Goal: Task Accomplishment & Management: Manage account settings

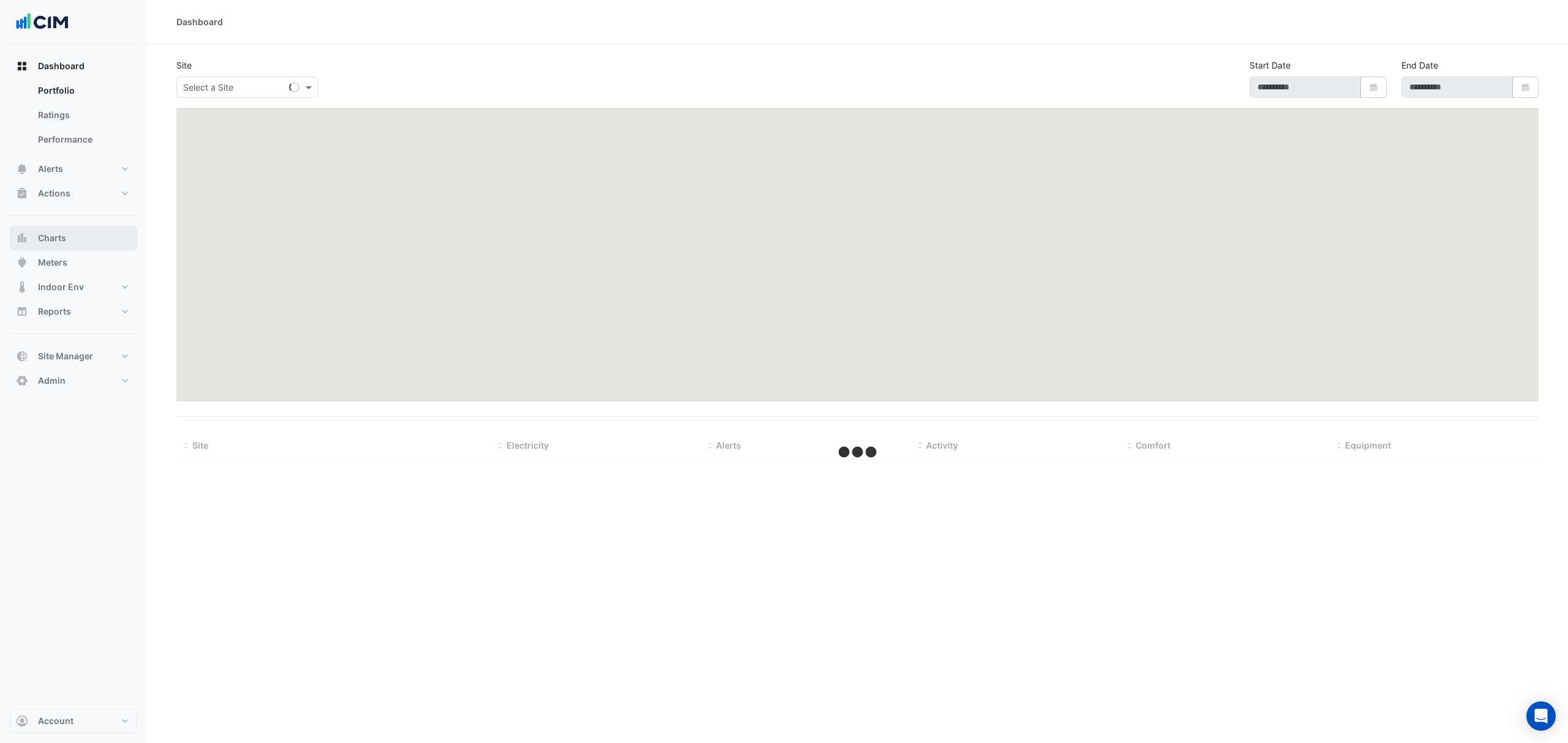
click at [48, 236] on span "Charts" at bounding box center [52, 238] width 28 height 13
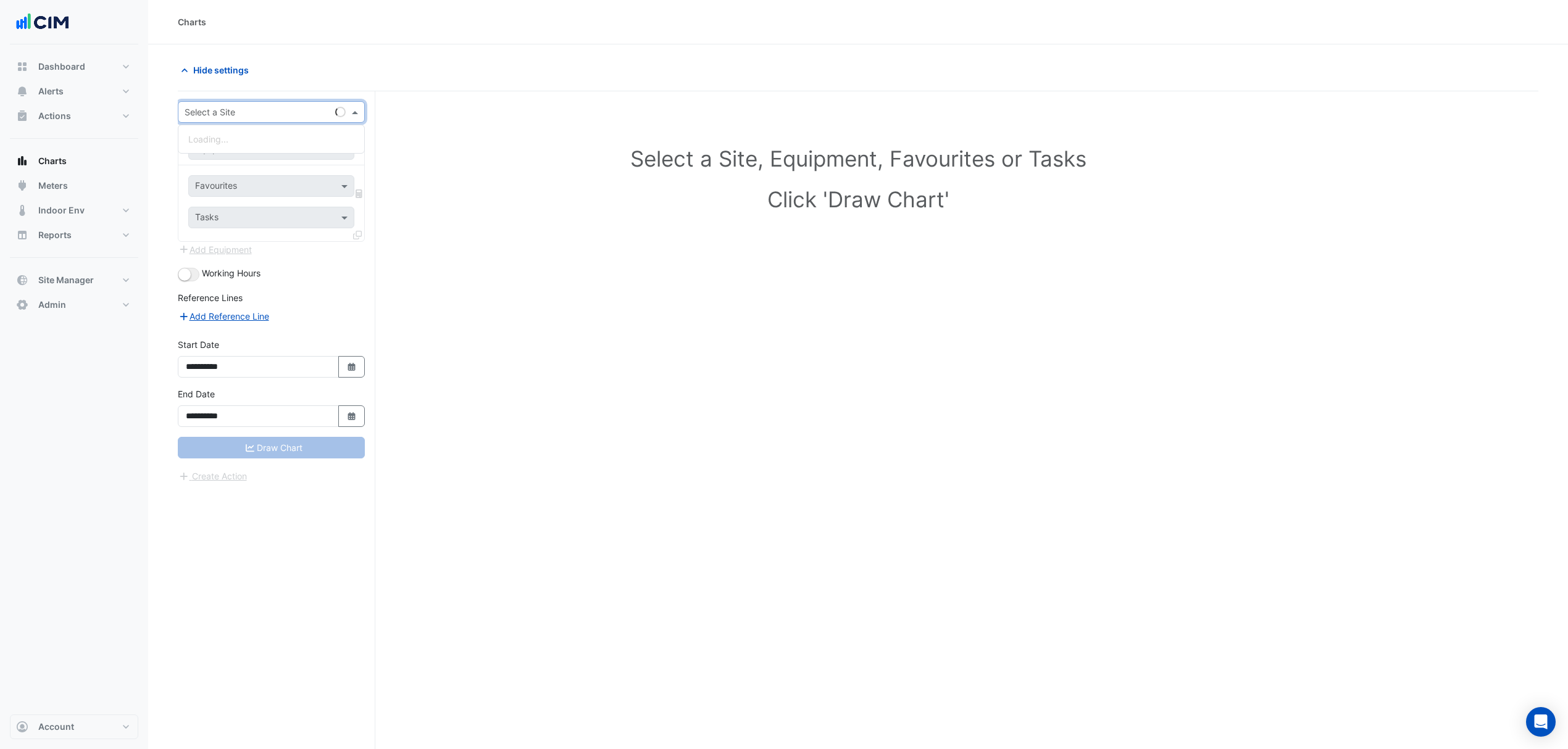
click at [285, 107] on input "text" at bounding box center [259, 112] width 149 height 13
type input "***"
click at [290, 161] on div "[STREET_ADDRESS]" at bounding box center [271, 157] width 186 height 18
click at [286, 141] on div "Equipment" at bounding box center [271, 149] width 166 height 21
type input "***"
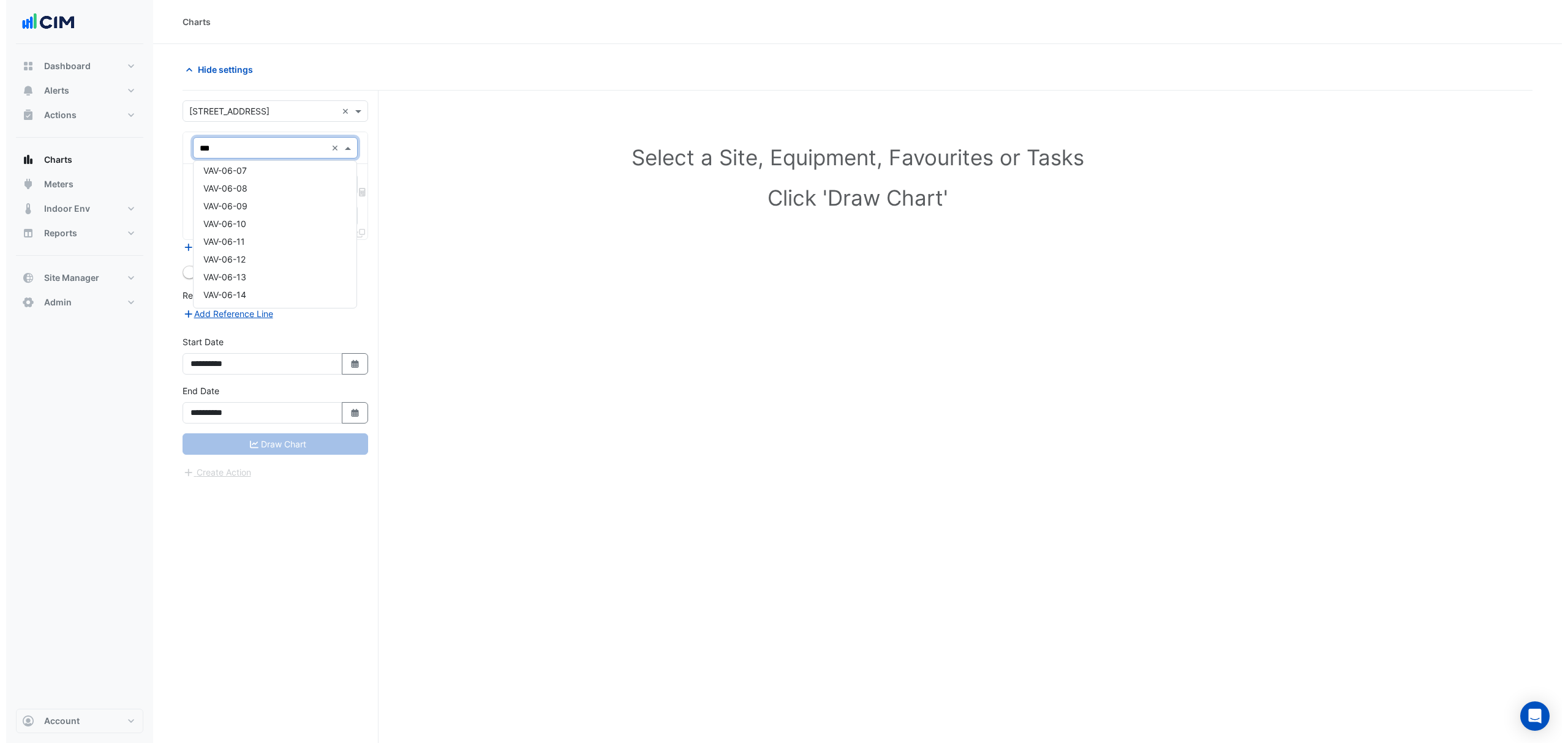
scroll to position [2822, 0]
click at [264, 220] on div "VAV-06-08" at bounding box center [268, 229] width 163 height 18
click at [270, 184] on input "text" at bounding box center [255, 185] width 124 height 13
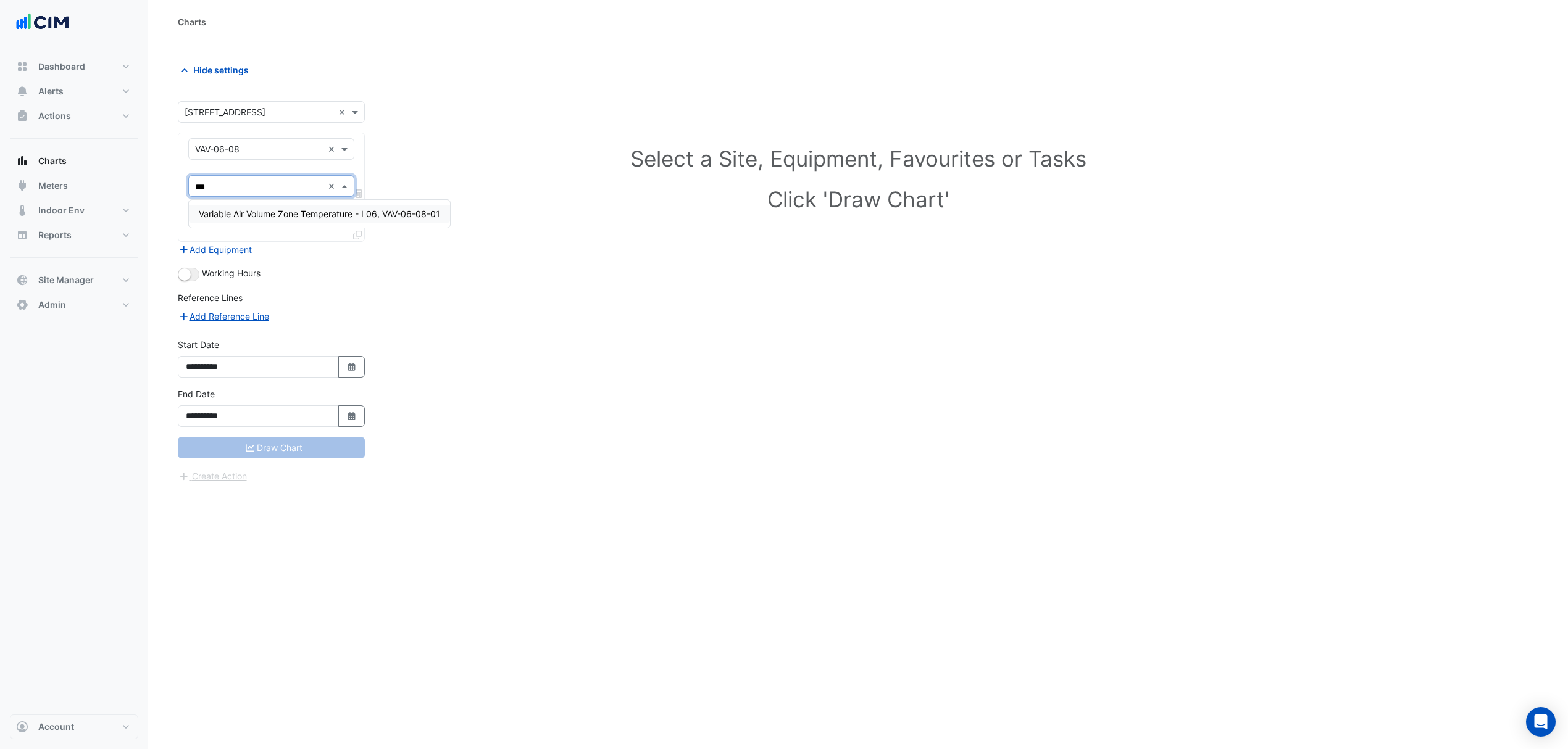
type input "****"
click at [298, 212] on span "Variable Air Volume Zone Temperature - L06, VAV-06-08-01" at bounding box center [319, 213] width 241 height 10
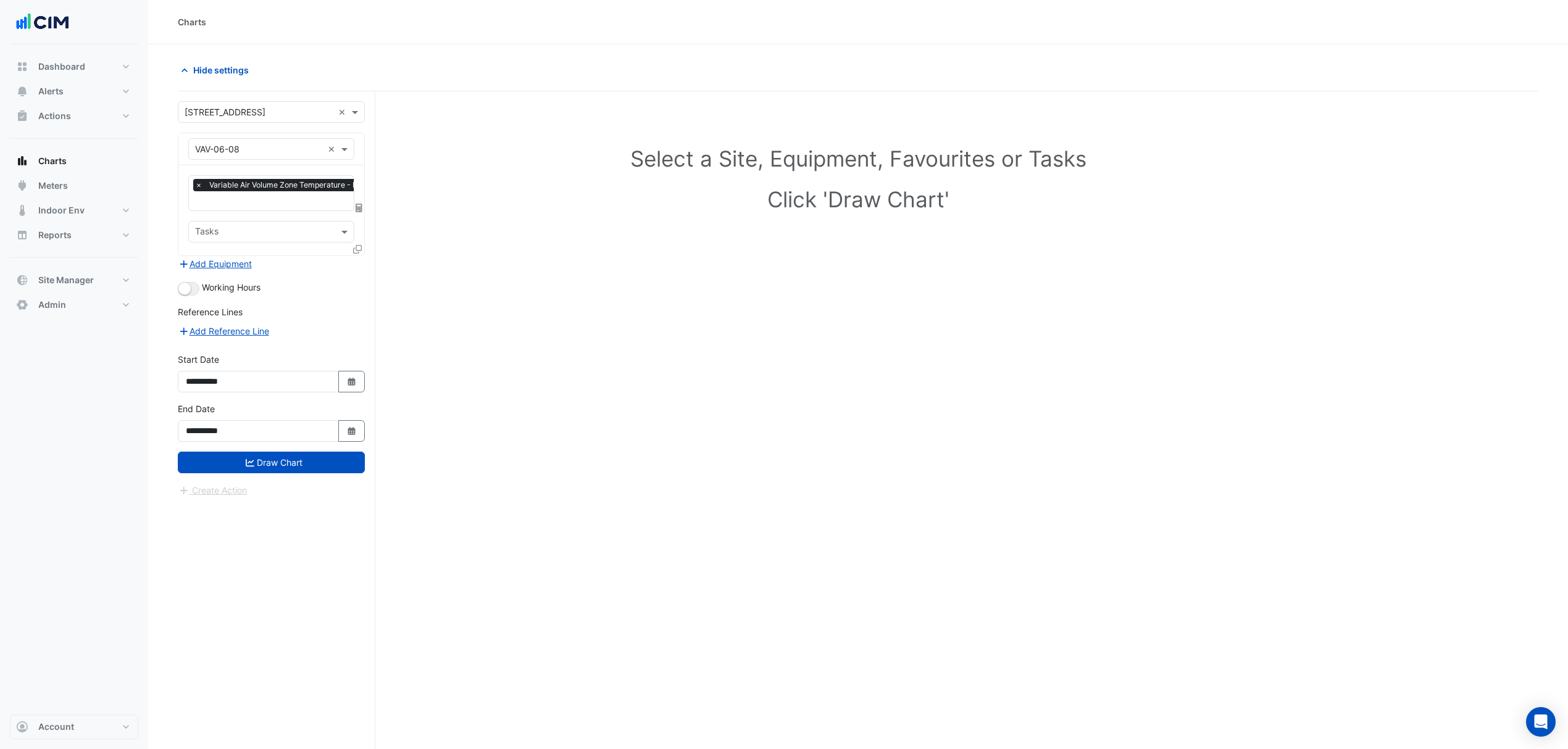
click at [355, 246] on icon at bounding box center [357, 249] width 9 height 9
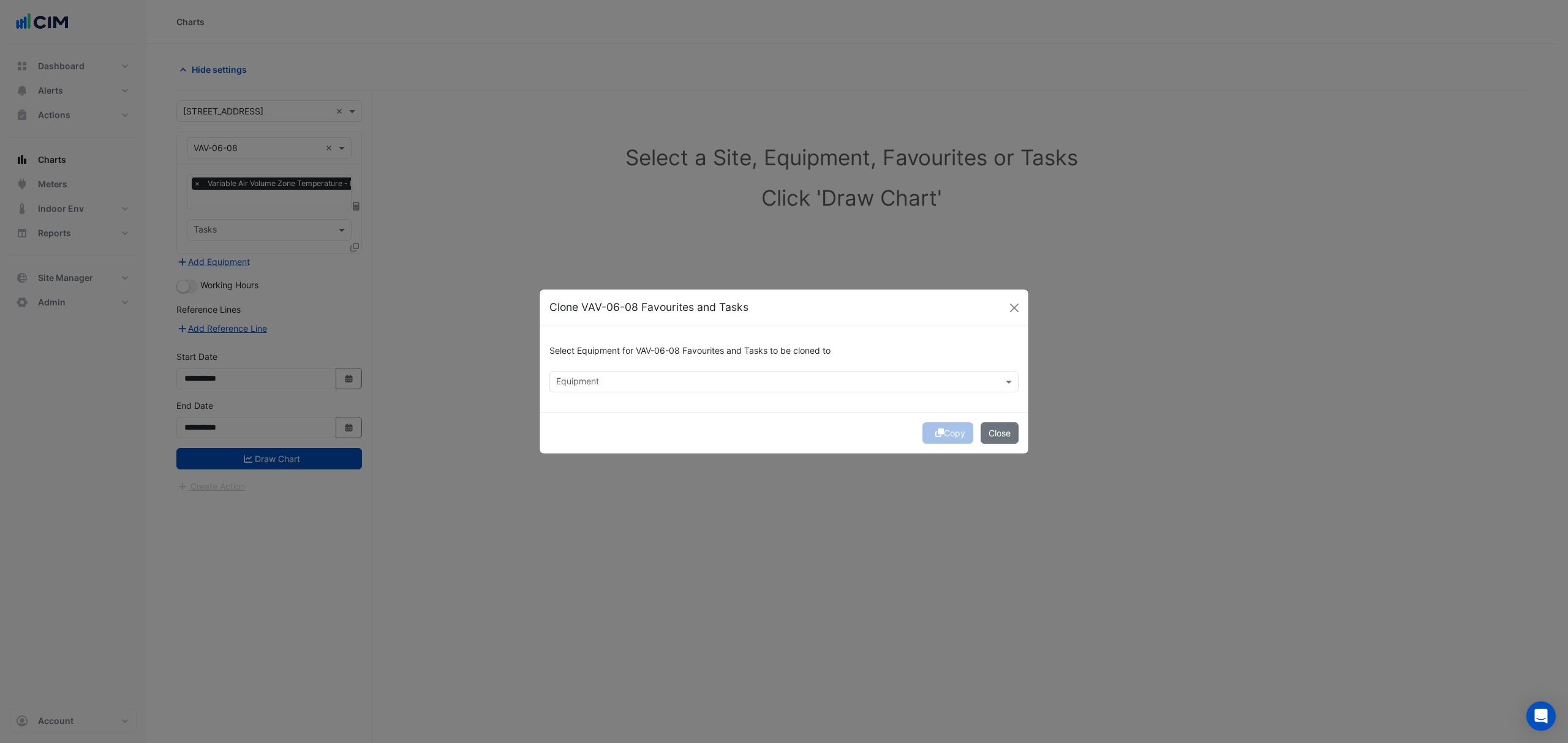
click at [709, 385] on input "text" at bounding box center [777, 383] width 442 height 13
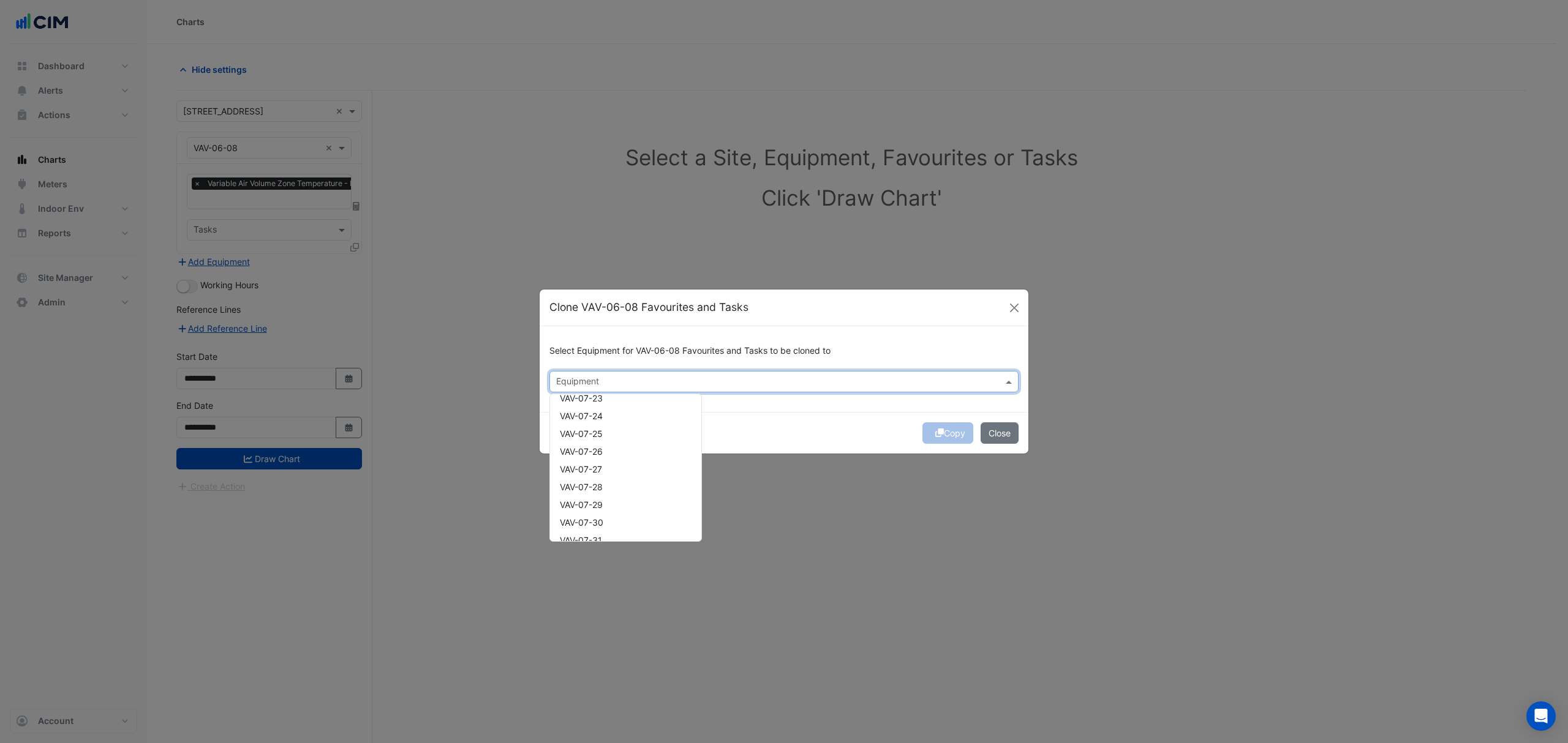
scroll to position [3836, 0]
click at [617, 439] on div "VAV-07-35" at bounding box center [626, 442] width 152 height 18
click at [618, 505] on div "VAV-08-02" at bounding box center [626, 513] width 152 height 18
click at [606, 455] on div "VAV-08-13" at bounding box center [626, 464] width 152 height 18
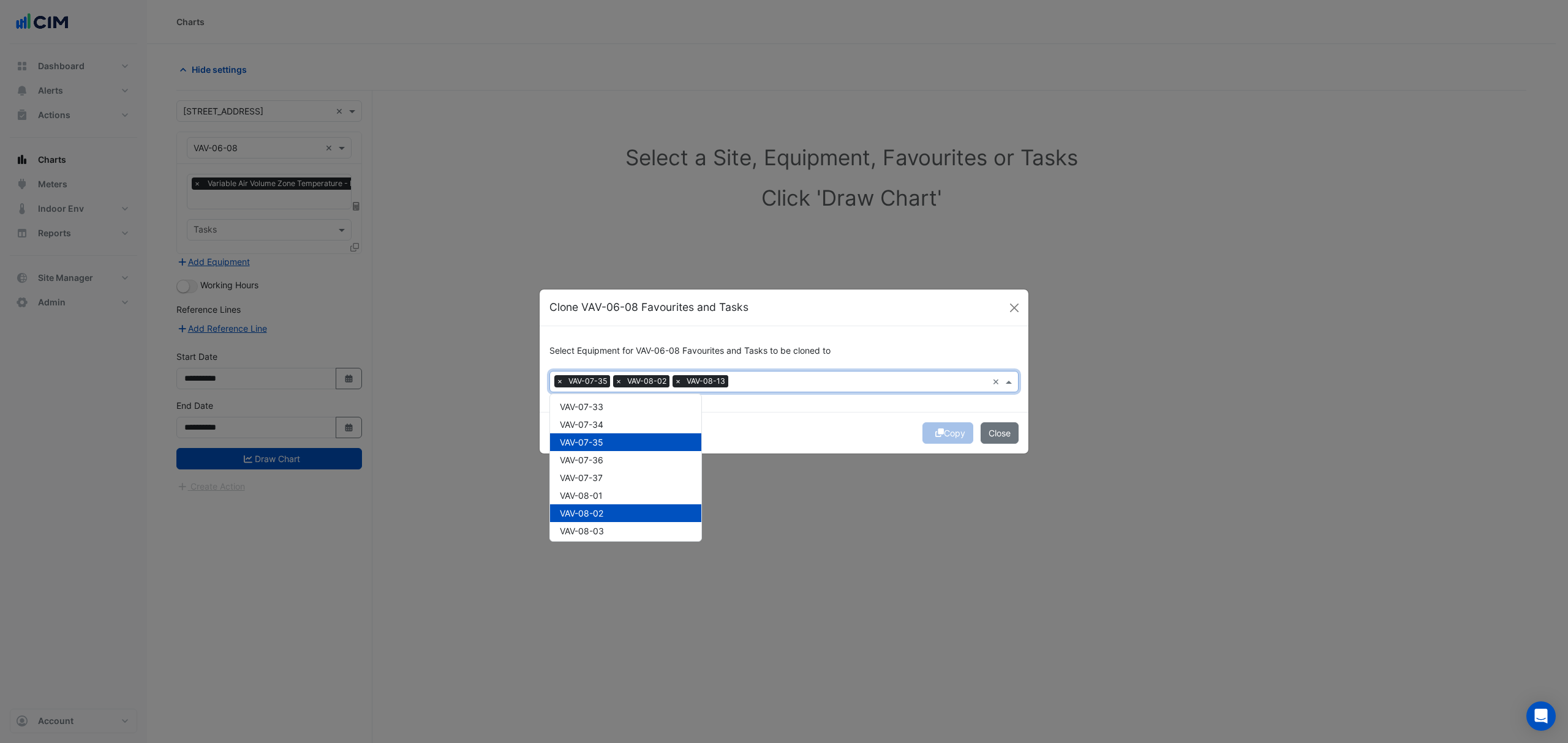
scroll to position [3428, 0]
click at [601, 423] on span "VAV-07-09" at bounding box center [581, 424] width 43 height 10
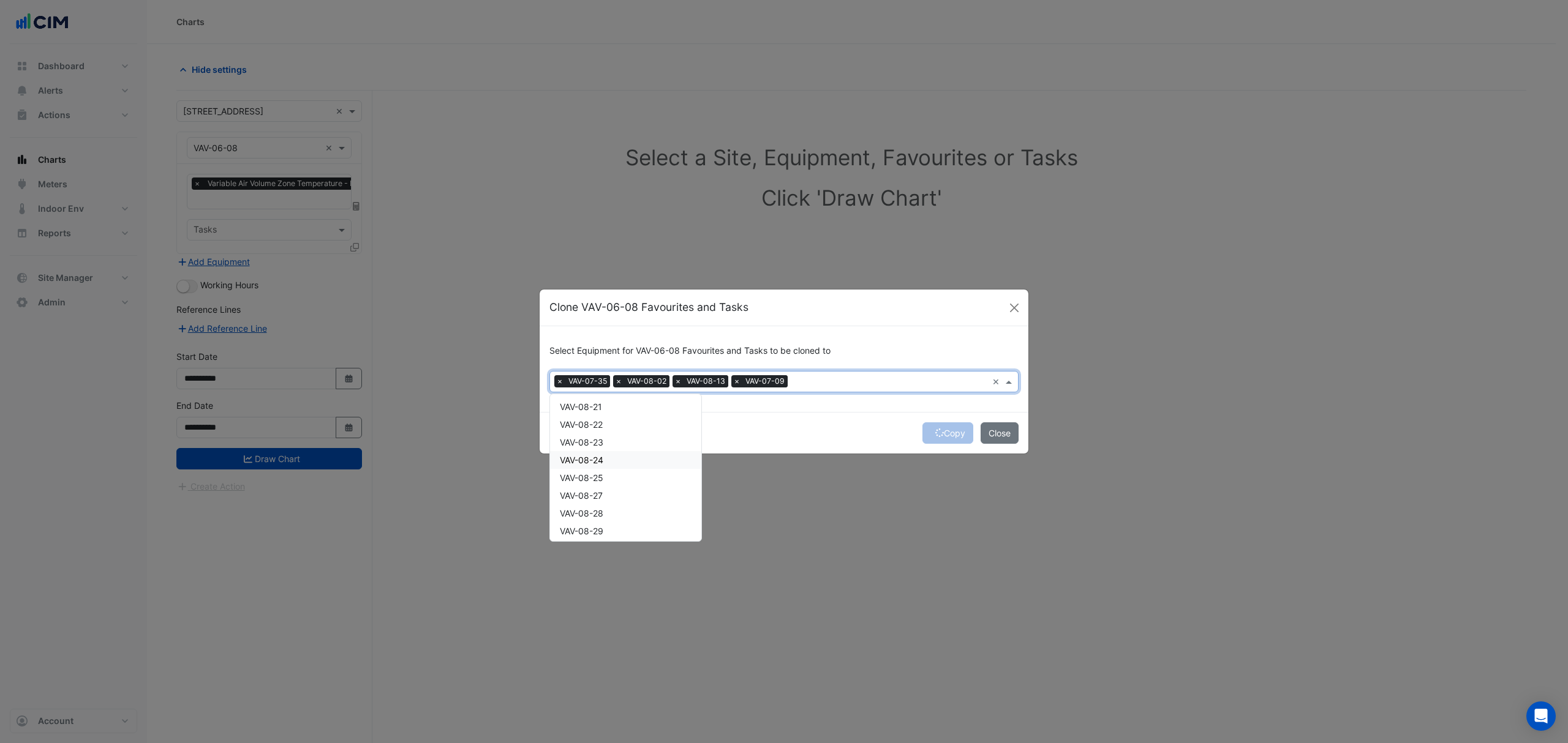
click at [613, 456] on div "VAV-08-24" at bounding box center [626, 460] width 152 height 18
click at [623, 446] on div "VAV-09-30" at bounding box center [626, 453] width 152 height 18
click at [618, 434] on div "VAV-10-35" at bounding box center [626, 428] width 152 height 18
click at [616, 434] on div "VAV-12-05" at bounding box center [626, 439] width 152 height 18
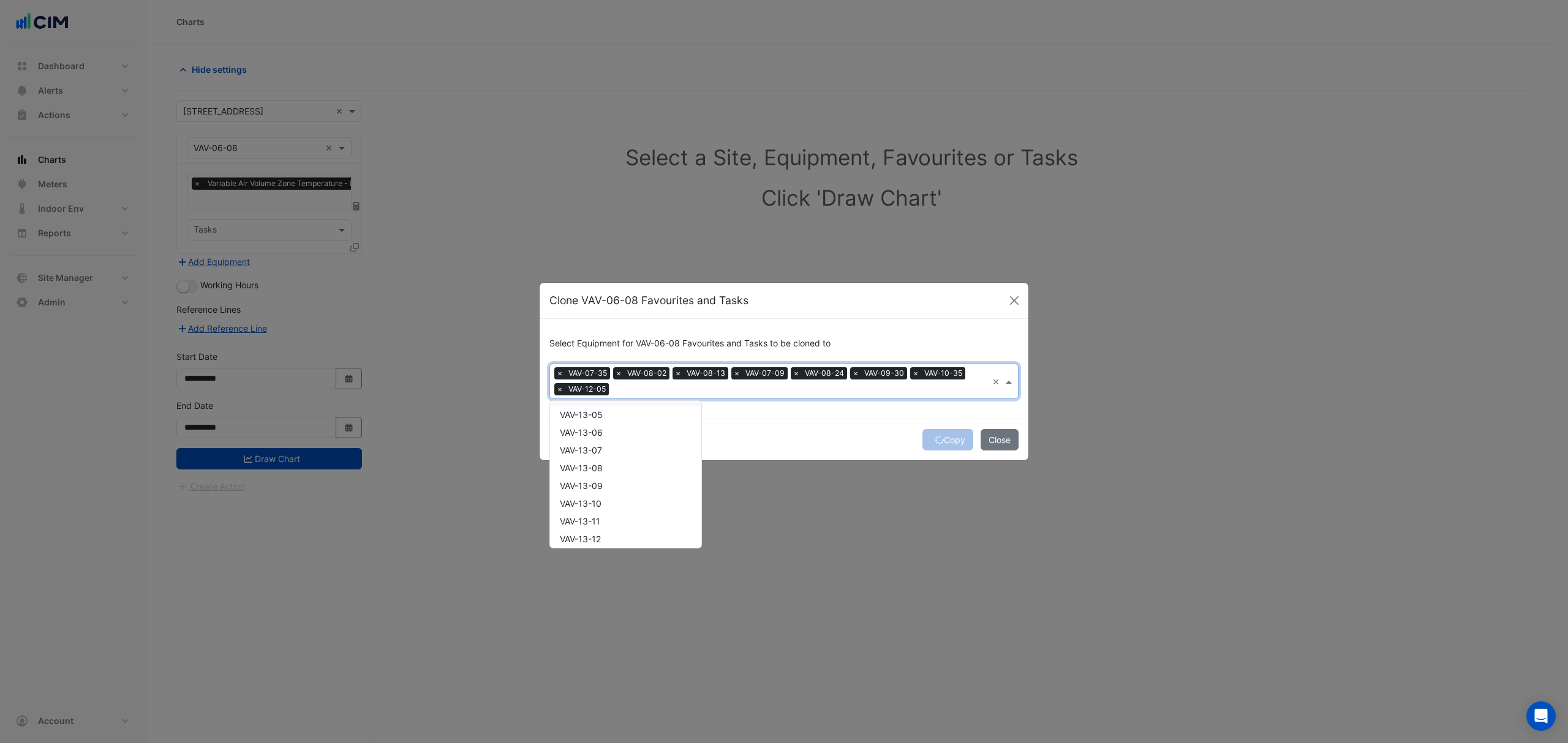
click at [616, 432] on div "VAV-13-06" at bounding box center [626, 432] width 152 height 18
click at [616, 430] on div "VAV-14-08" at bounding box center [626, 437] width 152 height 18
click at [615, 428] on div "VAV-15-25" at bounding box center [626, 426] width 152 height 18
click at [615, 425] on div "VAV-16-35" at bounding box center [626, 427] width 152 height 18
click at [618, 423] on div "VAV-17-36" at bounding box center [626, 420] width 152 height 18
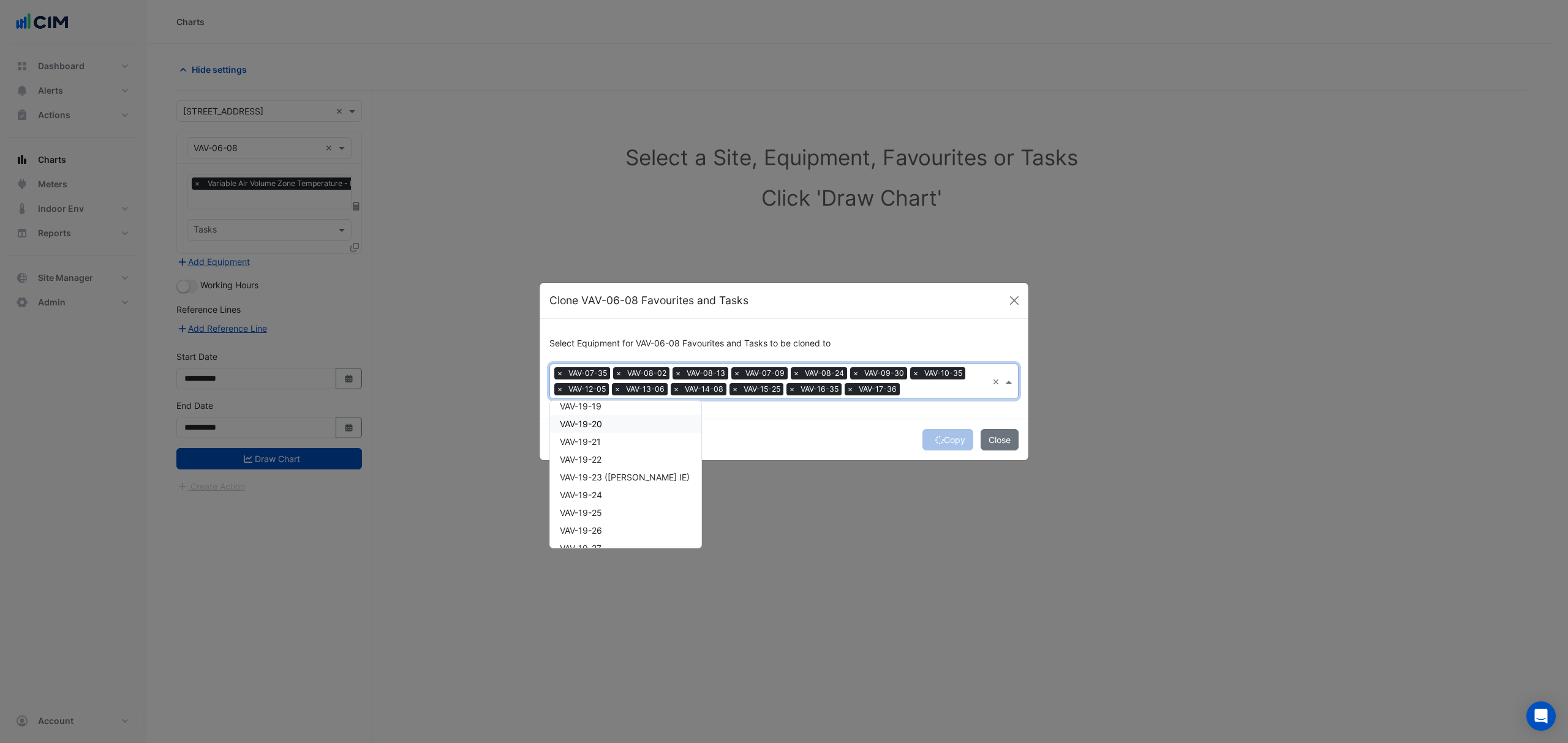
click at [619, 423] on div "VAV-19-20" at bounding box center [626, 424] width 152 height 18
click at [627, 431] on div "VAV-20-06" at bounding box center [626, 424] width 152 height 18
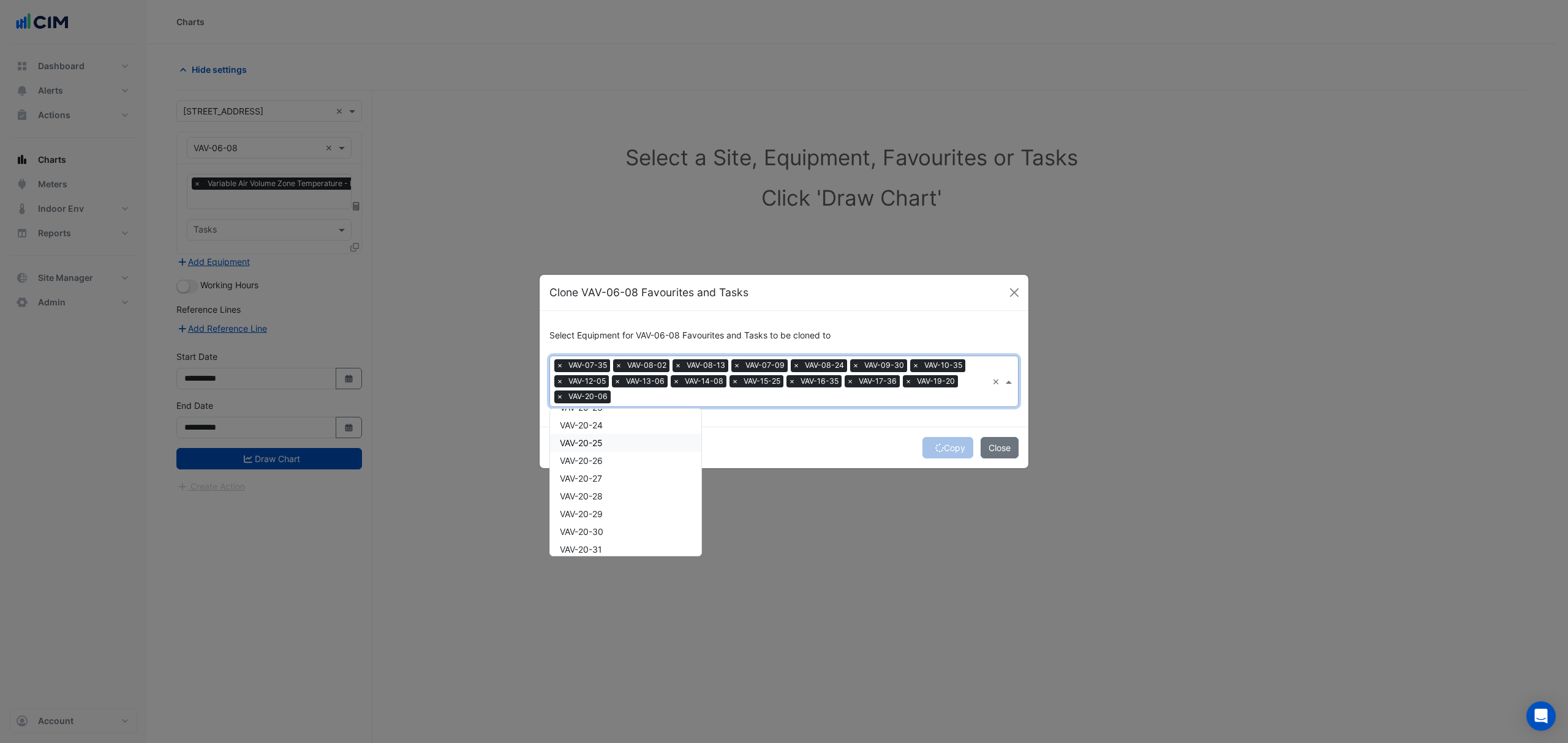
click at [606, 421] on div "VAV-20-24" at bounding box center [626, 425] width 152 height 18
click at [618, 434] on div "VAV-21-34" at bounding box center [626, 426] width 152 height 18
click at [619, 428] on div "VAV-23-06" at bounding box center [626, 426] width 152 height 18
click at [616, 428] on div "VAV-24-25" at bounding box center [626, 423] width 152 height 18
click at [616, 428] on div "VAV-26-07" at bounding box center [626, 437] width 152 height 18
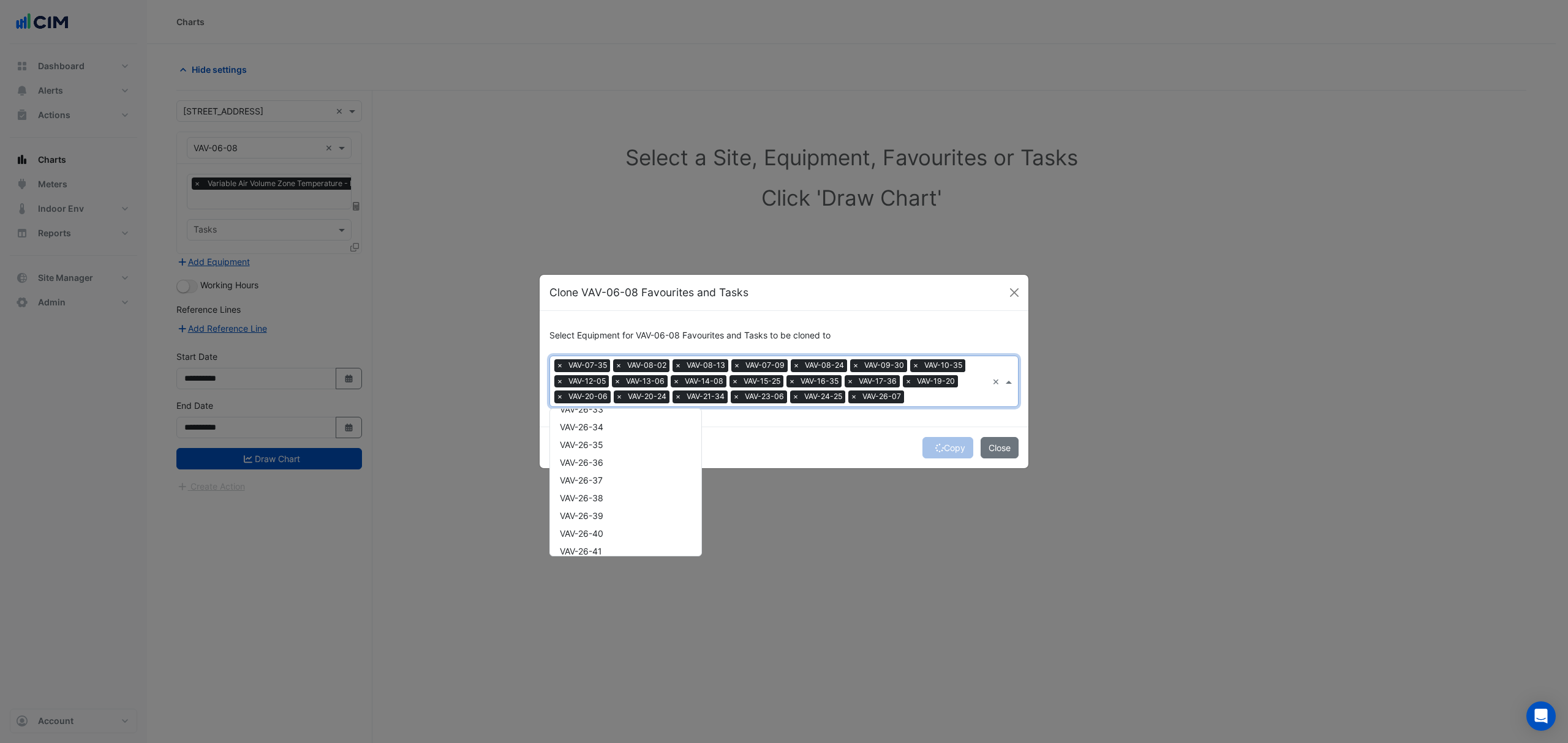
click at [616, 428] on div "VAV-26-34" at bounding box center [626, 427] width 152 height 18
click at [616, 428] on div "VAV-28-06" at bounding box center [626, 424] width 152 height 18
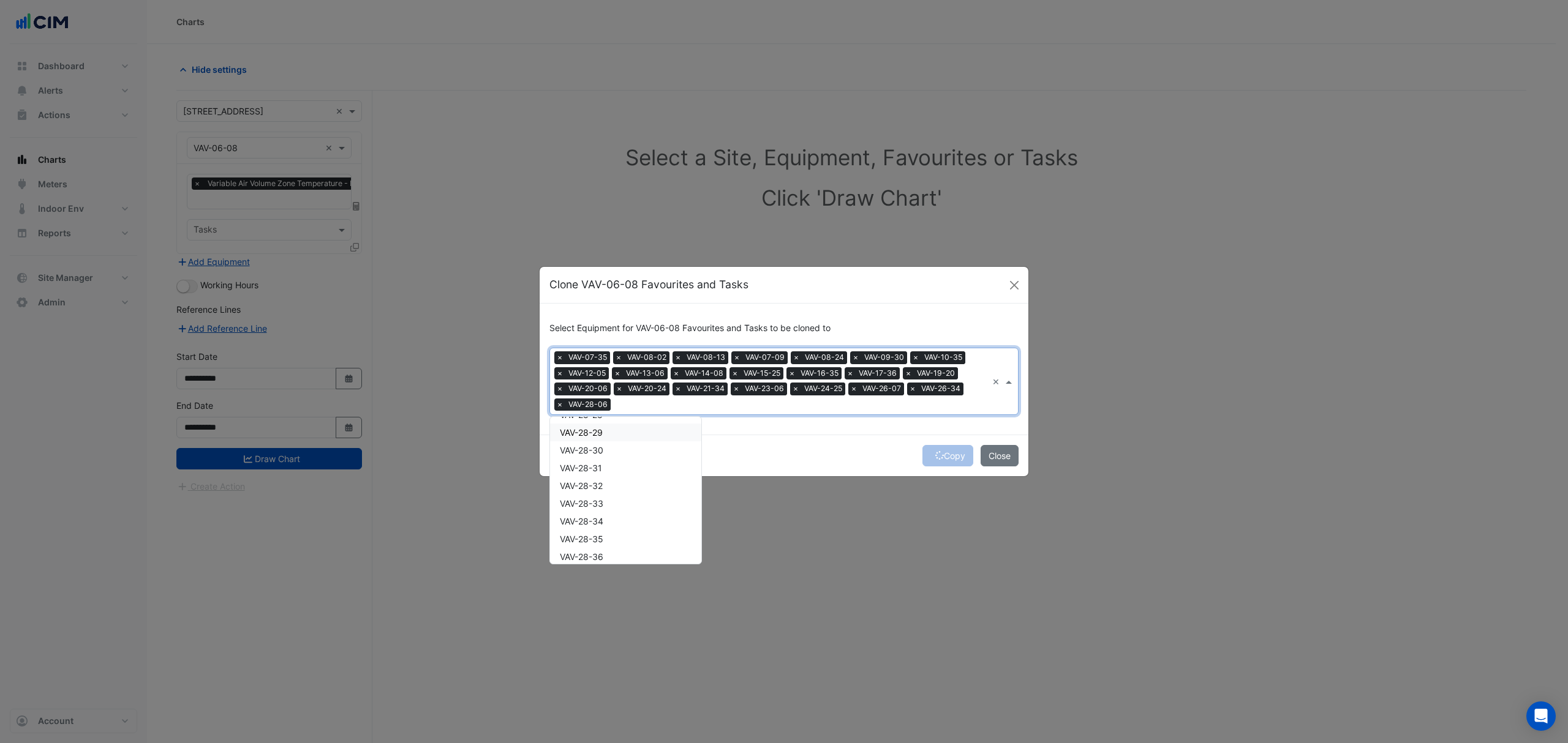
click at [617, 428] on div "VAV-28-29" at bounding box center [626, 432] width 152 height 18
click at [615, 428] on div "VAV-29-16" at bounding box center [626, 432] width 152 height 18
click at [613, 428] on div "VAV-29-34" at bounding box center [626, 426] width 152 height 18
click at [613, 428] on div "VAV-30-16" at bounding box center [626, 436] width 152 height 18
click at [613, 428] on div "VAV-30-34" at bounding box center [626, 429] width 152 height 18
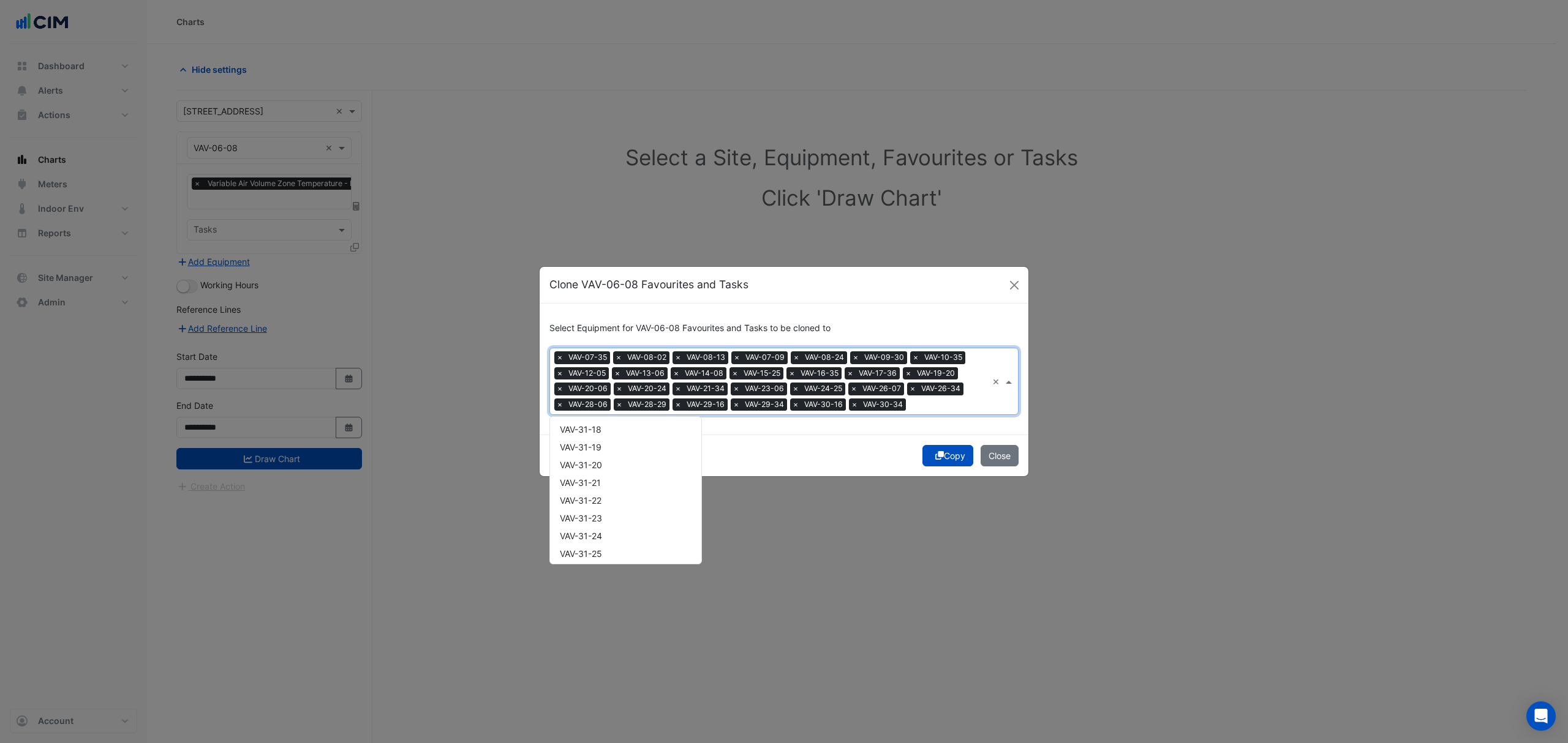
click at [612, 427] on div "VAV-31-18" at bounding box center [626, 429] width 152 height 18
click at [613, 427] on div "VAV-31-36" at bounding box center [626, 423] width 152 height 18
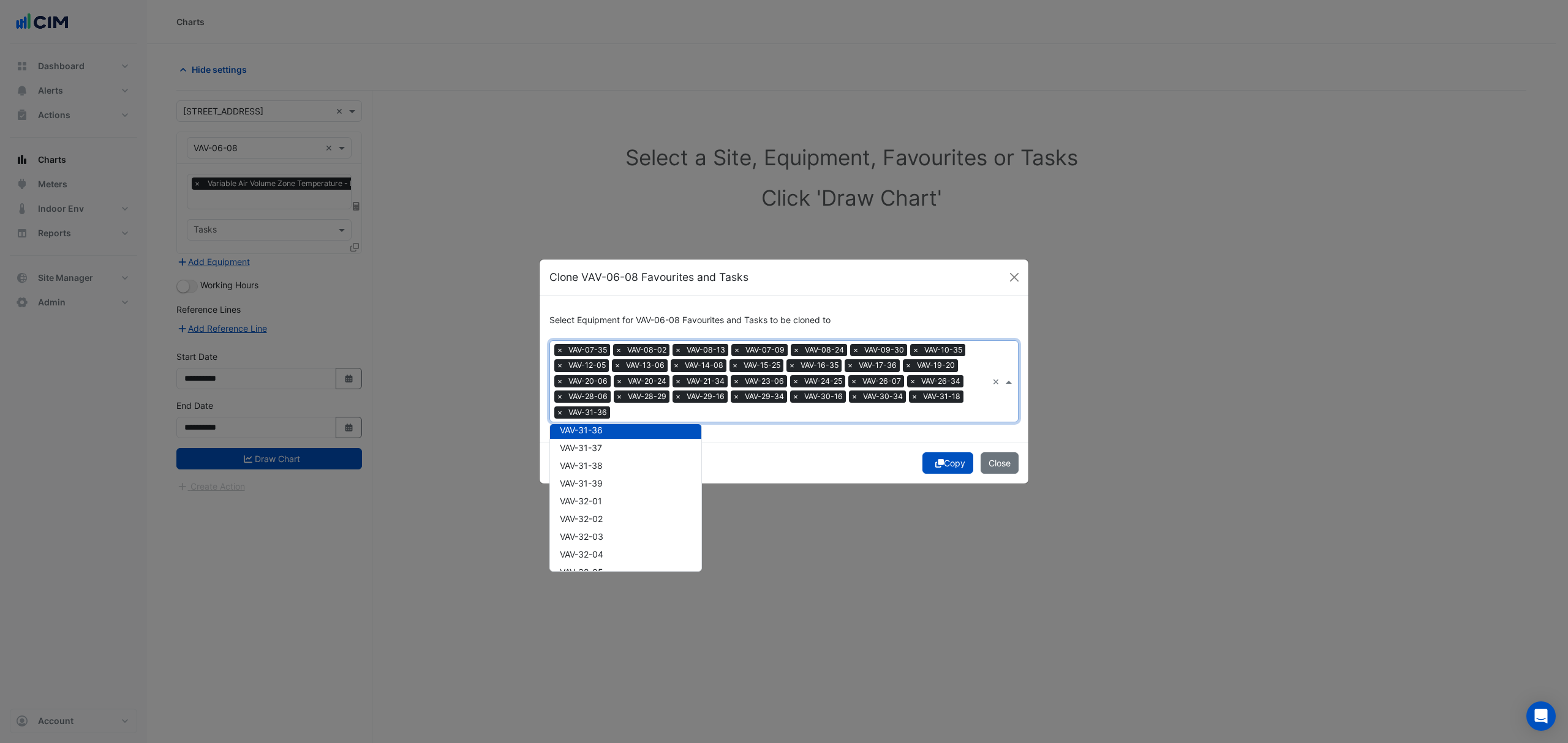
scroll to position [19508, 0]
click at [601, 484] on div "VAV-32-18" at bounding box center [626, 476] width 152 height 18
click at [597, 480] on div "VAV-33-12" at bounding box center [626, 472] width 152 height 18
click at [601, 473] on span "VAV-34-21" at bounding box center [581, 473] width 43 height 10
click at [599, 472] on span "VAV-36-01A" at bounding box center [583, 466] width 48 height 10
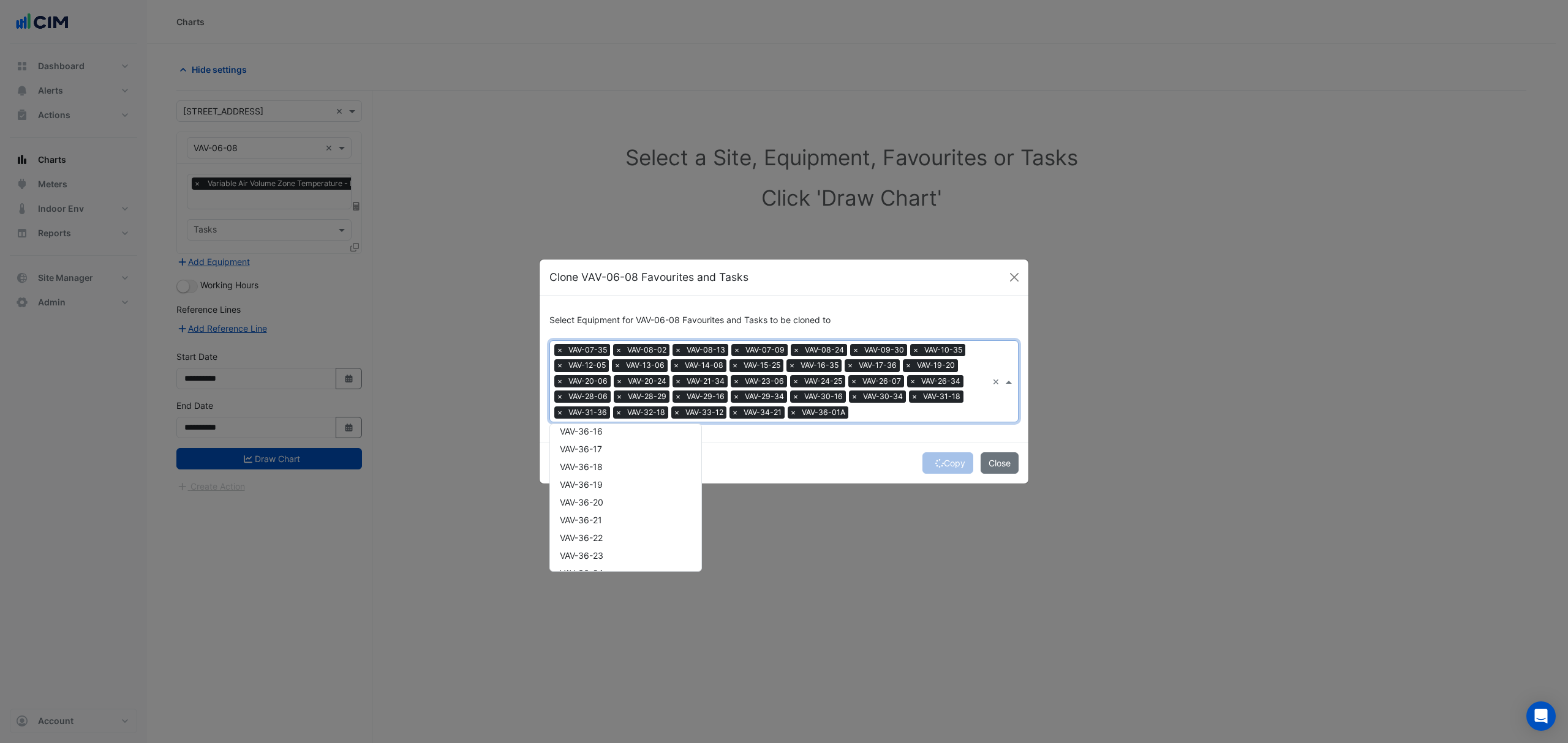
click at [599, 472] on span "VAV-36-18" at bounding box center [581, 466] width 43 height 10
click at [596, 442] on div "VAV-37-20" at bounding box center [626, 435] width 152 height 18
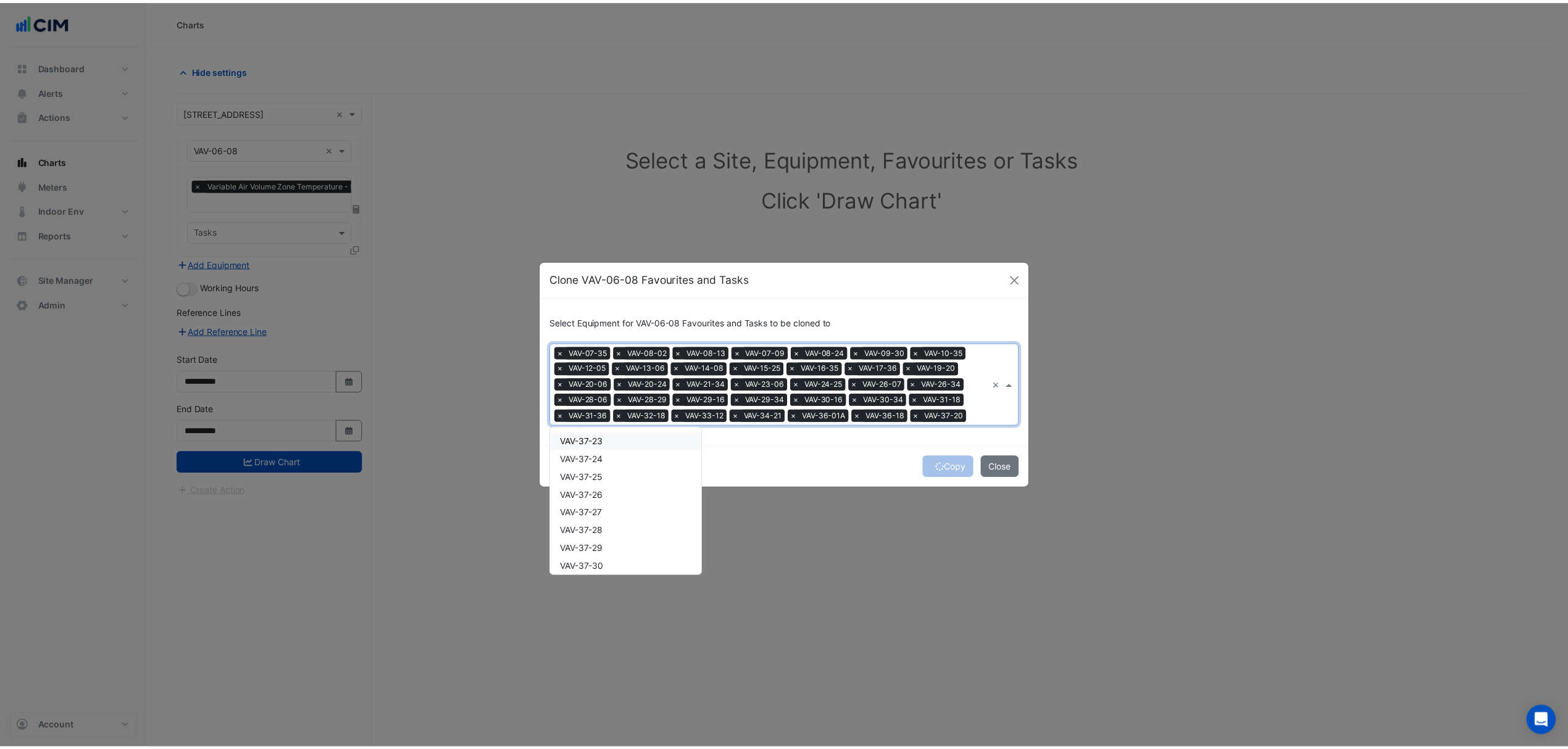
scroll to position [22949, 0]
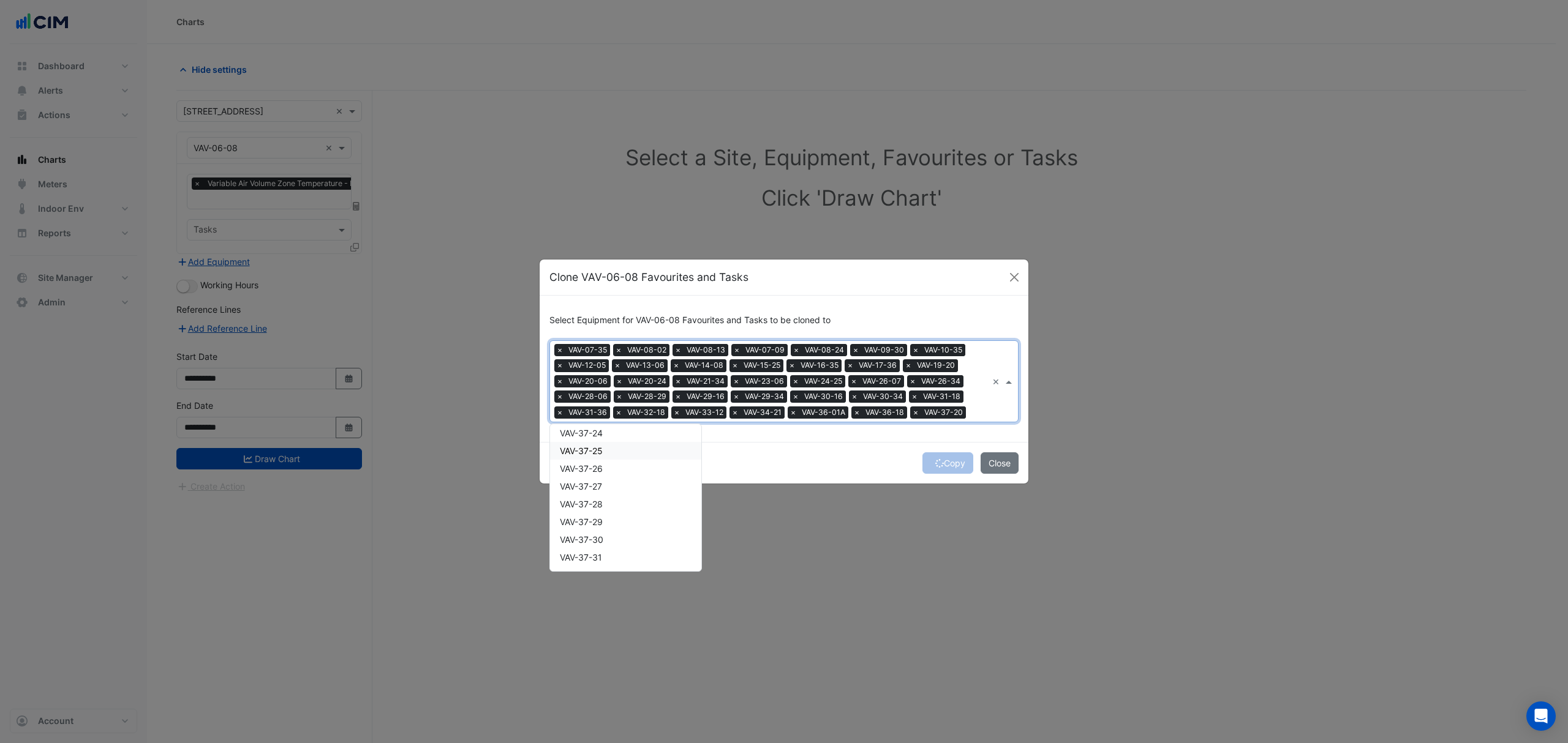
click at [787, 434] on div "Select Equipment for VAV-06-08 Favourites and Tasks to be cloned to × VAV-07-35…" at bounding box center [784, 368] width 488 height 146
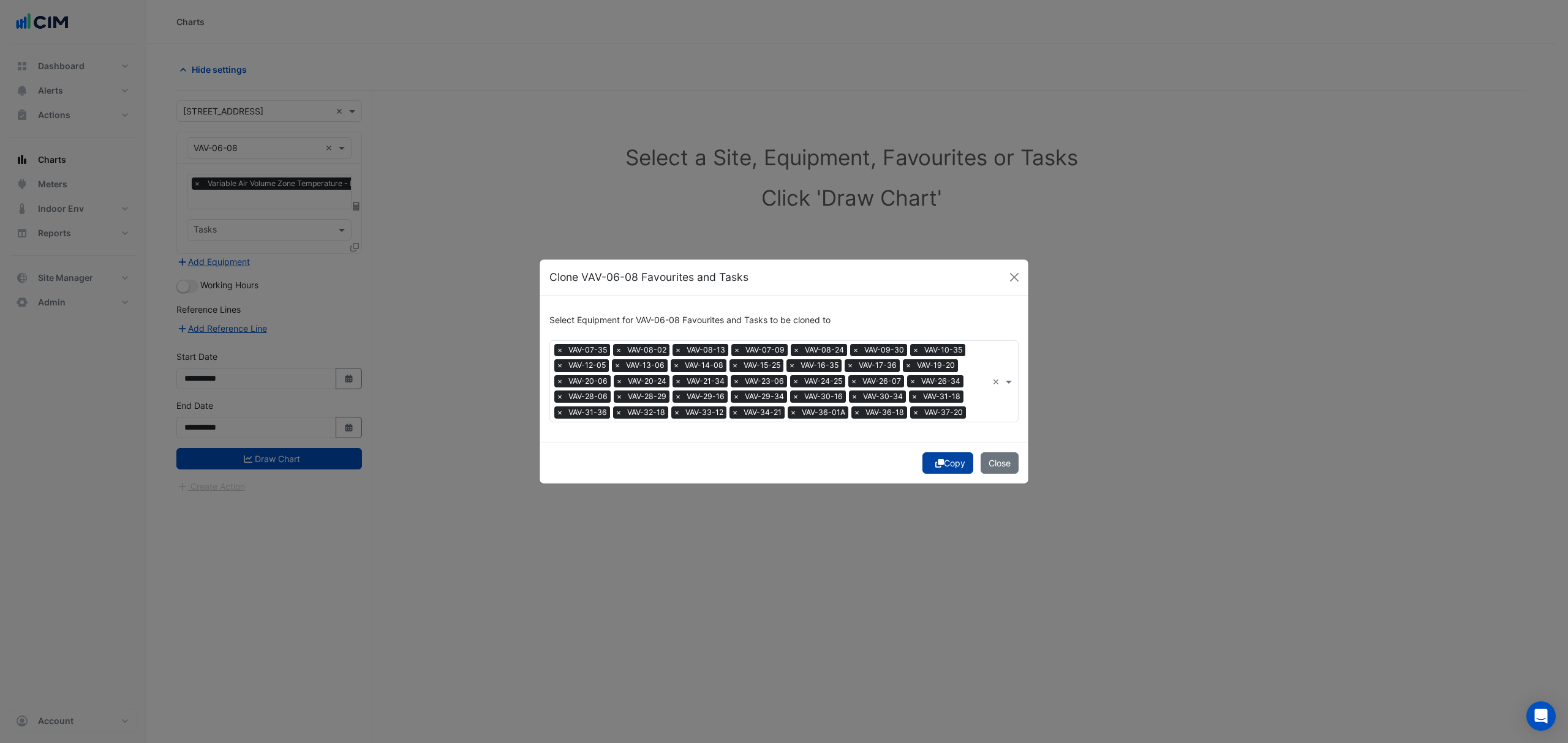
click at [945, 466] on button "Copy" at bounding box center [948, 463] width 51 height 21
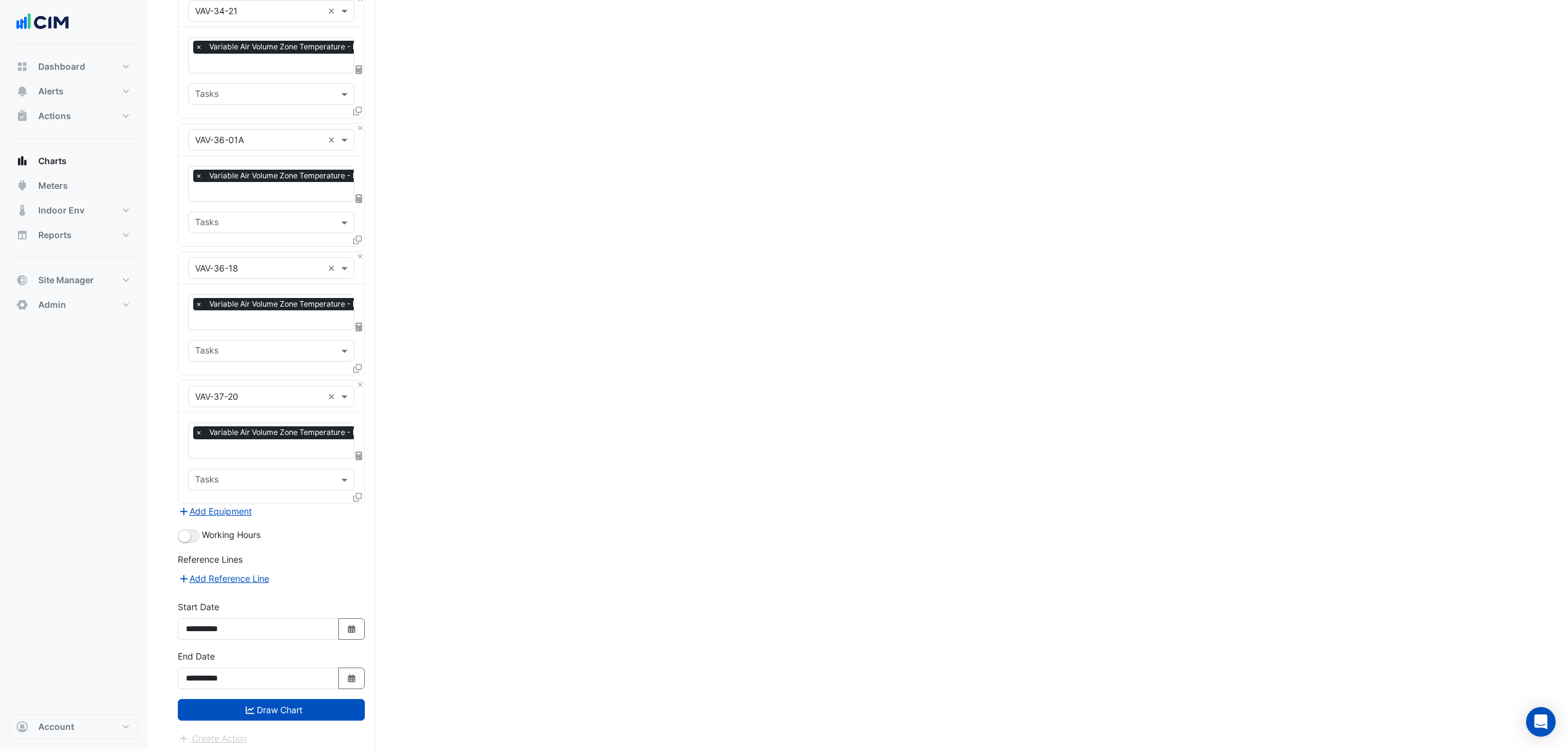
scroll to position [4349, 0]
click at [353, 624] on icon "button" at bounding box center [351, 628] width 7 height 8
select select "*"
select select "****"
click at [193, 537] on div "15" at bounding box center [198, 537] width 20 height 20
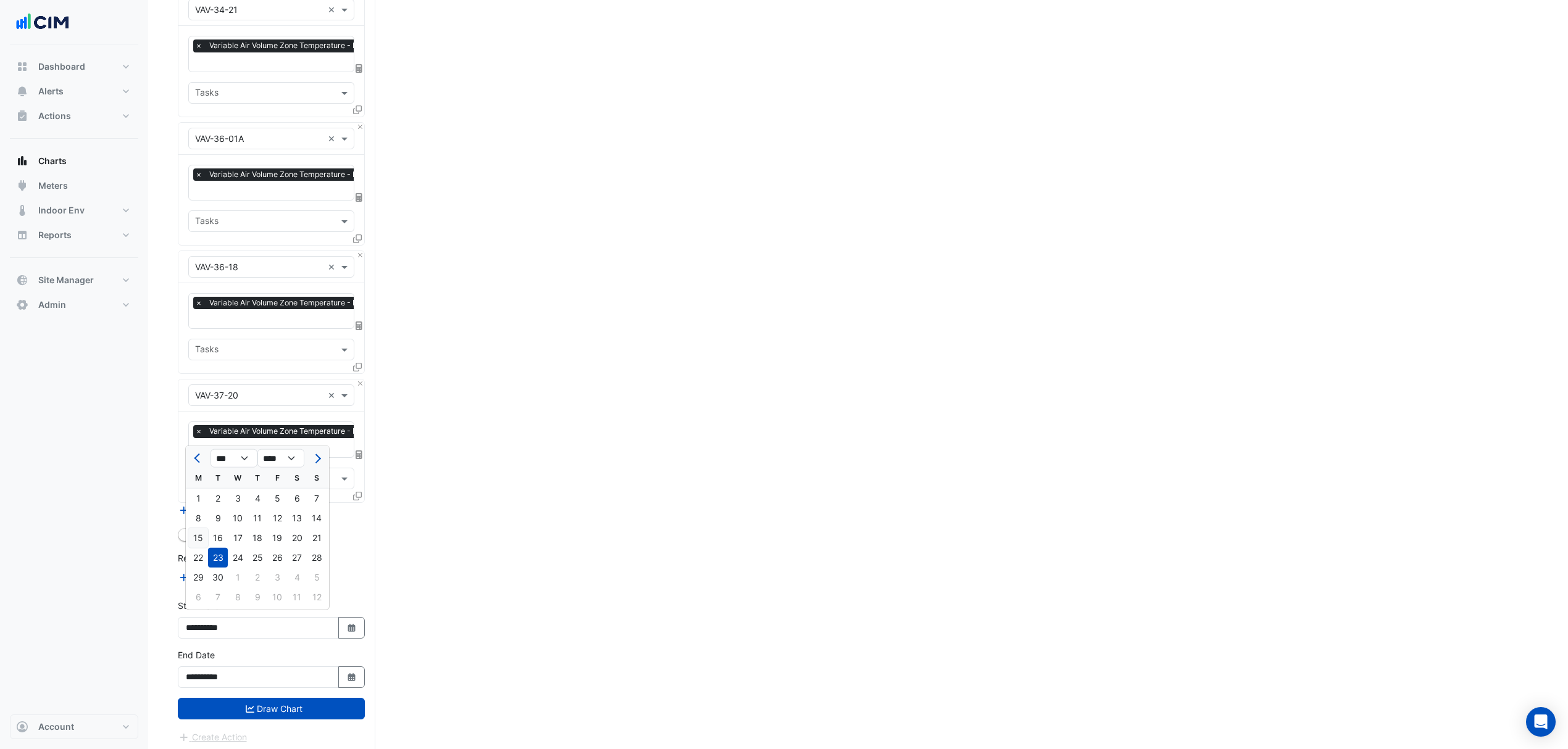
type input "**********"
click at [349, 673] on icon "button" at bounding box center [351, 677] width 7 height 8
select select "**"
click at [327, 698] on button "Draw Chart" at bounding box center [271, 708] width 187 height 21
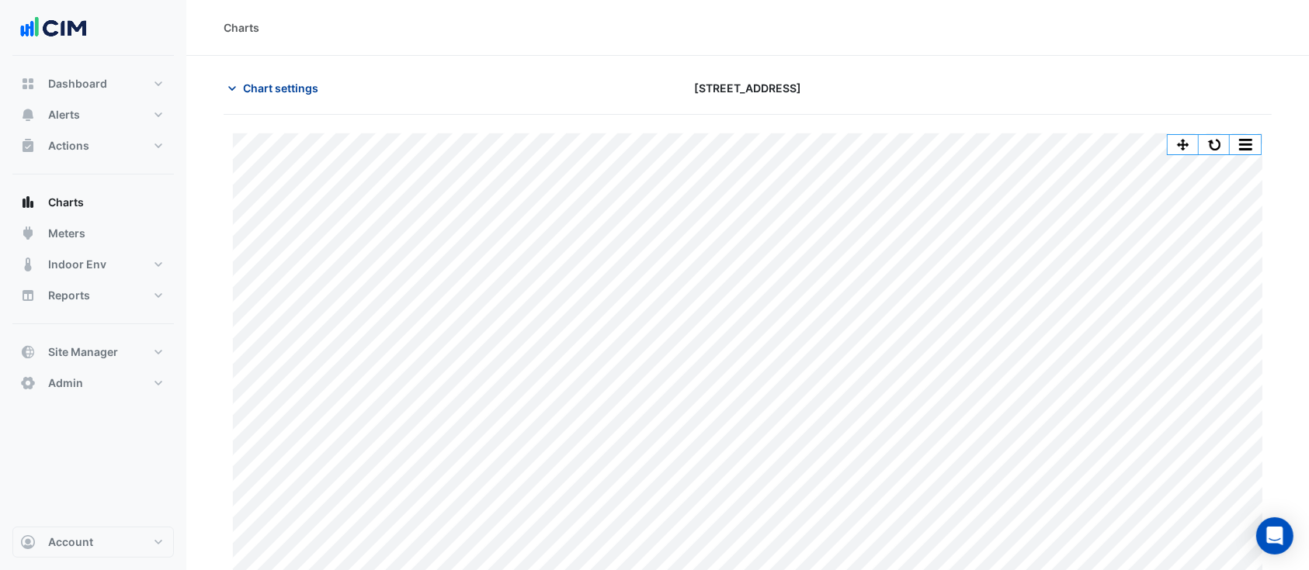
click at [245, 85] on span "Chart settings" at bounding box center [280, 88] width 75 height 16
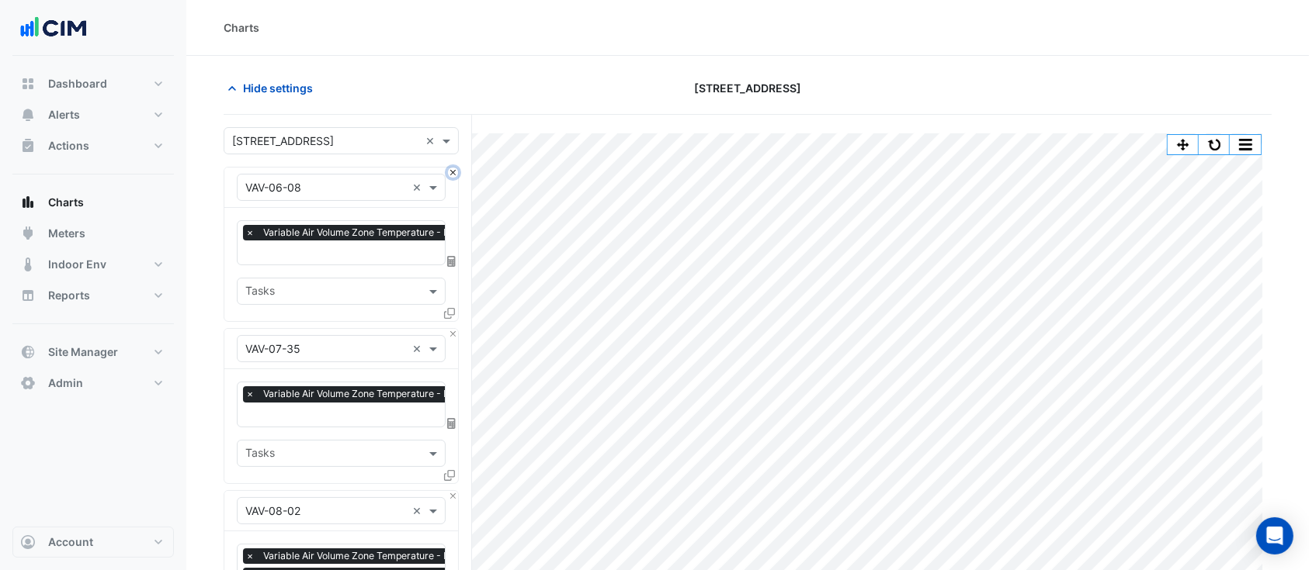
click at [451, 172] on button "Close" at bounding box center [453, 173] width 10 height 10
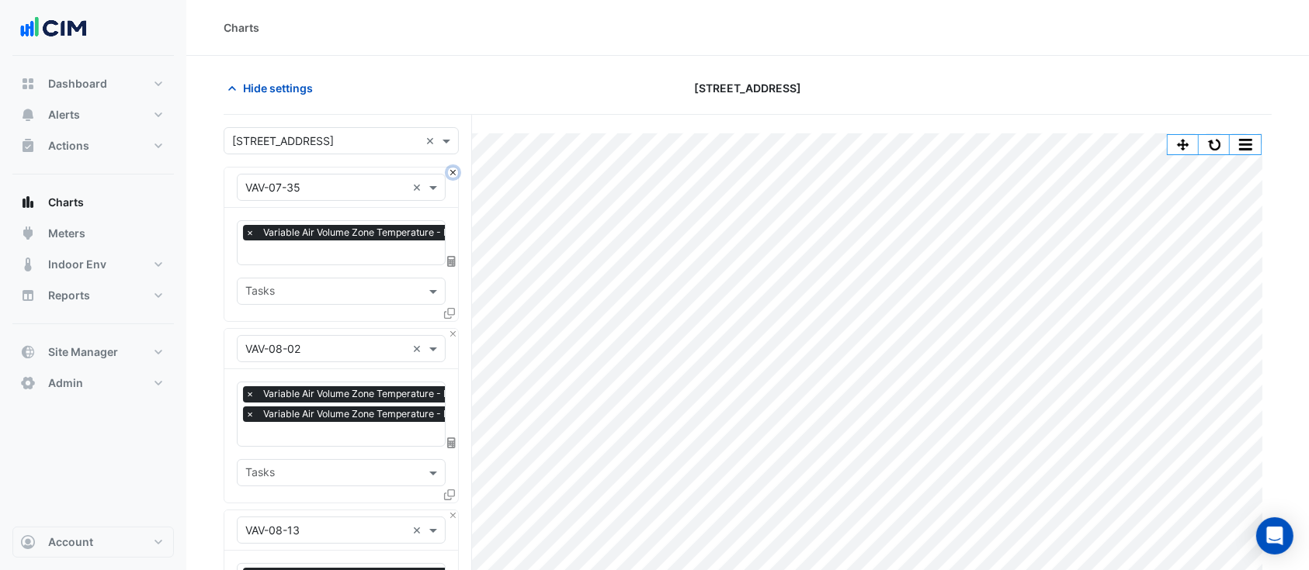
click at [451, 172] on button "Close" at bounding box center [453, 173] width 10 height 10
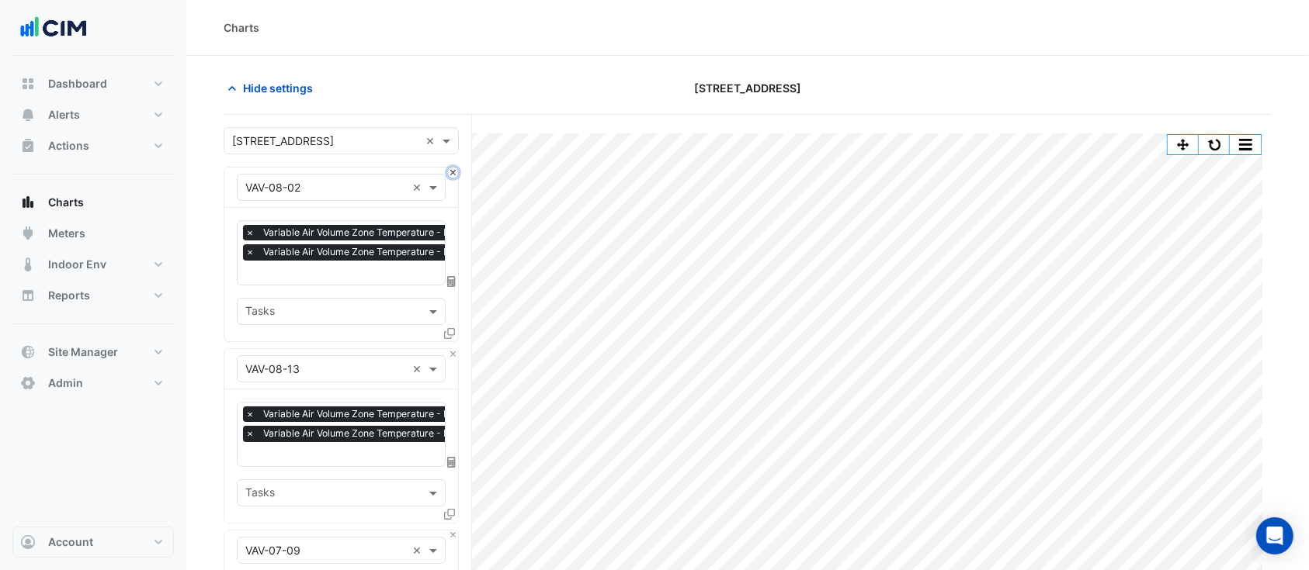
click at [451, 172] on button "Close" at bounding box center [453, 173] width 10 height 10
click at [451, 349] on button "Close" at bounding box center [453, 354] width 10 height 10
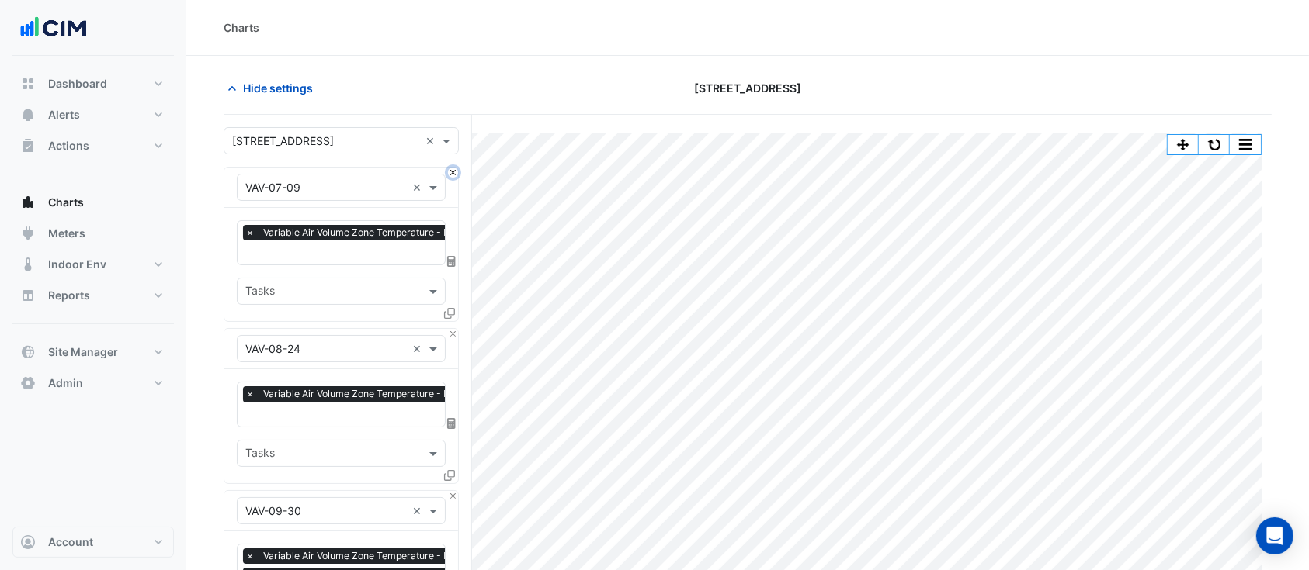
click at [451, 172] on button "Close" at bounding box center [453, 173] width 10 height 10
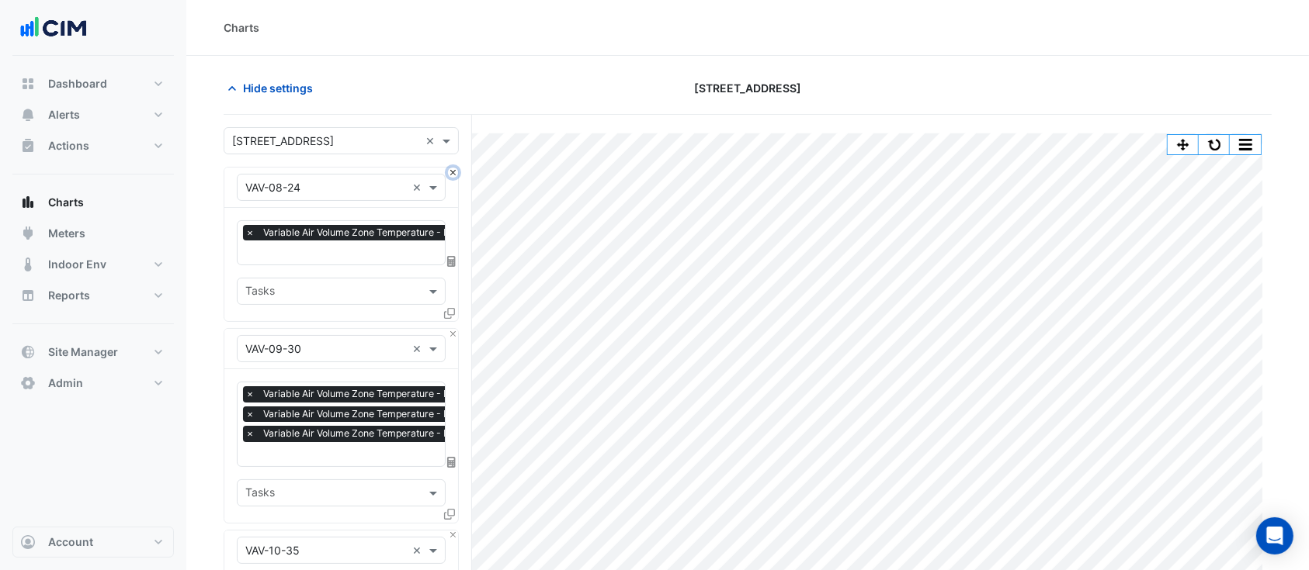
click at [451, 172] on button "Close" at bounding box center [453, 173] width 10 height 10
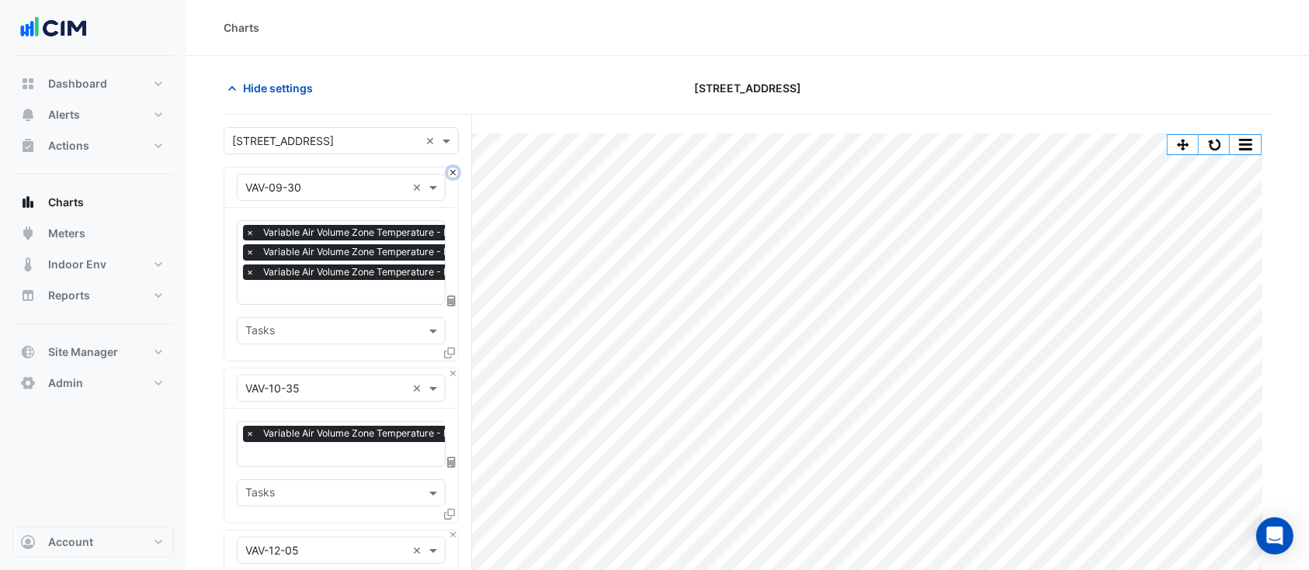
click at [451, 172] on button "Close" at bounding box center [453, 173] width 10 height 10
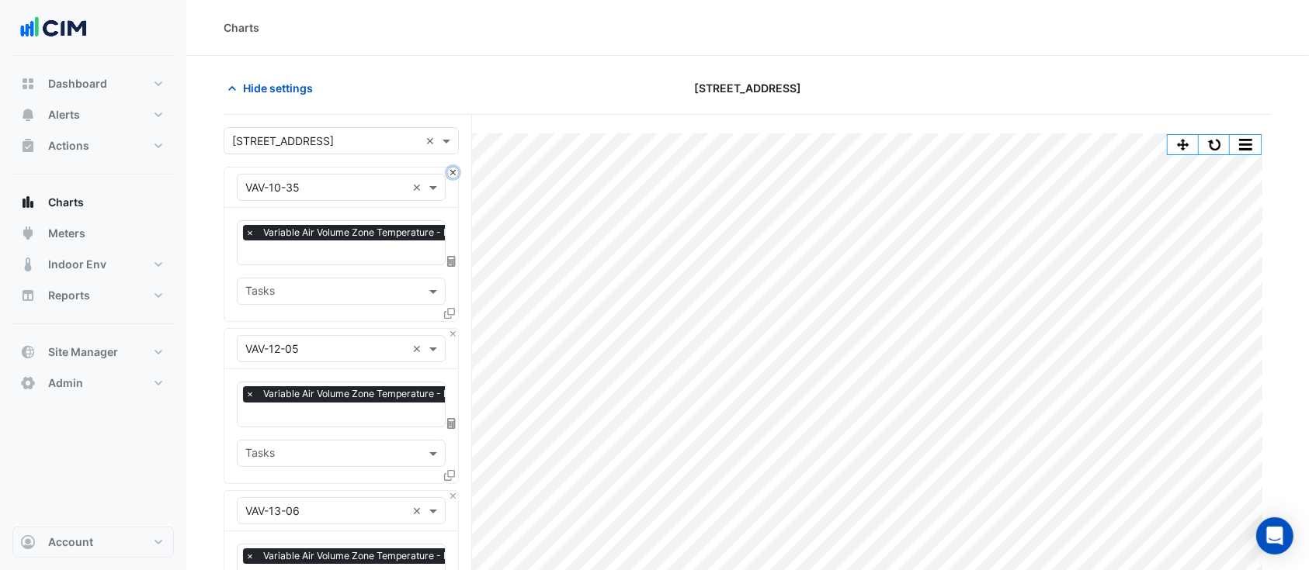
click at [451, 172] on button "Close" at bounding box center [453, 173] width 10 height 10
click at [451, 329] on button "Close" at bounding box center [453, 334] width 10 height 10
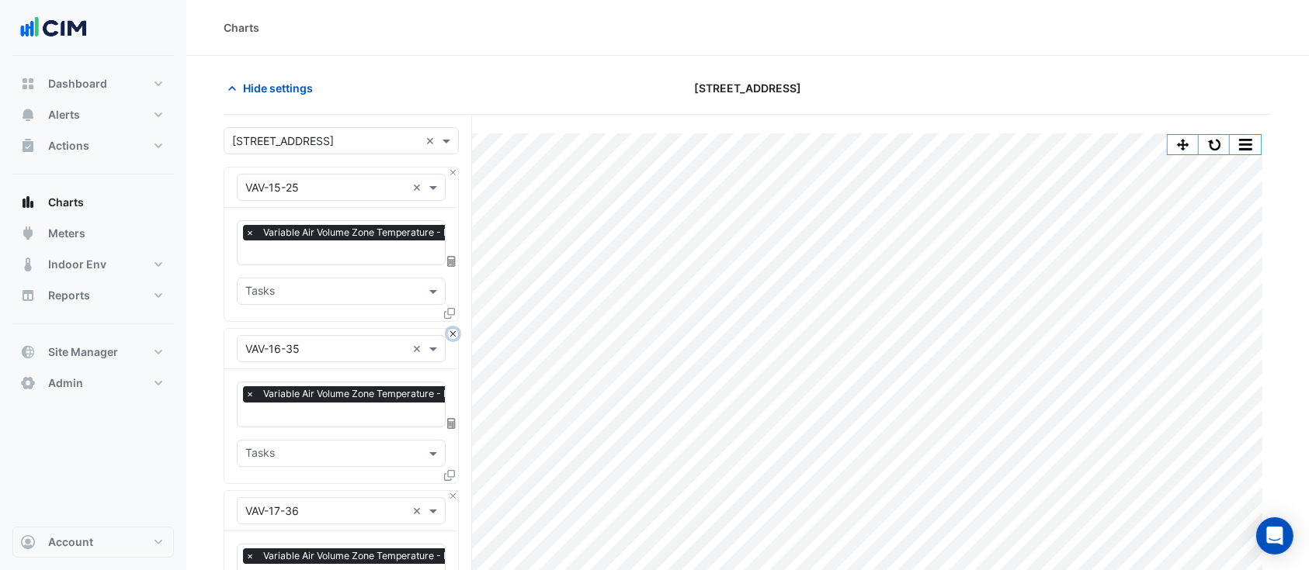
click at [451, 329] on button "Close" at bounding box center [453, 334] width 10 height 10
click at [451, 172] on button "Close" at bounding box center [453, 173] width 10 height 10
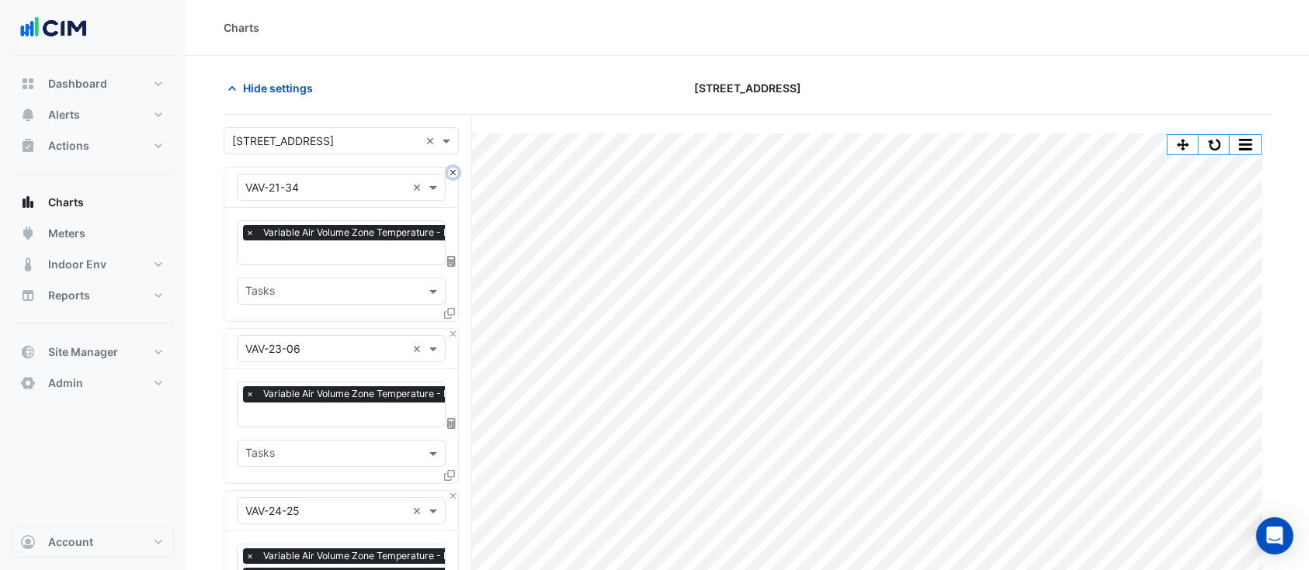
click at [451, 172] on button "Close" at bounding box center [453, 173] width 10 height 10
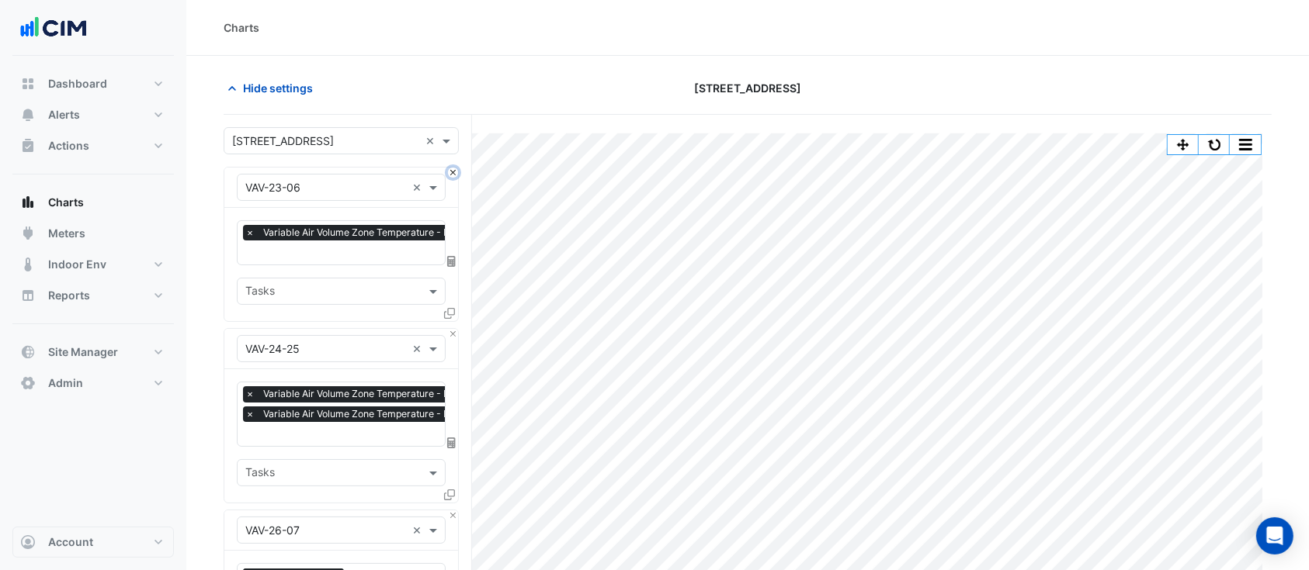
click at [451, 172] on button "Close" at bounding box center [453, 173] width 10 height 10
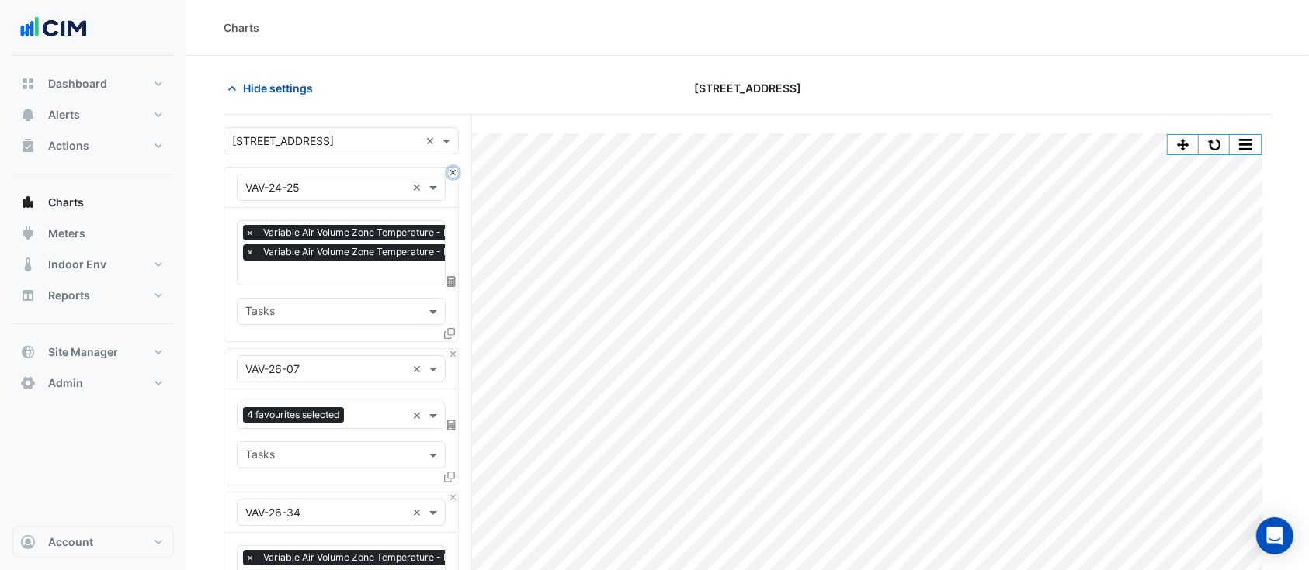
click at [451, 172] on button "Close" at bounding box center [453, 173] width 10 height 10
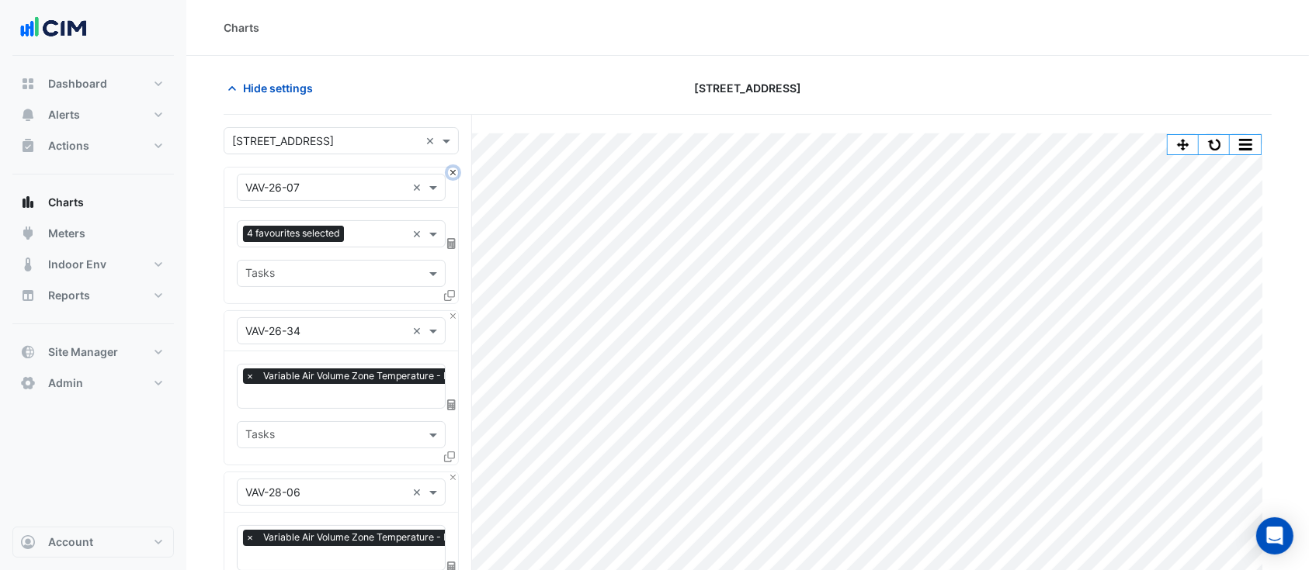
click at [451, 172] on button "Close" at bounding box center [453, 173] width 10 height 10
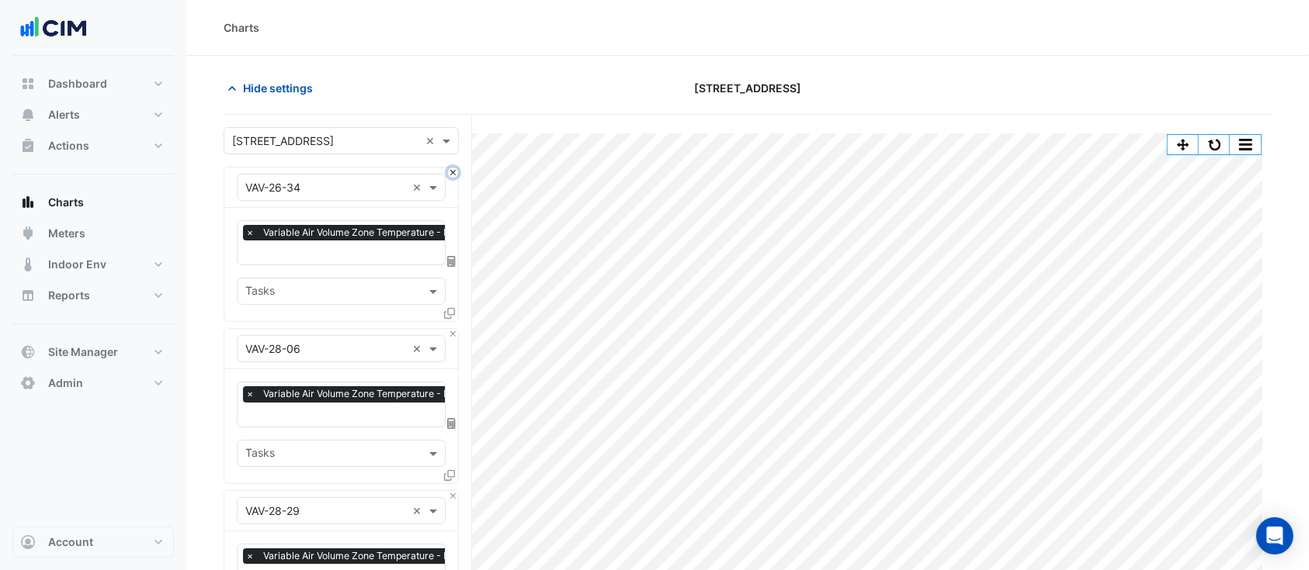
click at [451, 172] on button "Close" at bounding box center [453, 173] width 10 height 10
click at [451, 329] on button "Close" at bounding box center [453, 334] width 10 height 10
click at [451, 172] on button "Close" at bounding box center [453, 173] width 10 height 10
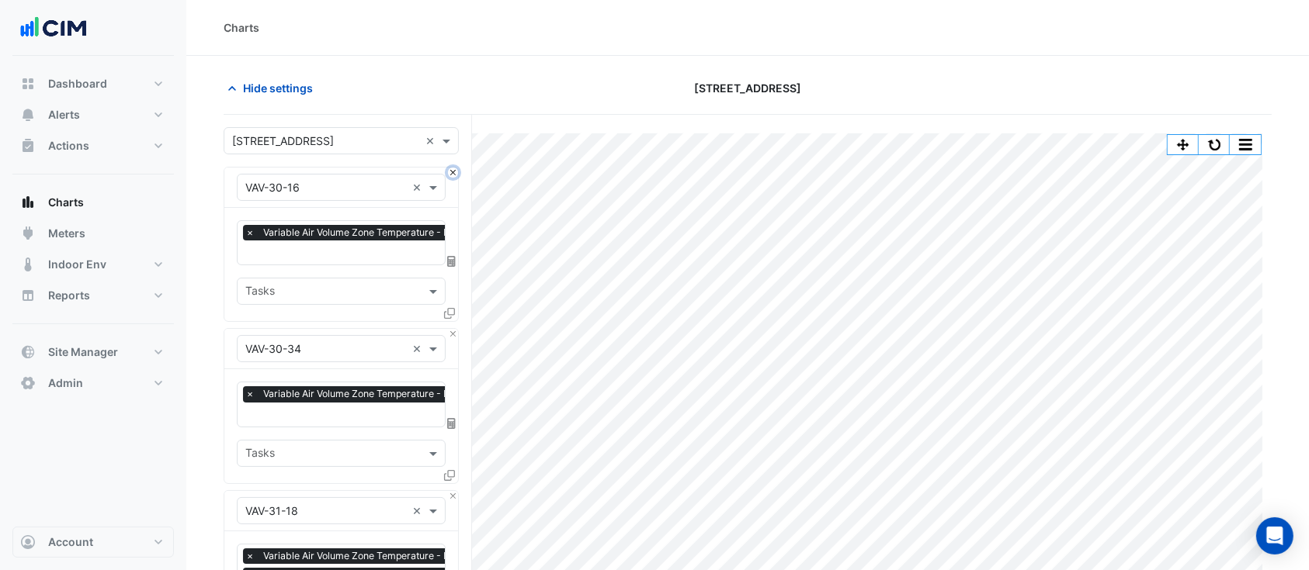
click at [451, 172] on button "Close" at bounding box center [453, 173] width 10 height 10
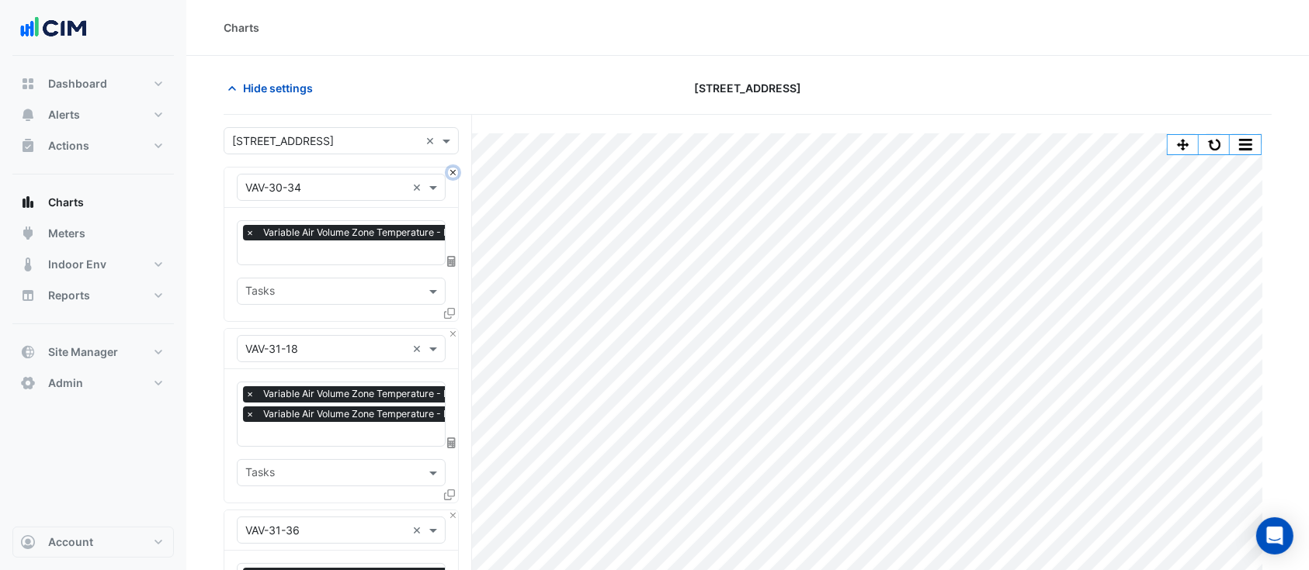
click at [451, 172] on button "Close" at bounding box center [453, 173] width 10 height 10
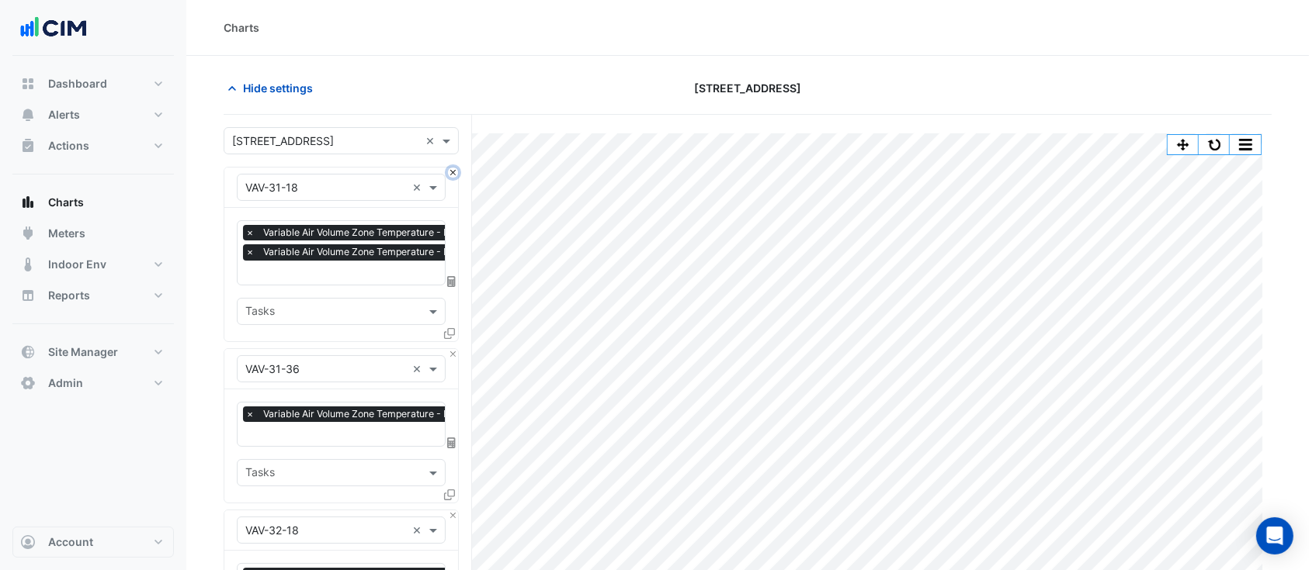
click at [451, 172] on button "Close" at bounding box center [453, 173] width 10 height 10
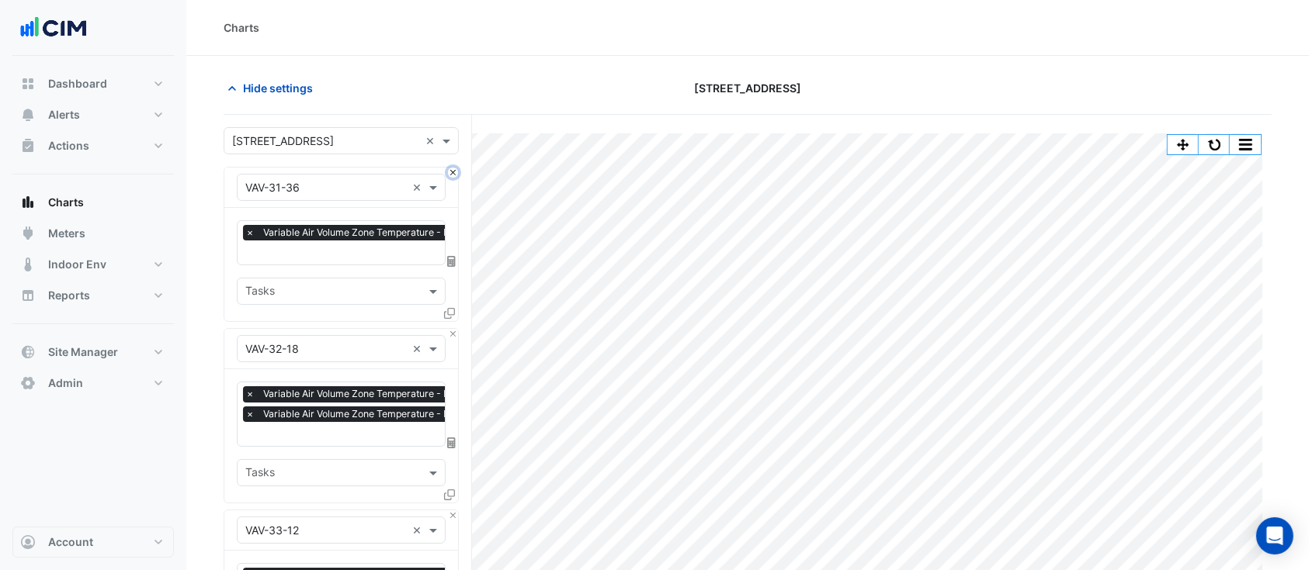
click at [451, 172] on button "Close" at bounding box center [453, 173] width 10 height 10
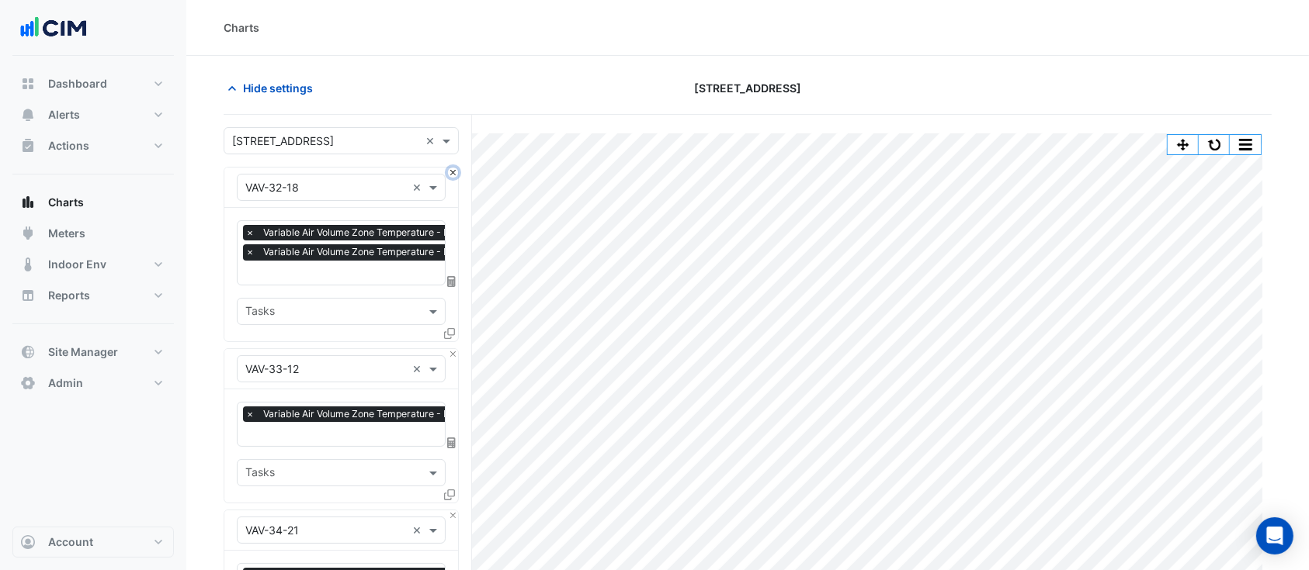
click at [451, 172] on button "Close" at bounding box center [453, 173] width 10 height 10
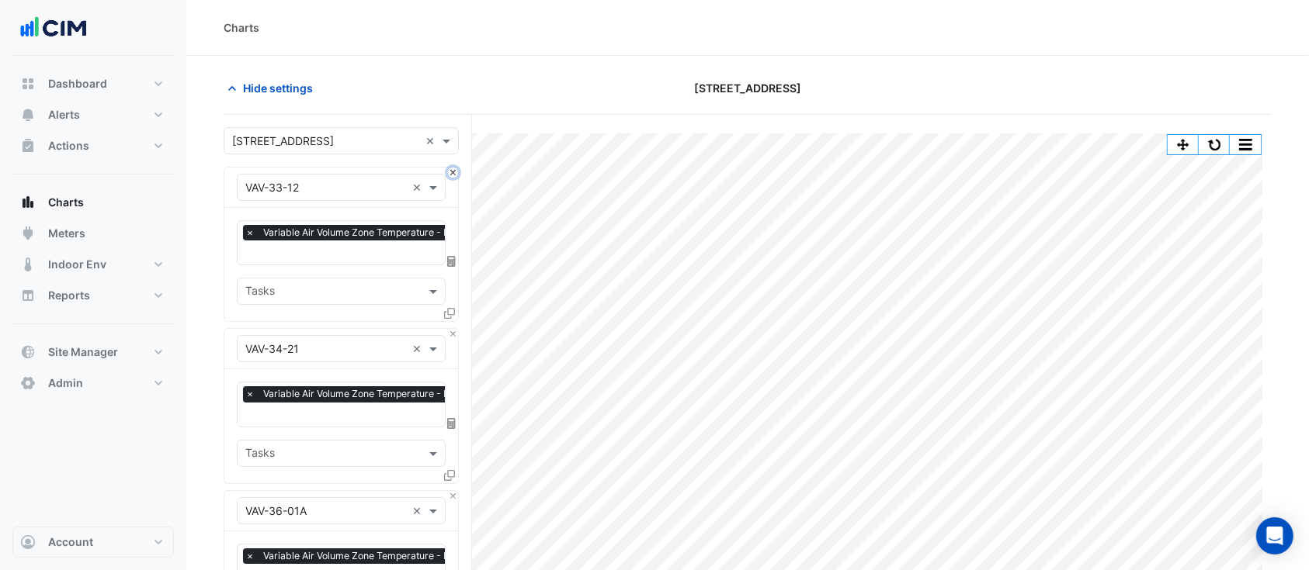
click at [451, 172] on button "Close" at bounding box center [453, 173] width 10 height 10
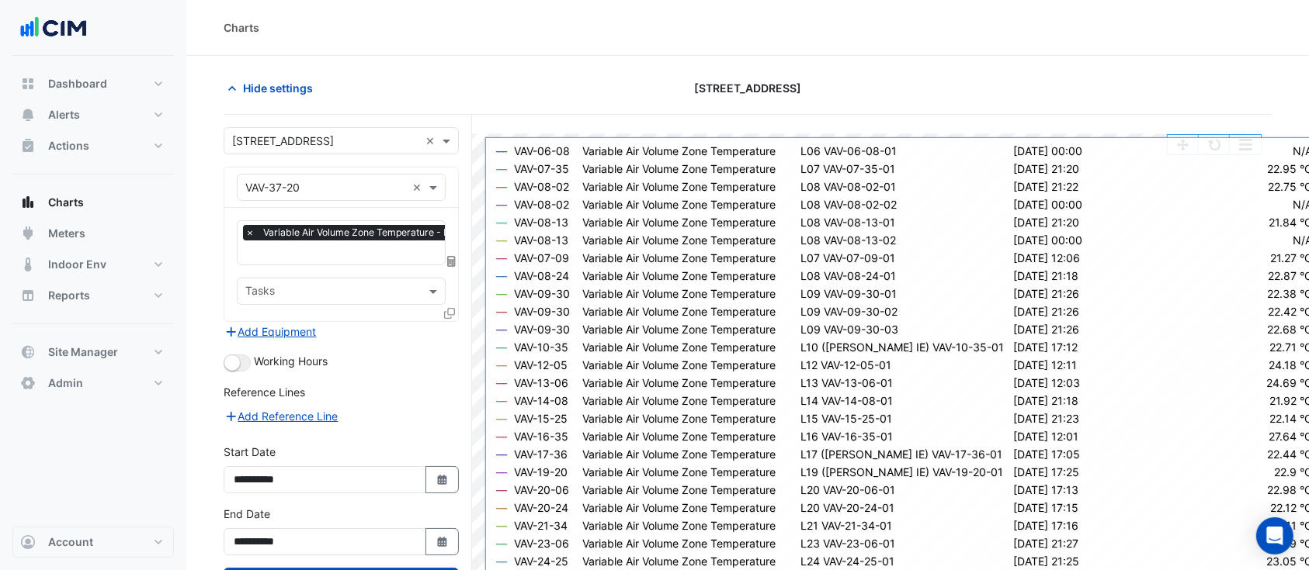
click at [453, 308] on icon at bounding box center [449, 313] width 11 height 11
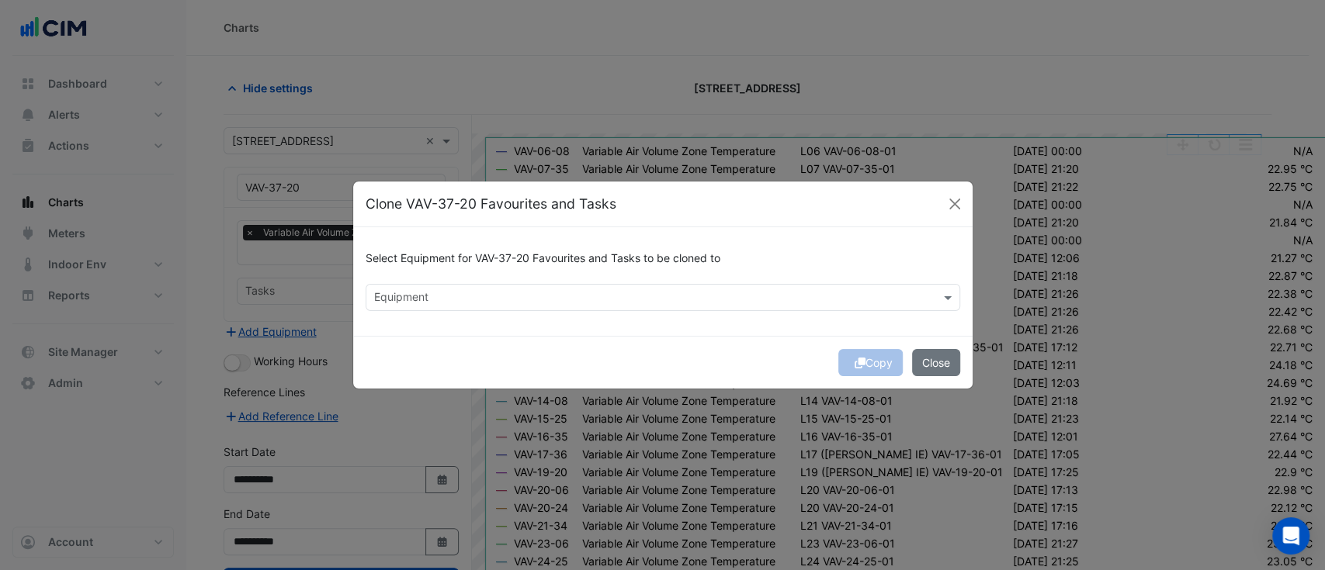
click at [477, 297] on input "text" at bounding box center [654, 299] width 560 height 16
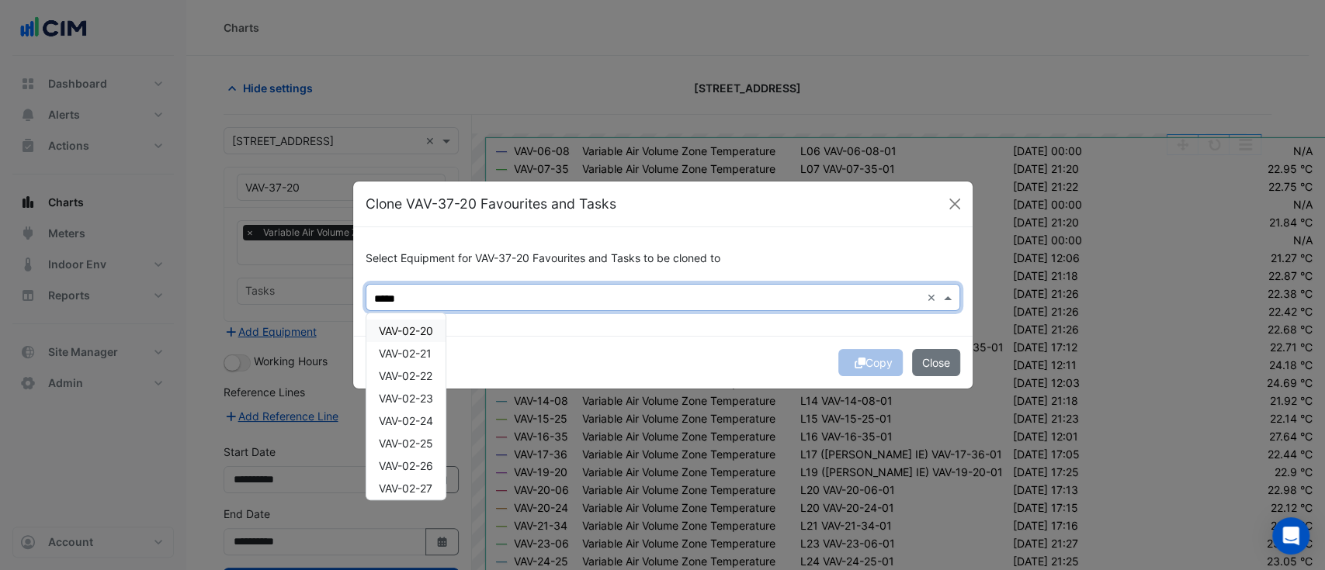
click at [421, 332] on span "VAV-02-20" at bounding box center [406, 330] width 54 height 13
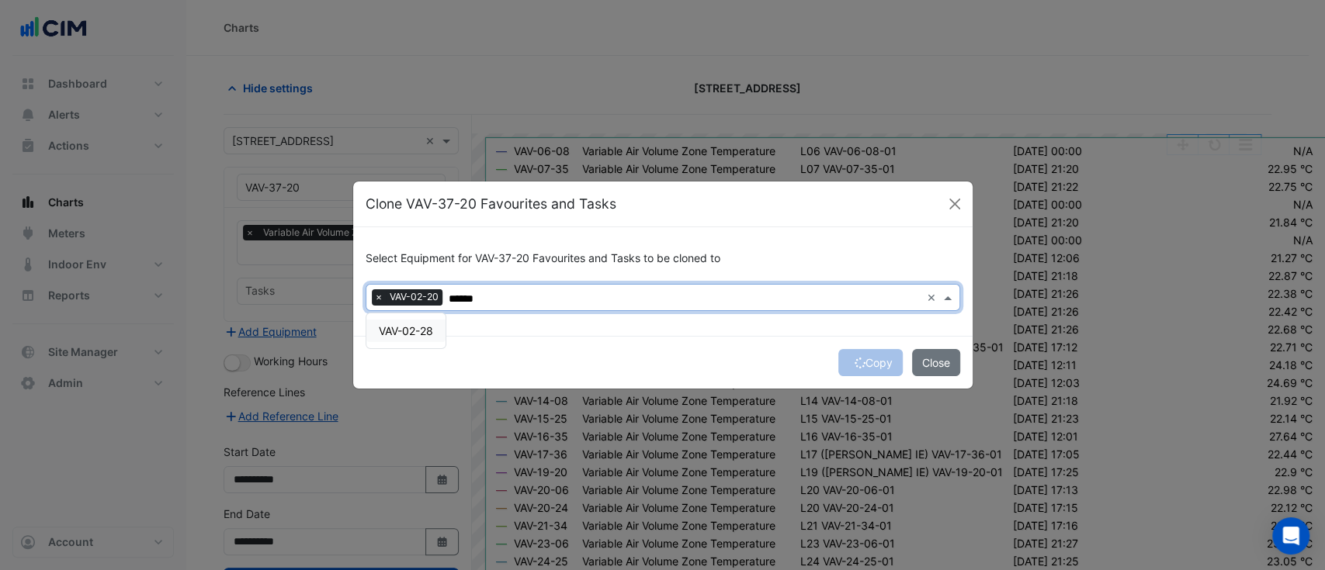
click at [422, 329] on span "VAV-02-28" at bounding box center [406, 330] width 54 height 13
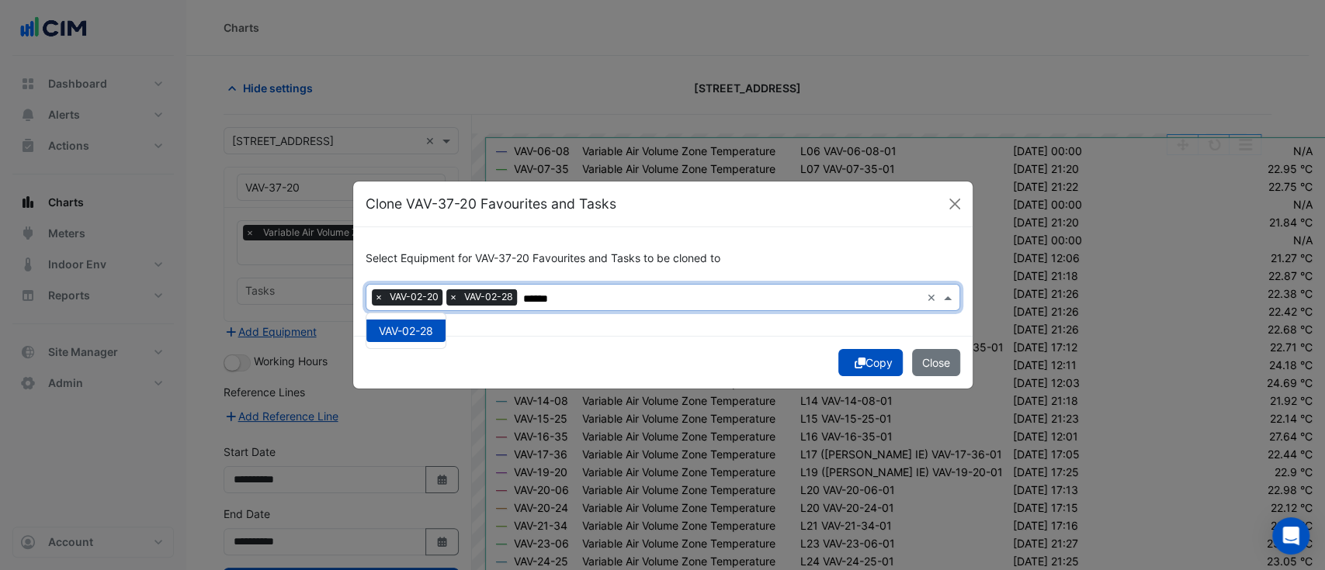
type input "******"
drag, startPoint x: 571, startPoint y: 329, endPoint x: 588, endPoint y: 332, distance: 16.6
click at [571, 330] on div "Select Equipment for VAV-37-20 Favourites and Tasks to be cloned to × VAV-02-20…" at bounding box center [662, 281] width 619 height 109
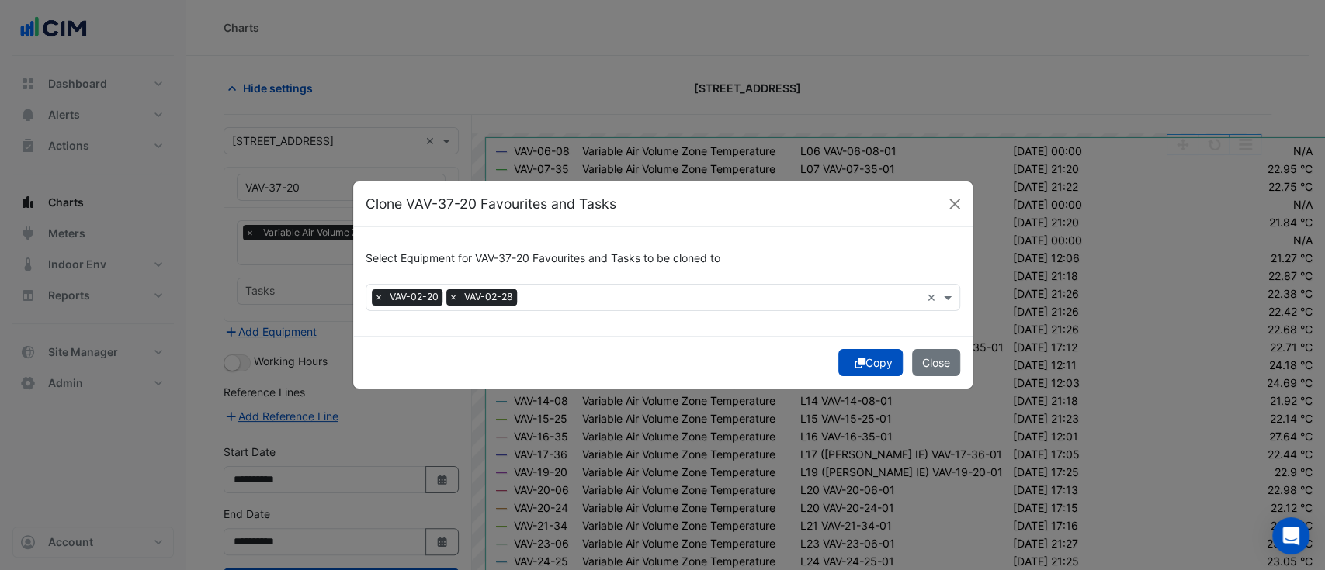
click at [879, 361] on button "Copy" at bounding box center [870, 362] width 64 height 27
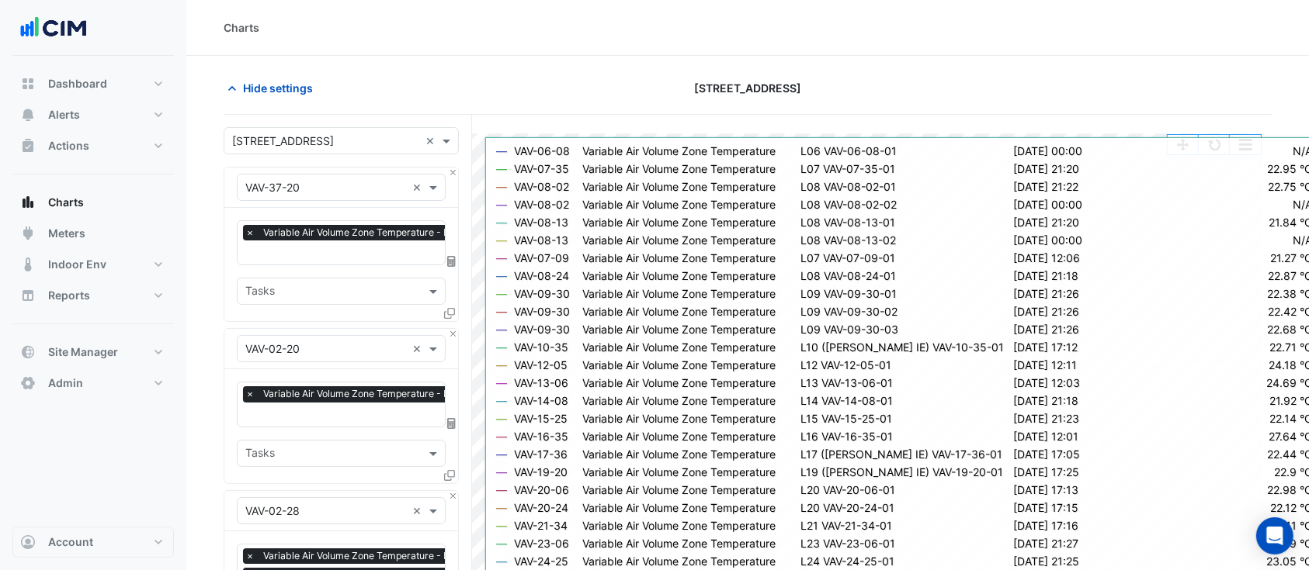
scroll to position [414, 0]
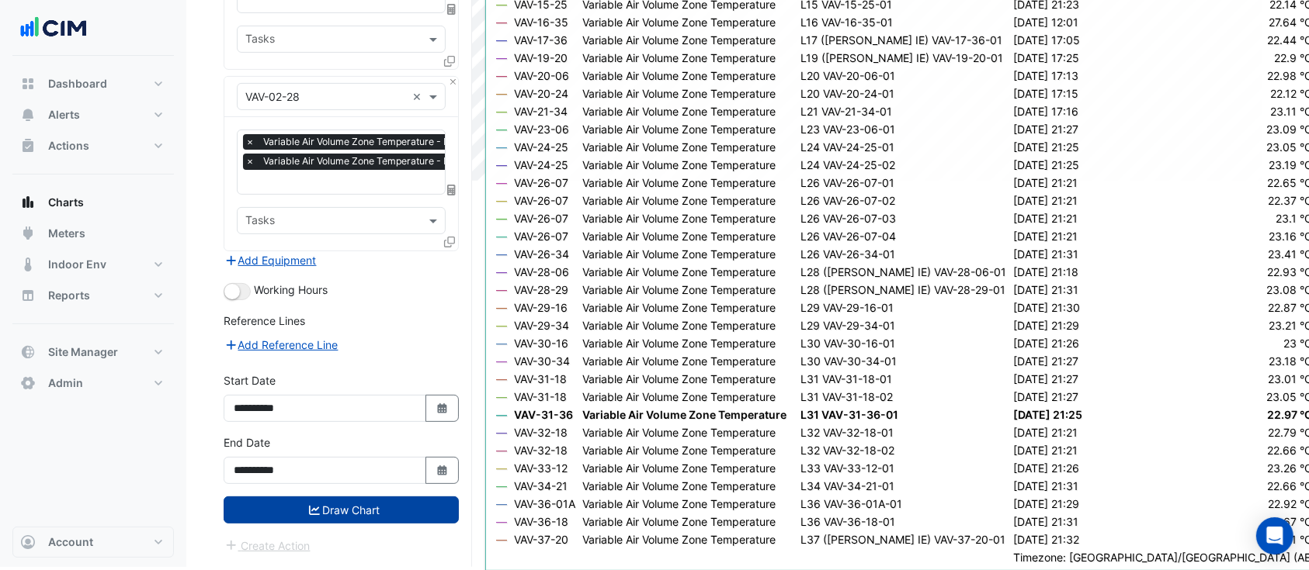
click at [328, 507] on button "Draw Chart" at bounding box center [341, 510] width 235 height 27
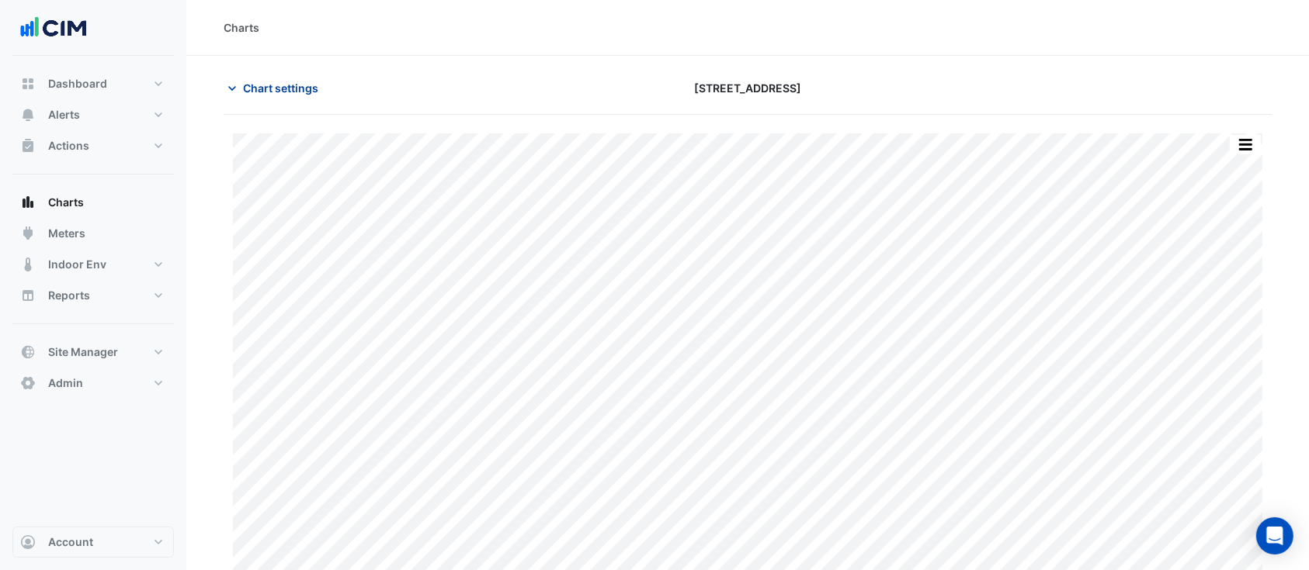
click at [250, 82] on span "Chart settings" at bounding box center [280, 88] width 75 height 16
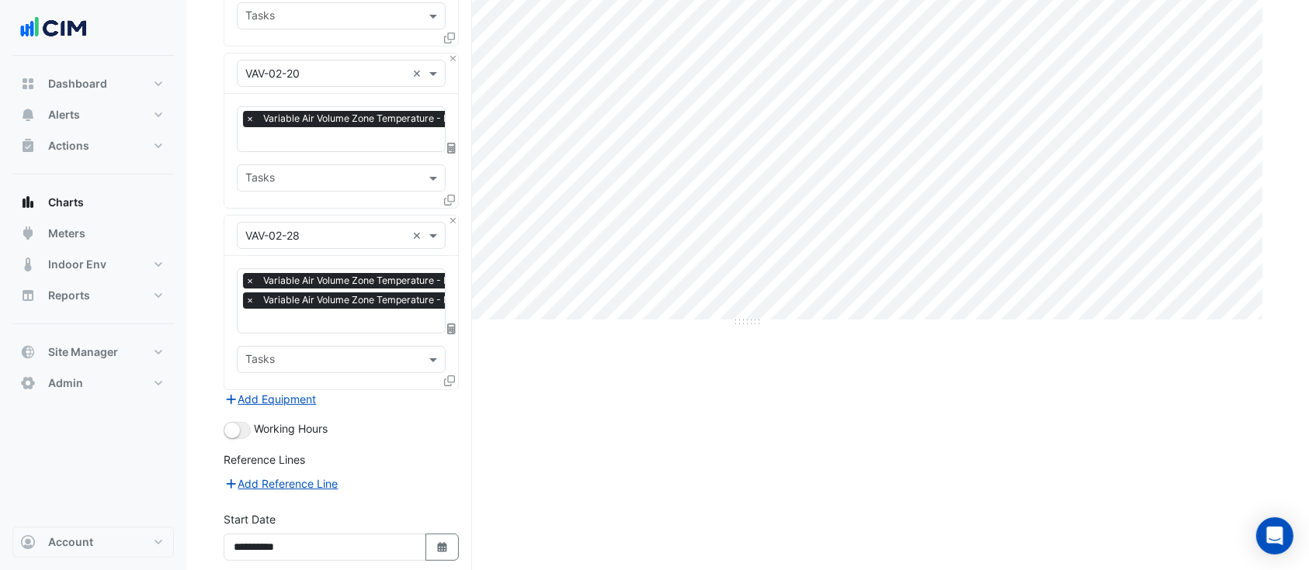
scroll to position [401, 0]
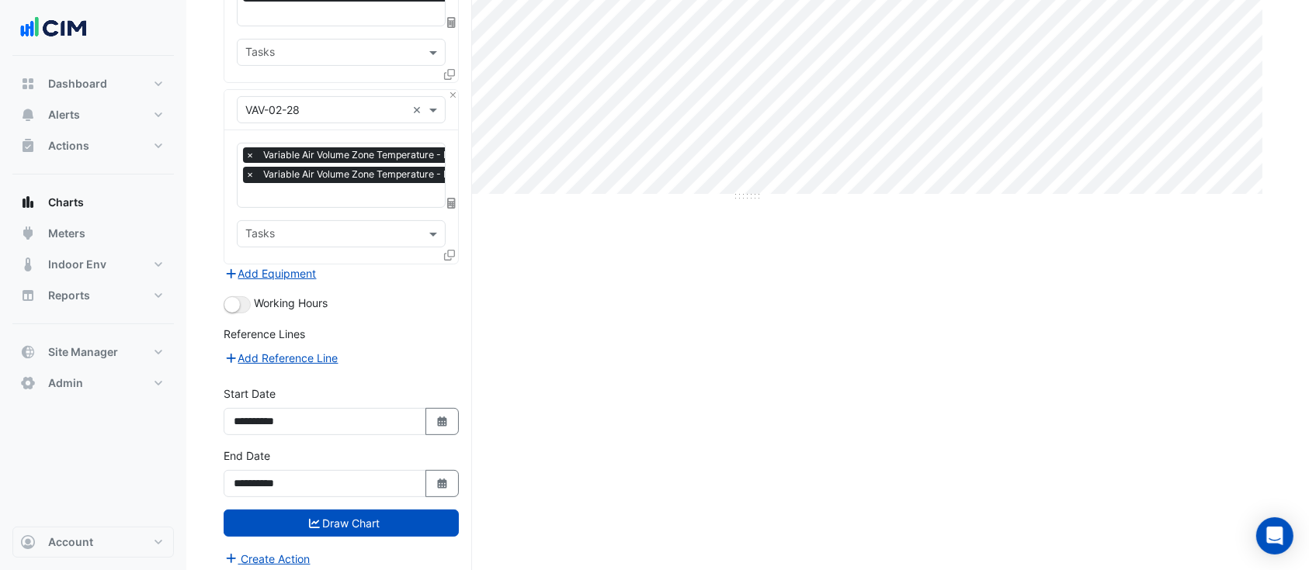
click at [450, 251] on icon at bounding box center [449, 255] width 11 height 11
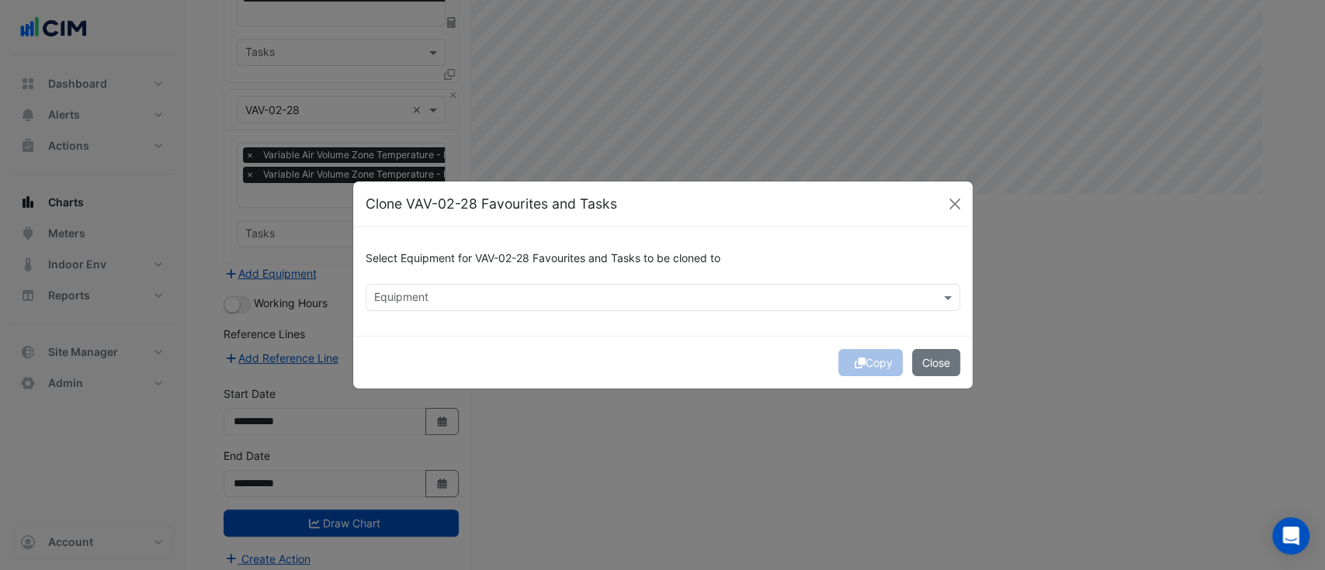
drag, startPoint x: 605, startPoint y: 297, endPoint x: 615, endPoint y: 297, distance: 10.1
click at [606, 296] on input "text" at bounding box center [654, 299] width 560 height 16
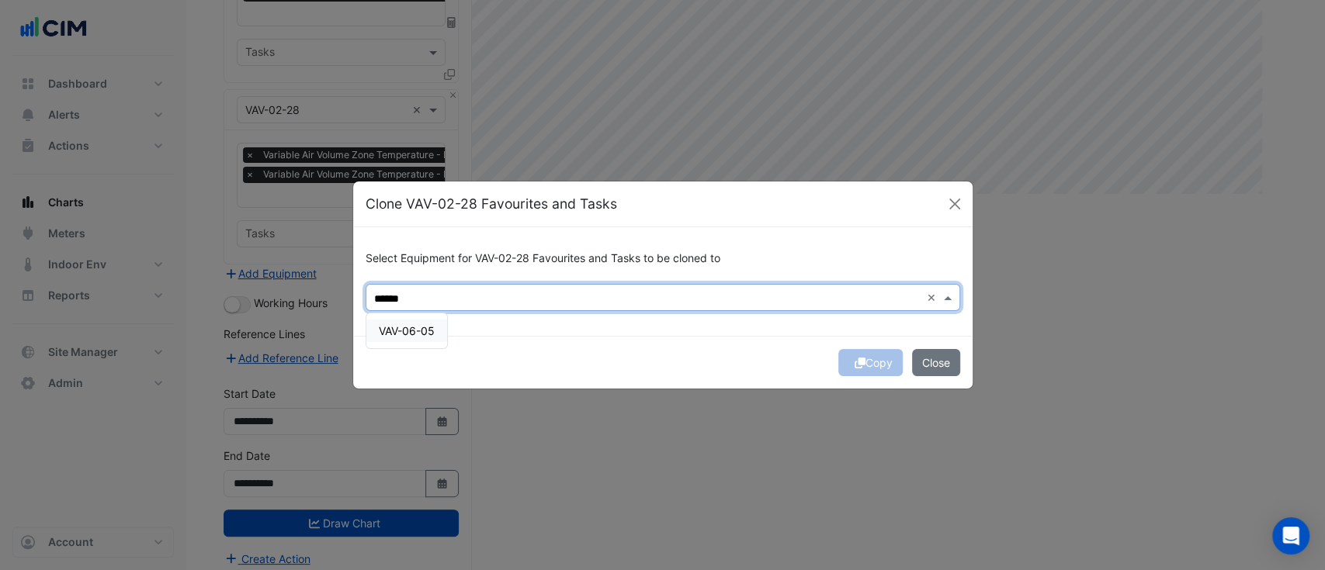
click at [426, 334] on span "VAV-06-05" at bounding box center [407, 330] width 56 height 13
type input "******"
click at [707, 378] on div "Copy Close" at bounding box center [662, 362] width 619 height 53
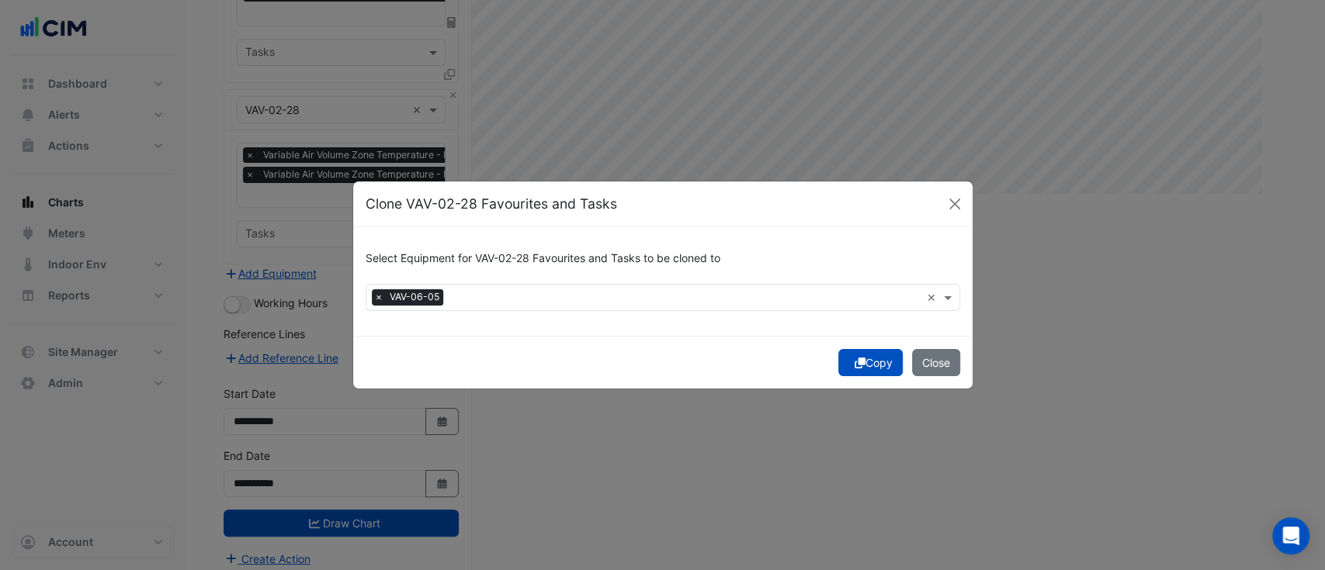
click at [888, 363] on button "Copy" at bounding box center [870, 362] width 64 height 27
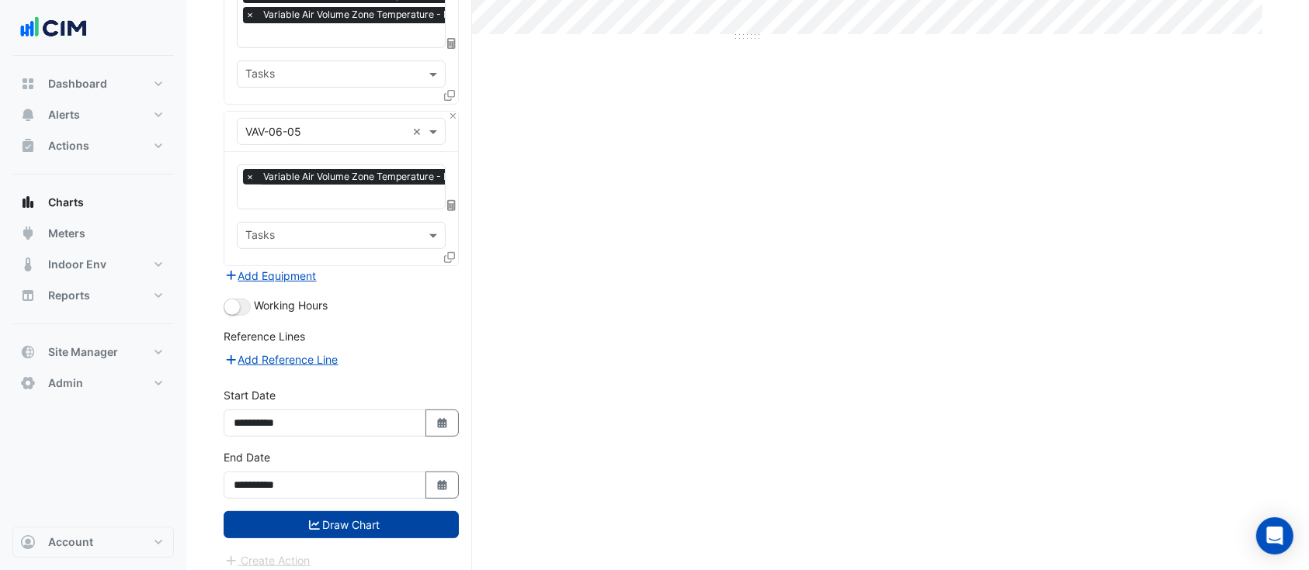
click at [348, 522] on button "Draw Chart" at bounding box center [341, 524] width 235 height 27
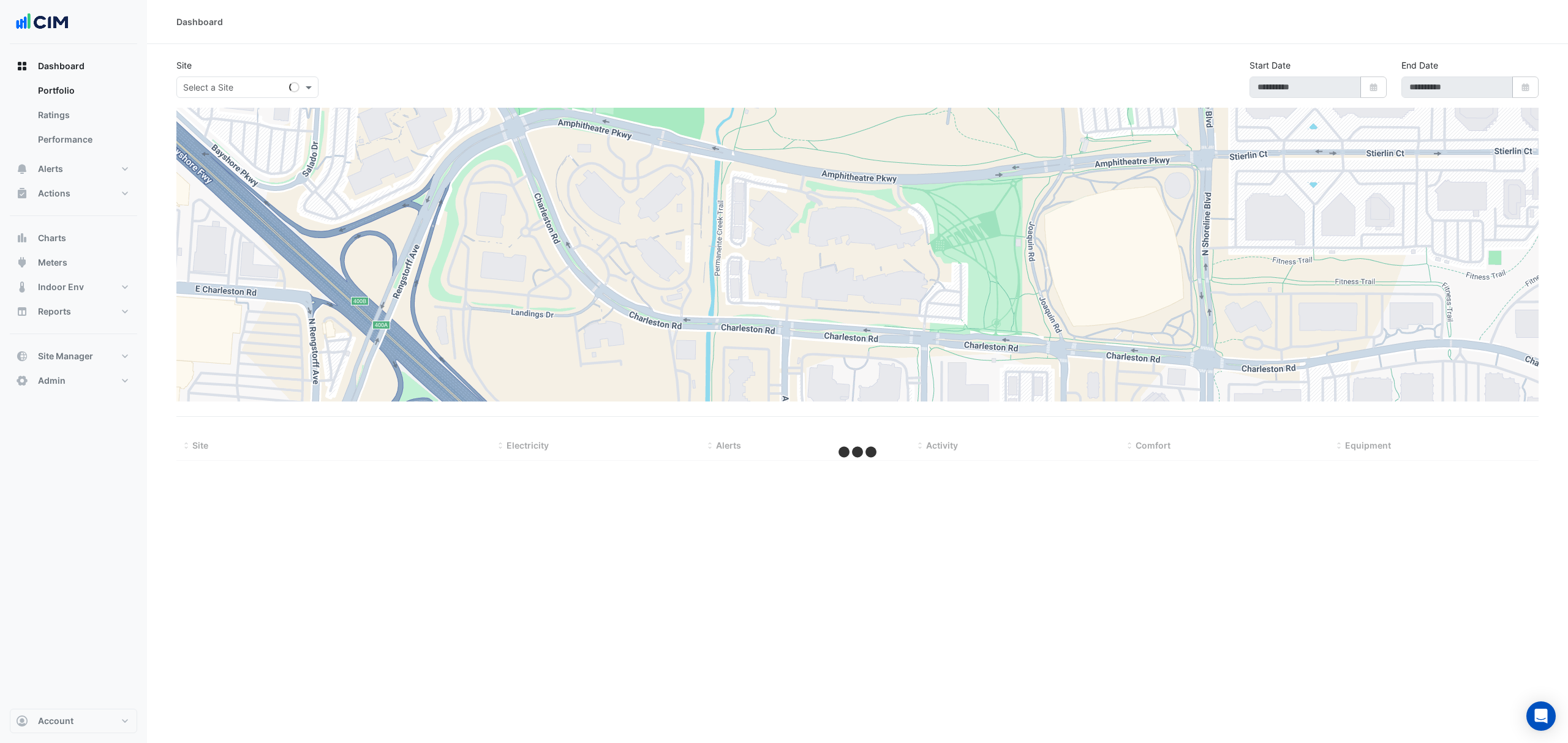
click at [255, 86] on input "text" at bounding box center [235, 88] width 104 height 13
type input "*****"
select select "***"
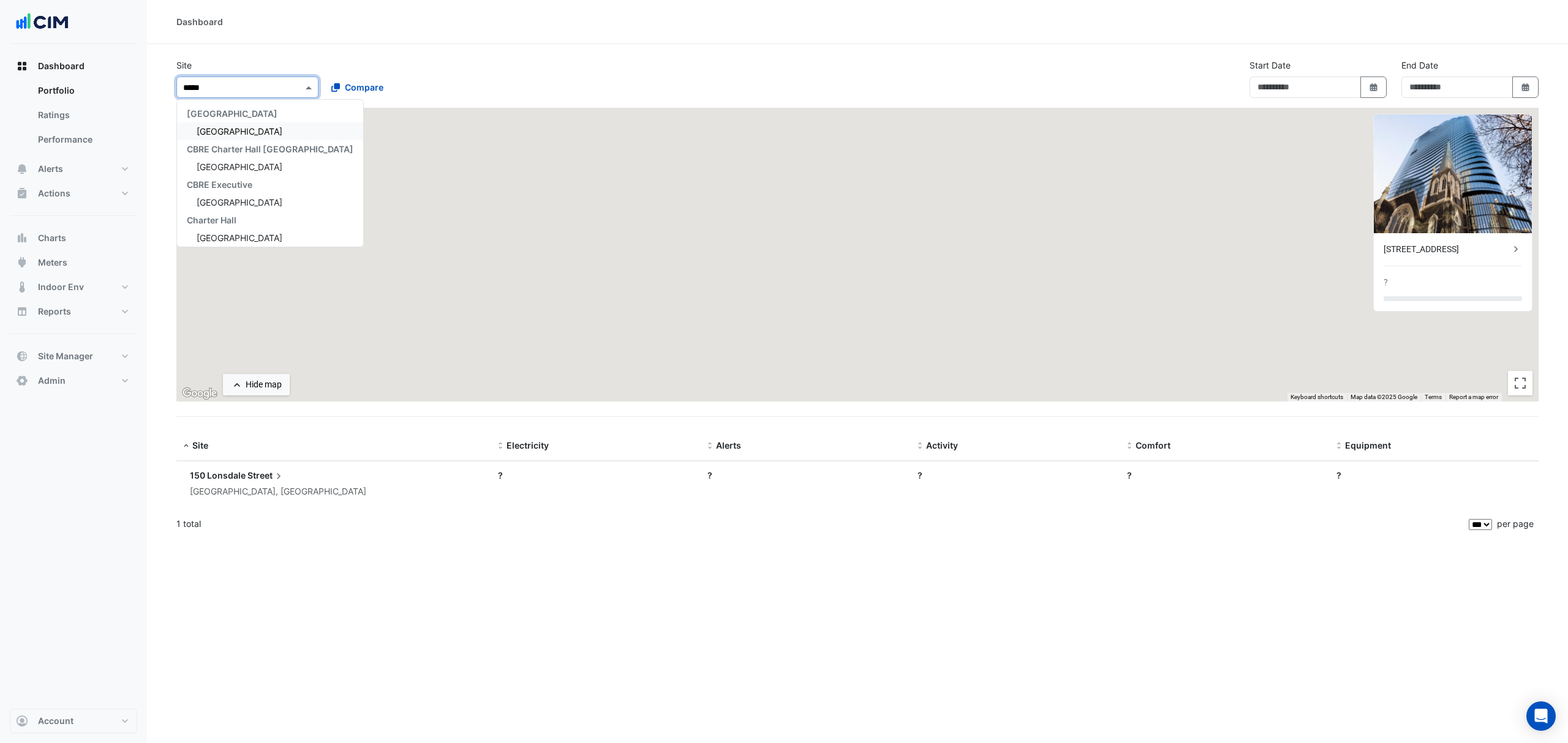
type input "**********"
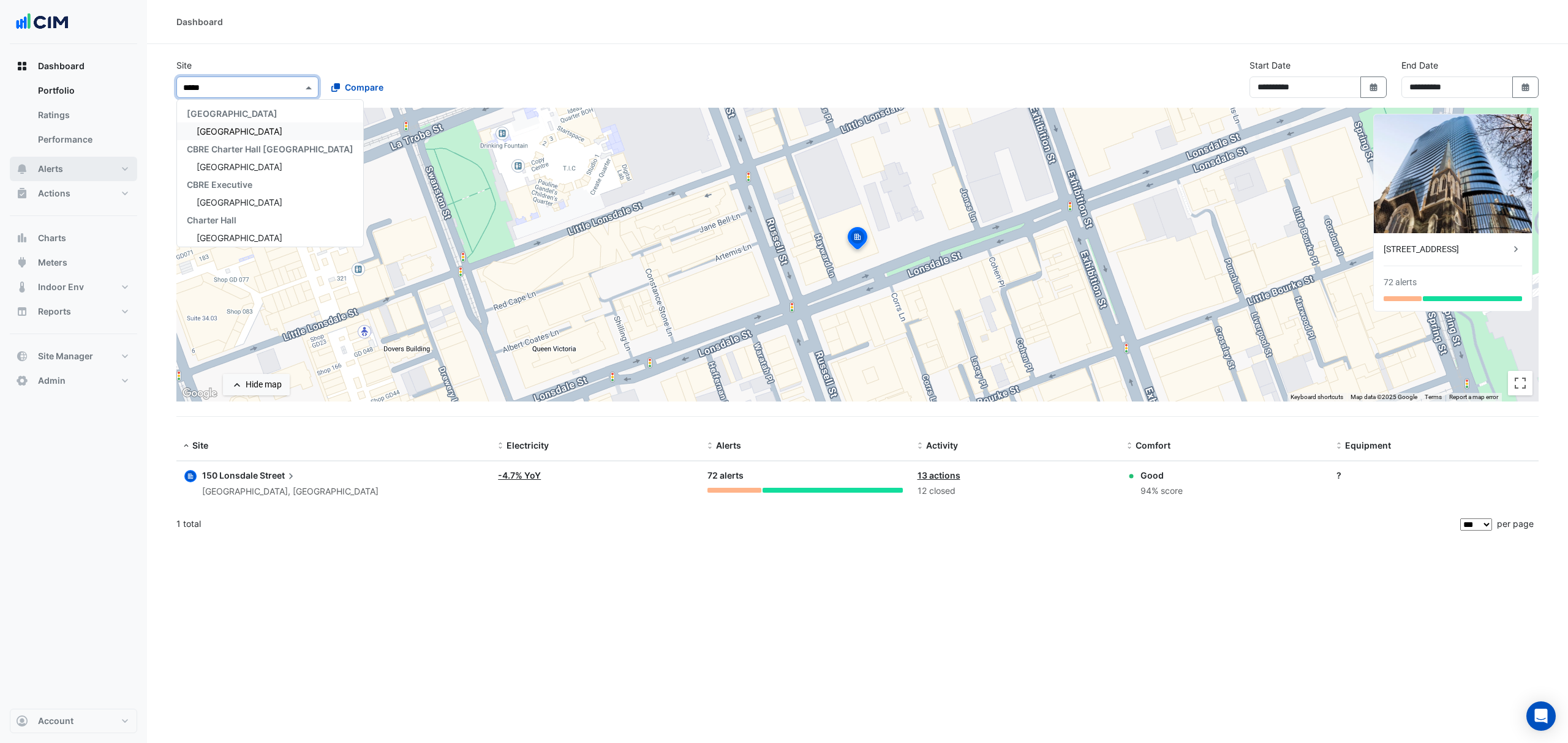
type input "*****"
click at [75, 174] on button "Alerts" at bounding box center [73, 169] width 127 height 24
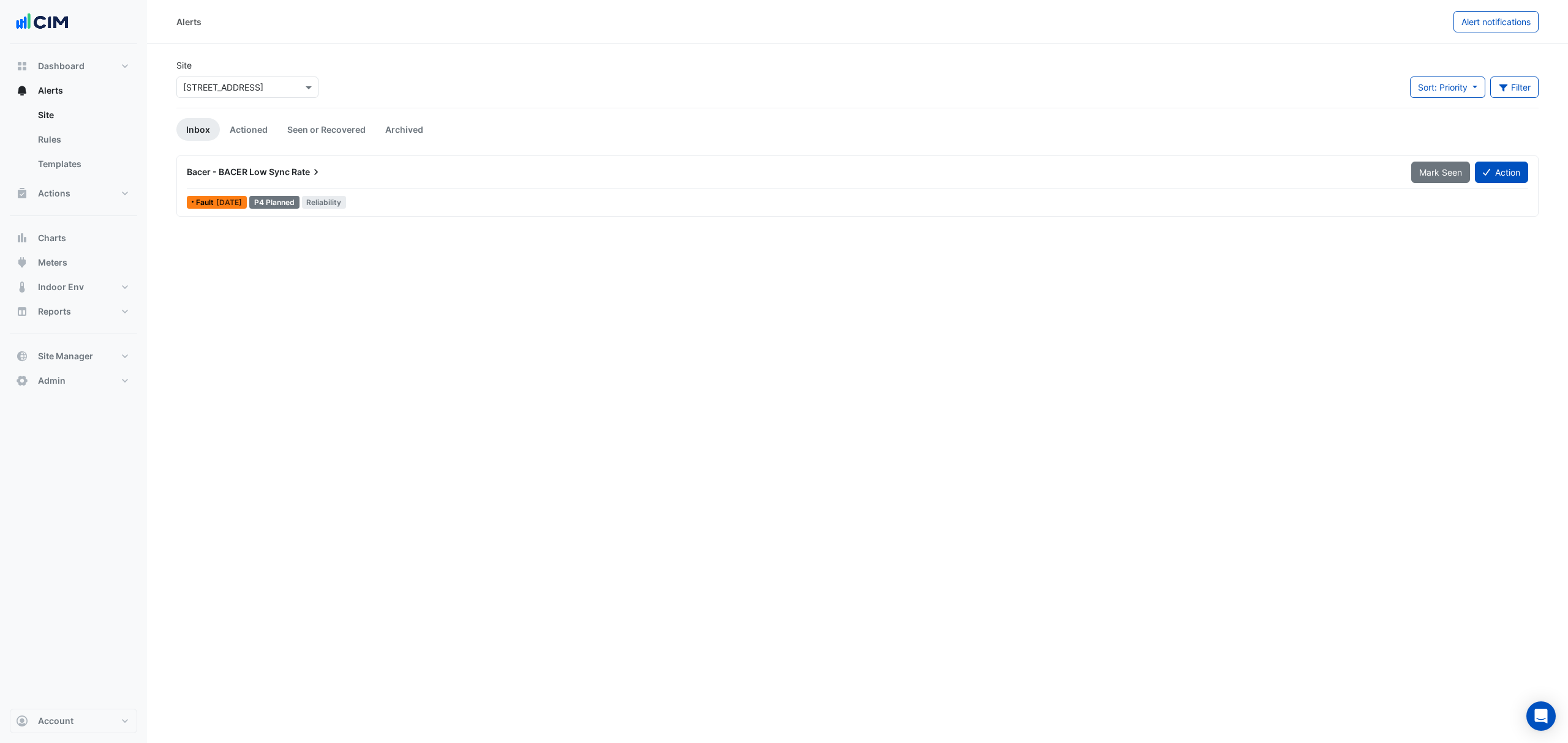
click at [220, 86] on input "text" at bounding box center [235, 88] width 104 height 13
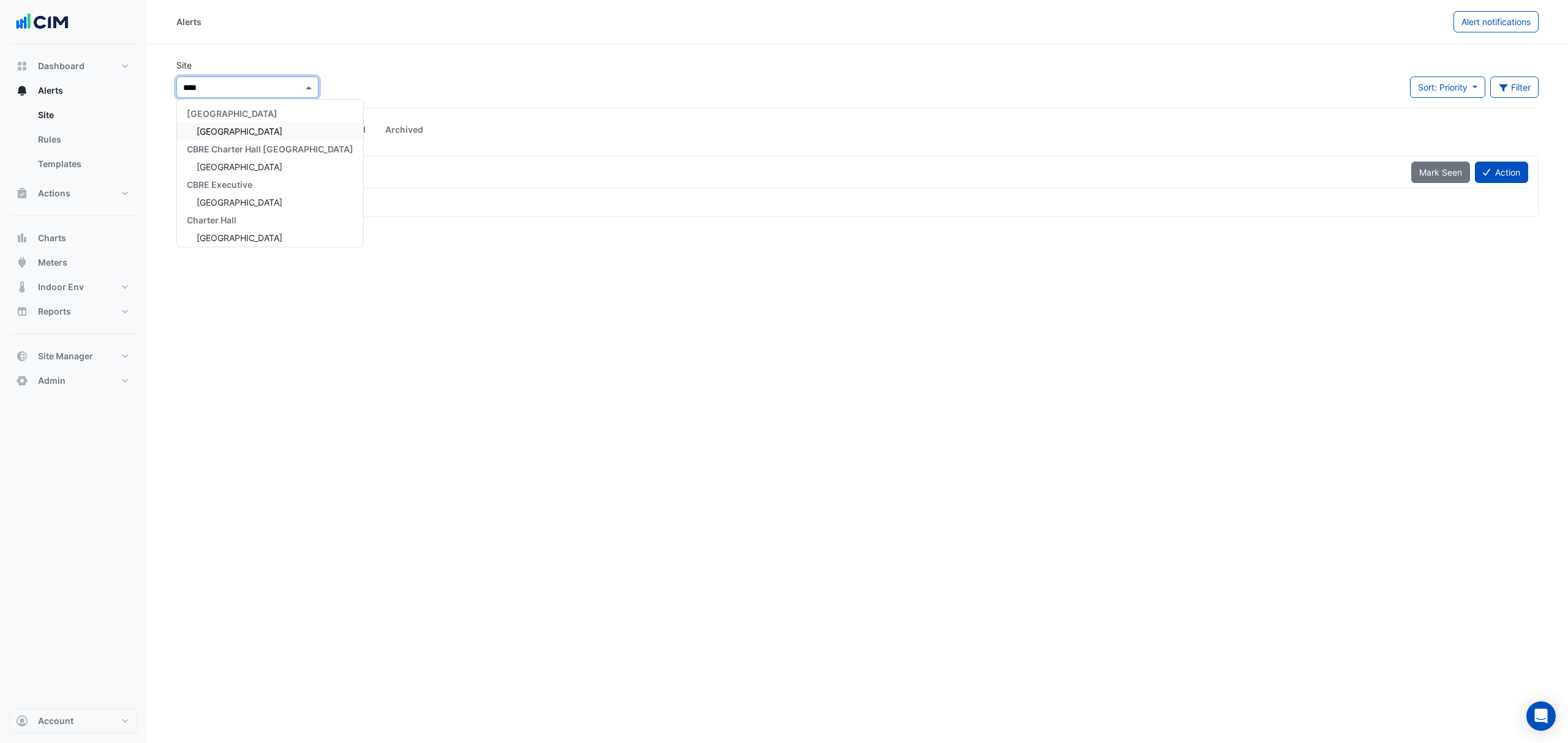
type input "*****"
click at [264, 129] on div "[GEOGRAPHIC_DATA]" at bounding box center [270, 131] width 186 height 18
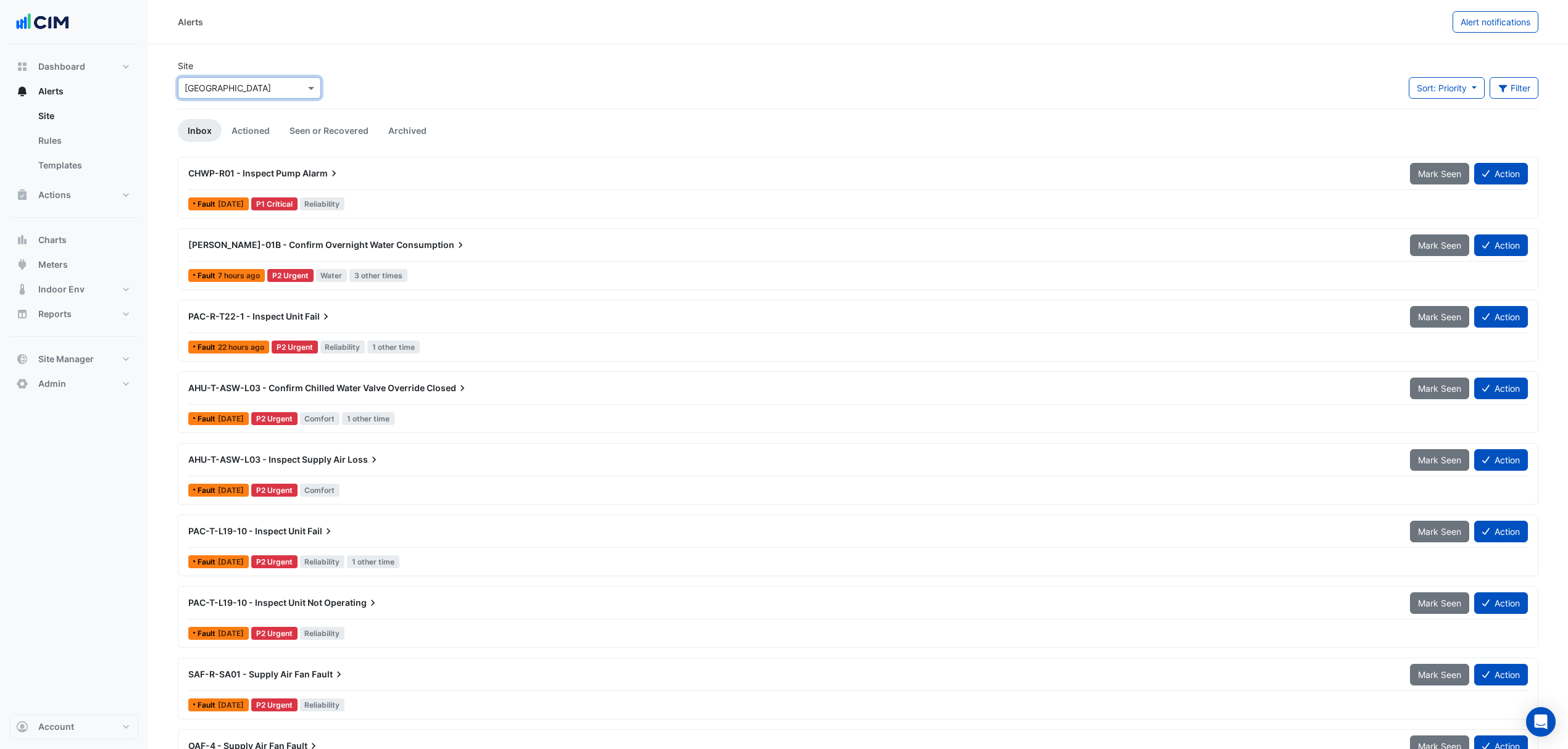
click at [438, 240] on div "WM-RH-01B - Confirm Overnight Water Consumption" at bounding box center [792, 245] width 1207 height 13
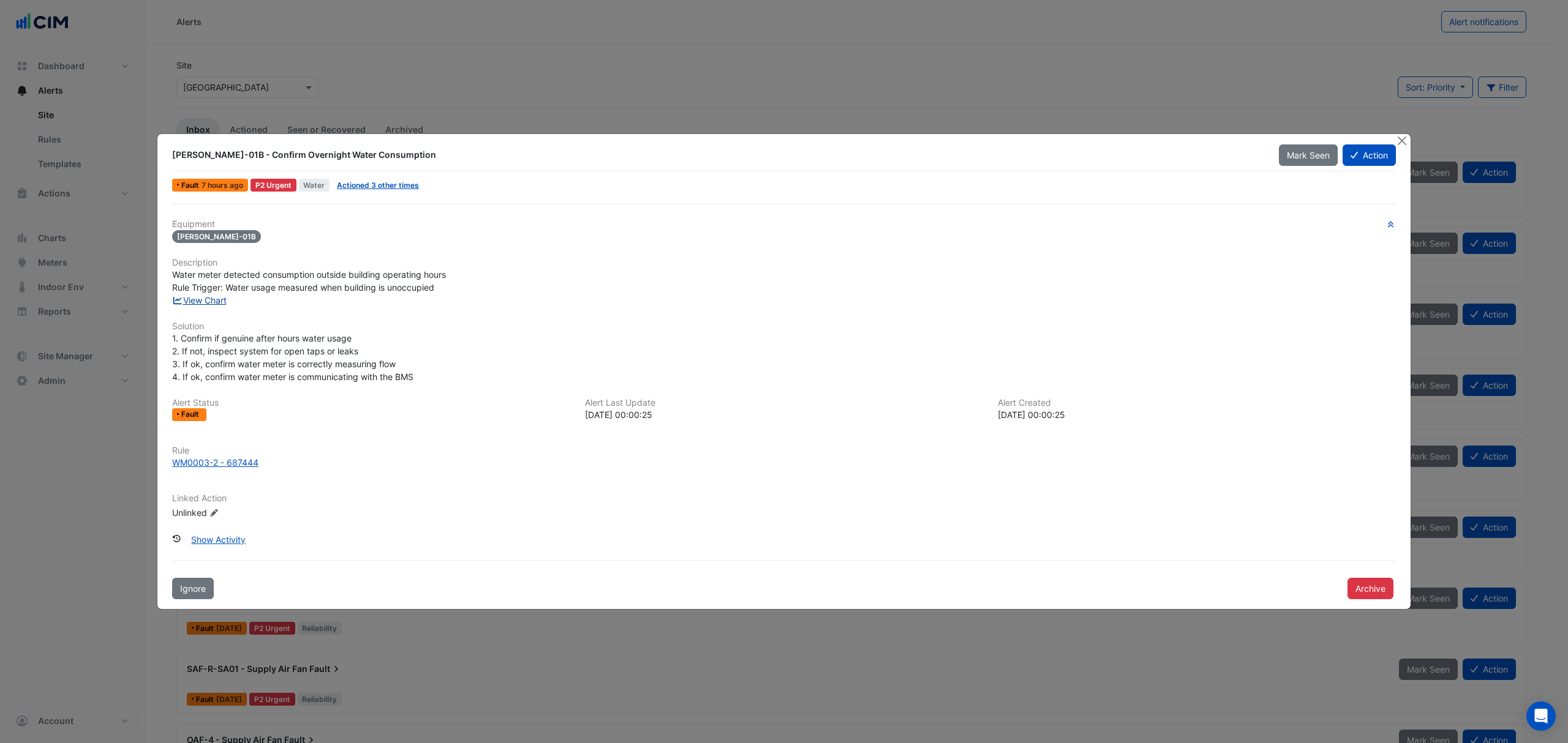
click at [204, 299] on link "View Chart" at bounding box center [199, 300] width 54 height 10
drag, startPoint x: 1402, startPoint y: 140, endPoint x: 1393, endPoint y: 140, distance: 9.0
click at [1402, 140] on button "Close" at bounding box center [1401, 140] width 13 height 13
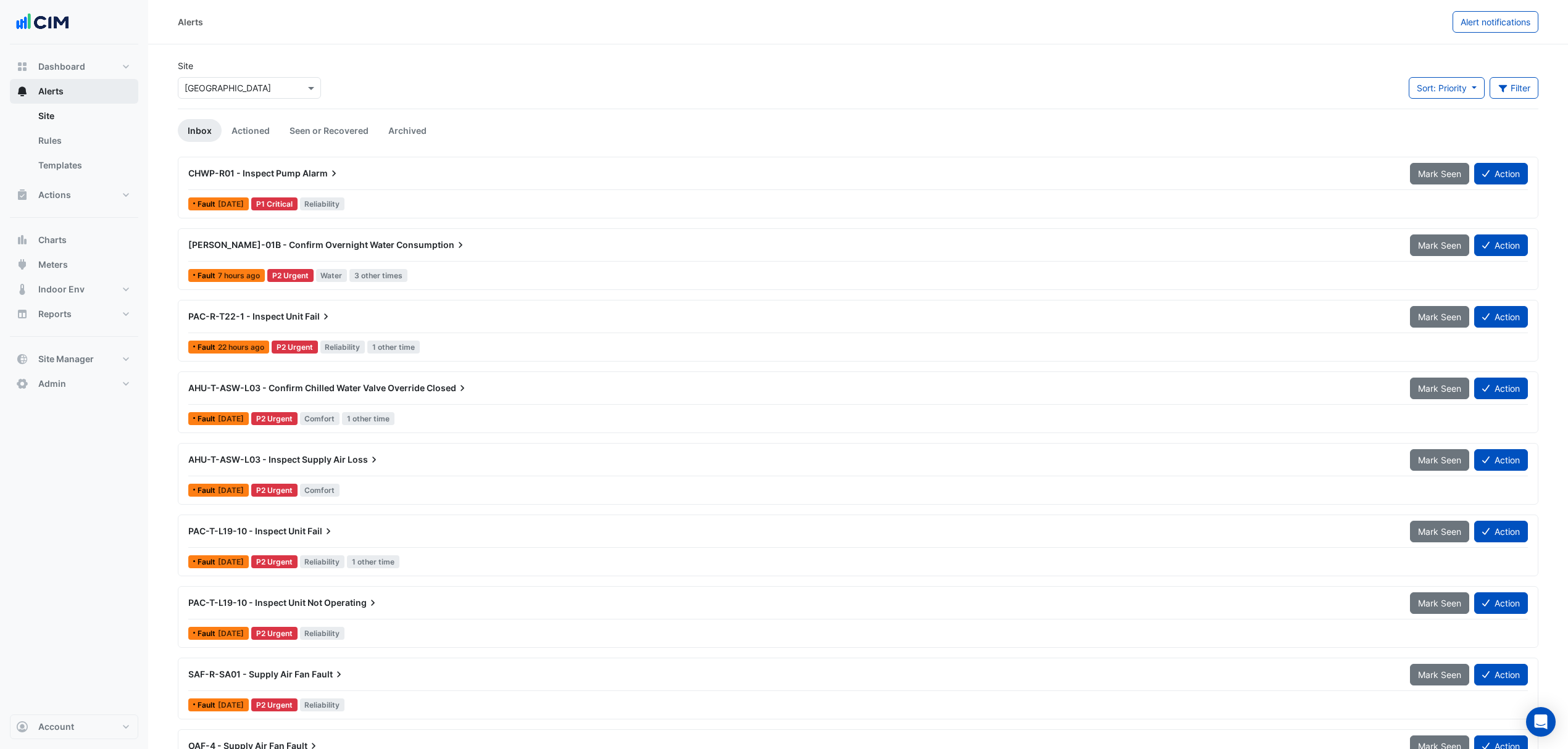
click at [64, 91] on button "Alerts" at bounding box center [73, 91] width 128 height 25
click at [239, 94] on input "text" at bounding box center [237, 88] width 105 height 13
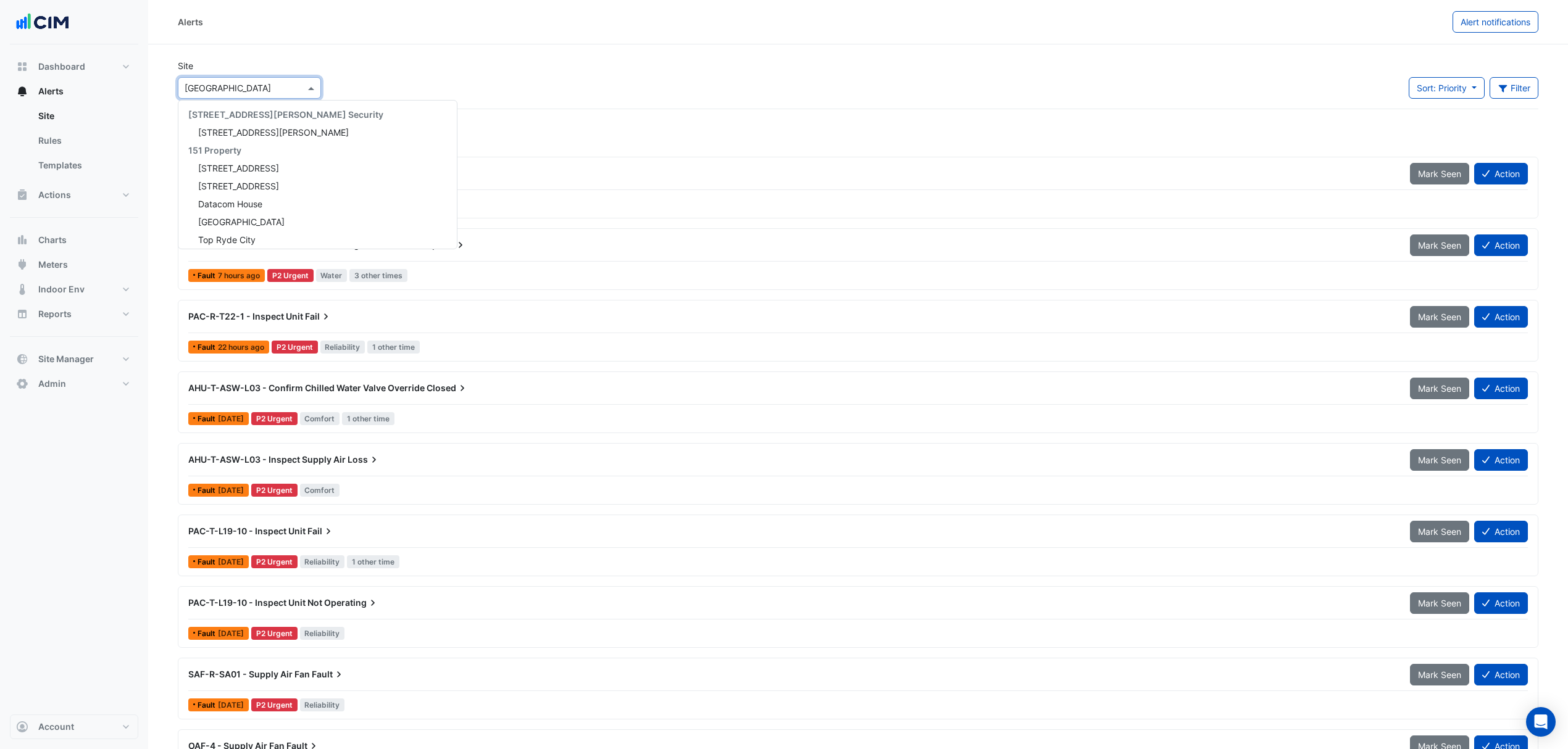
scroll to position [3495, 0]
type input "**"
click at [253, 109] on span "[STREET_ADDRESS][PERSON_NAME]" at bounding box center [273, 110] width 150 height 10
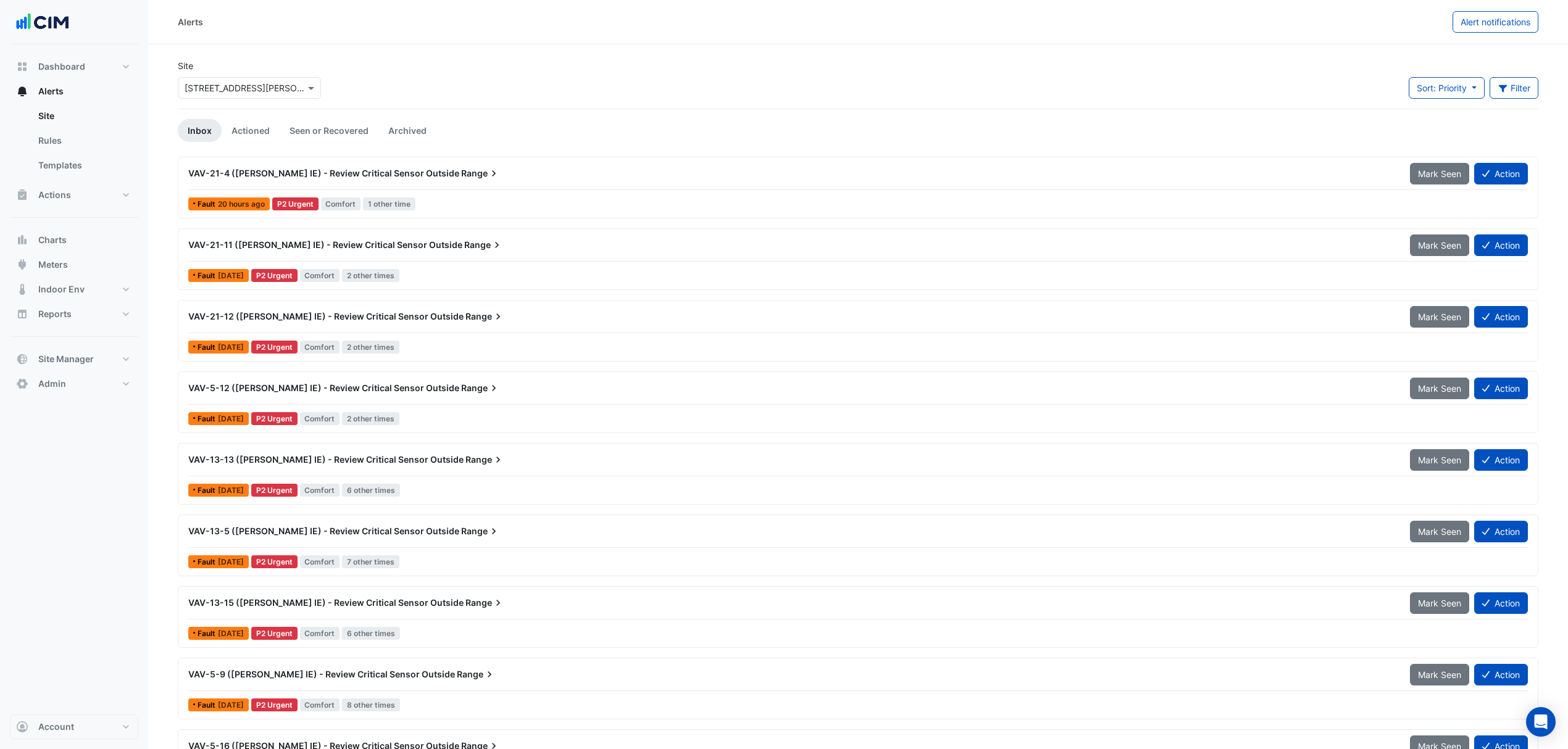
click at [470, 188] on div "VAV-21-4 (NABERS IE) - Review Critical Sensor Outside Range Mark Seen Action" at bounding box center [858, 176] width 1340 height 28
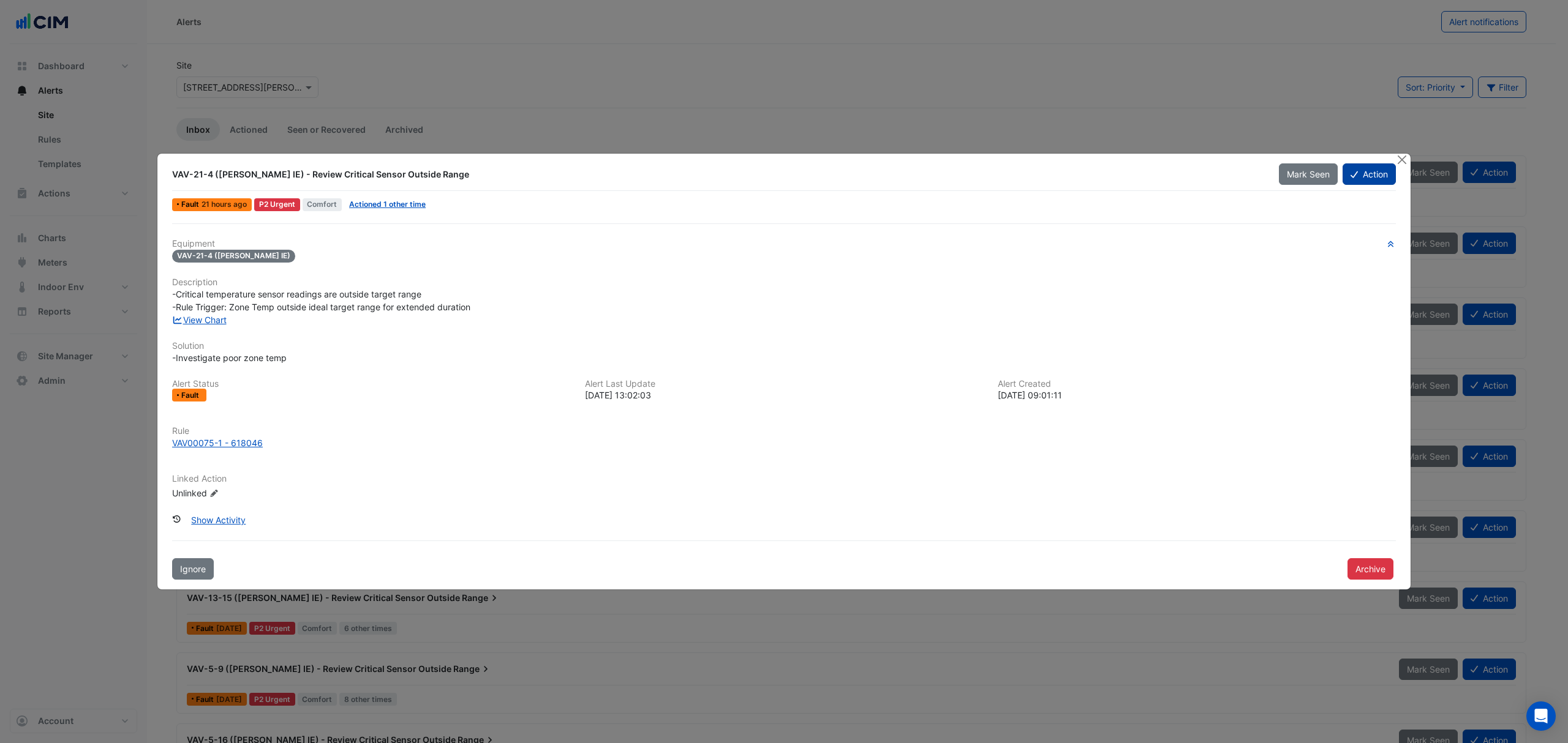
click at [1360, 174] on button "Action" at bounding box center [1369, 174] width 54 height 21
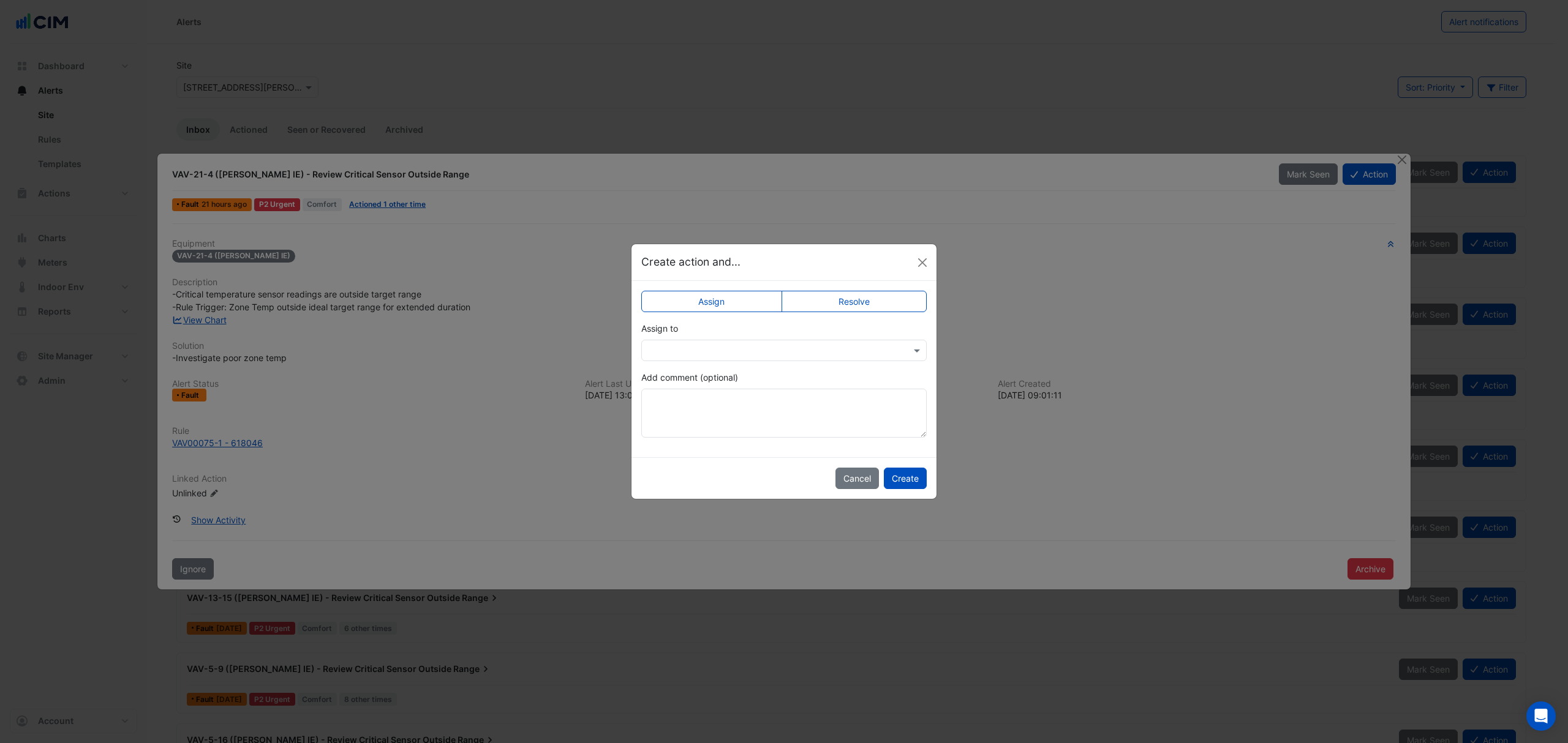
click at [848, 301] on label "Resolve" at bounding box center [854, 301] width 146 height 21
click at [677, 412] on textarea "Add comment (optional)" at bounding box center [784, 413] width 286 height 49
type textarea "**********"
click at [895, 476] on button "Create" at bounding box center [905, 478] width 43 height 21
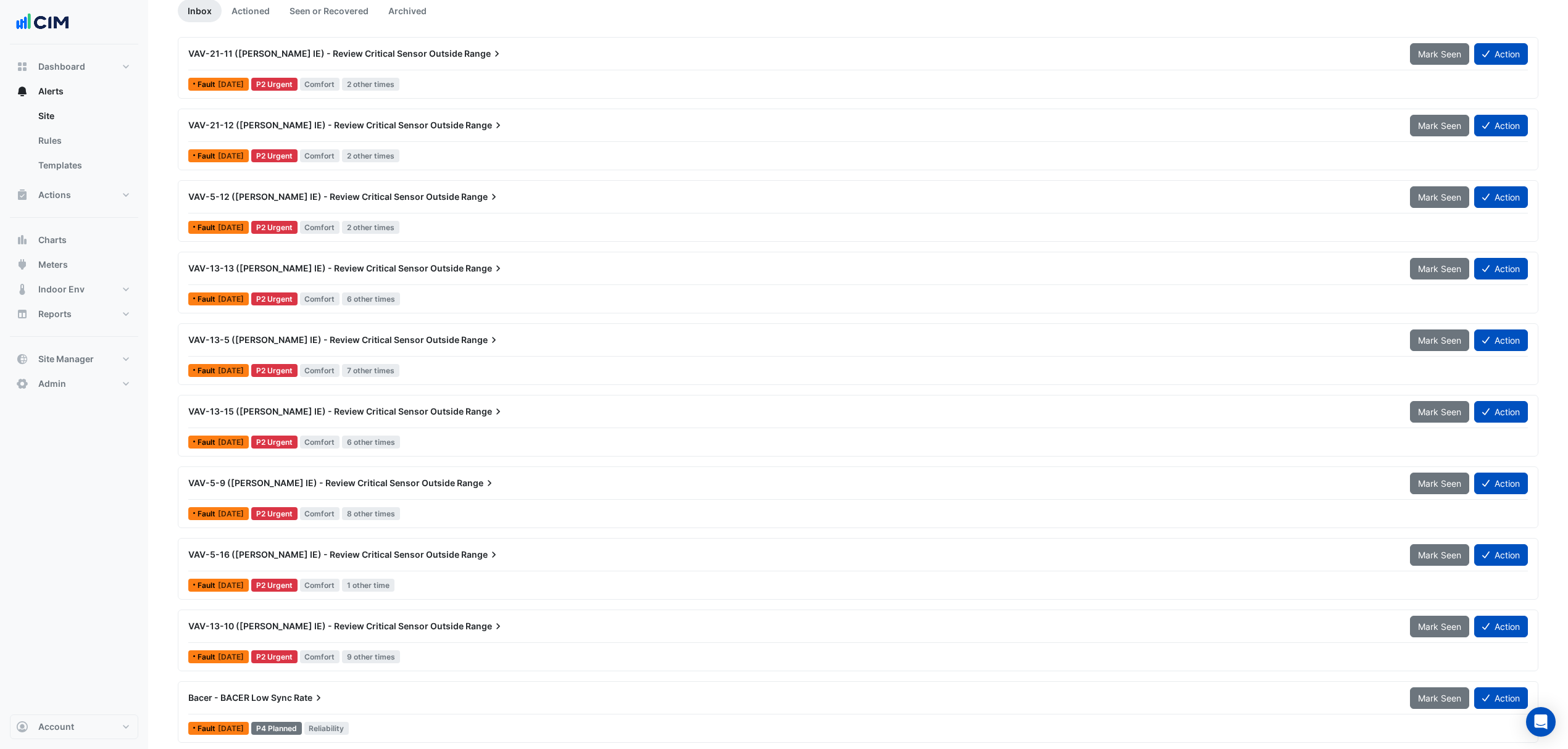
scroll to position [129, 0]
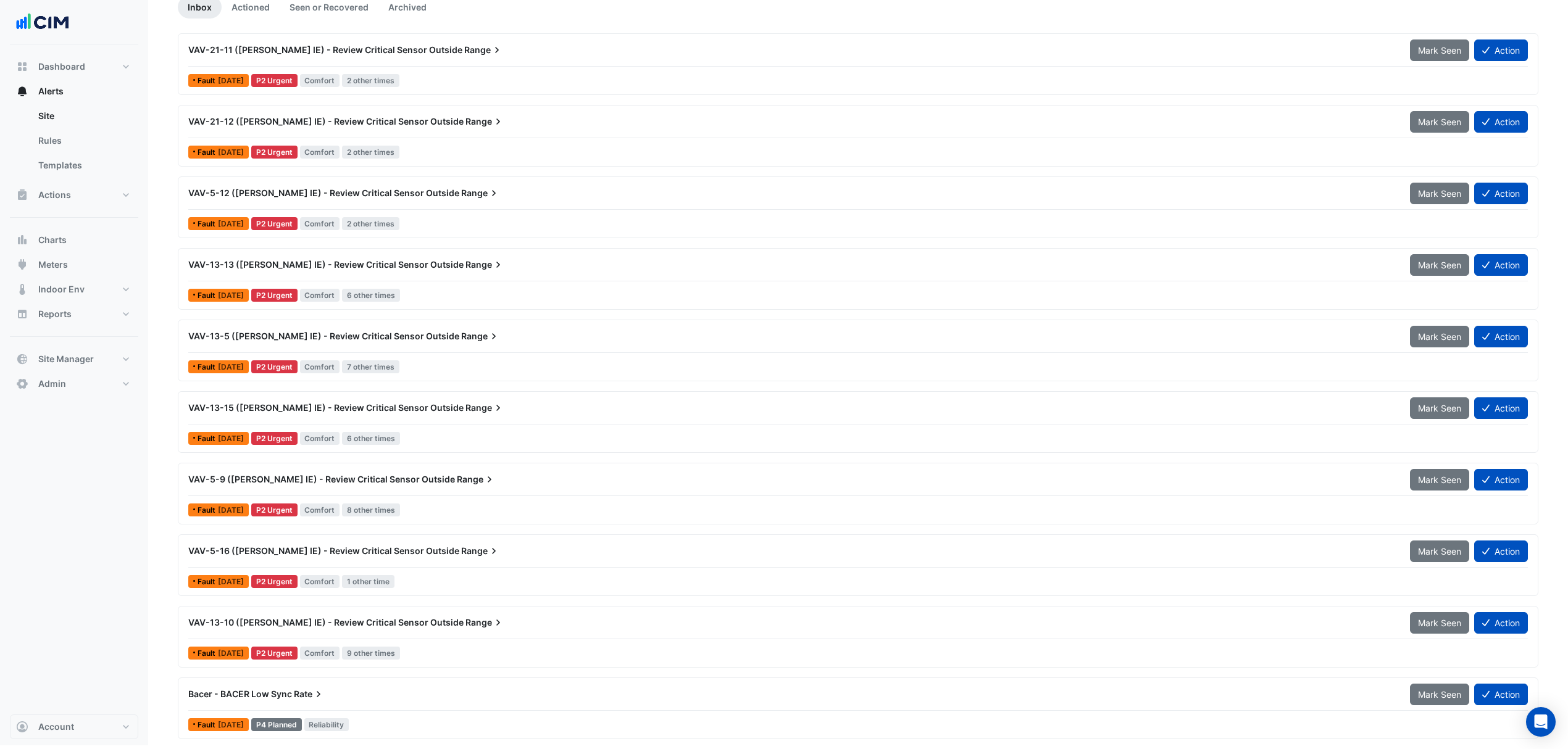
click at [425, 694] on div "Bacer - BACER Low Sync Rate" at bounding box center [792, 694] width 1207 height 13
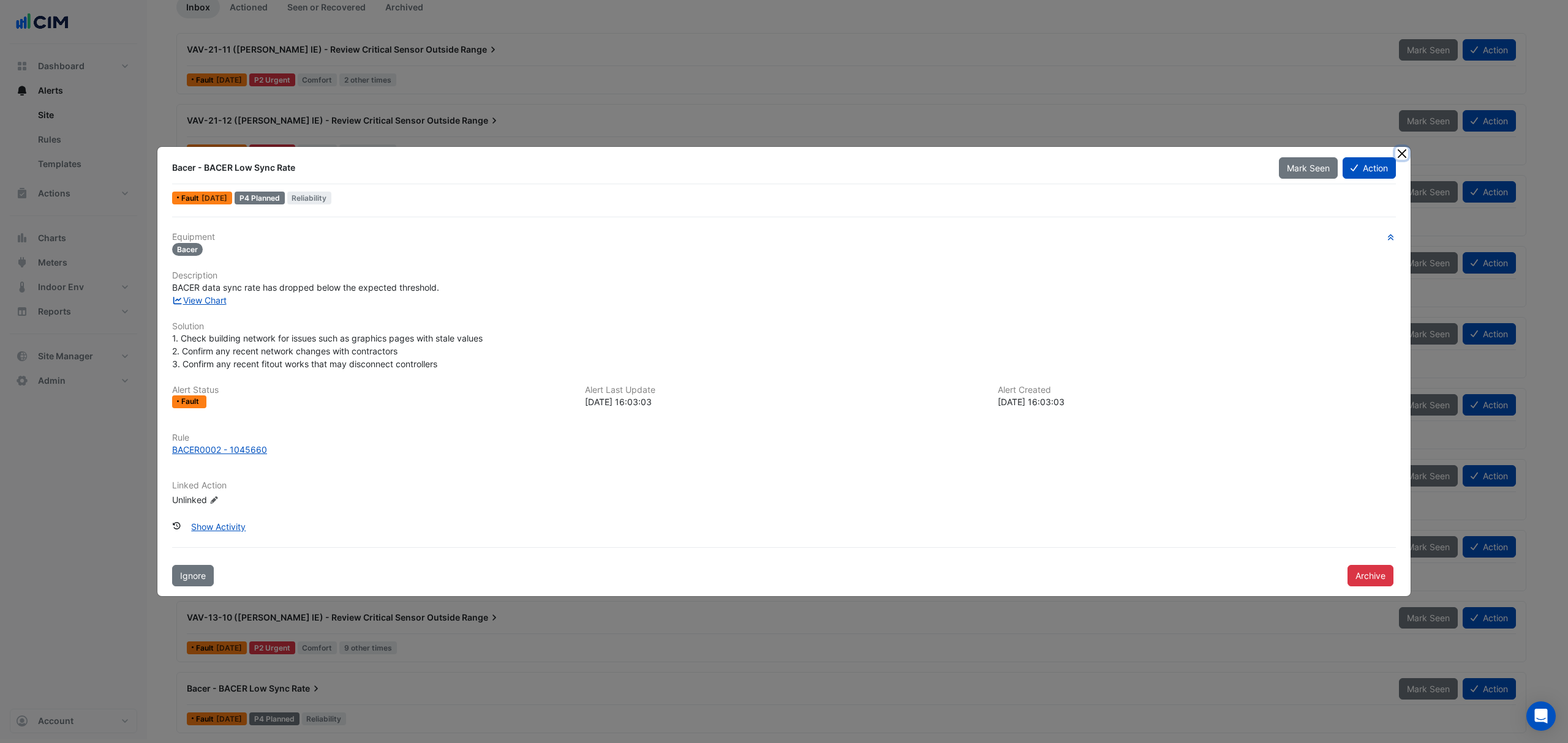
click at [1399, 155] on button "Close" at bounding box center [1401, 153] width 13 height 13
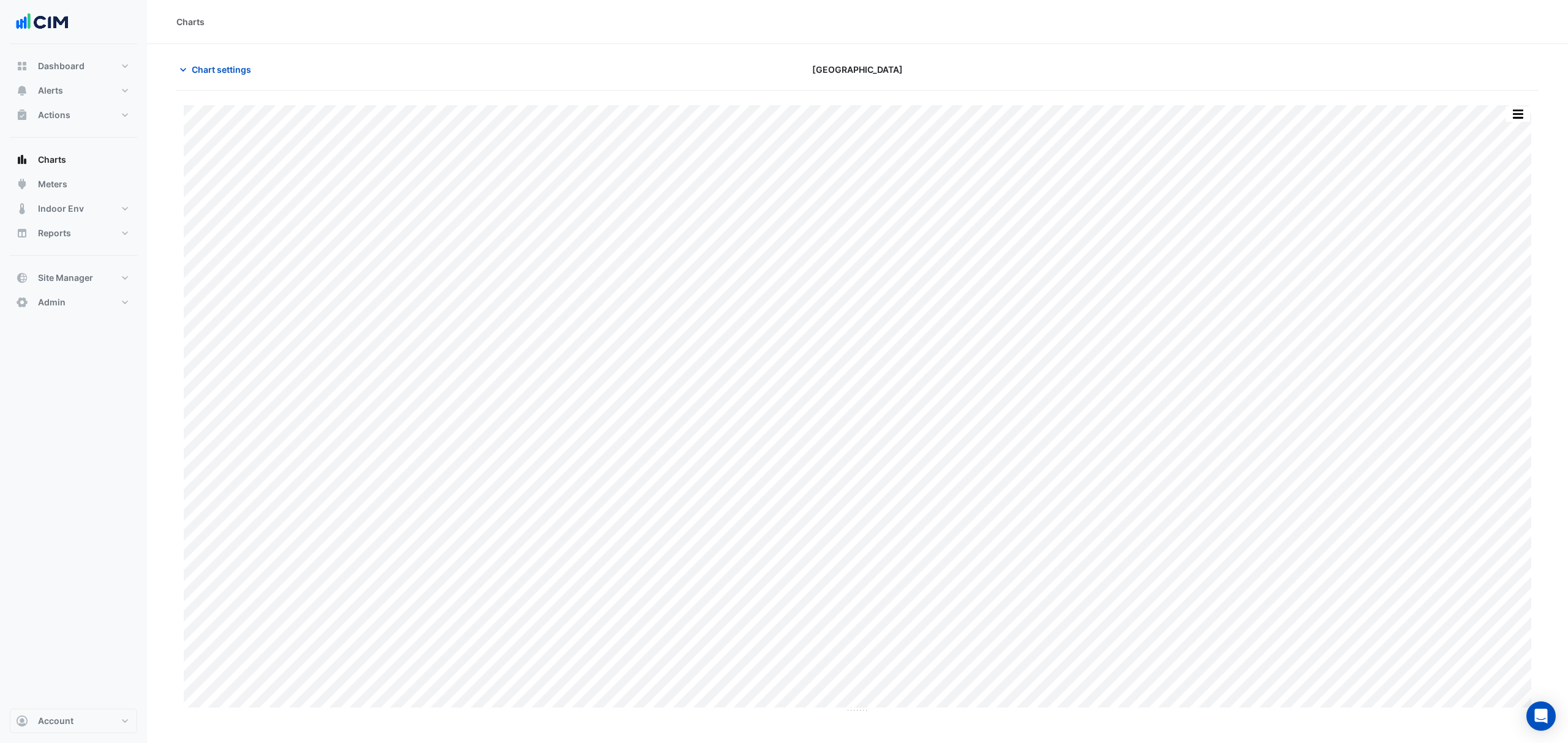
type input "**********"
click at [228, 64] on span "Chart settings" at bounding box center [221, 69] width 59 height 13
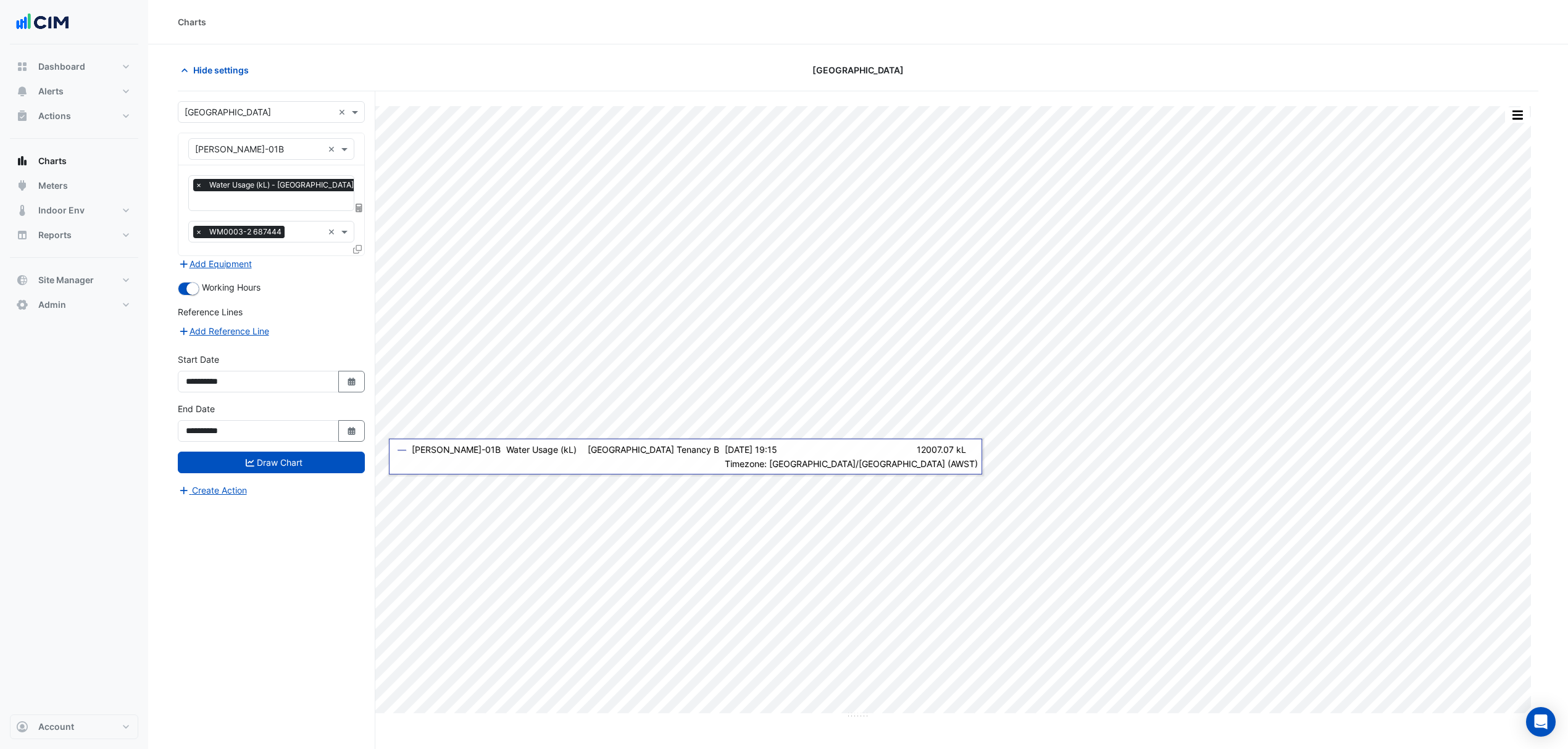
click at [357, 208] on icon at bounding box center [359, 208] width 7 height 9
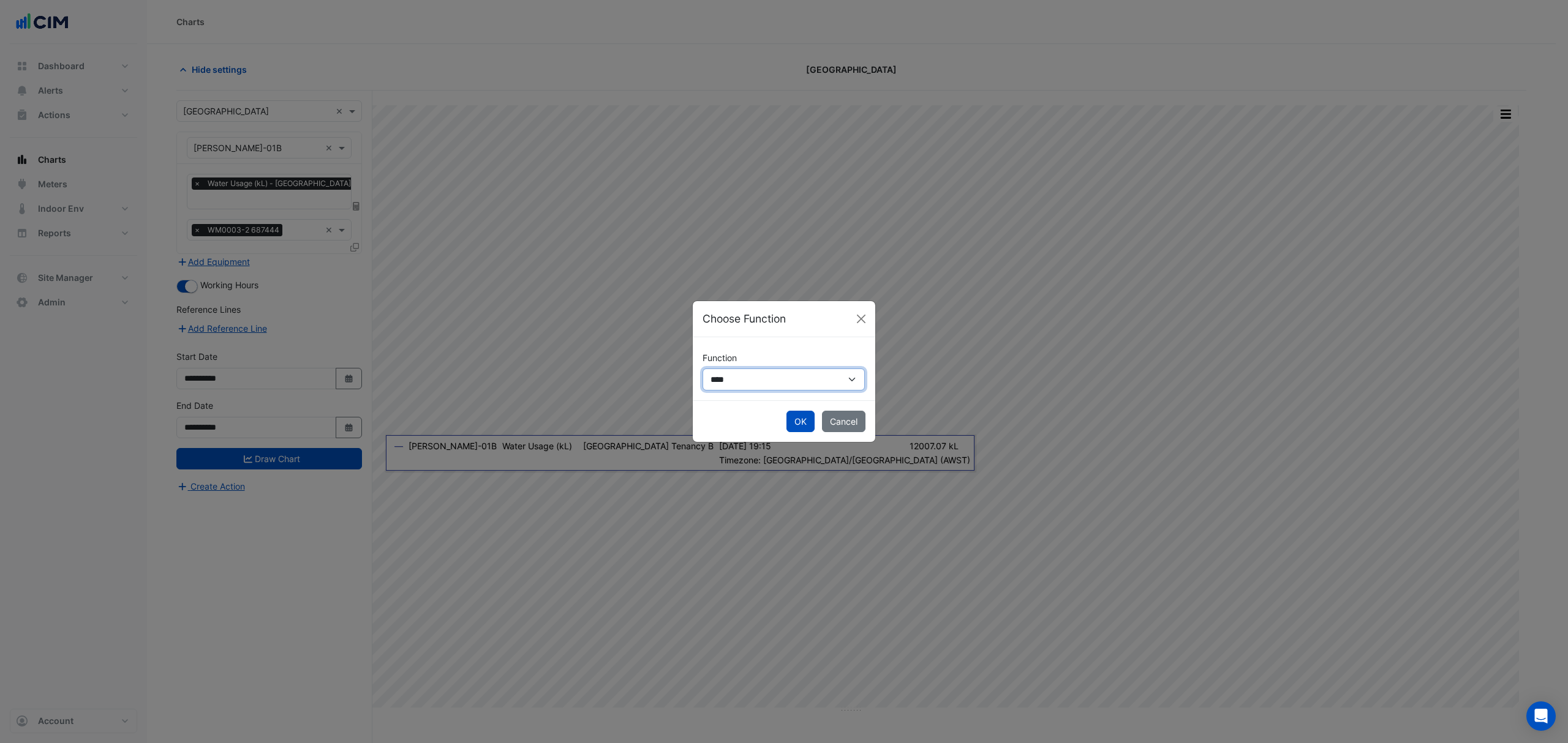
click at [757, 373] on select "**********" at bounding box center [784, 379] width 163 height 22
select select "******"
click at [702, 368] on select "**********" at bounding box center [784, 379] width 163 height 22
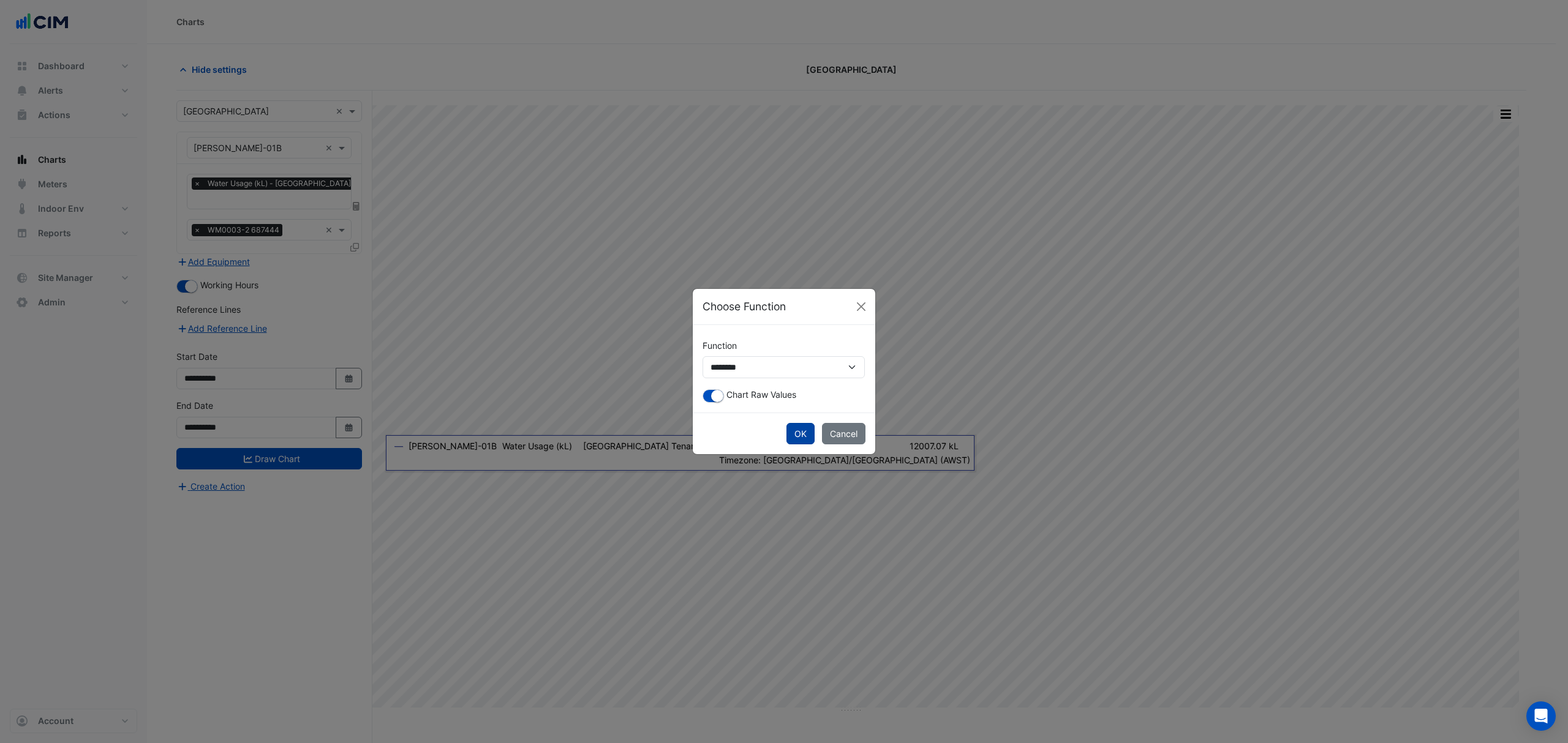
click at [800, 439] on button "OK" at bounding box center [801, 433] width 28 height 21
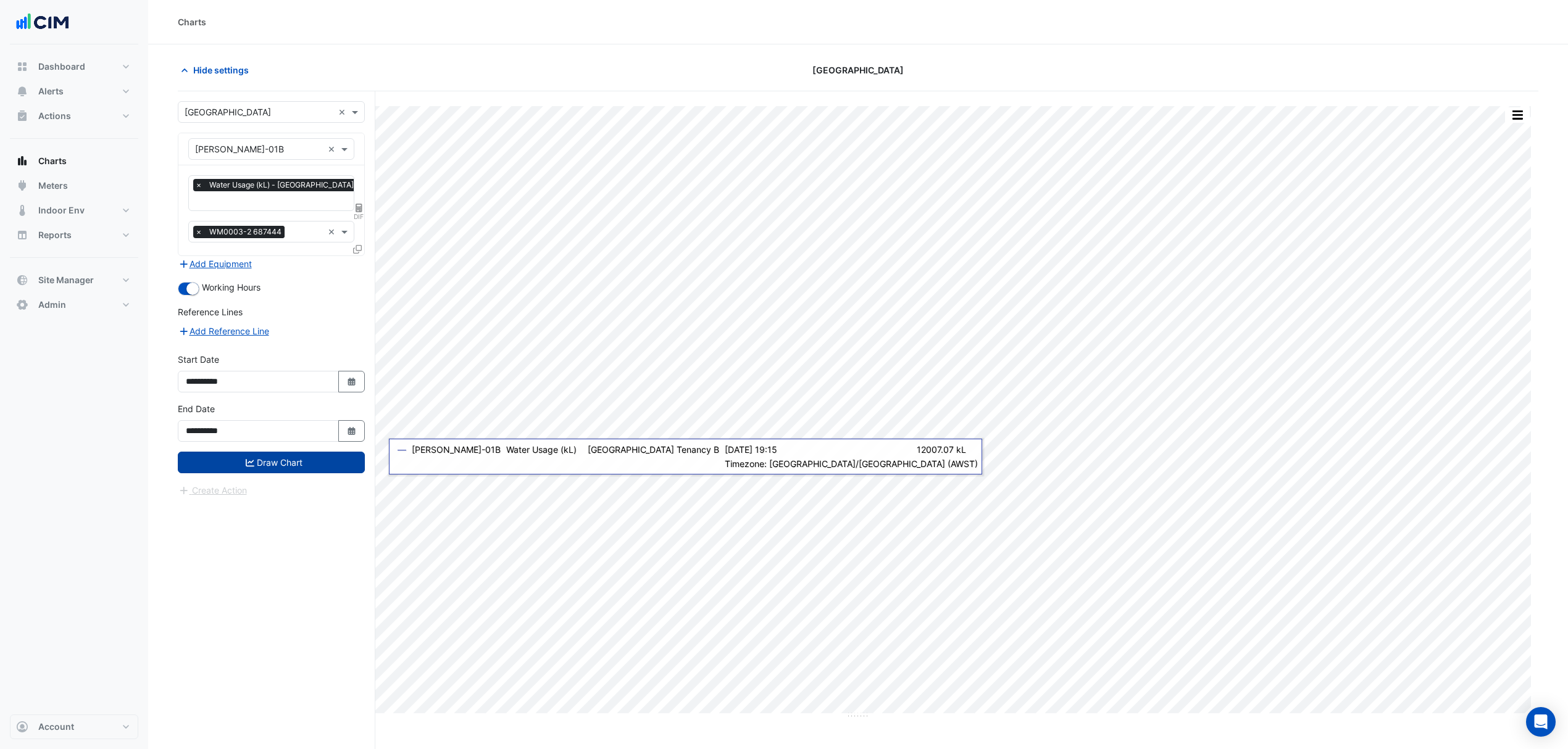
click at [279, 462] on button "Draw Chart" at bounding box center [271, 462] width 187 height 21
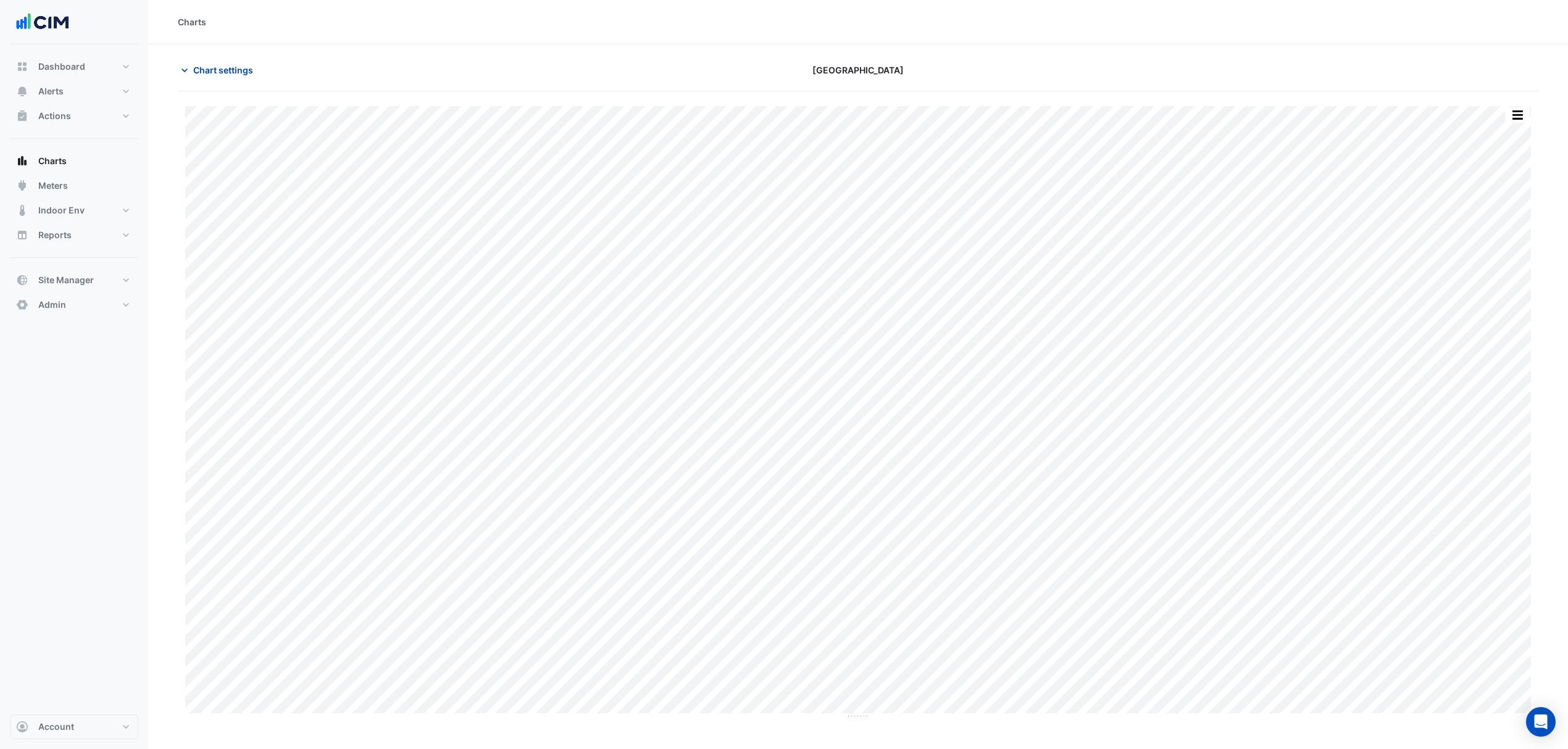
click at [210, 68] on span "Chart settings" at bounding box center [223, 70] width 60 height 13
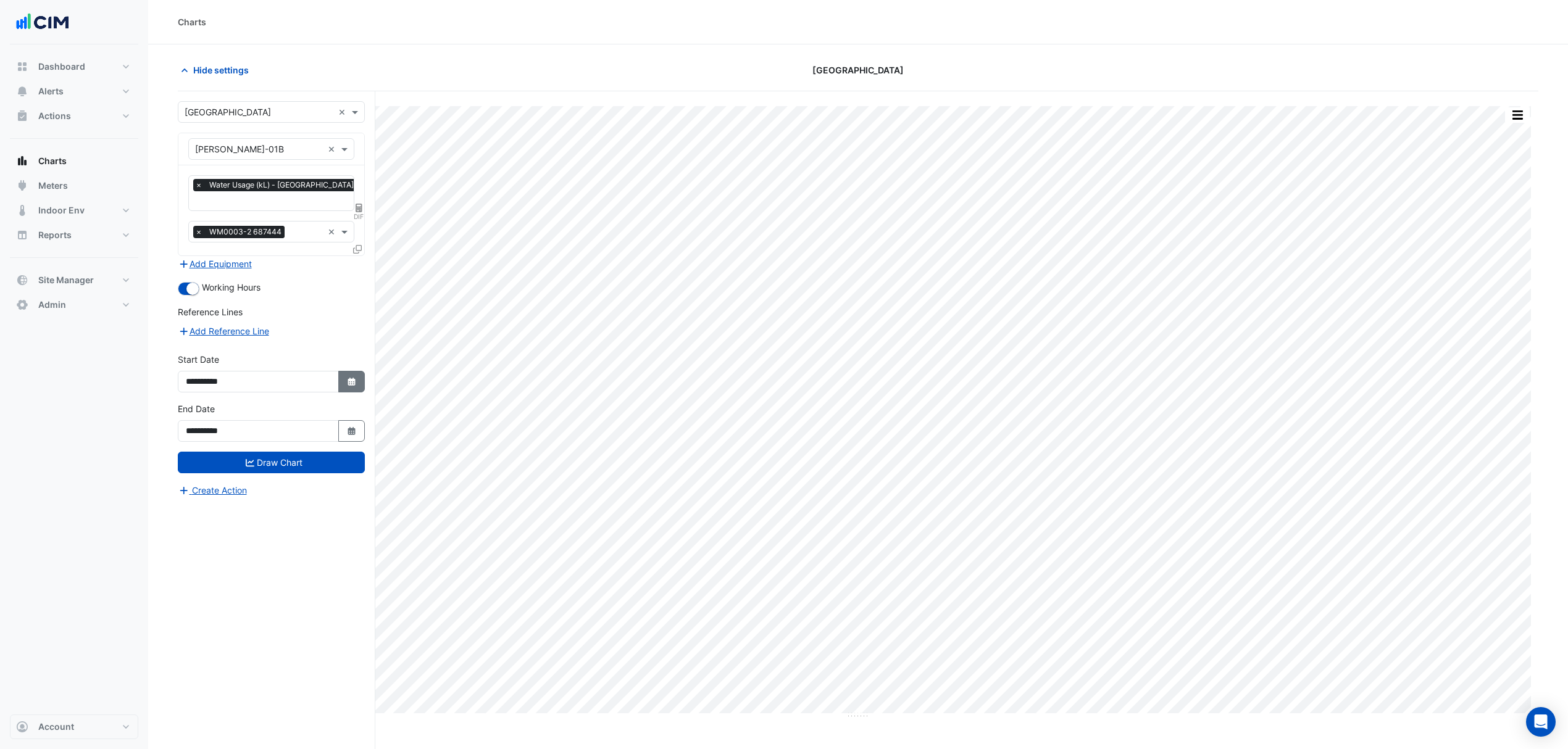
click at [353, 388] on button "Select Date" at bounding box center [352, 381] width 27 height 21
select select "*"
select select "****"
click at [194, 314] on div "22" at bounding box center [198, 317] width 20 height 20
type input "**********"
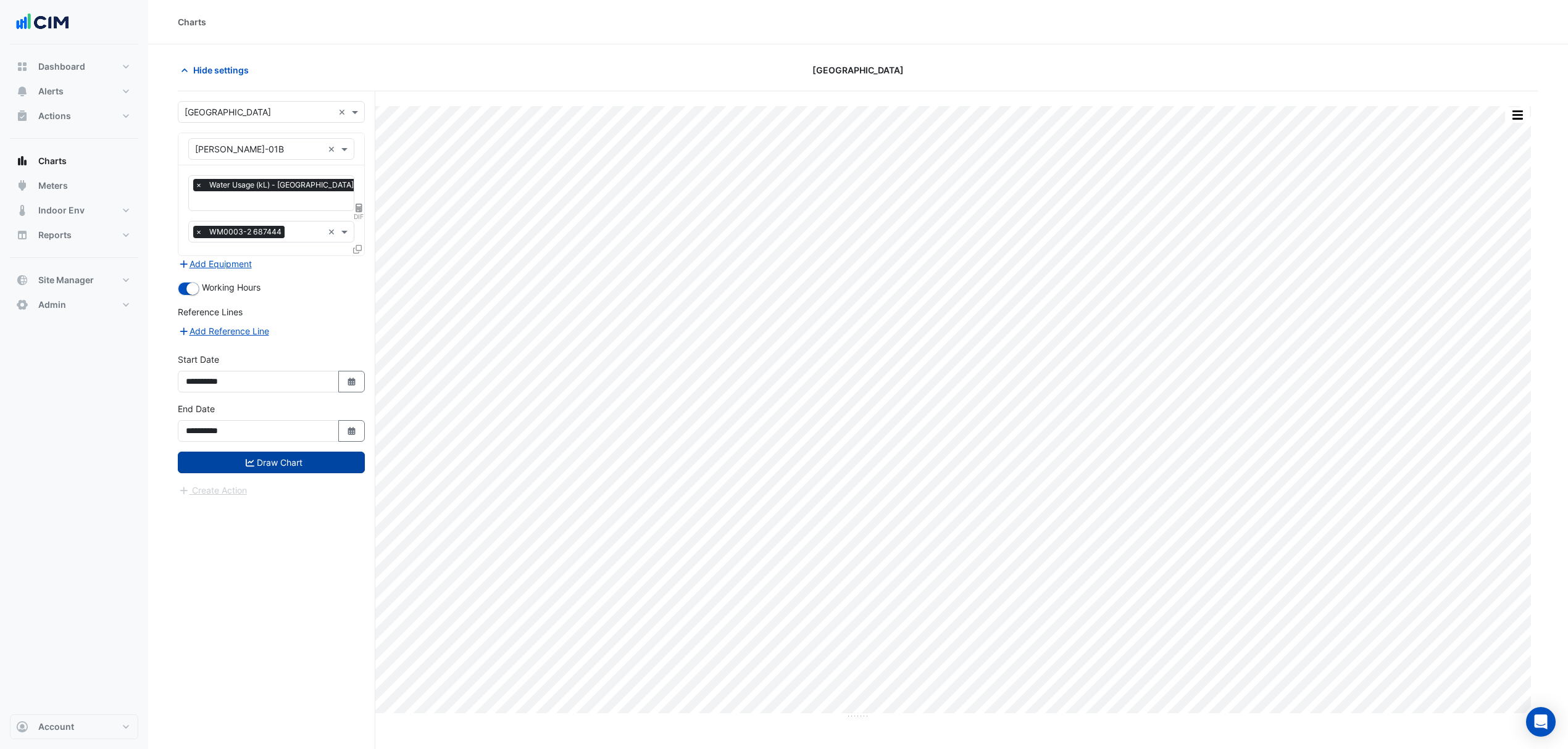
click at [274, 460] on button "Draw Chart" at bounding box center [271, 462] width 187 height 21
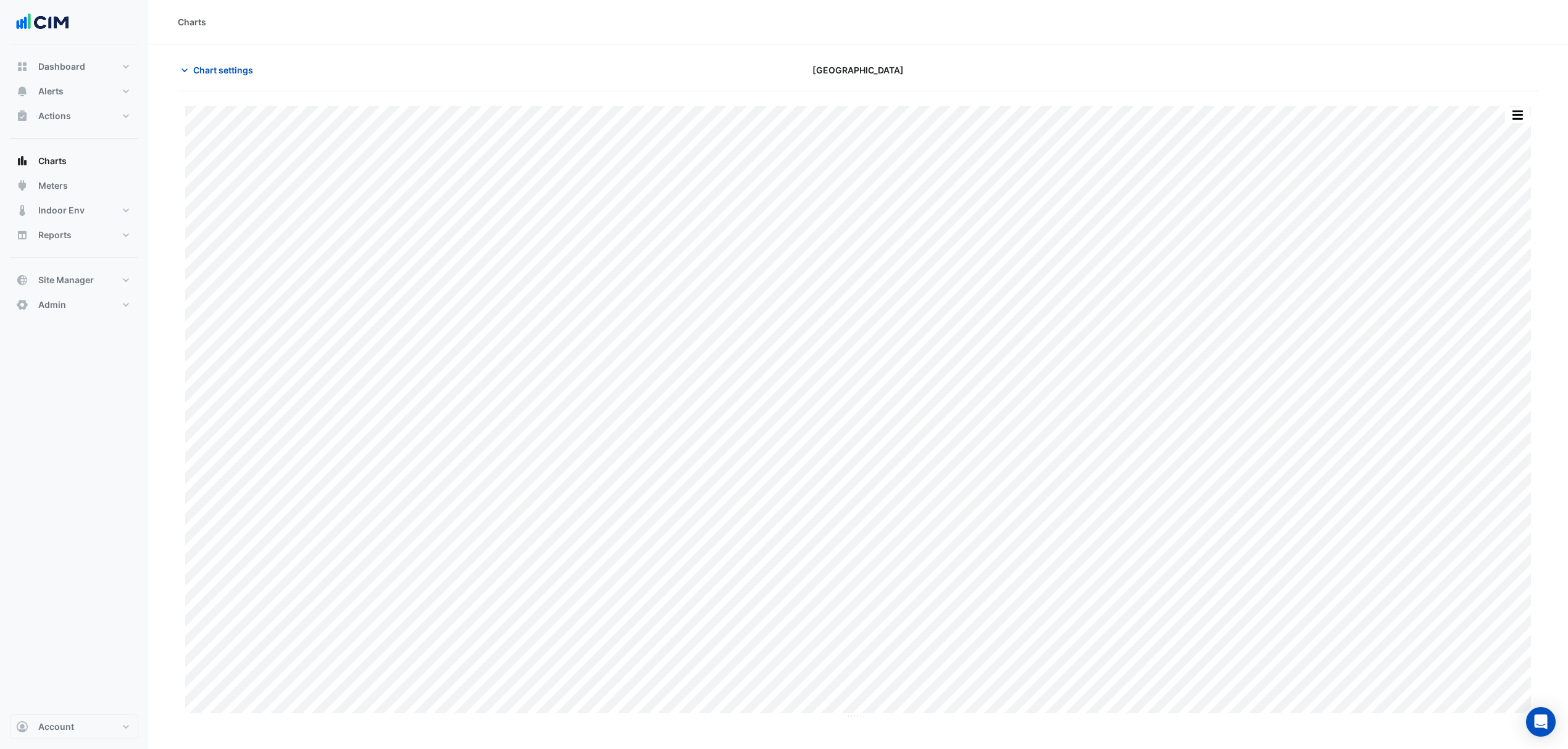
drag, startPoint x: 576, startPoint y: 1, endPoint x: 428, endPoint y: 7, distance: 148.1
click at [436, 21] on div "Charts" at bounding box center [858, 22] width 1420 height 45
click at [240, 72] on span "Chart settings" at bounding box center [223, 70] width 60 height 13
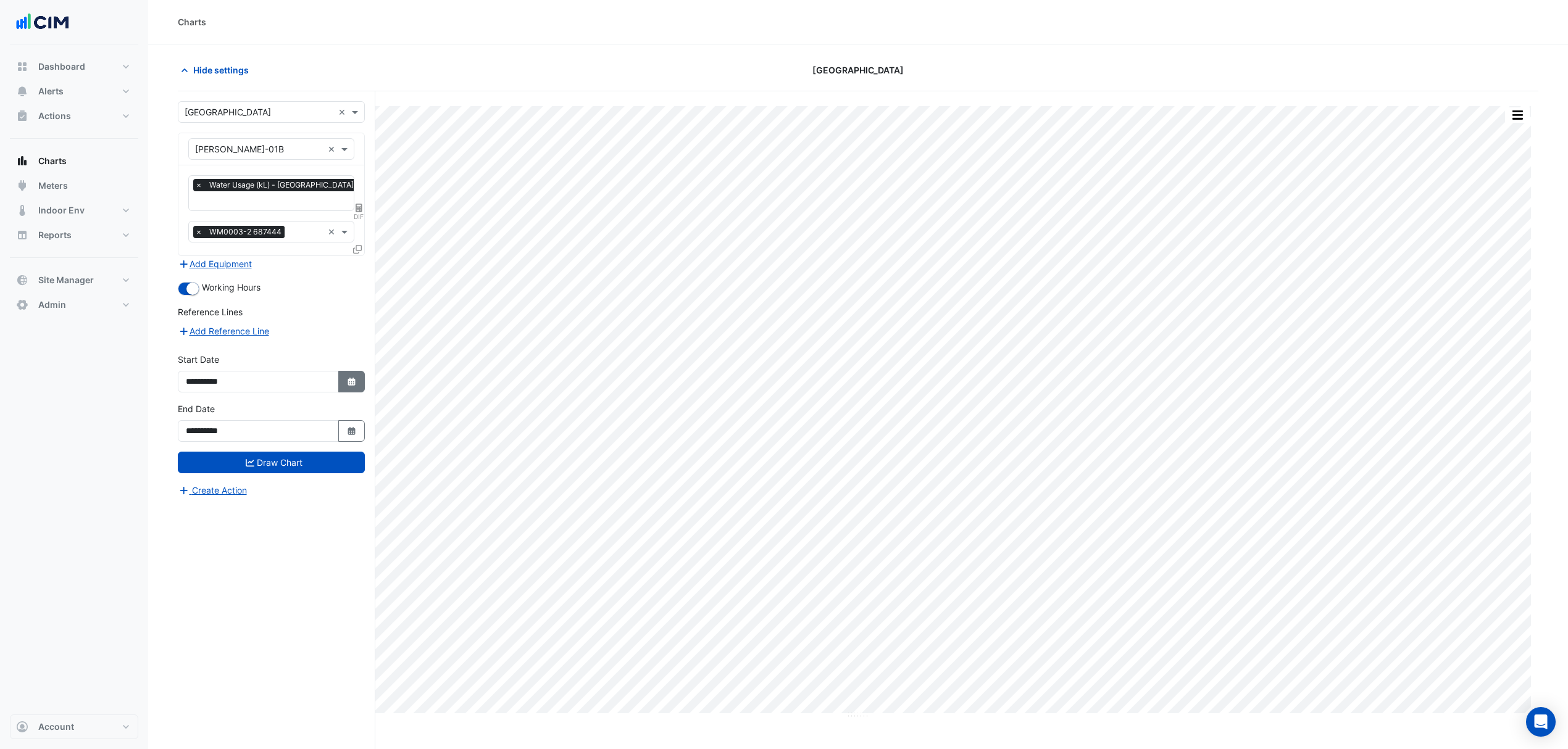
click at [356, 378] on icon "Select Date" at bounding box center [352, 382] width 11 height 9
select select "*"
select select "****"
click at [203, 297] on div "15" at bounding box center [198, 297] width 20 height 20
type input "**********"
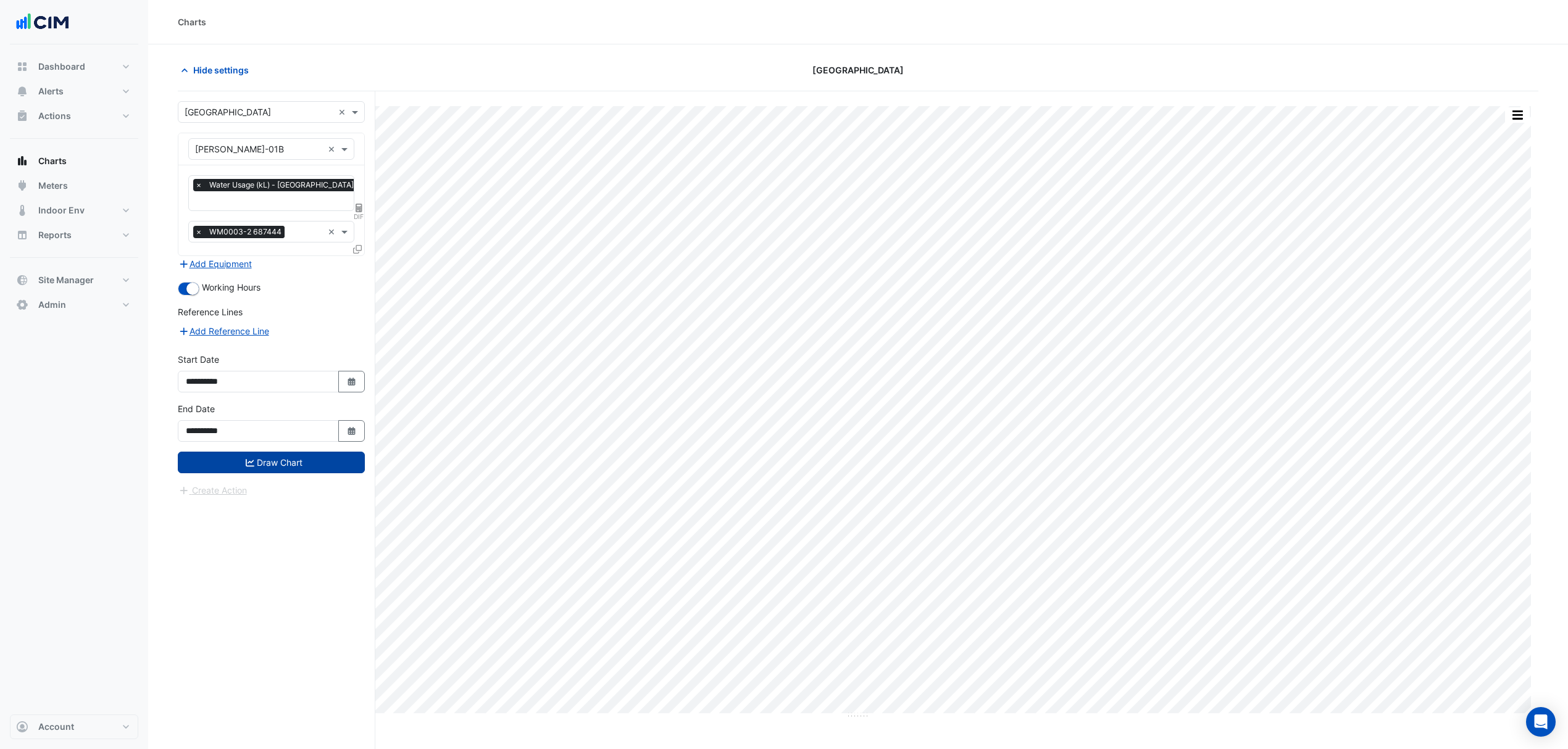
click at [290, 460] on button "Draw Chart" at bounding box center [271, 462] width 187 height 21
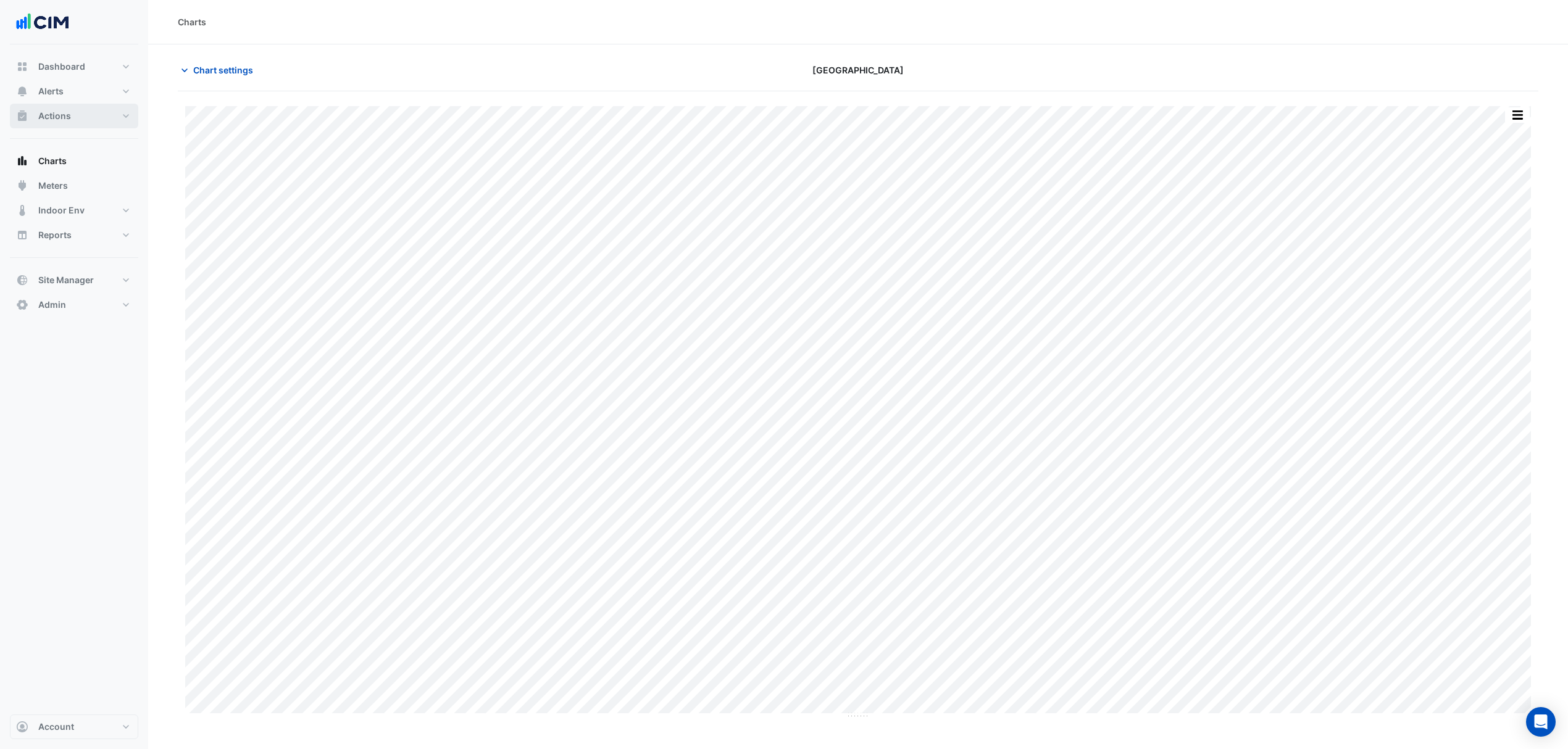
click at [70, 110] on span "Actions" at bounding box center [54, 116] width 33 height 13
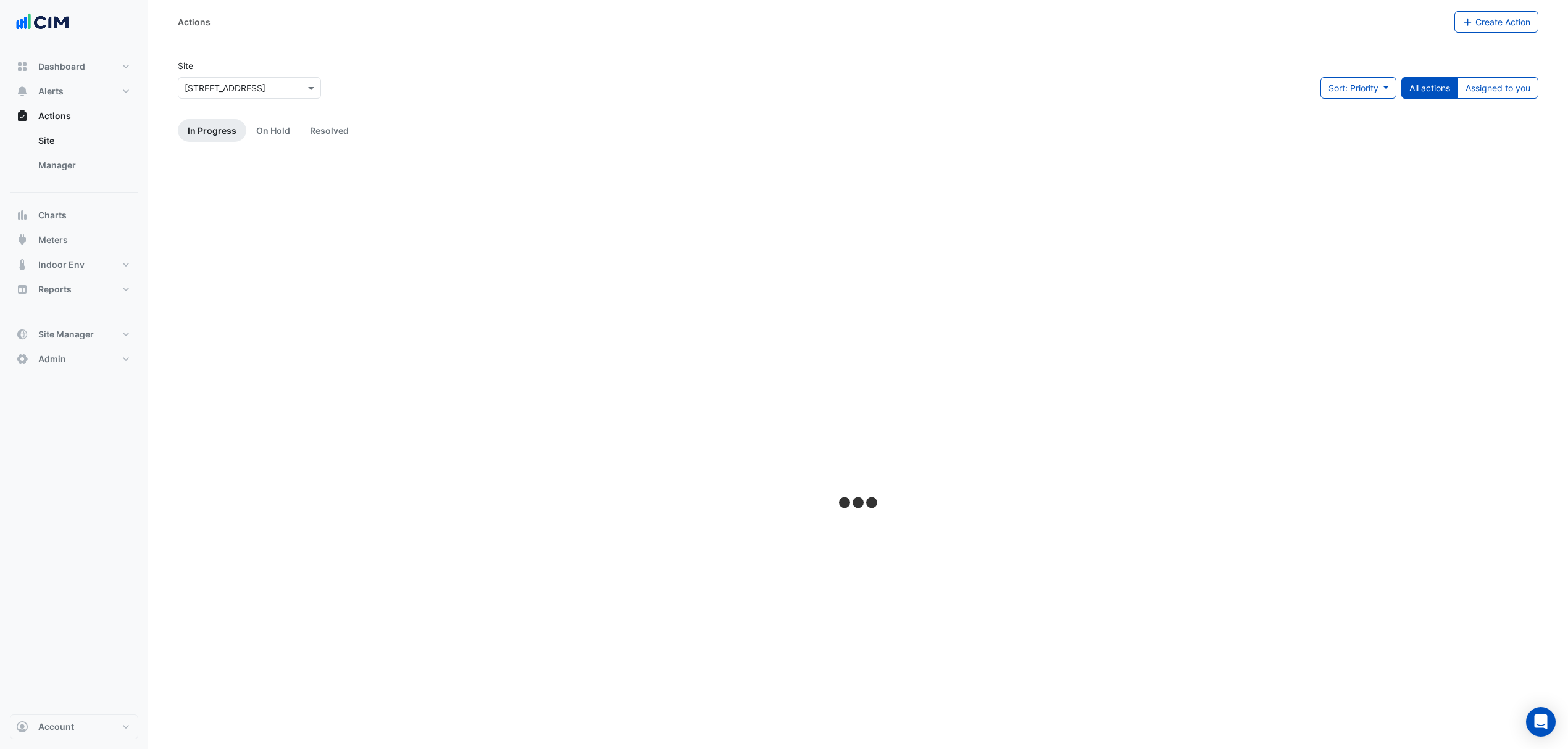
click at [253, 82] on input "text" at bounding box center [237, 88] width 105 height 13
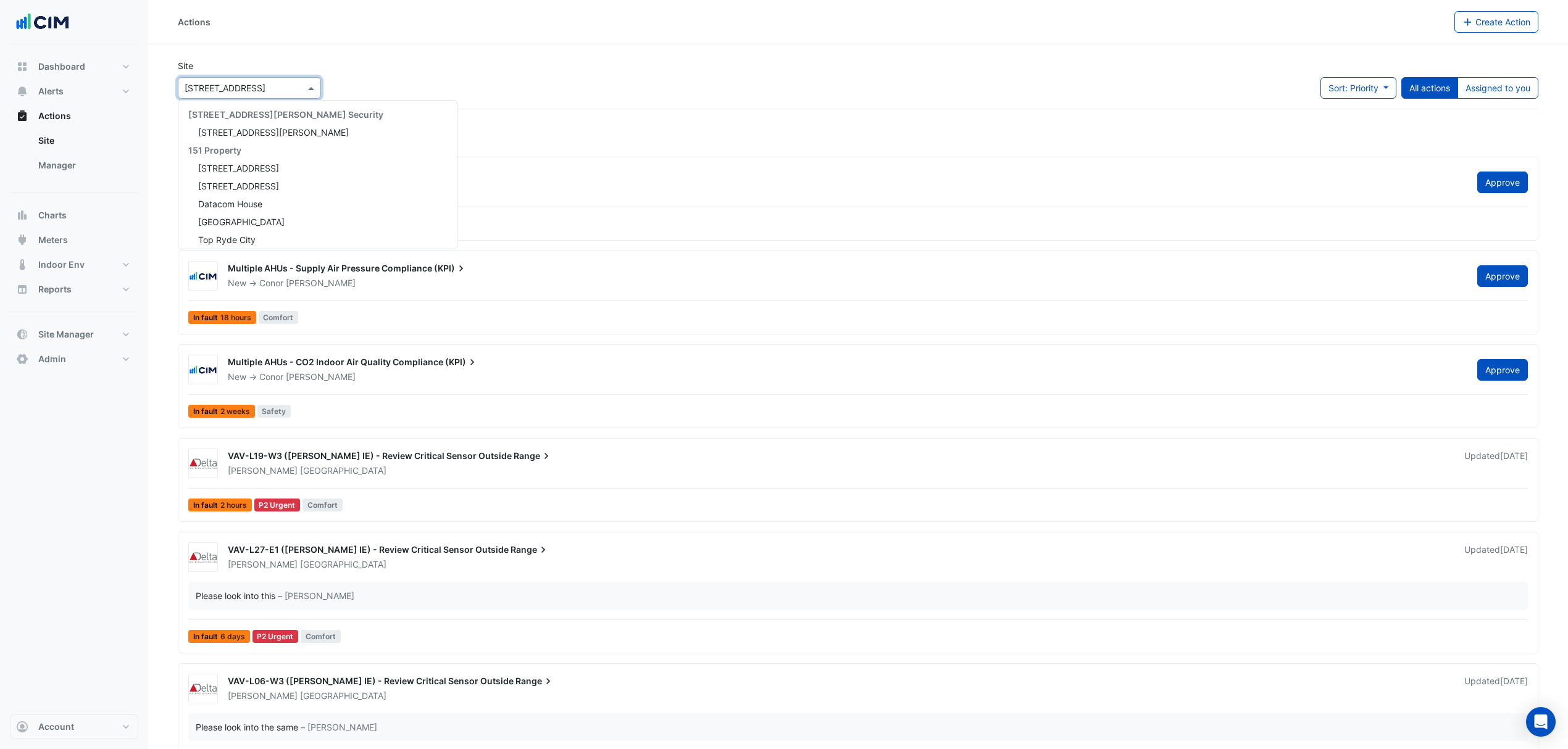
scroll to position [2653, 0]
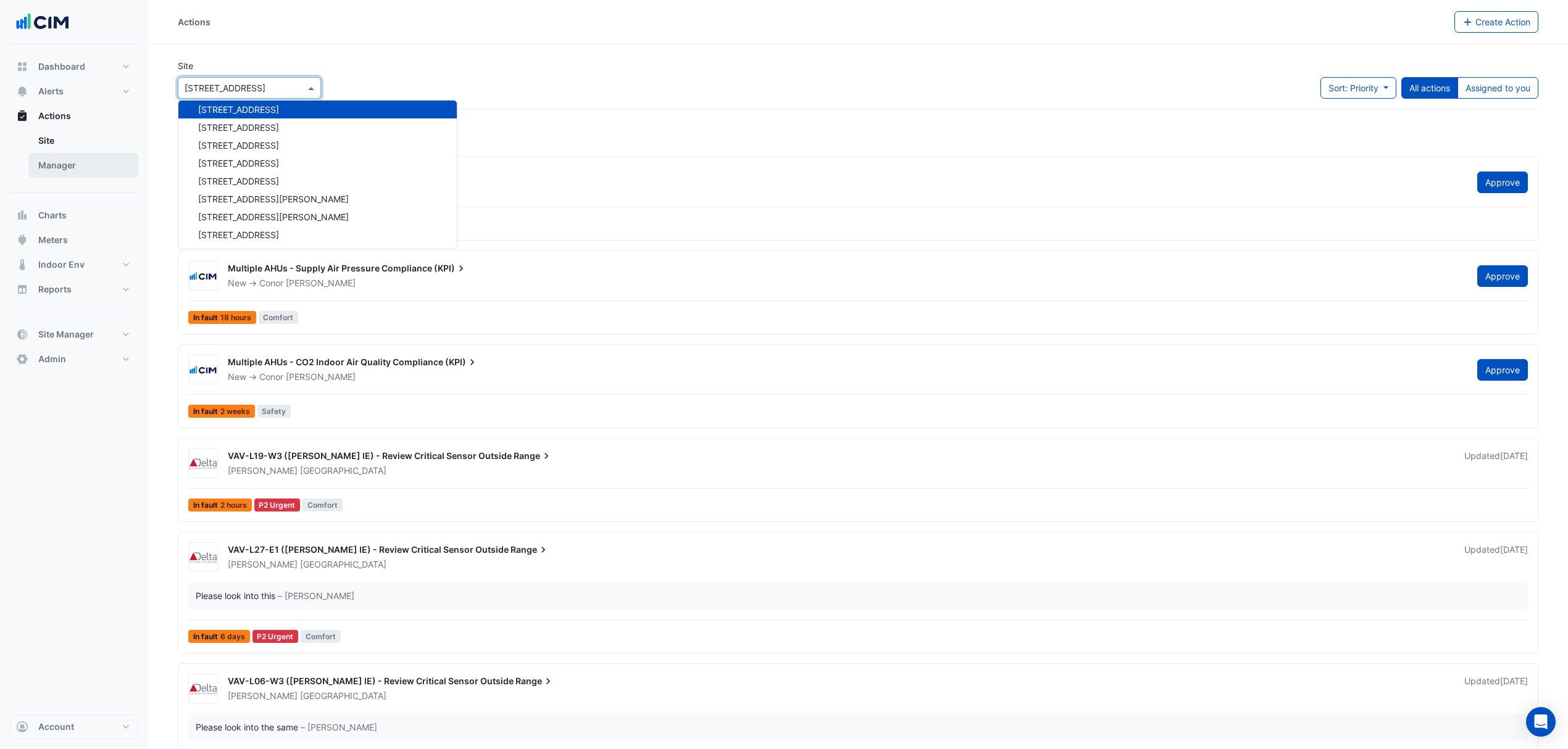
click at [76, 169] on link "Manager" at bounding box center [84, 165] width 110 height 25
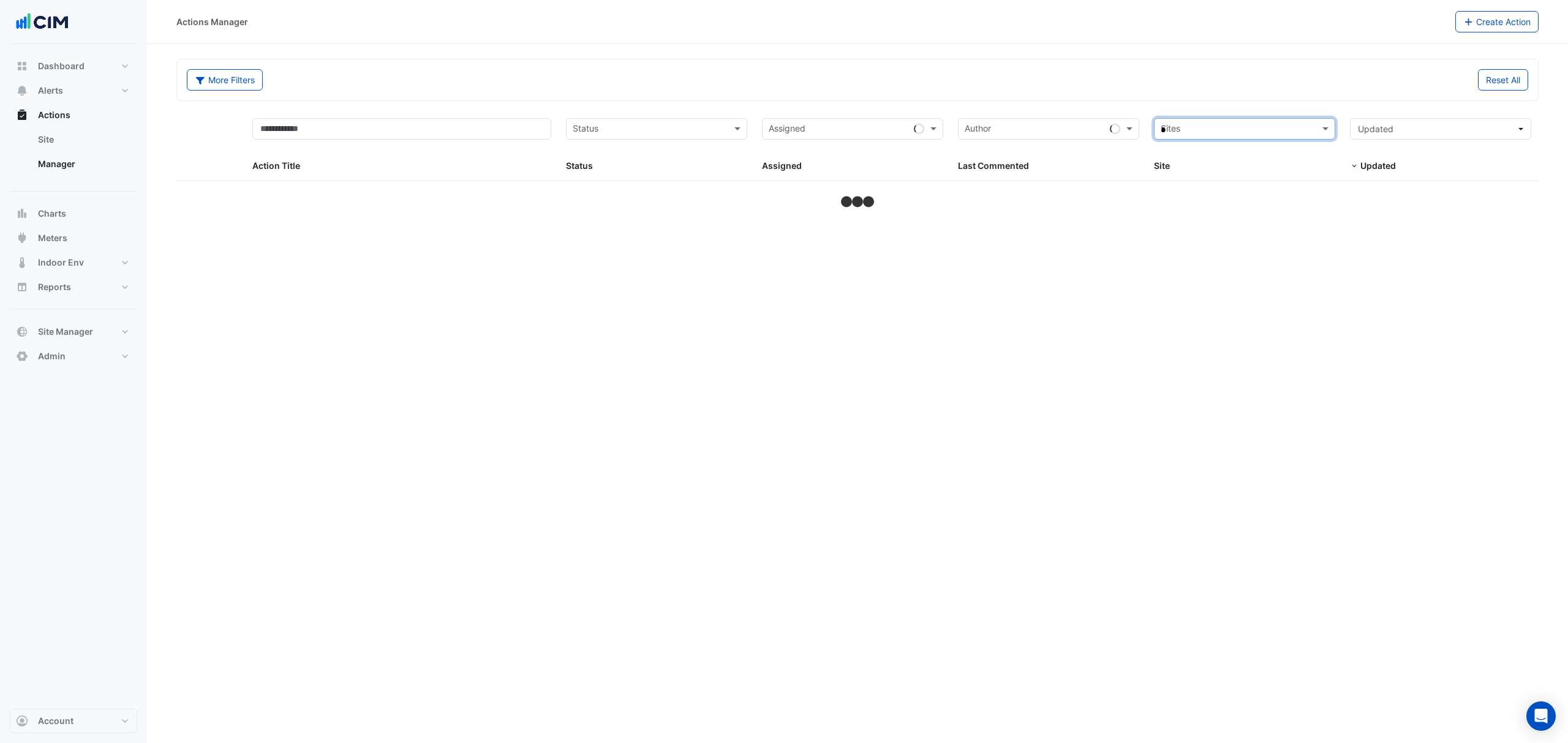
type input "**"
click at [1263, 245] on div "[STREET_ADDRESS][PERSON_NAME]" at bounding box center [1244, 245] width 180 height 18
select select "***"
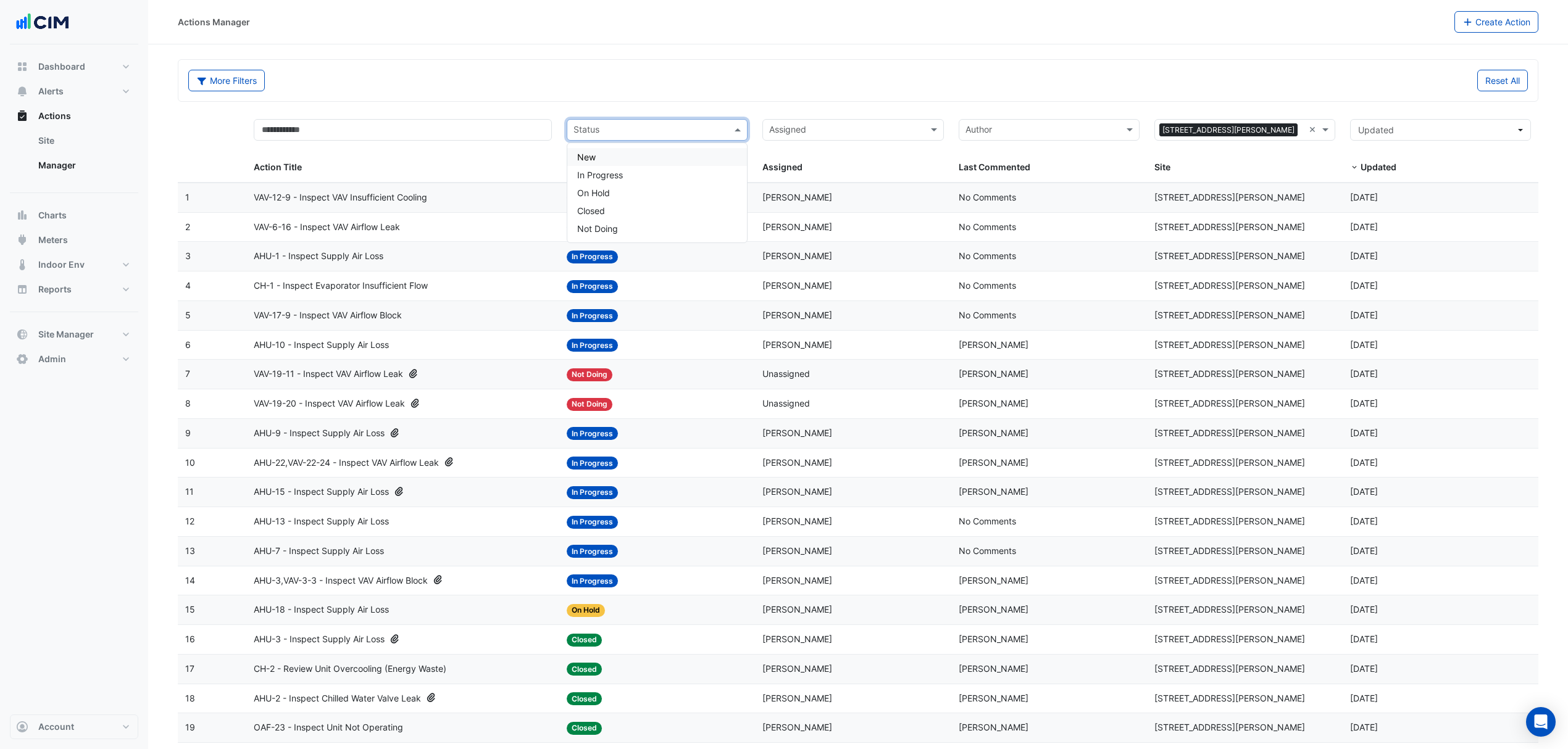
click at [680, 126] on input "text" at bounding box center [650, 131] width 153 height 14
click at [619, 169] on div "In Progress" at bounding box center [657, 175] width 180 height 18
click at [663, 131] on input "text" at bounding box center [669, 131] width 94 height 14
click at [613, 223] on span "Not Doing" at bounding box center [597, 228] width 41 height 10
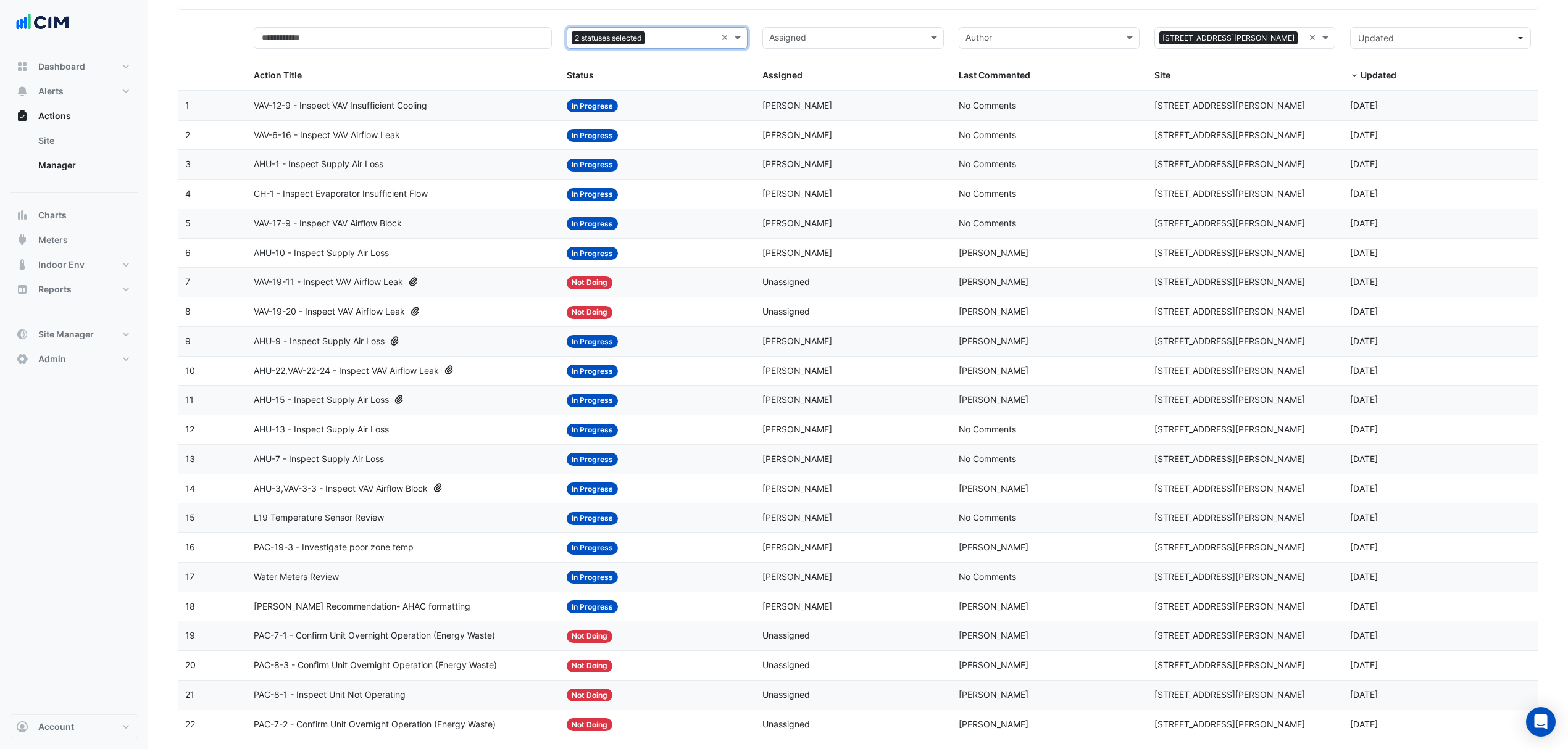
scroll to position [121, 0]
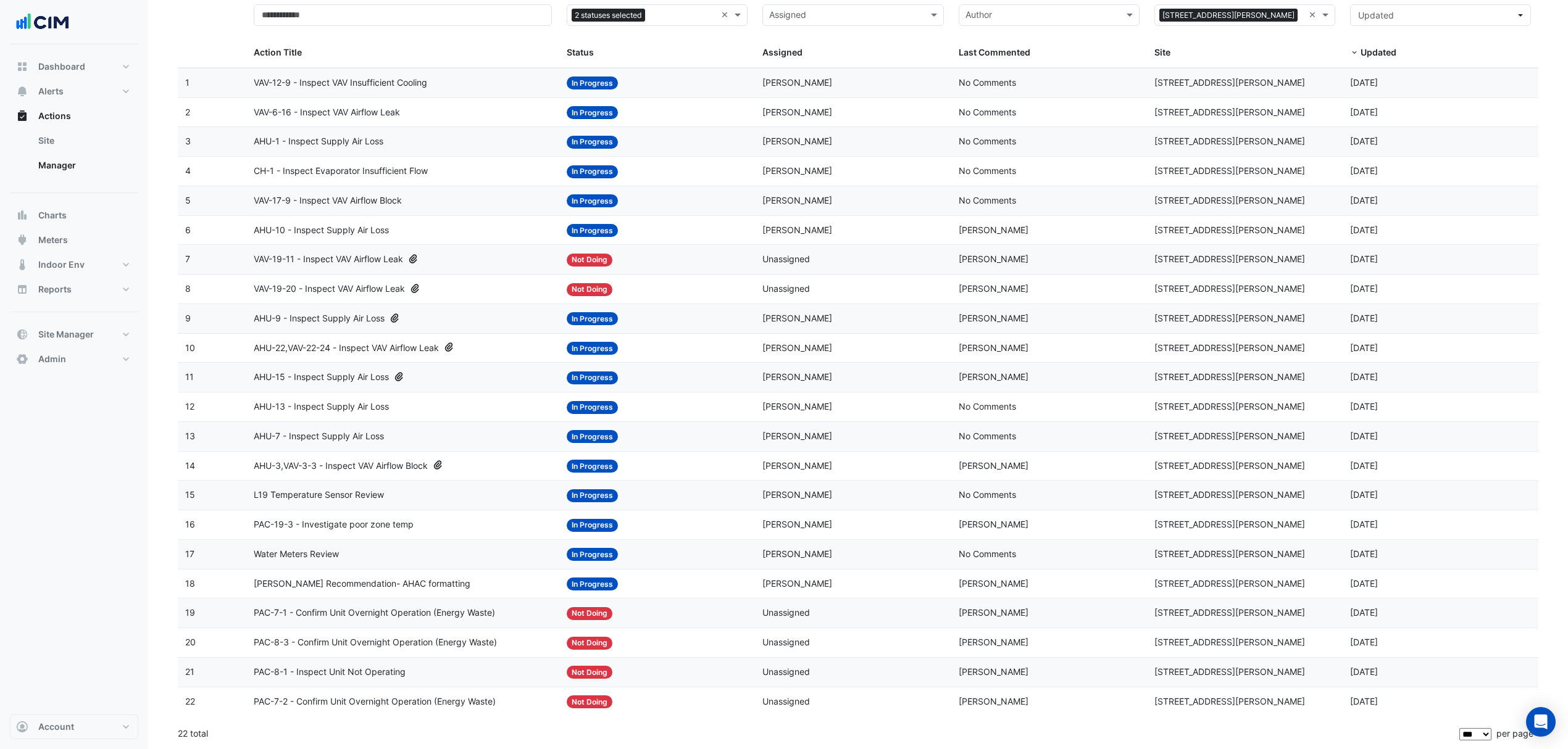
click at [454, 494] on div "L19 Temperature Sensor Review" at bounding box center [403, 495] width 298 height 14
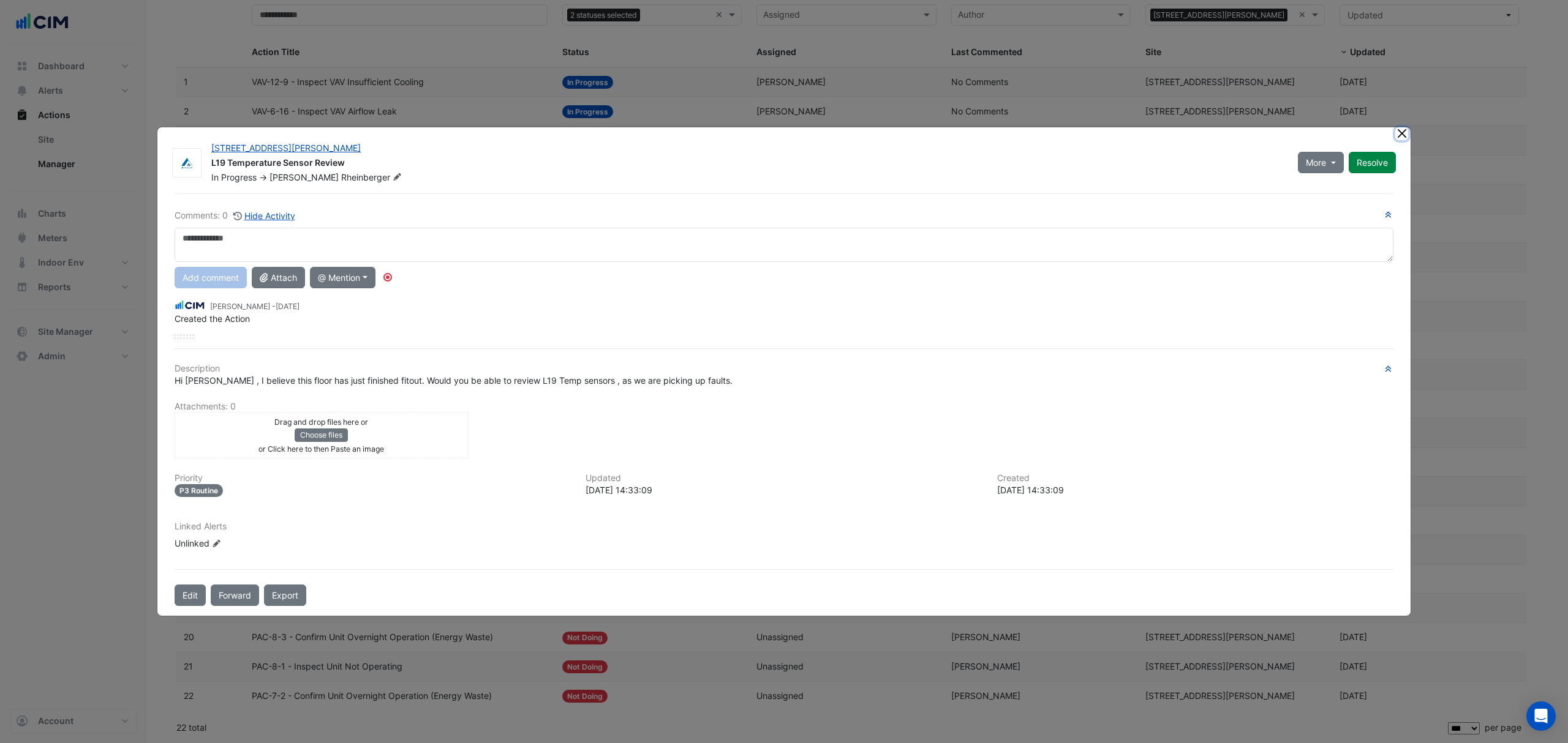
click at [1402, 130] on ngb-modal-window "69 Ann Street L19 Temperature Sensor Review In Progress -> James Rheinberger Mo…" at bounding box center [784, 372] width 1568 height 743
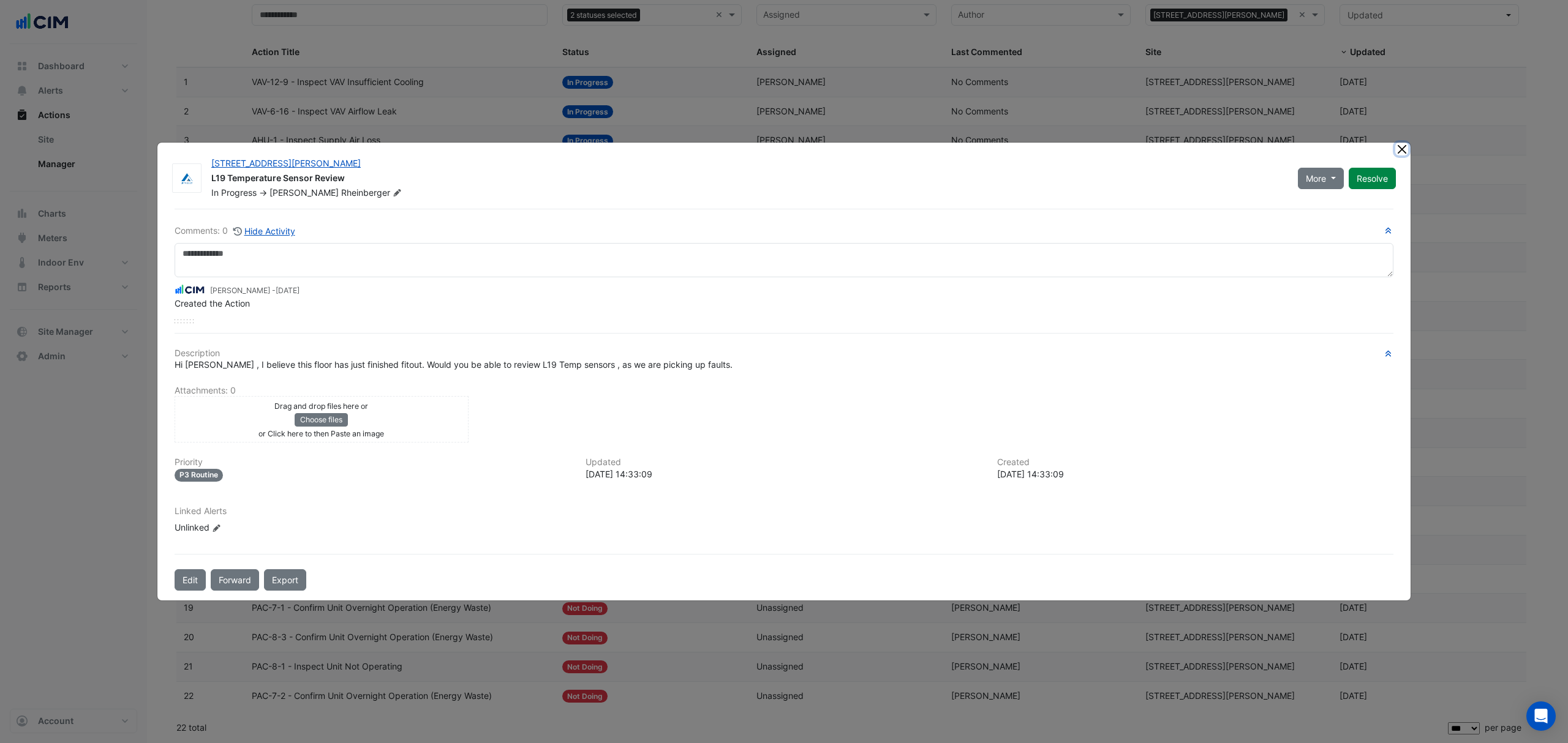
click at [1397, 150] on button "Close" at bounding box center [1401, 149] width 13 height 13
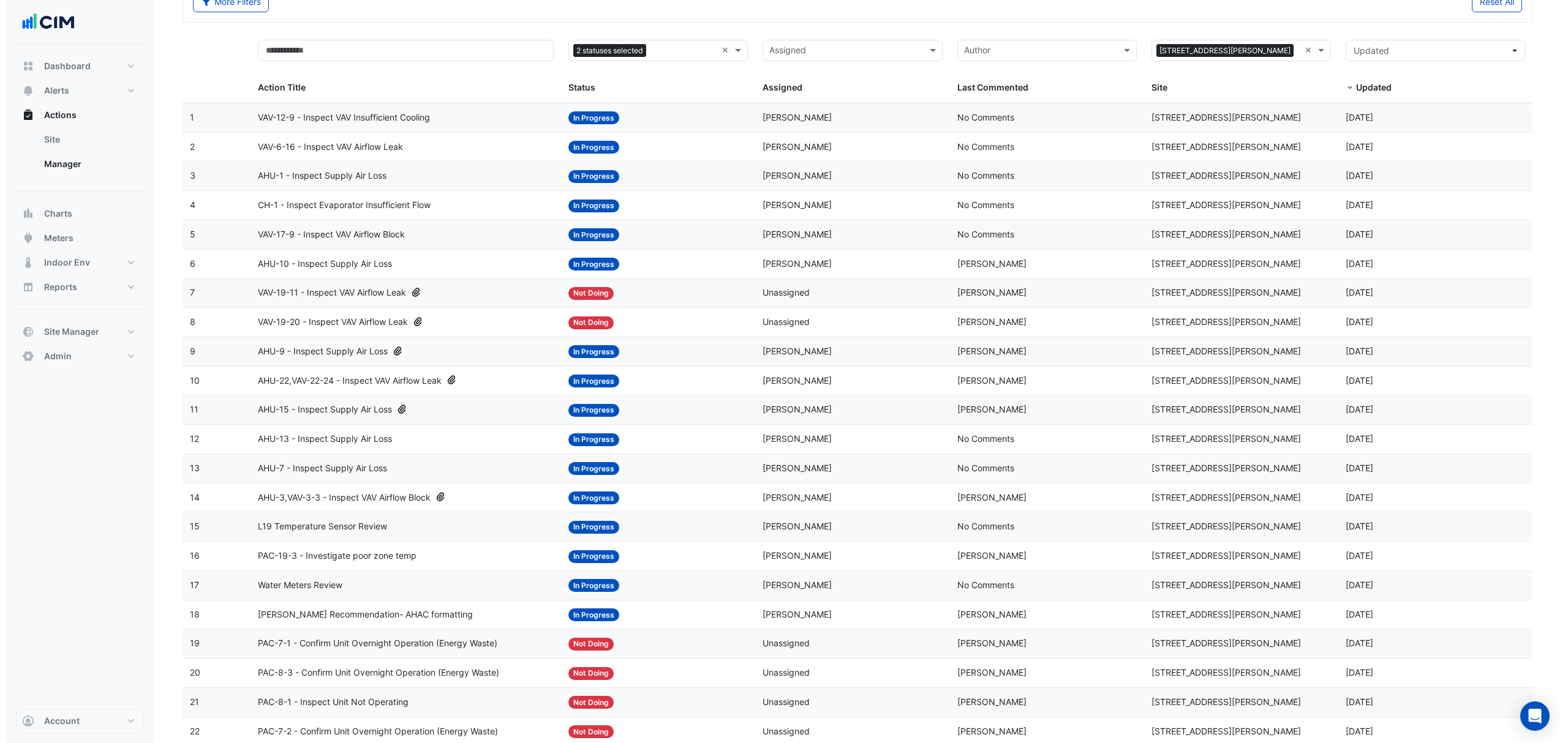
scroll to position [89, 0]
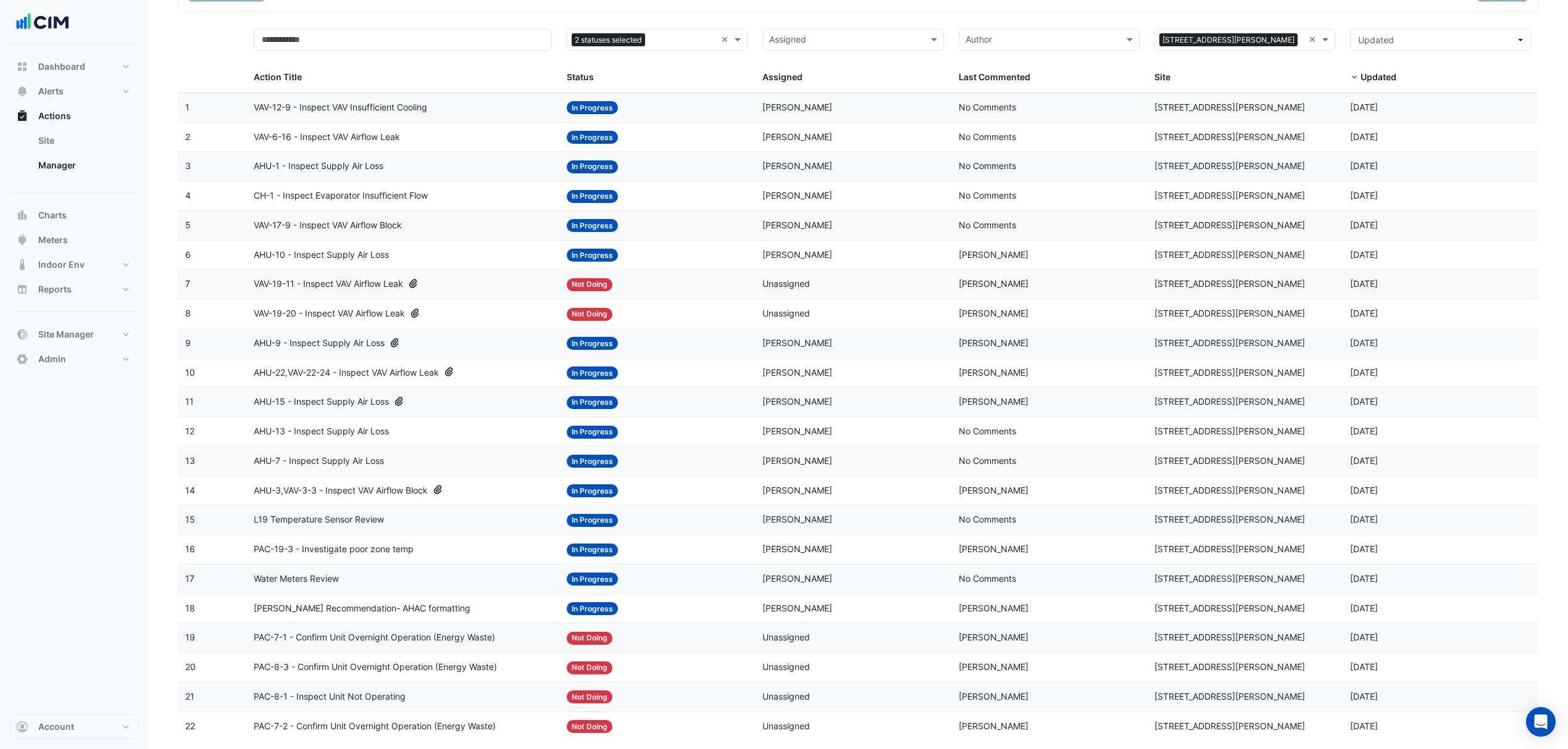
click at [465, 290] on div "VAV-19-11 - Inspect VAV Airflow Leak" at bounding box center [403, 284] width 298 height 14
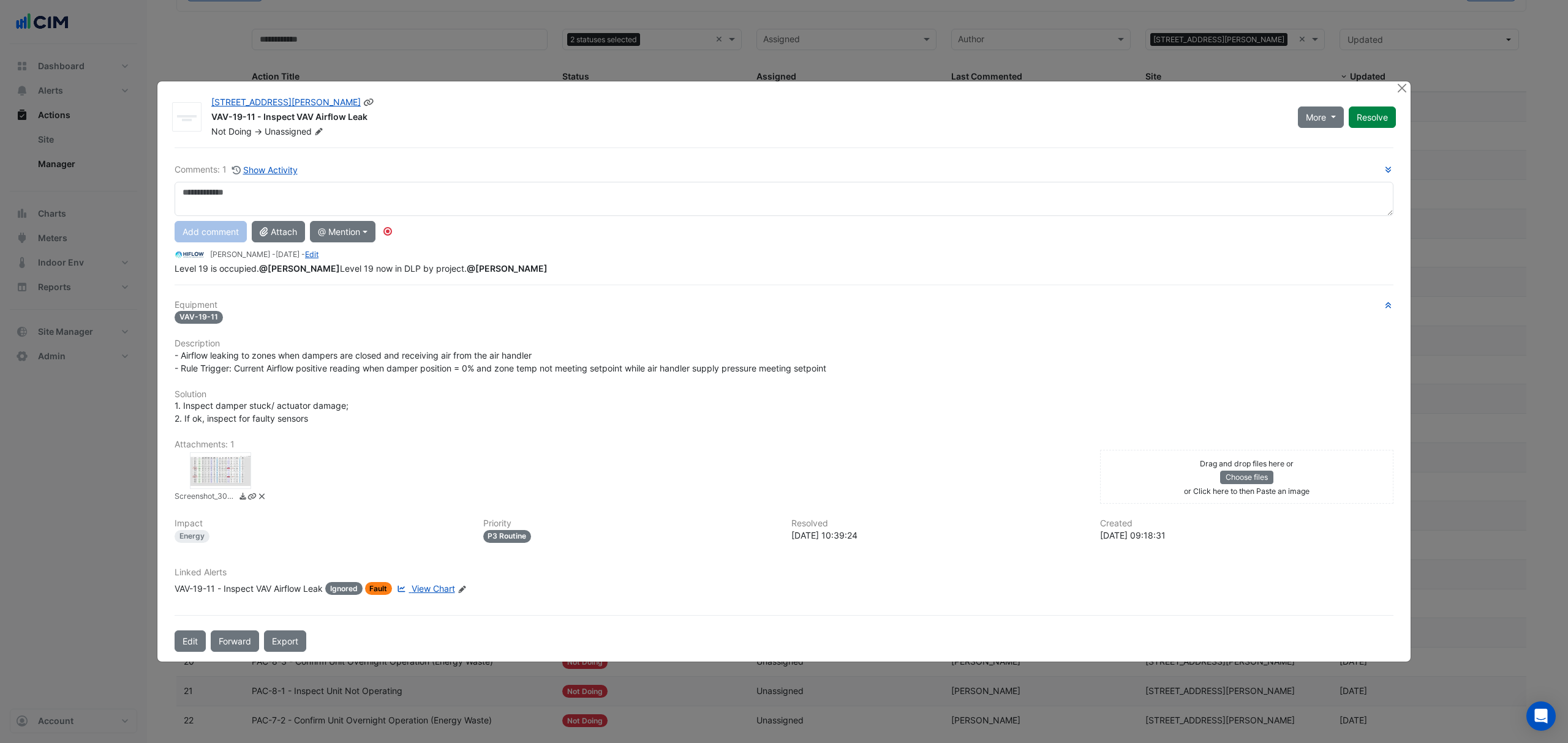
click at [320, 119] on div "69 Ann Street VAV-19-11 - Inspect VAV Airflow Leak Not Doing -> Unassigned" at bounding box center [747, 117] width 1087 height 42
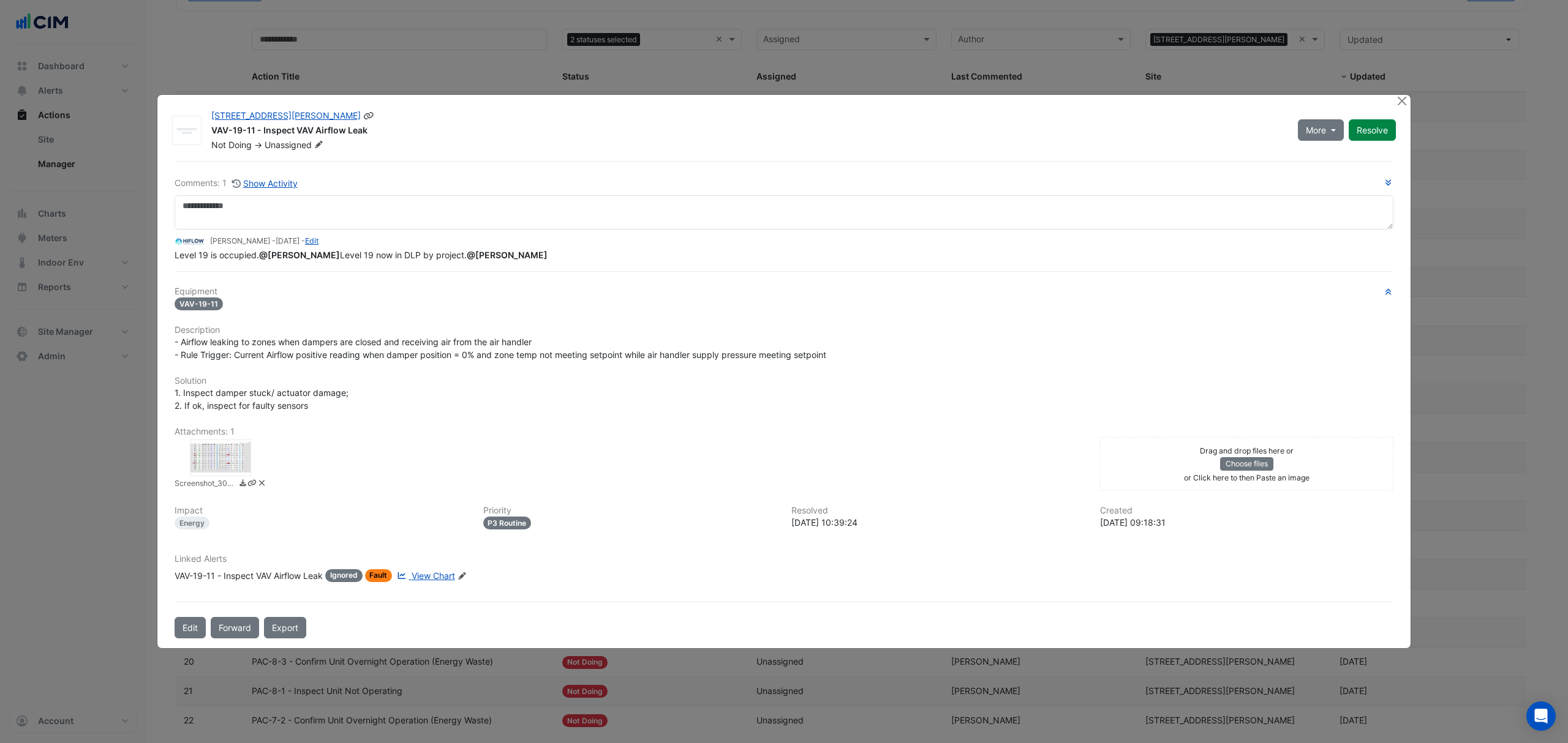
click at [315, 141] on icon at bounding box center [319, 144] width 9 height 7
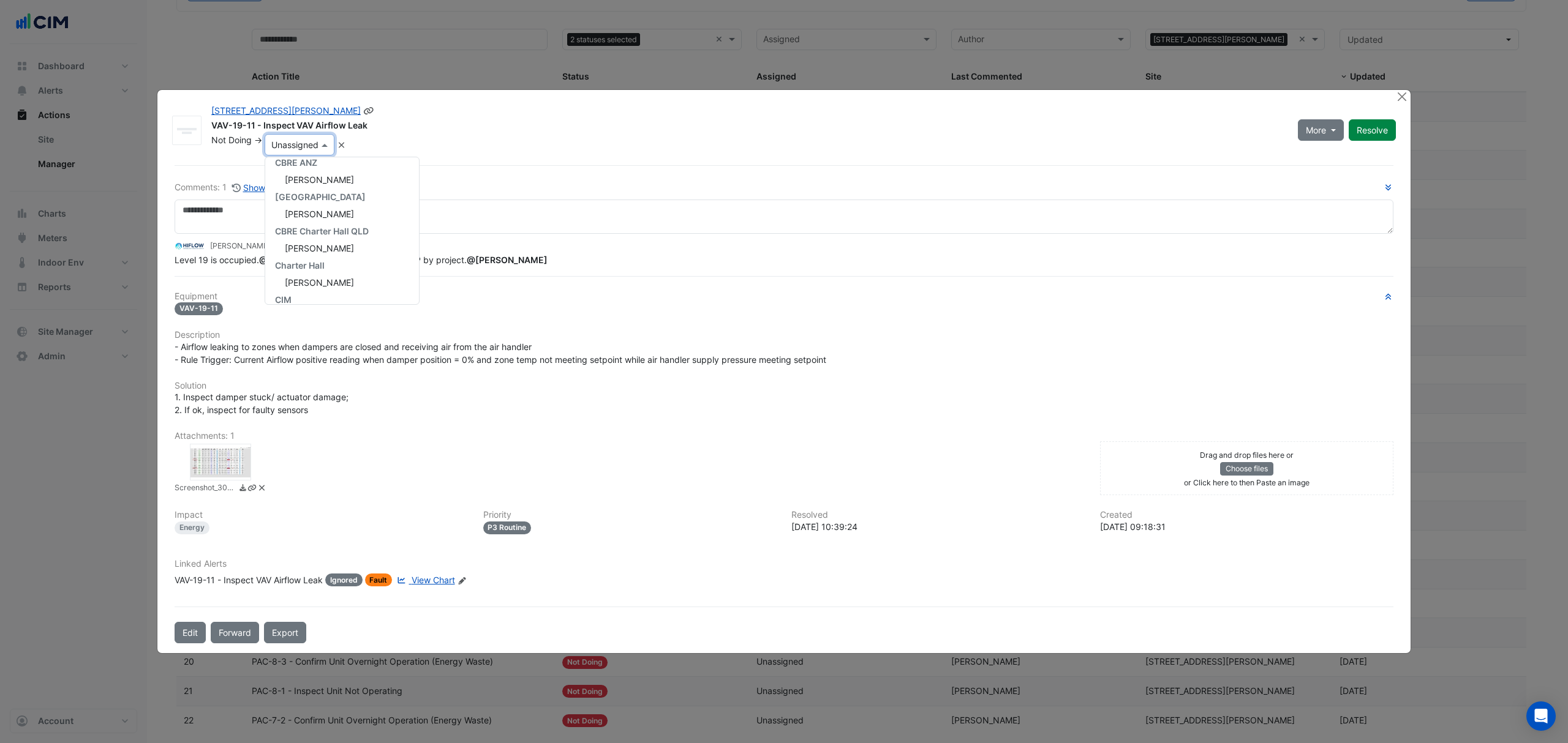
scroll to position [93, 0]
click at [328, 209] on span "[PERSON_NAME]" at bounding box center [320, 214] width 69 height 10
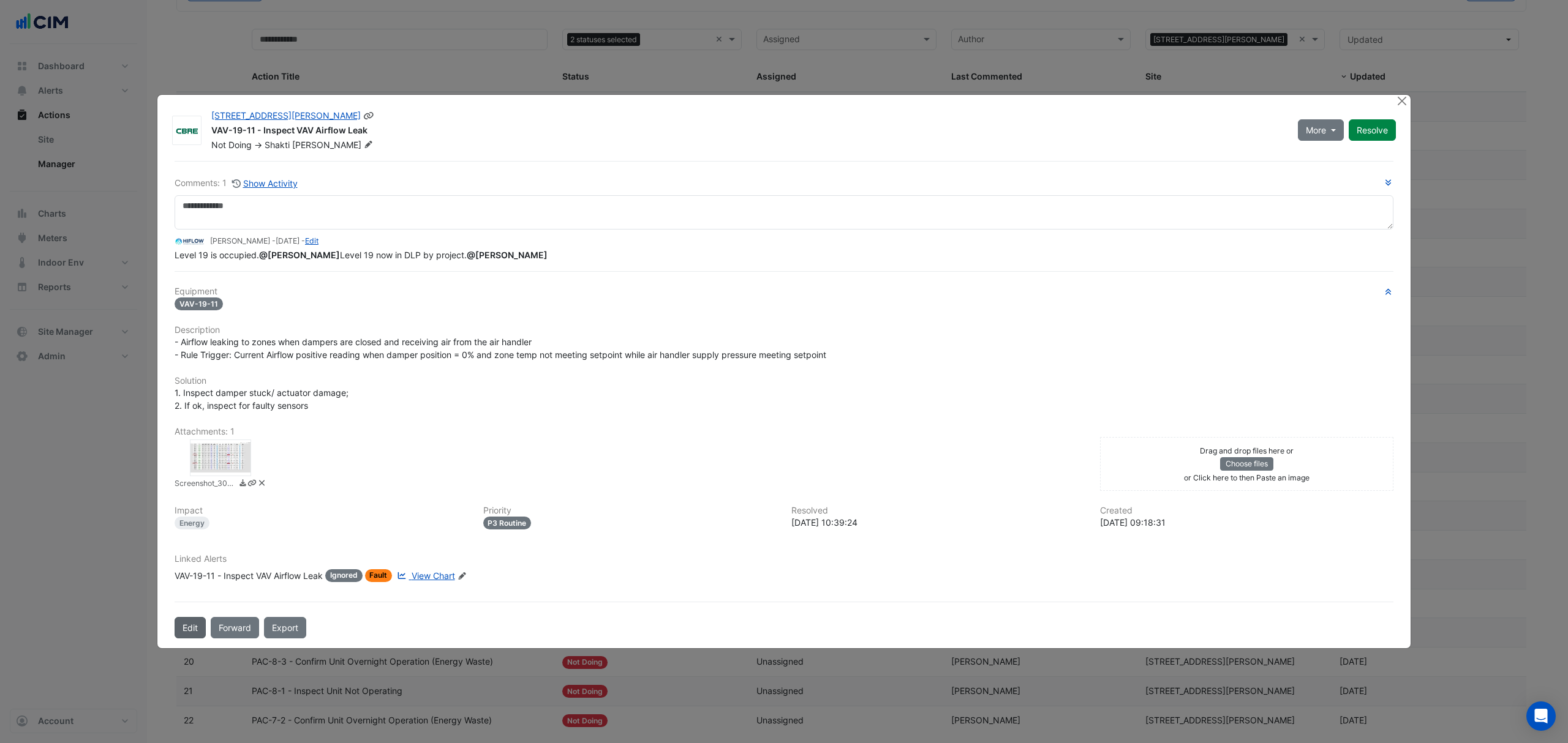
click at [190, 630] on button "Edit" at bounding box center [190, 627] width 32 height 21
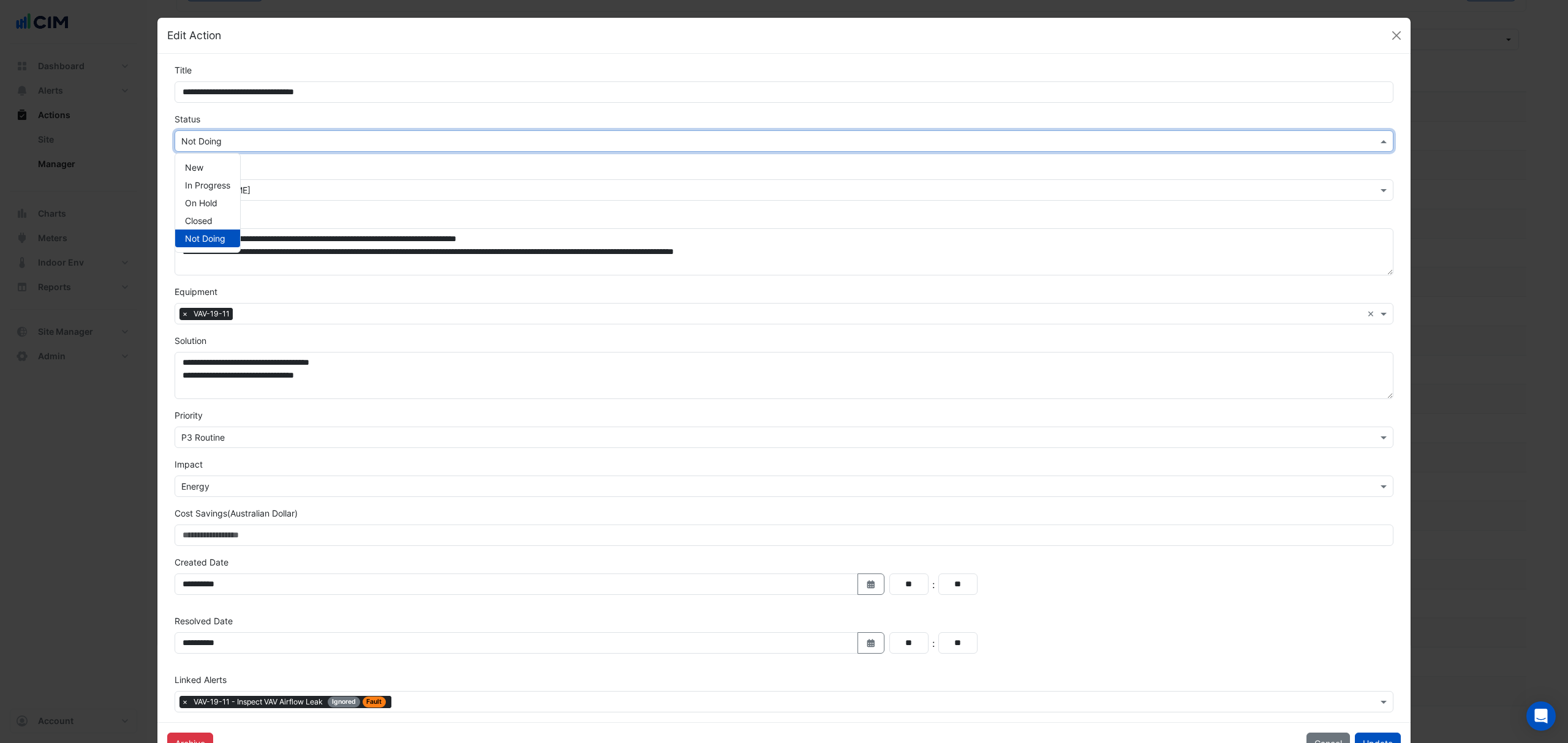
click at [268, 142] on input "text" at bounding box center [772, 142] width 1181 height 13
click at [206, 204] on span "On Hold" at bounding box center [200, 203] width 32 height 10
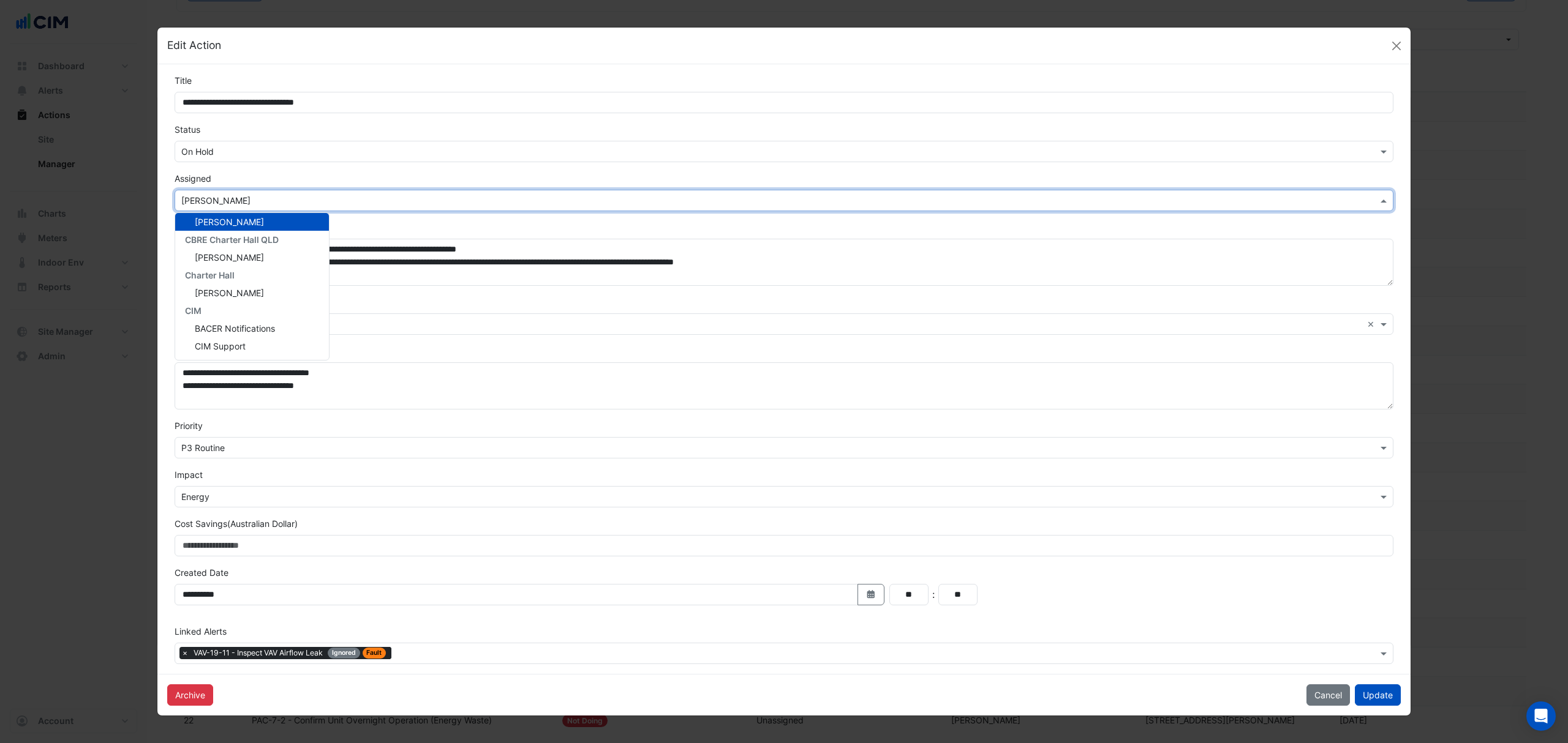
click at [226, 202] on input "text" at bounding box center [772, 201] width 1181 height 13
click at [235, 341] on span "[PERSON_NAME]" at bounding box center [230, 345] width 69 height 10
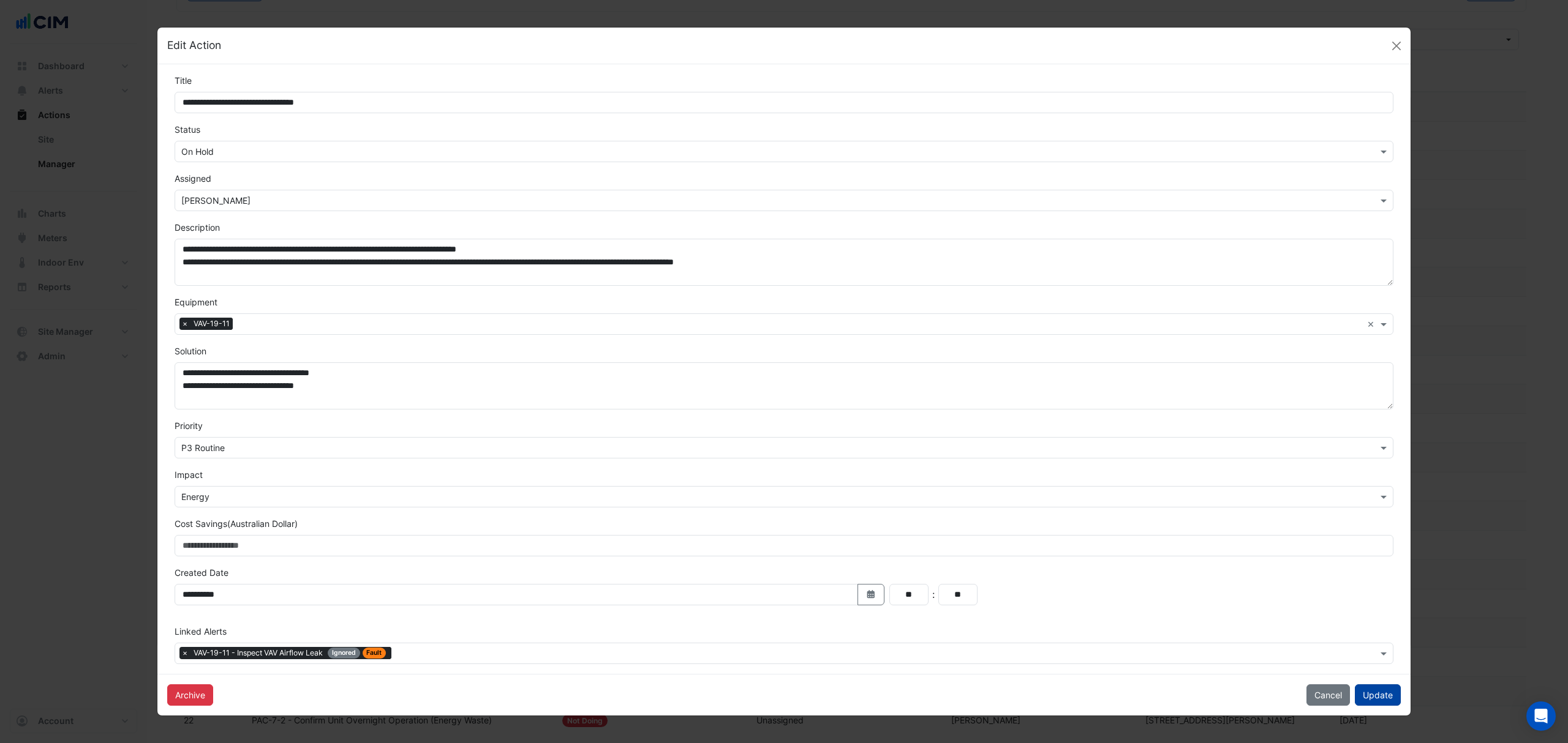
click at [1369, 698] on button "Update" at bounding box center [1378, 695] width 46 height 21
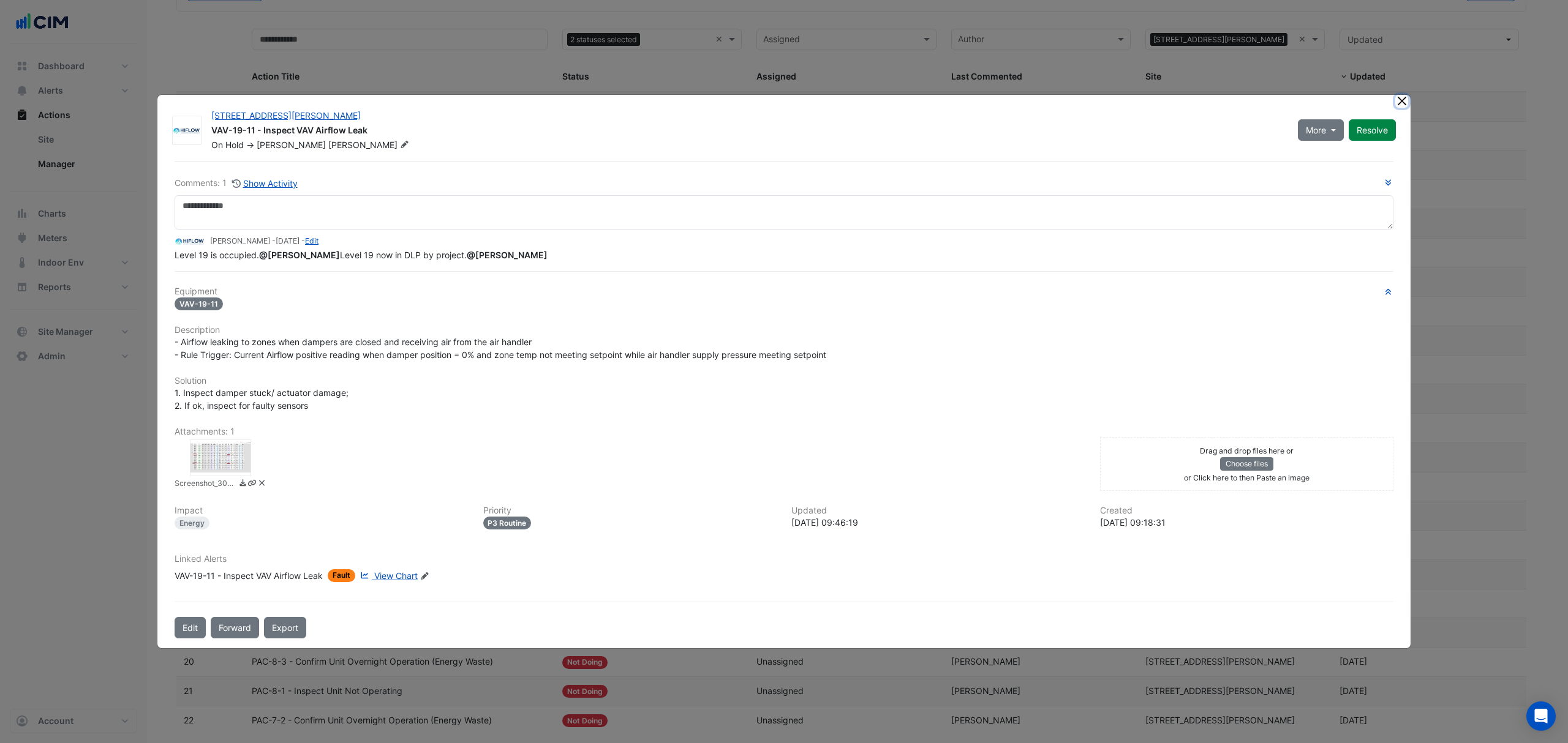
click at [1395, 95] on button "Close" at bounding box center [1401, 101] width 13 height 13
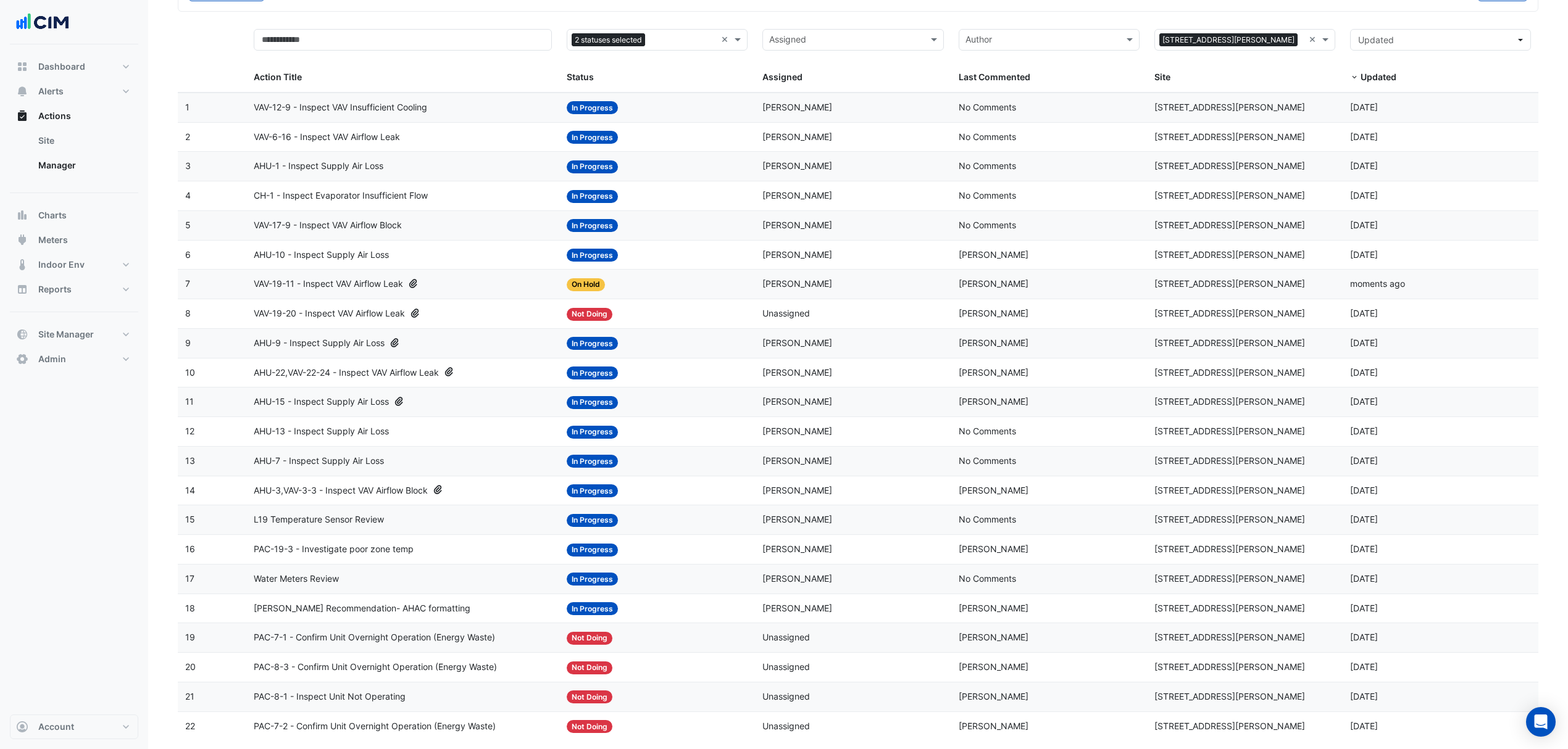
click at [465, 287] on div "VAV-19-11 - Inspect VAV Airflow Leak" at bounding box center [403, 284] width 298 height 14
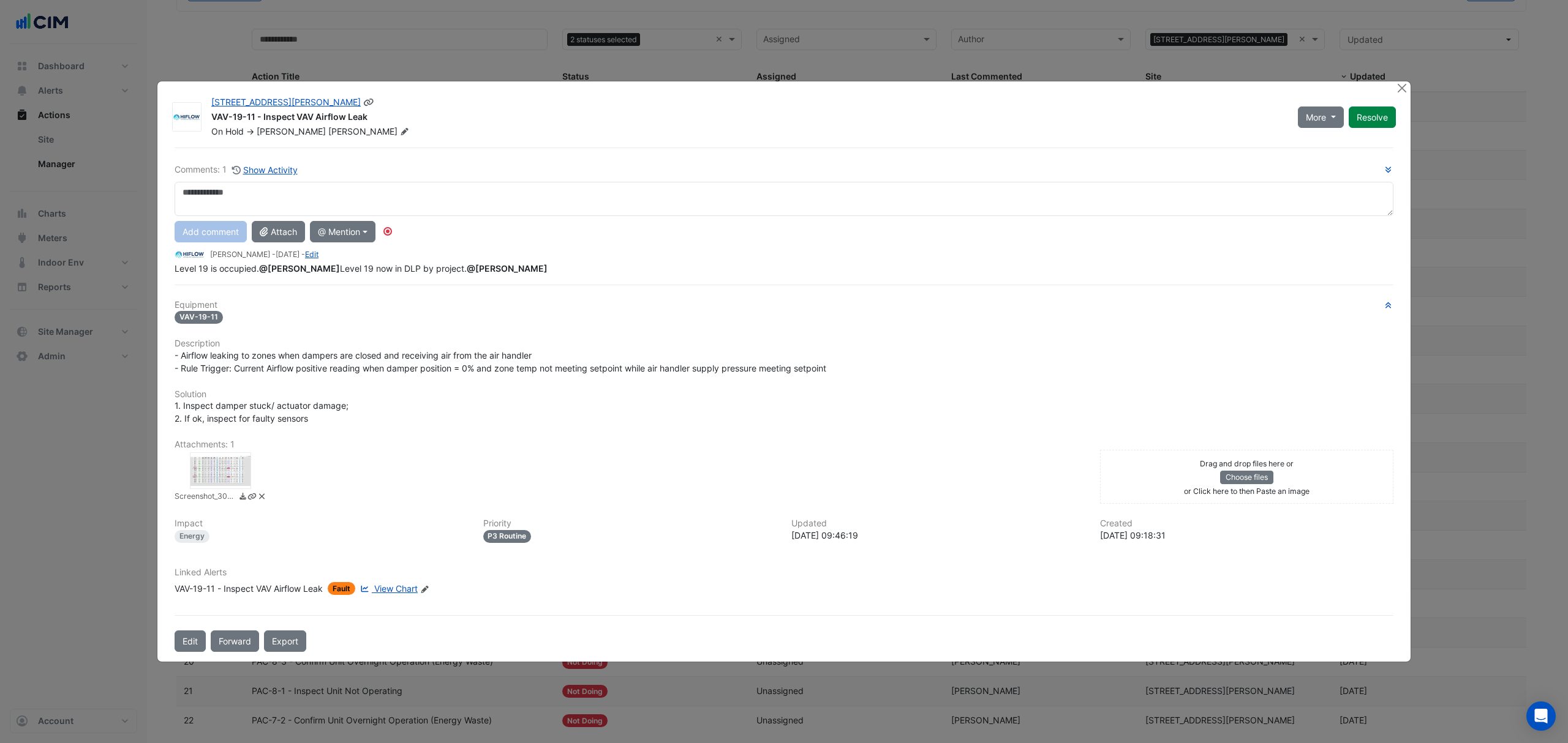
click at [313, 121] on div "69 Ann Street VAV-19-11 - Inspect VAV Airflow Leak On Hold -> Brent Kessell" at bounding box center [747, 117] width 1087 height 42
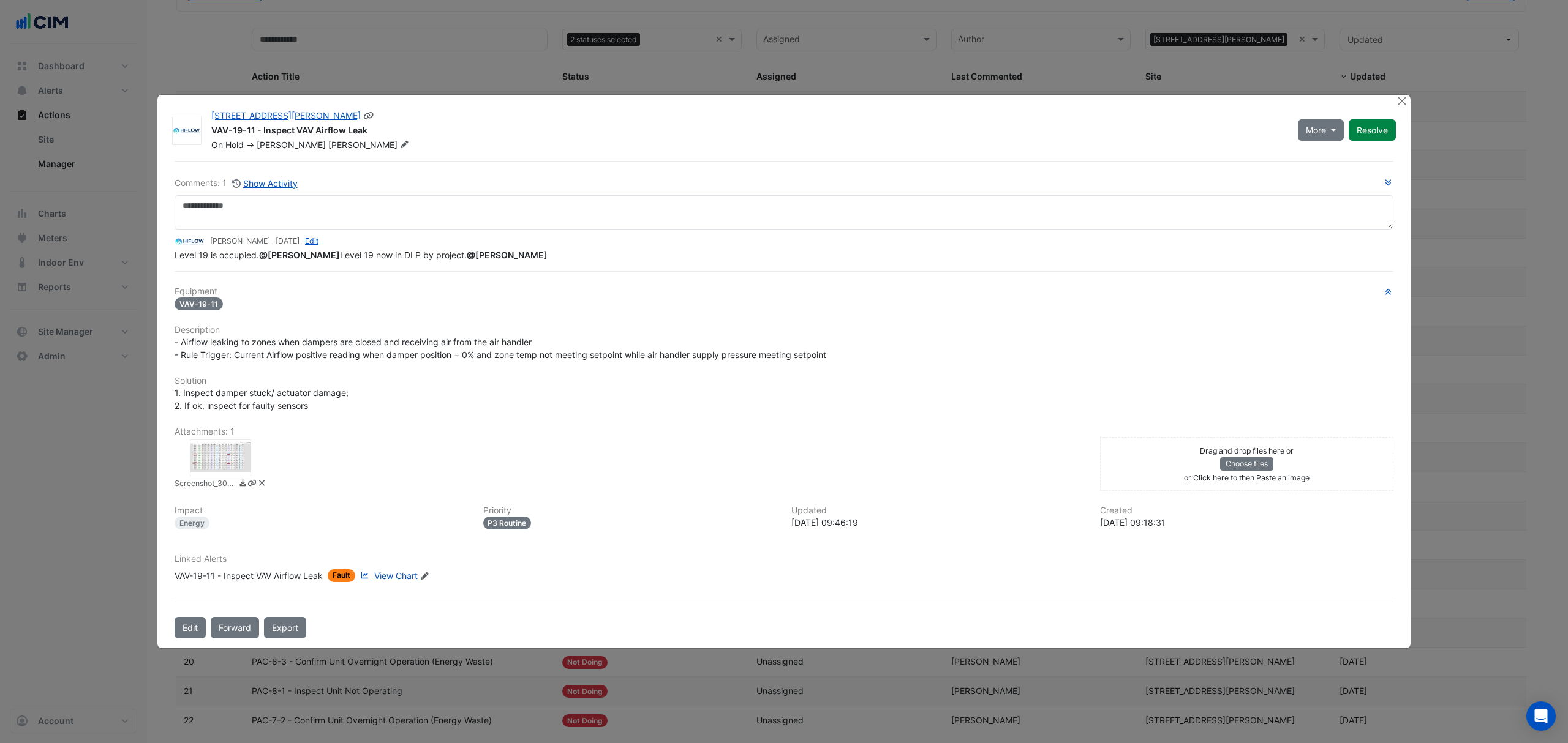
click at [401, 141] on icon at bounding box center [404, 144] width 7 height 7
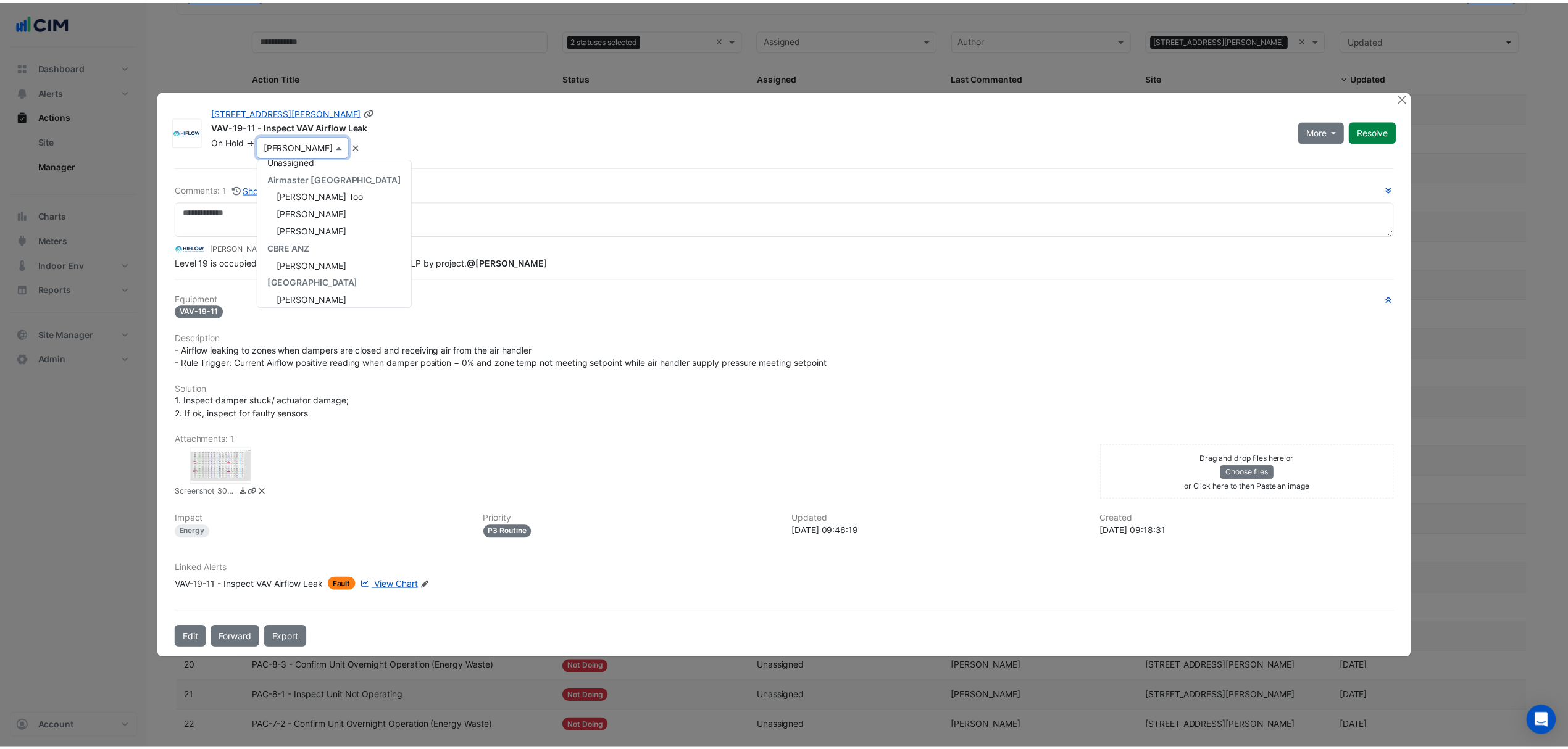
scroll to position [0, 0]
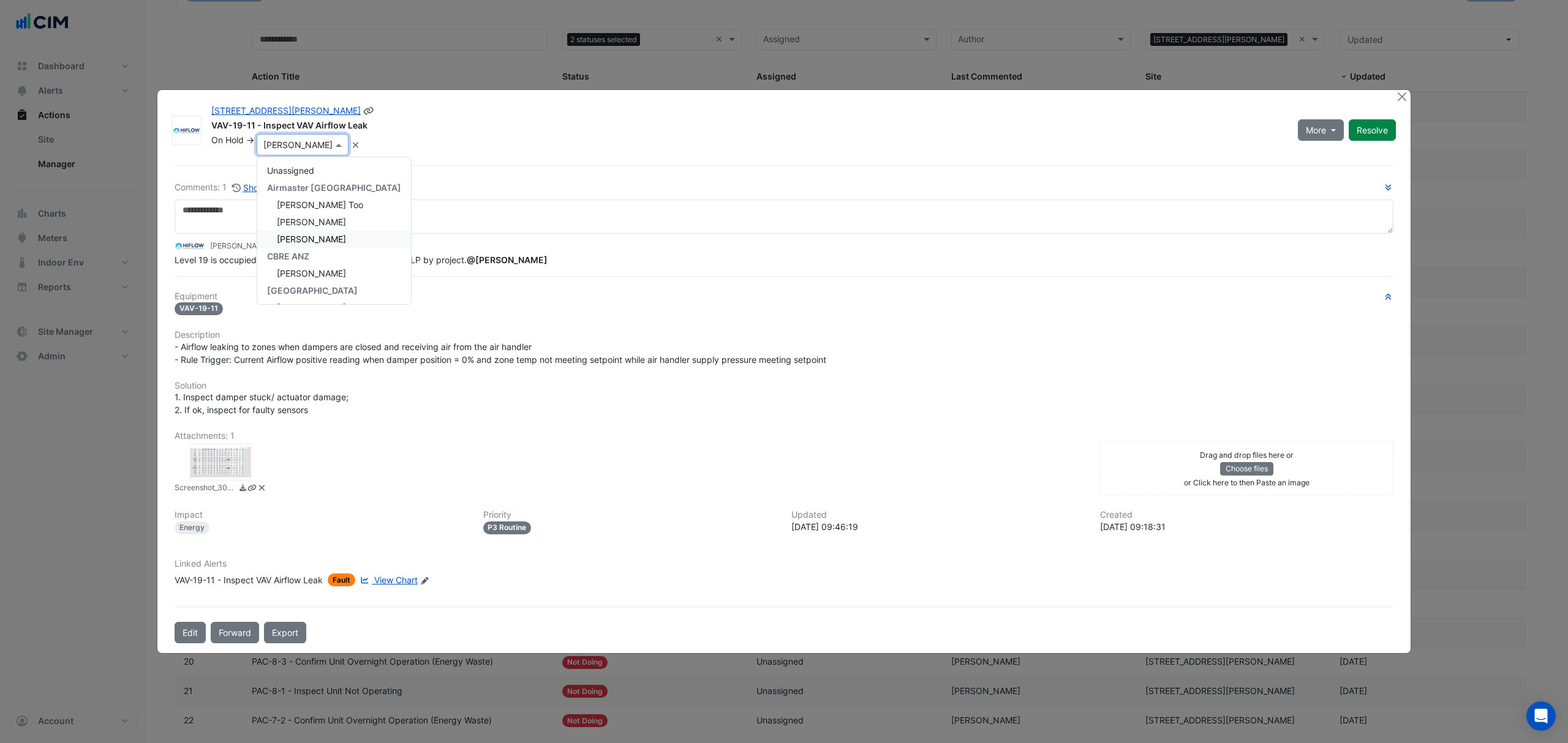
click at [344, 233] on span "[PERSON_NAME]" at bounding box center [312, 238] width 69 height 10
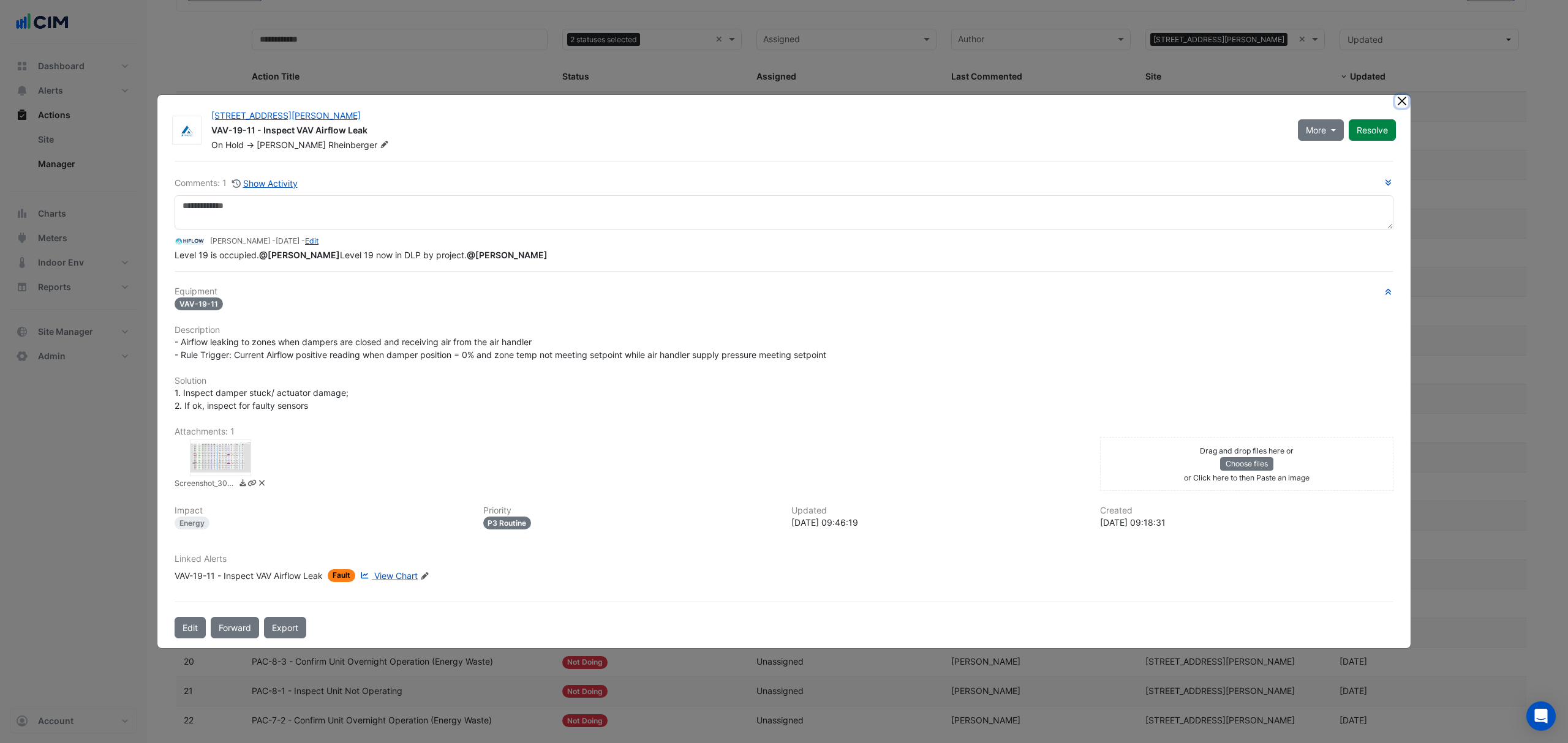
click at [1401, 95] on button "Close" at bounding box center [1401, 101] width 13 height 13
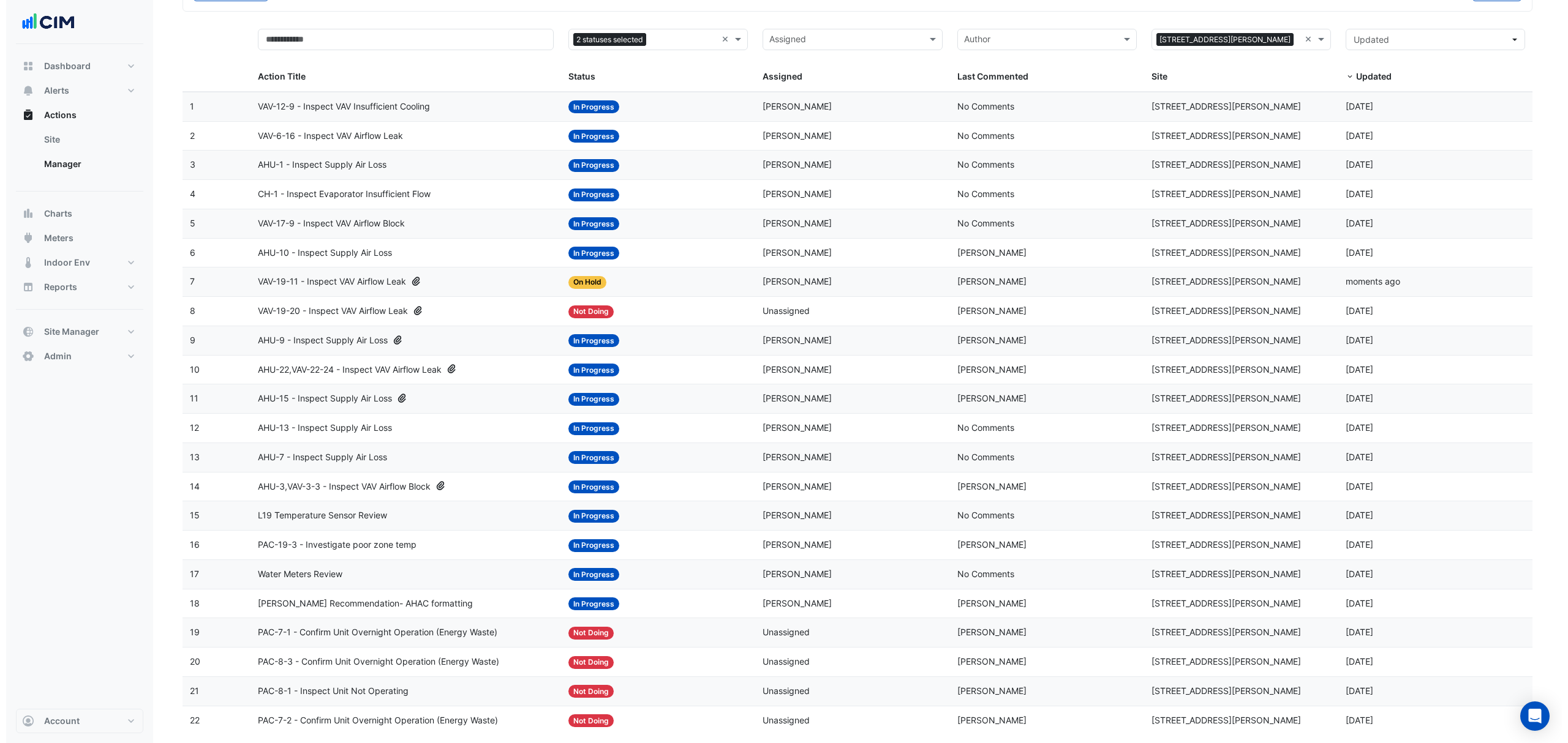
scroll to position [120, 0]
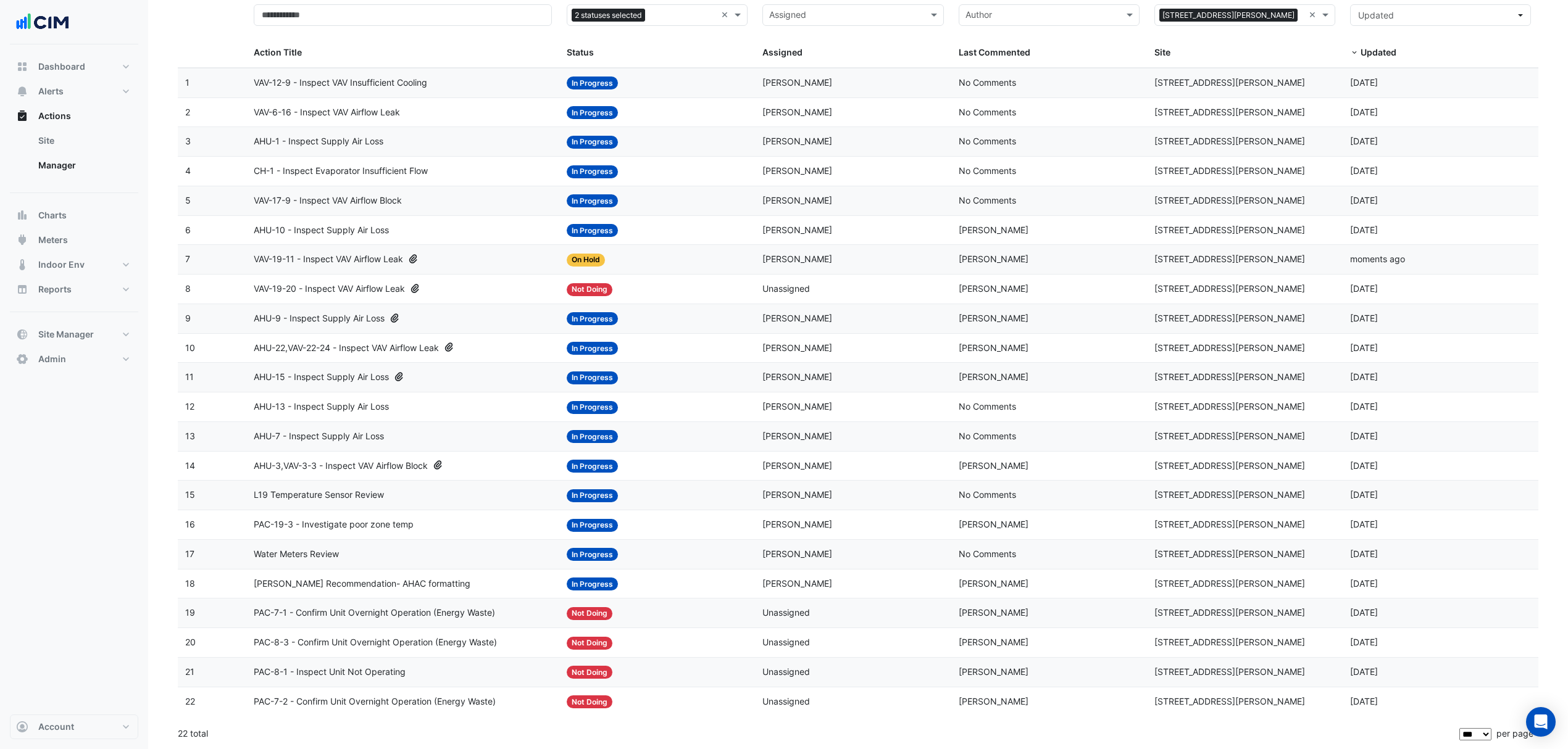
click at [519, 612] on div "PAC-7-1 - Confirm Unit Overnight Operation (Energy Waste)" at bounding box center [403, 613] width 298 height 14
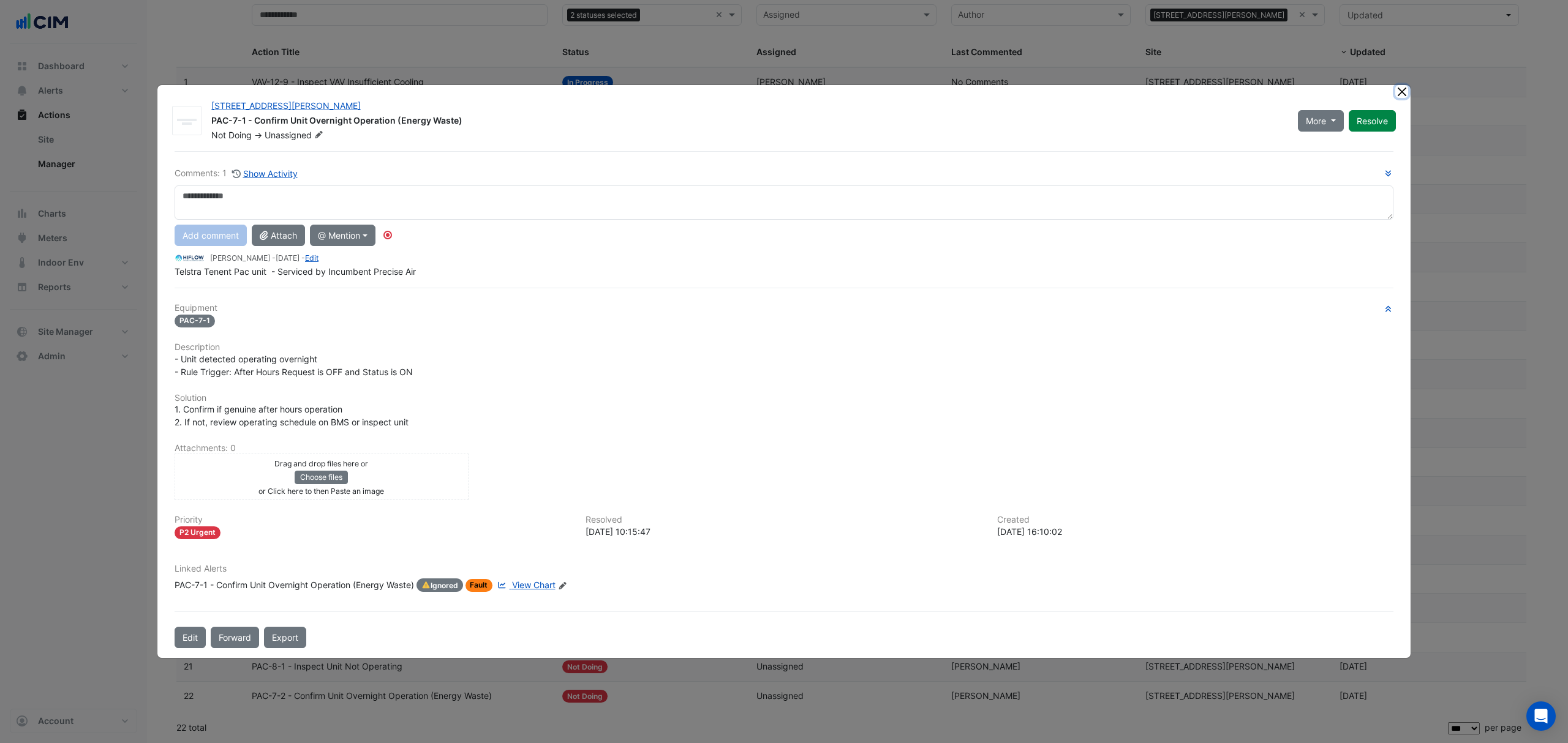
click at [1401, 94] on ngb-modal-window "69 Ann Street PAC-7-1 - Confirm Unit Overnight Operation (Energy Waste) Not Doi…" at bounding box center [784, 372] width 1568 height 743
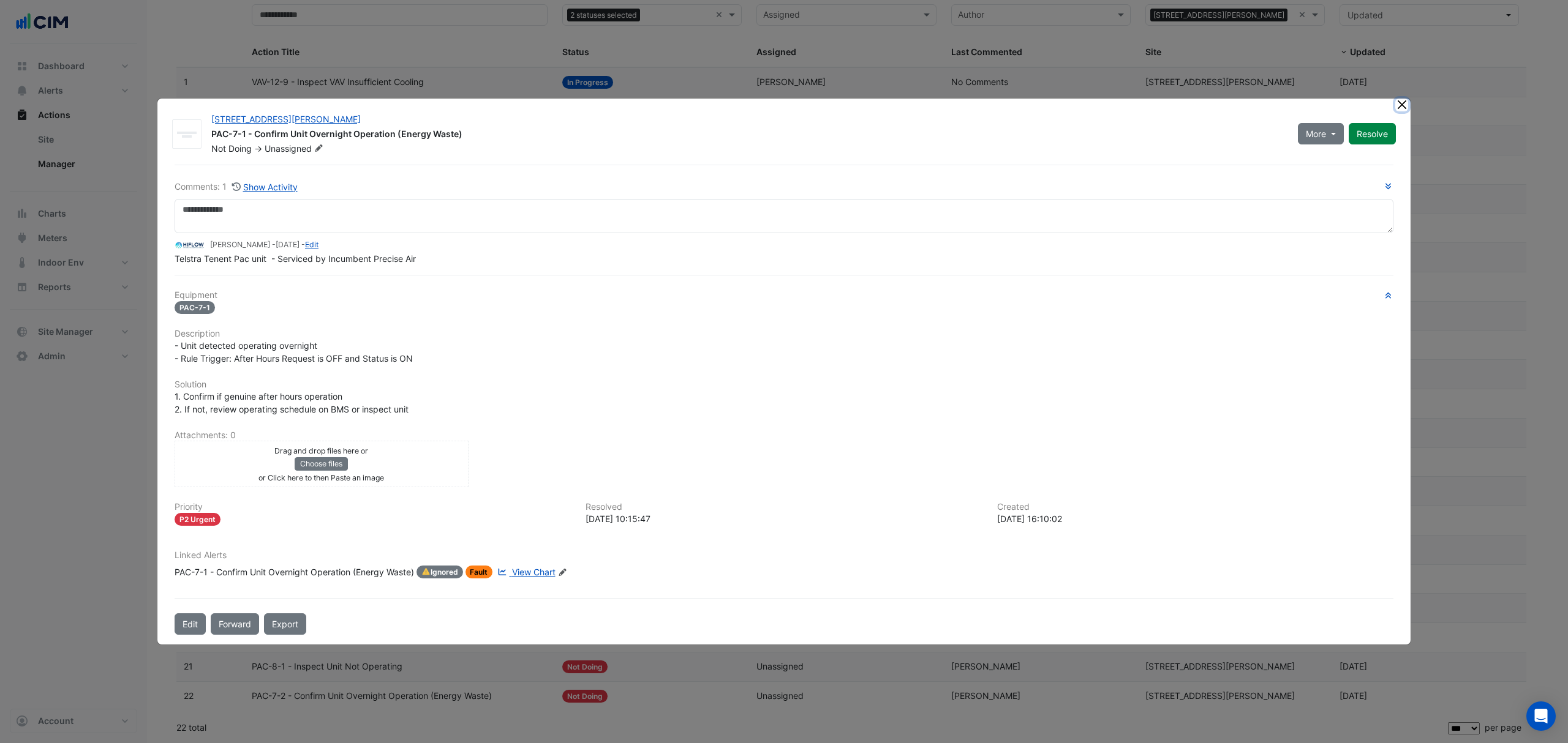
click at [1399, 108] on button "Close" at bounding box center [1401, 105] width 13 height 13
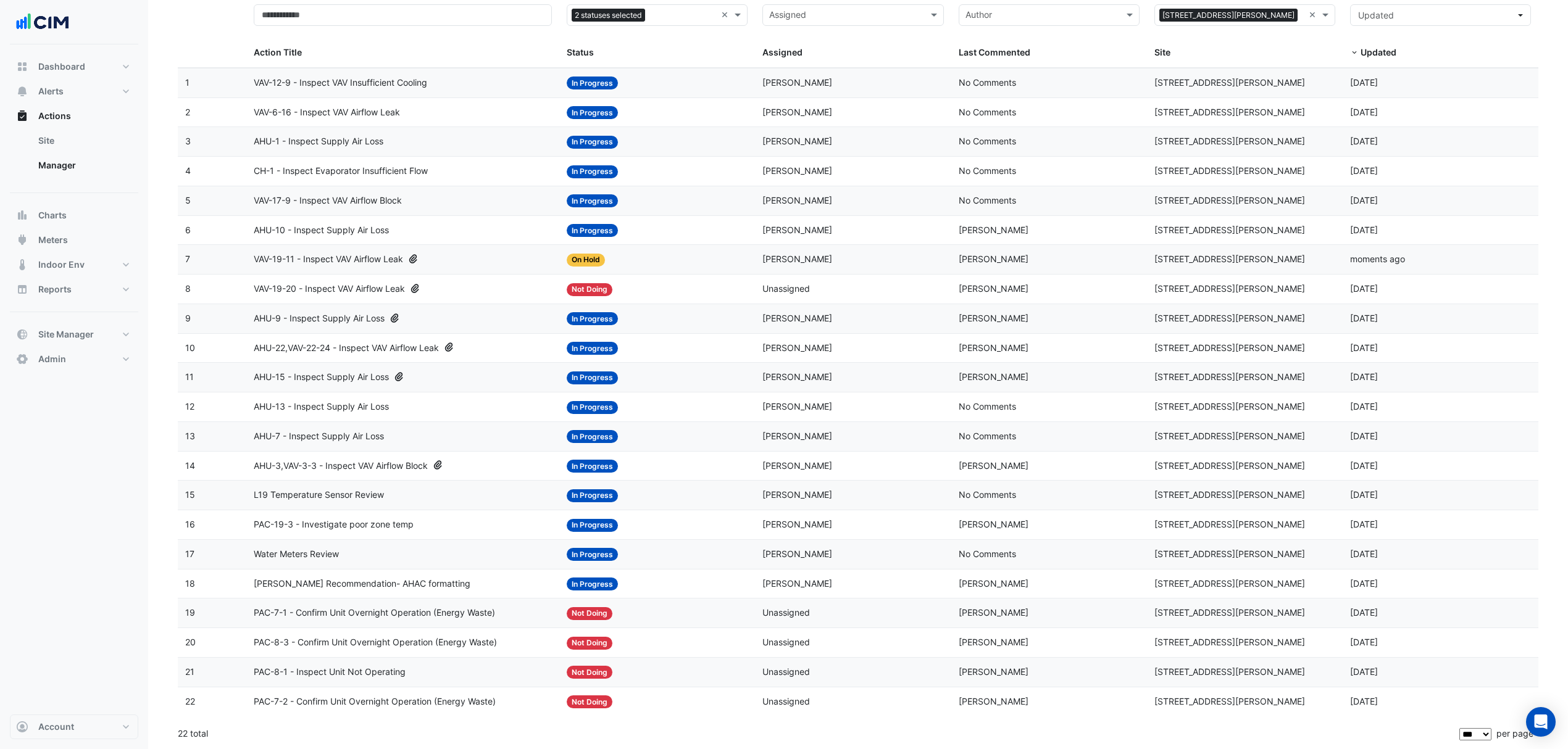
click at [371, 699] on span "PAC-7-2 - Confirm Unit Overnight Operation (Energy Waste)" at bounding box center [375, 702] width 242 height 14
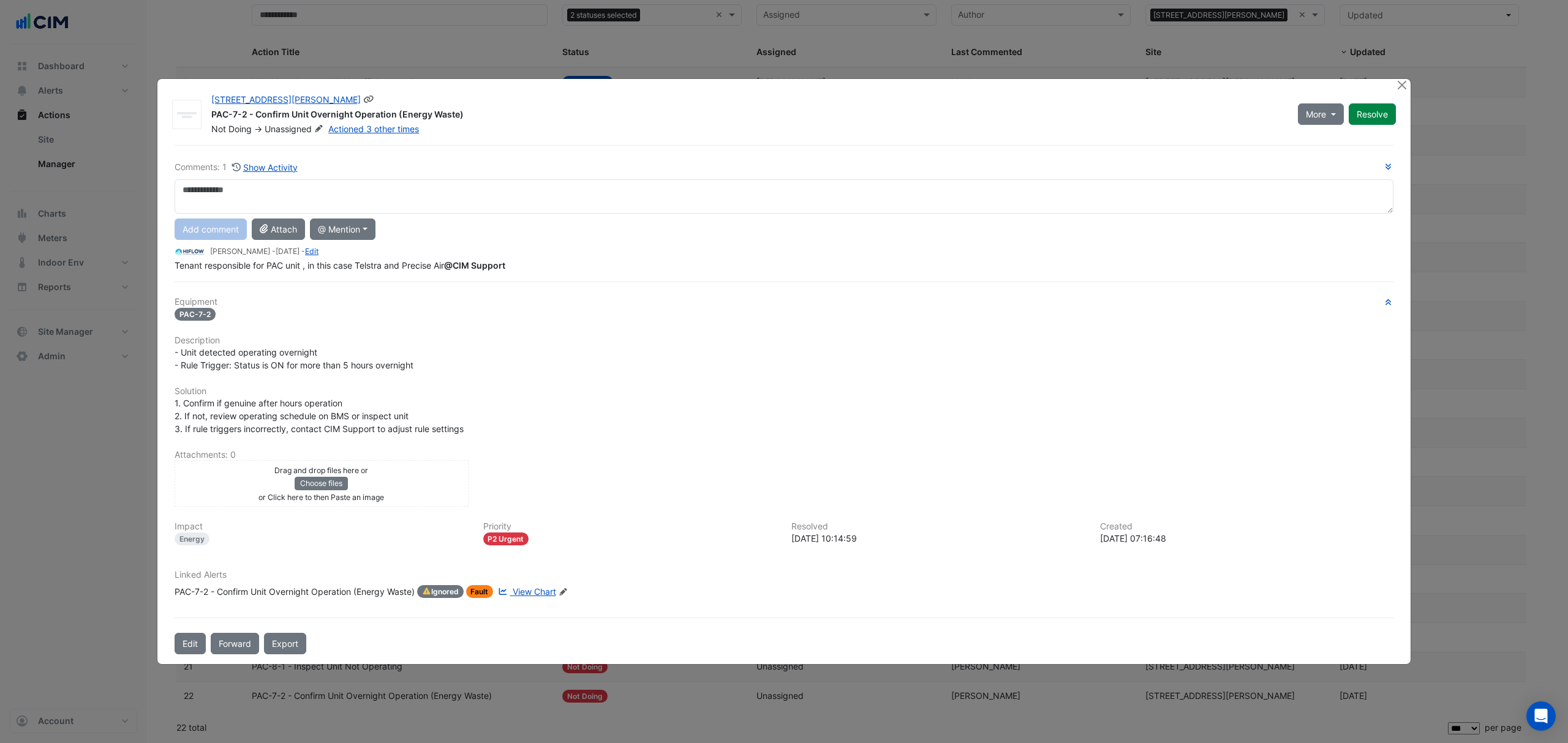
click at [315, 130] on div "69 Ann Street PAC-7-2 - Confirm Unit Overnight Operation (Energy Waste) Not Doi…" at bounding box center [747, 114] width 1087 height 42
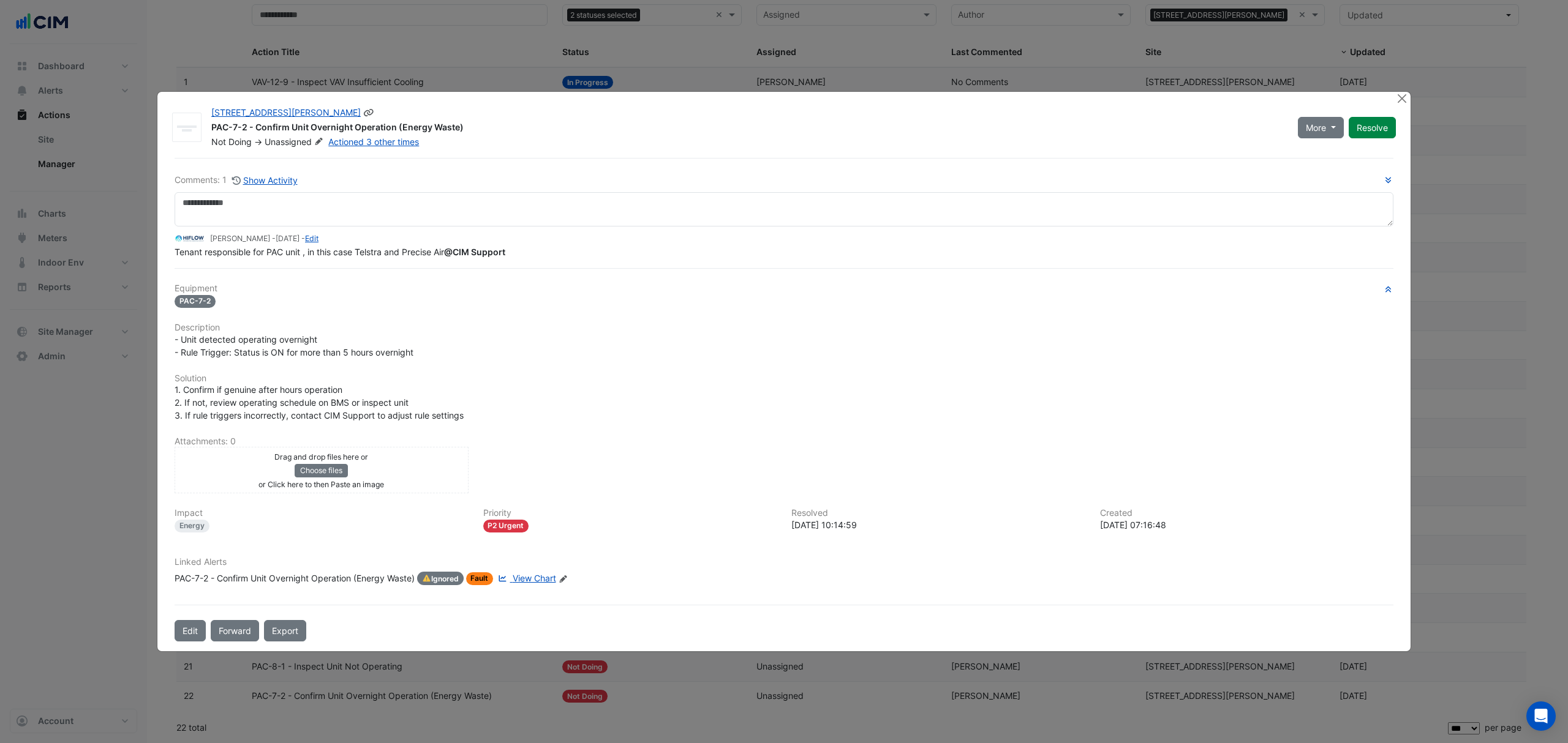
click at [321, 140] on icon at bounding box center [319, 141] width 9 height 7
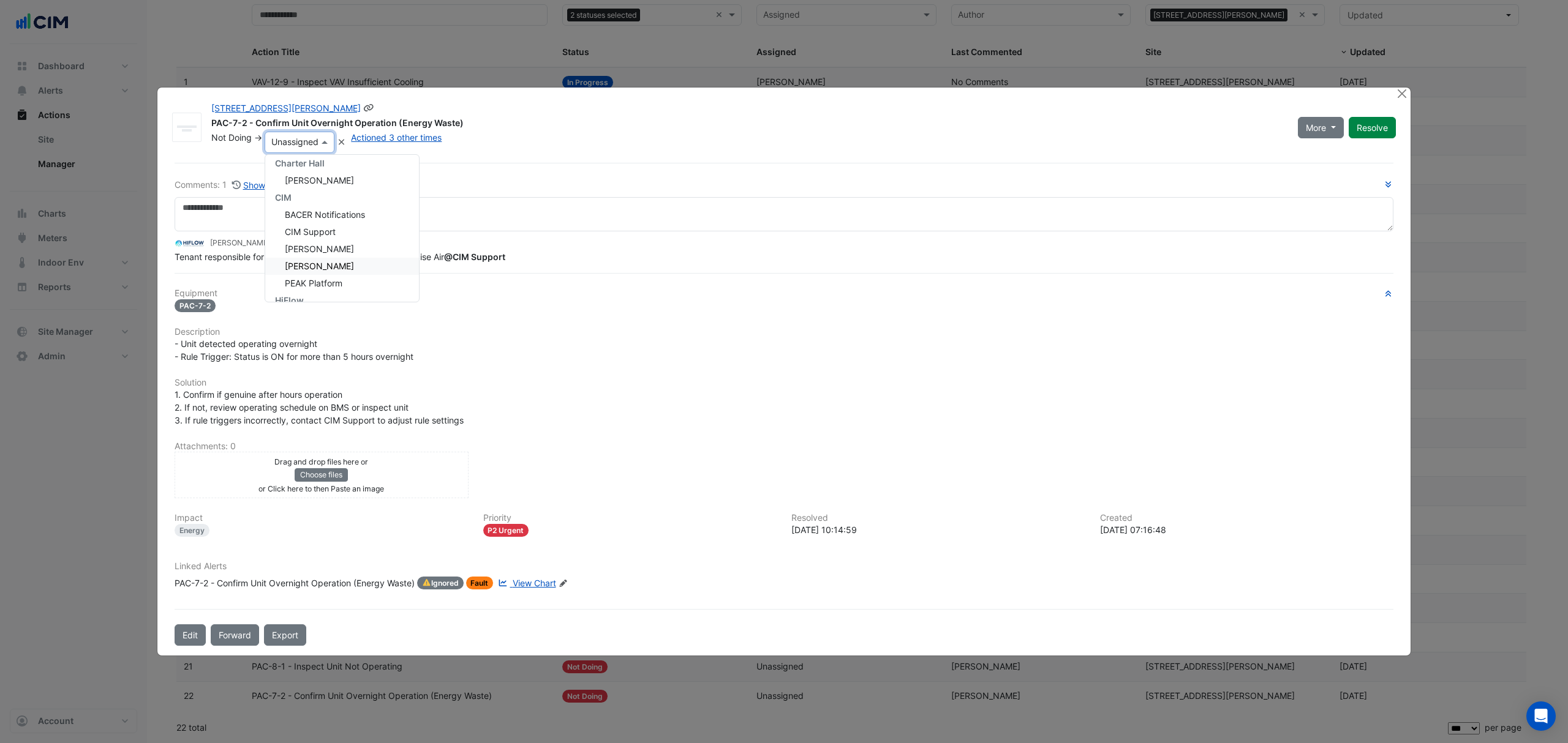
scroll to position [192, 0]
click at [324, 248] on span "[PERSON_NAME]" at bounding box center [320, 249] width 69 height 10
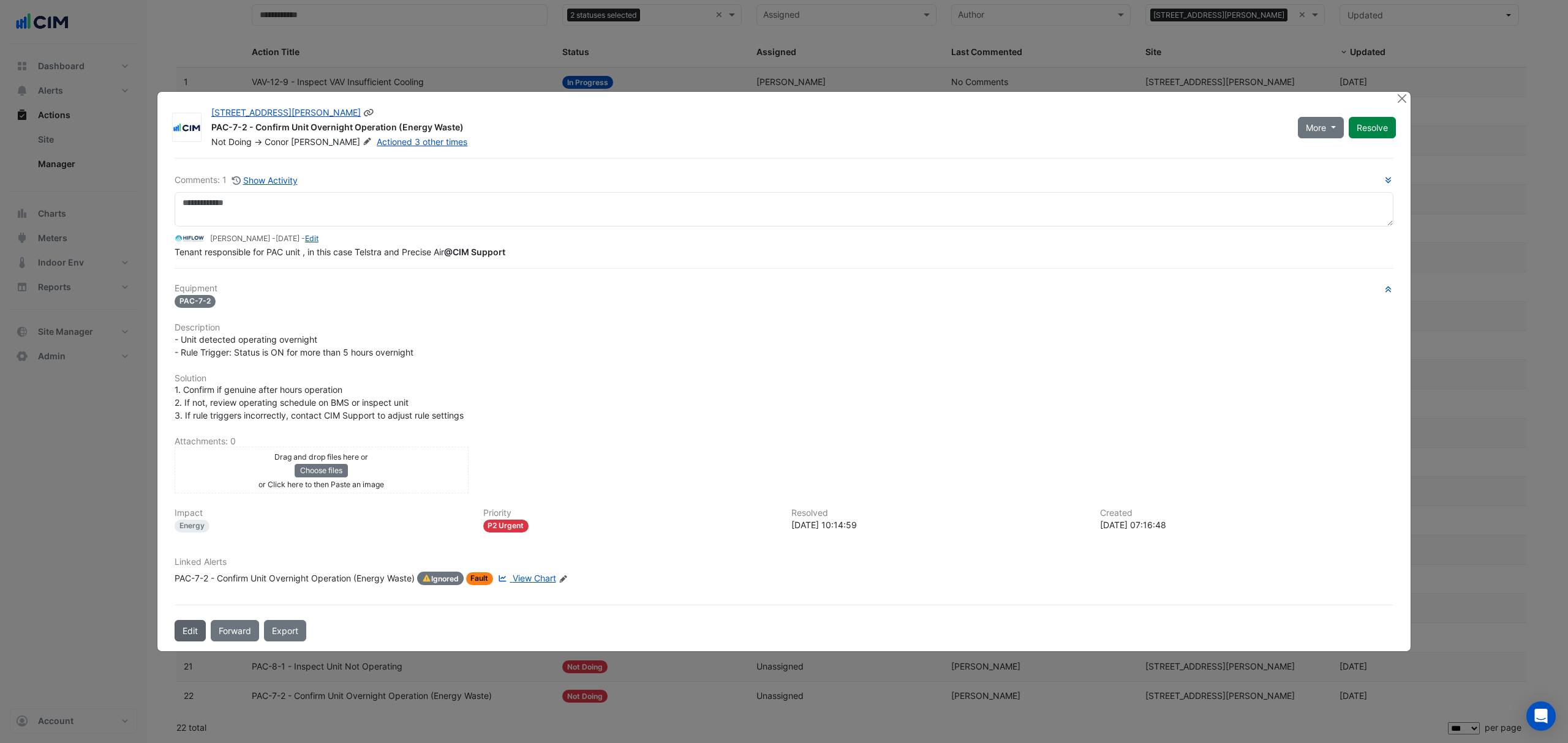
click at [196, 633] on button "Edit" at bounding box center [190, 630] width 32 height 21
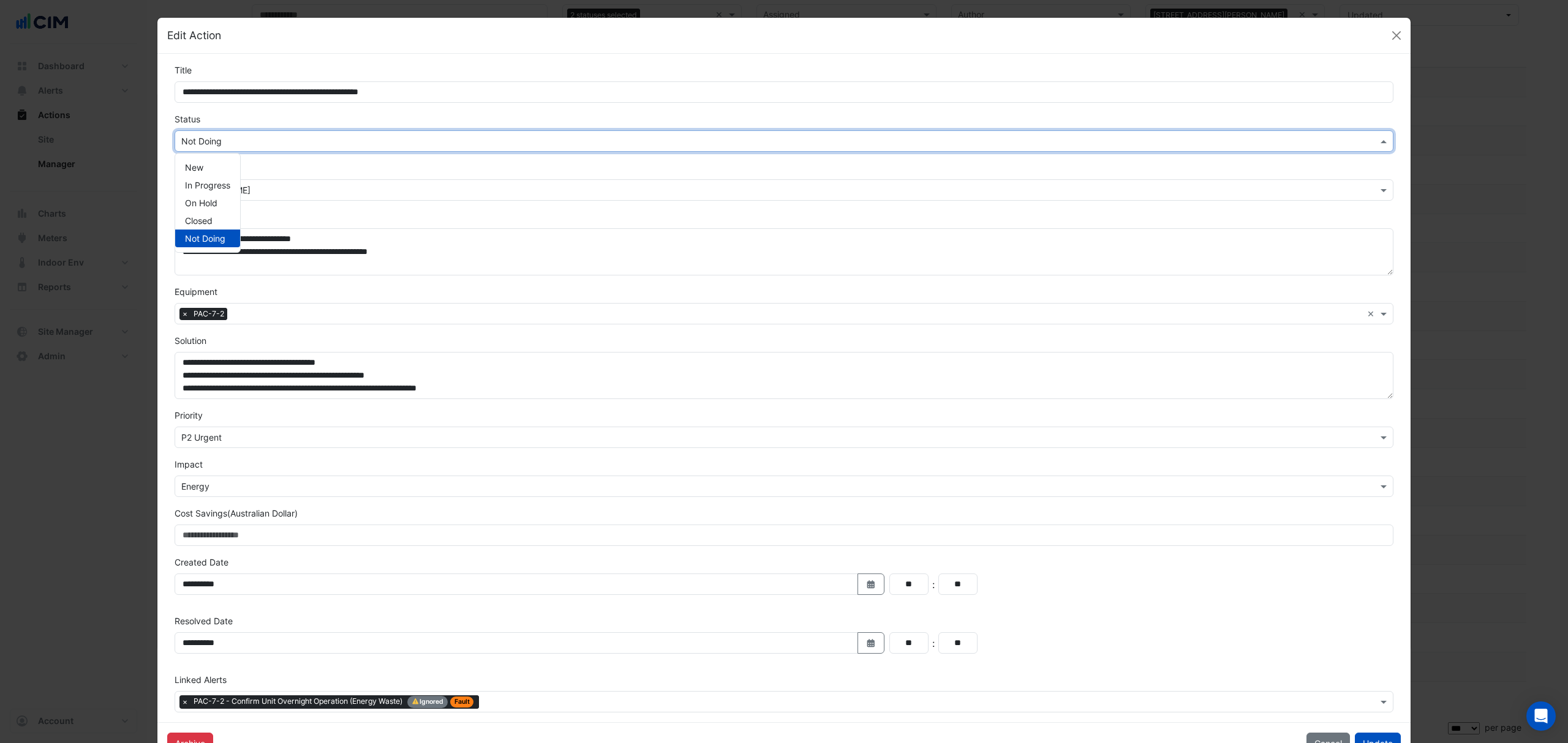
click at [334, 130] on div "× Not Doing" at bounding box center [784, 140] width 1219 height 21
click at [215, 187] on span "In Progress" at bounding box center [207, 185] width 45 height 10
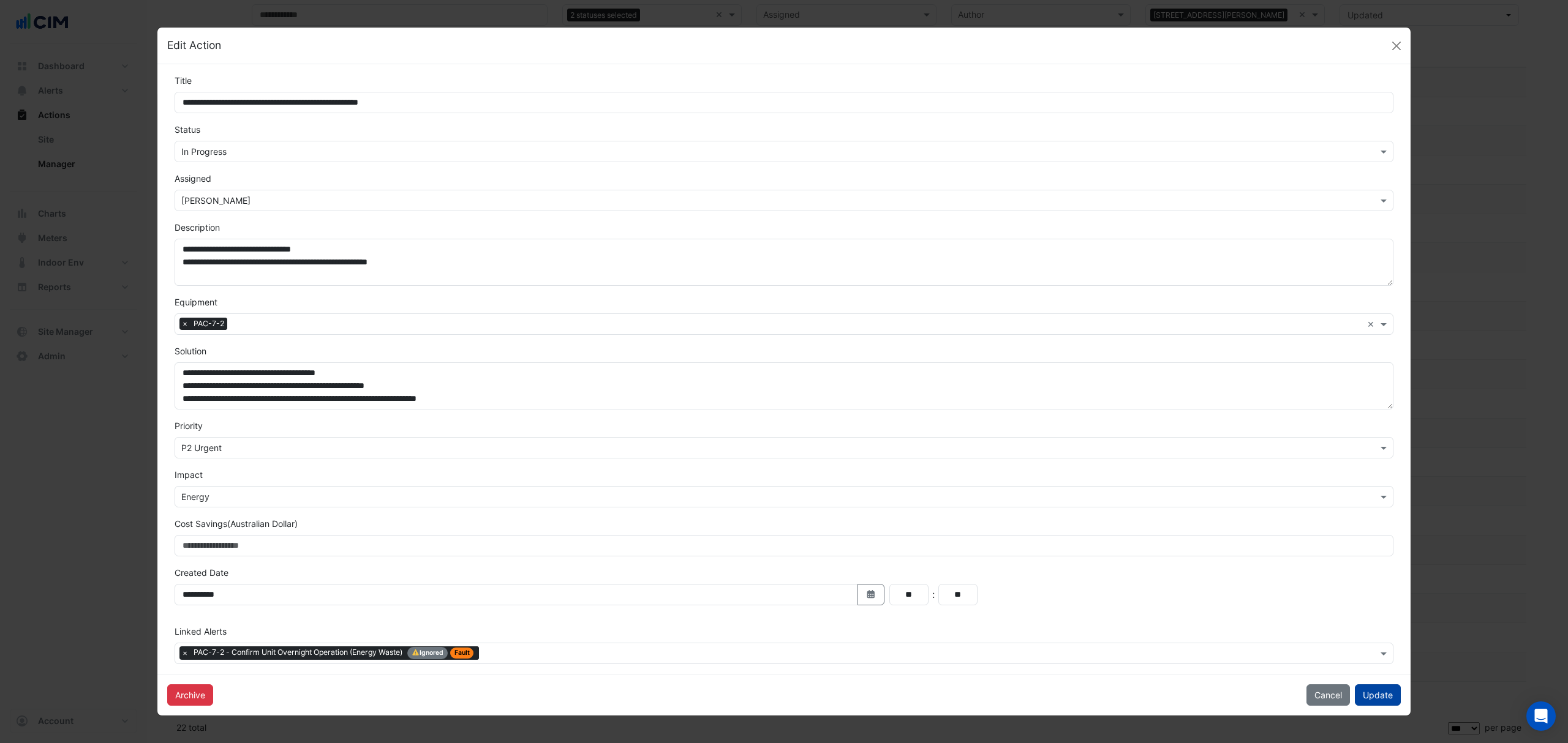
click at [1379, 693] on button "Update" at bounding box center [1378, 695] width 46 height 21
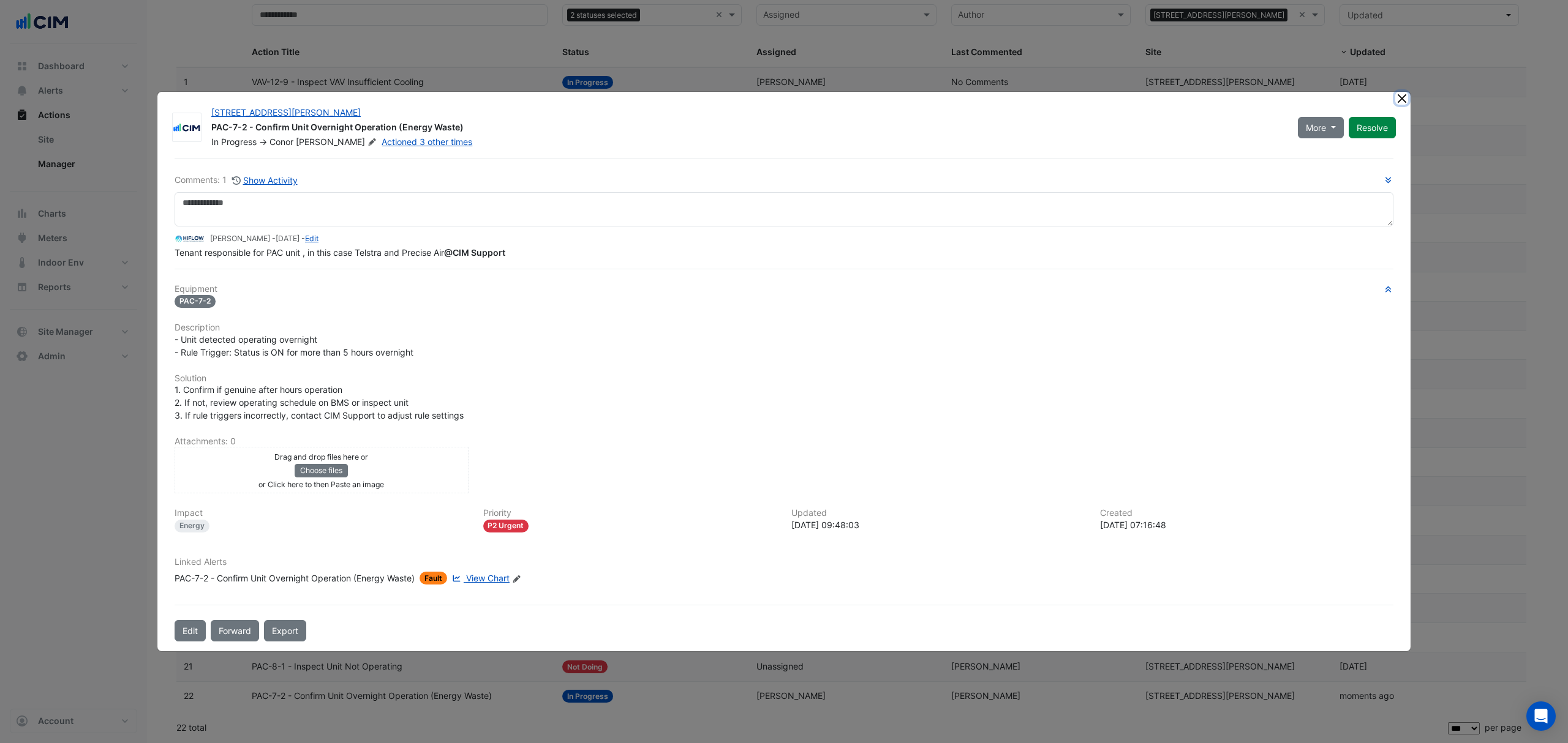
click at [1395, 96] on button "Close" at bounding box center [1401, 98] width 13 height 13
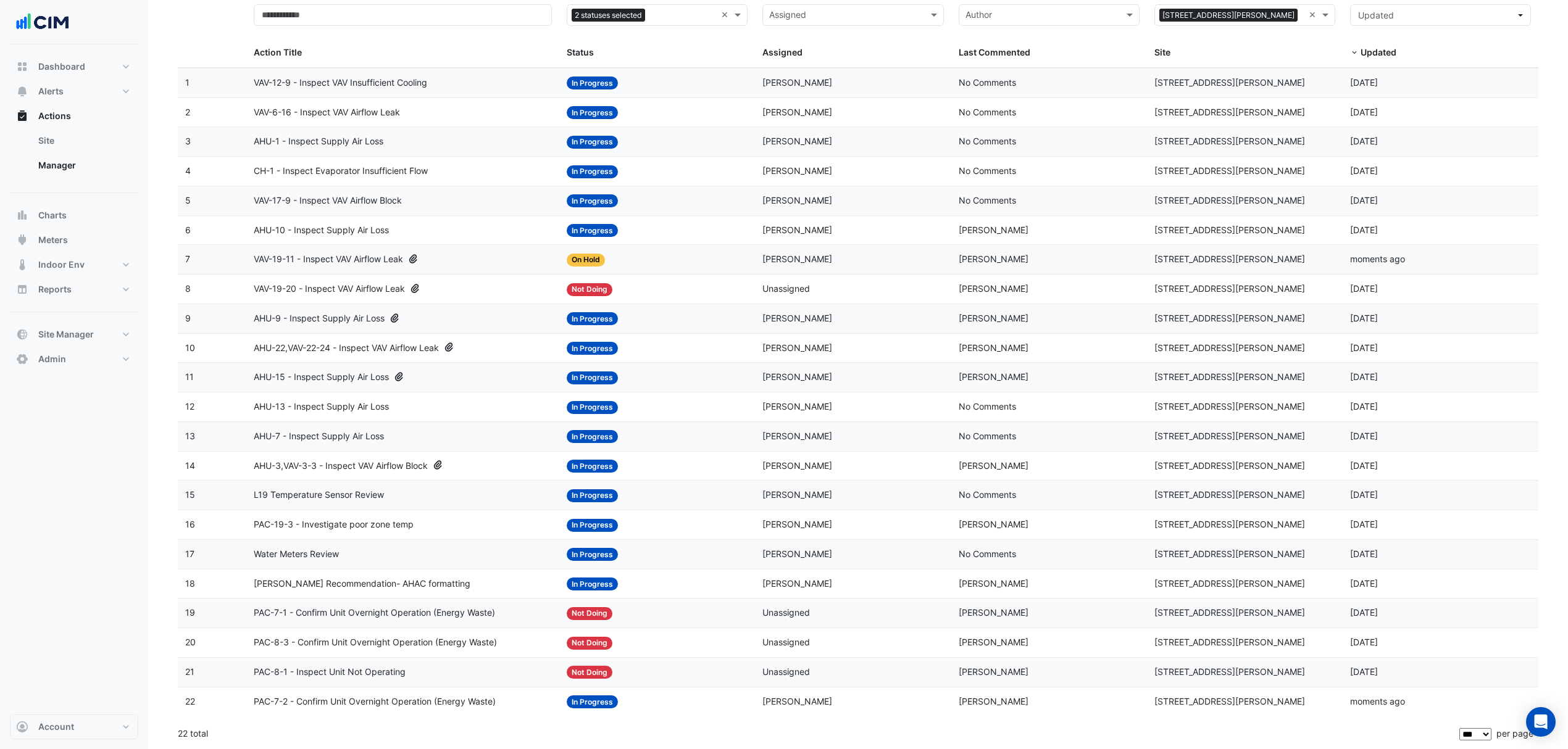
click at [406, 671] on span "PAC-8-1 - Inspect Unit Not Operating" at bounding box center [329, 673] width 152 height 14
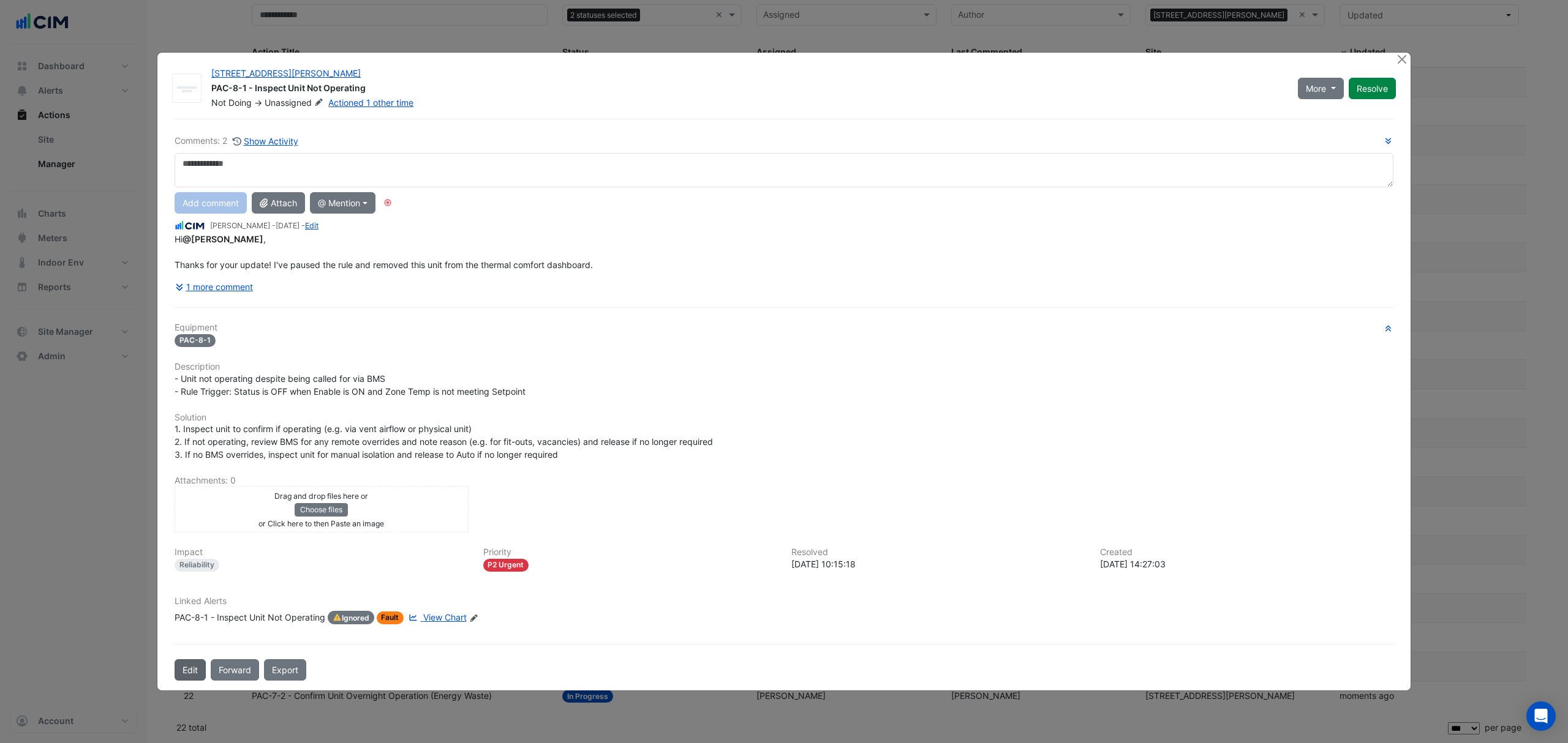
click at [191, 681] on ngb-modal-window "69 Ann Street PAC-8-1 - Inspect Unit Not Operating Not Doing -> Unassigned Acti…" at bounding box center [784, 372] width 1568 height 743
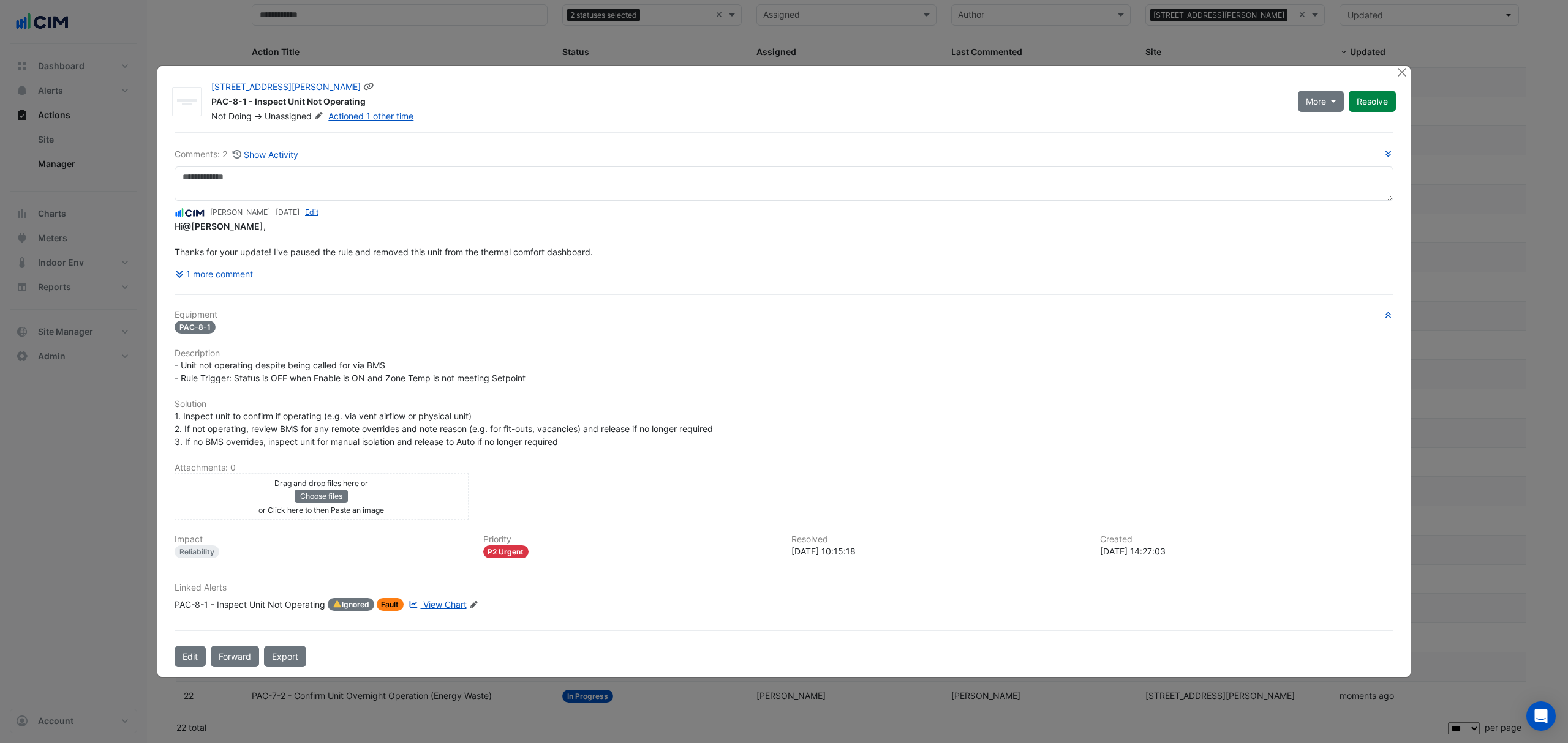
click at [321, 114] on icon at bounding box center [319, 115] width 7 height 7
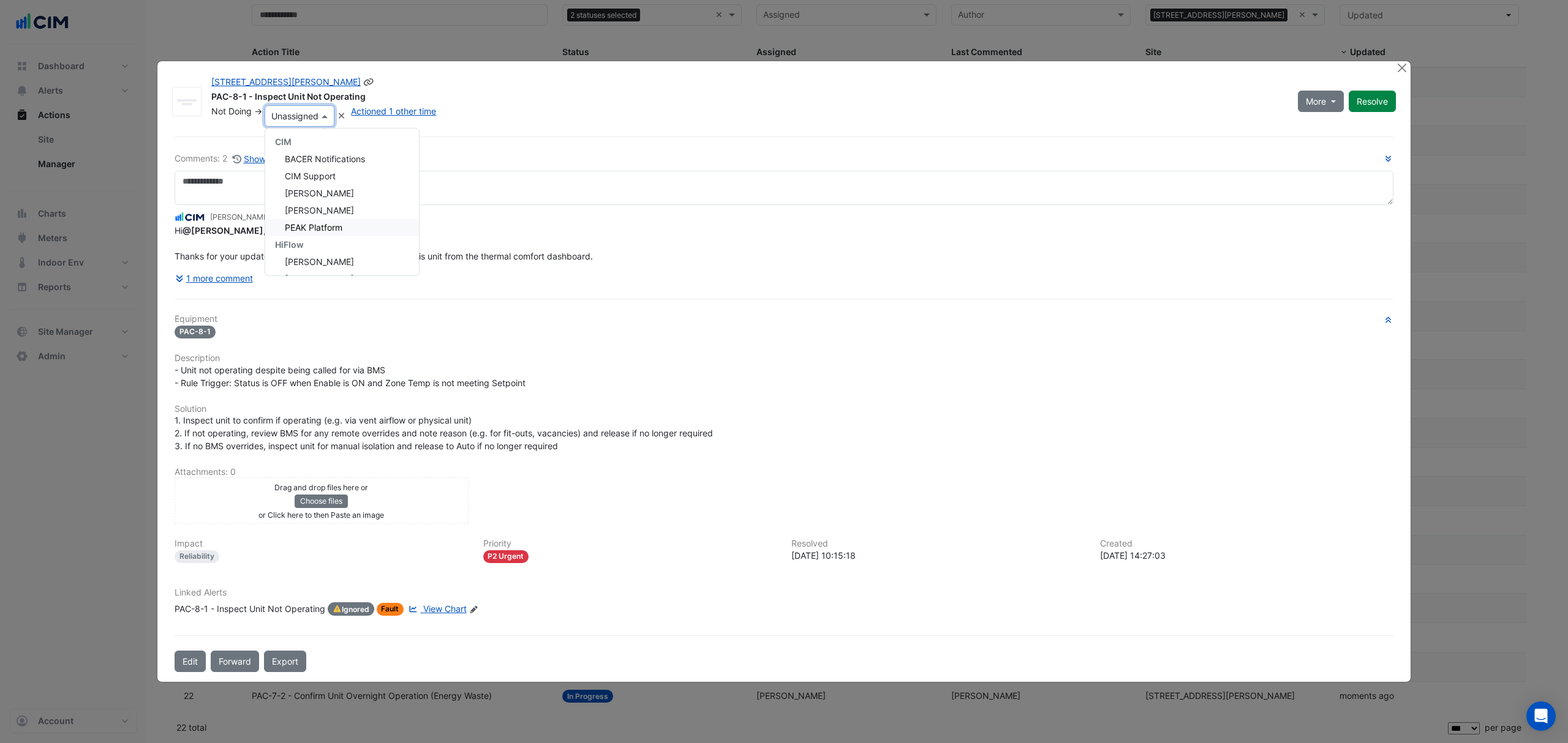
scroll to position [215, 0]
click at [332, 202] on span "Conor Deane" at bounding box center [320, 200] width 69 height 10
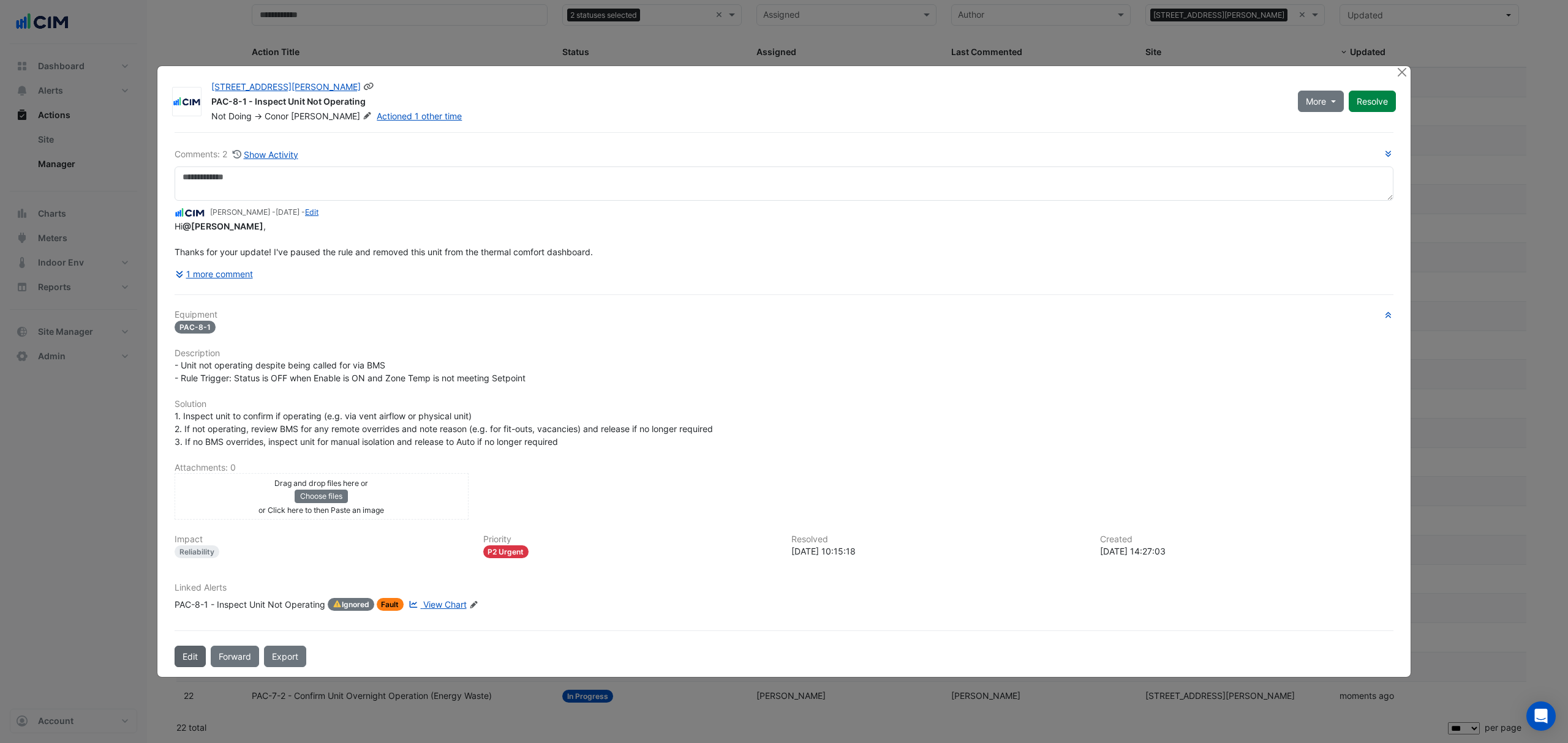
click at [185, 659] on button "Edit" at bounding box center [190, 656] width 32 height 21
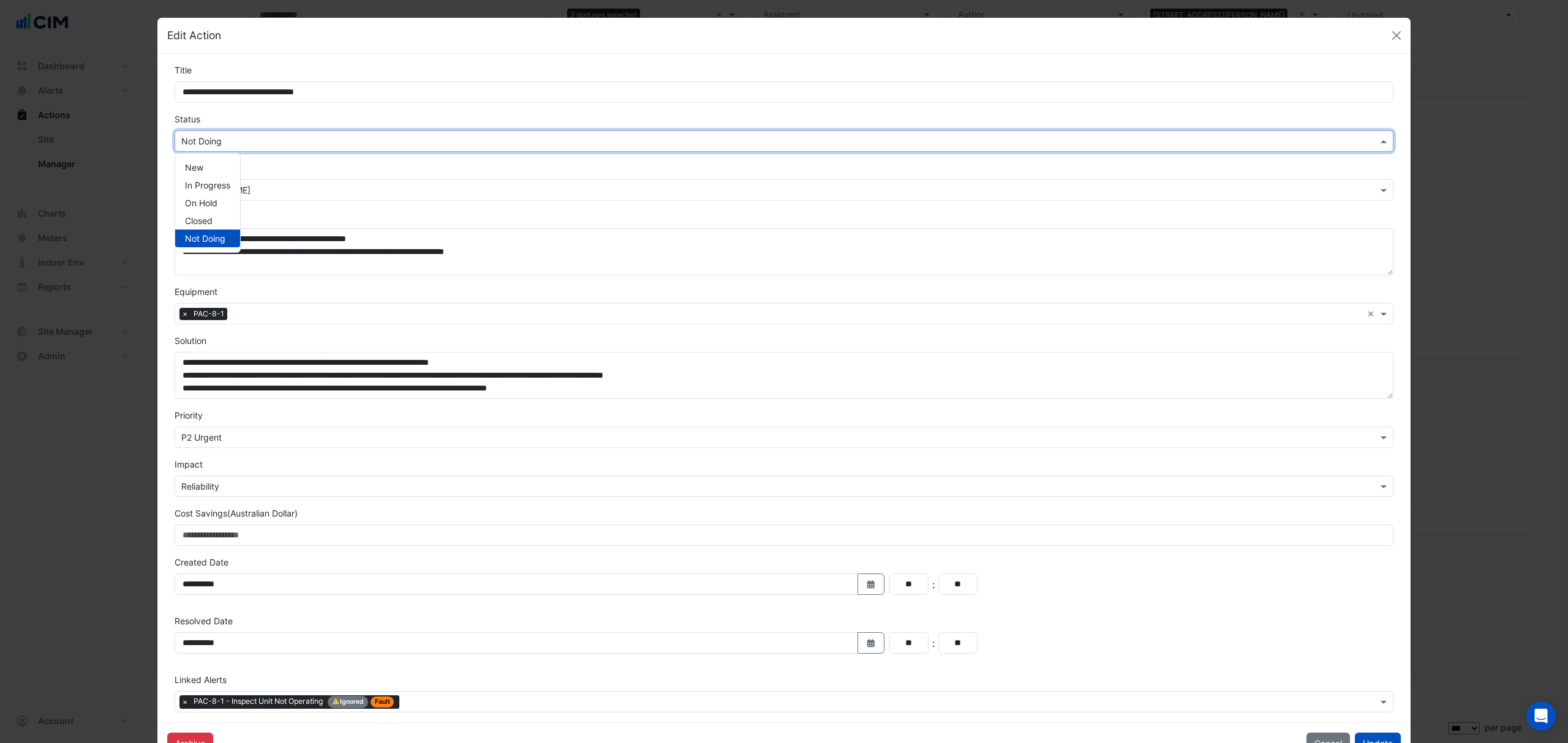
click at [343, 136] on input "text" at bounding box center [772, 142] width 1181 height 13
click at [207, 182] on span "In Progress" at bounding box center [207, 185] width 45 height 10
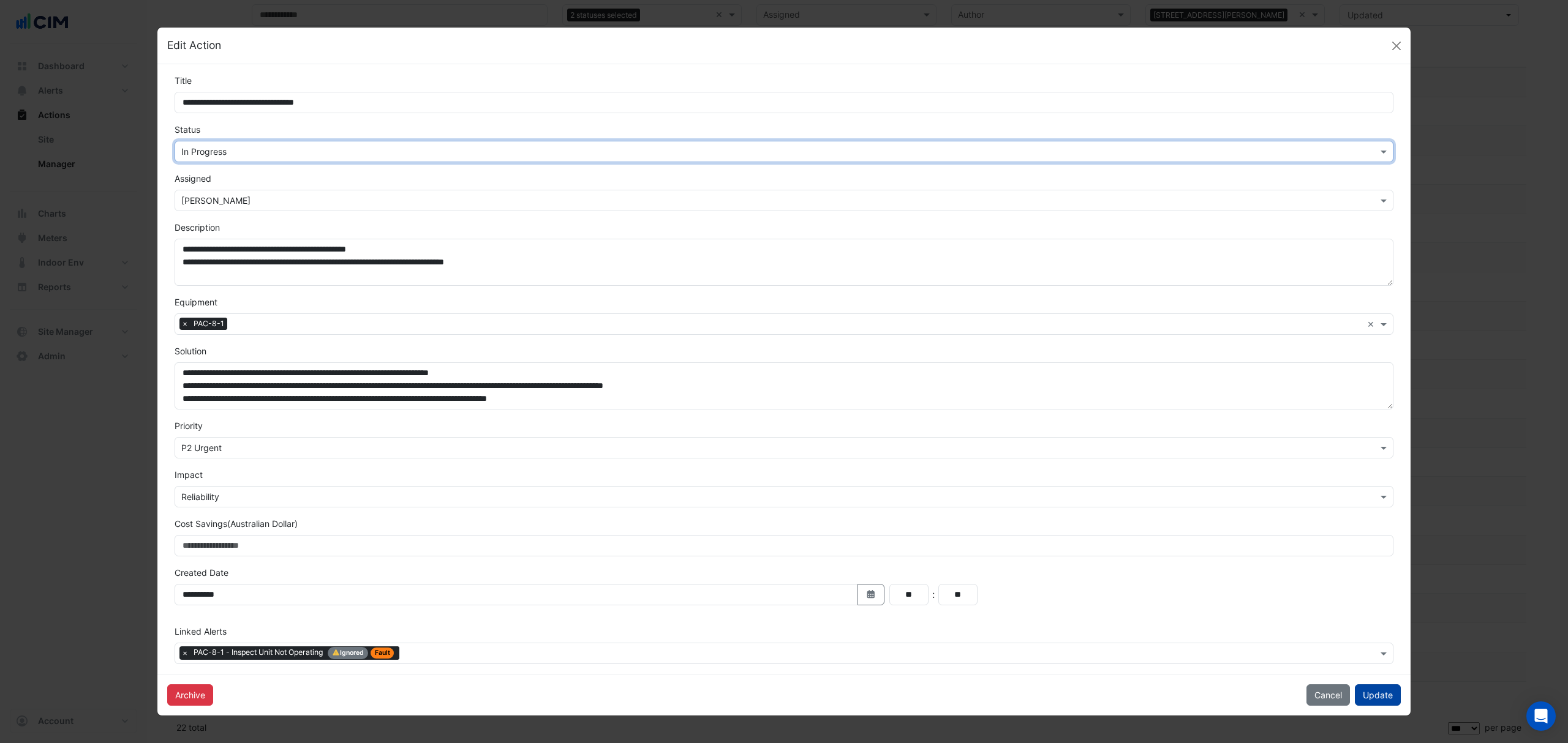
click at [1382, 699] on button "Update" at bounding box center [1378, 695] width 46 height 21
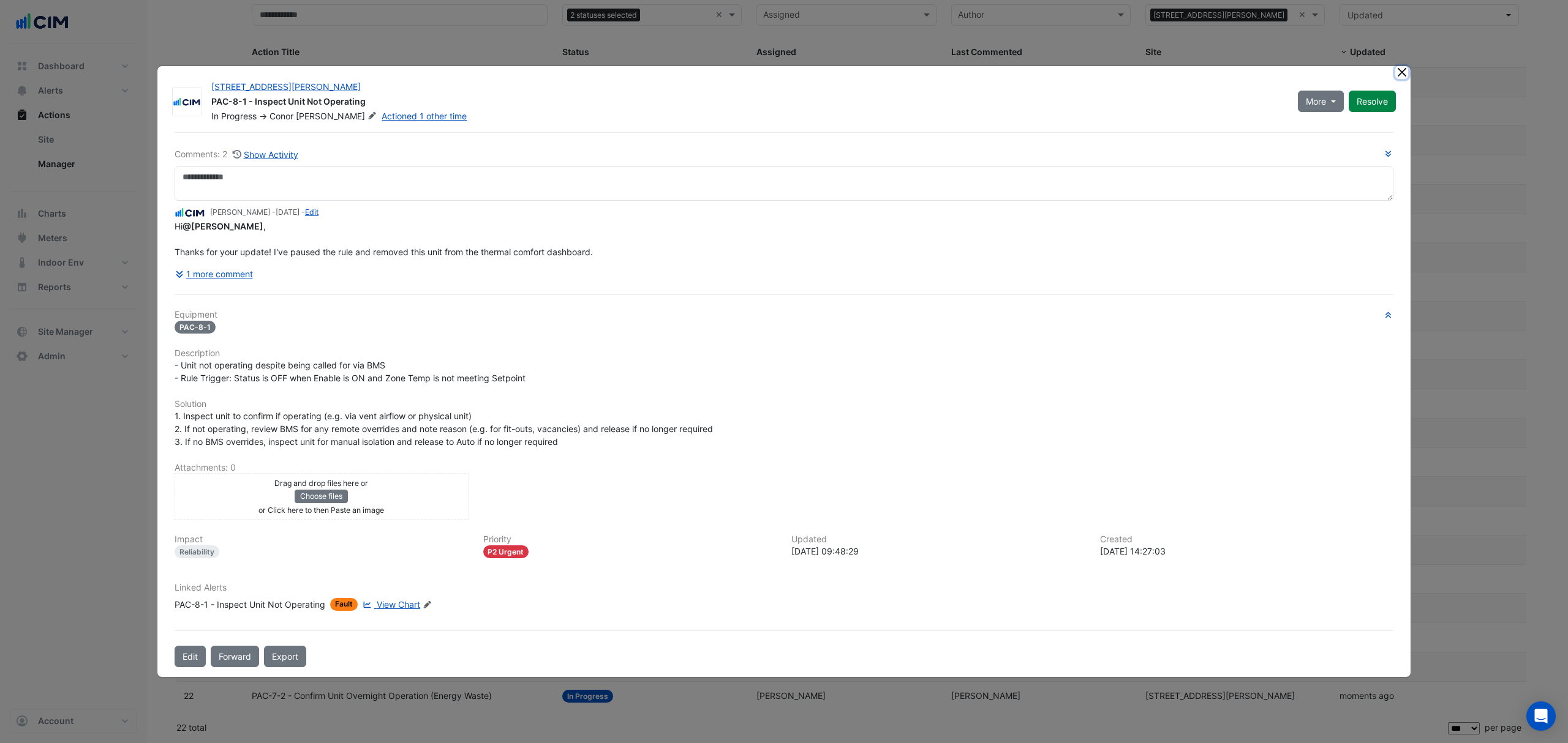
click at [1397, 72] on button "Close" at bounding box center [1401, 73] width 13 height 13
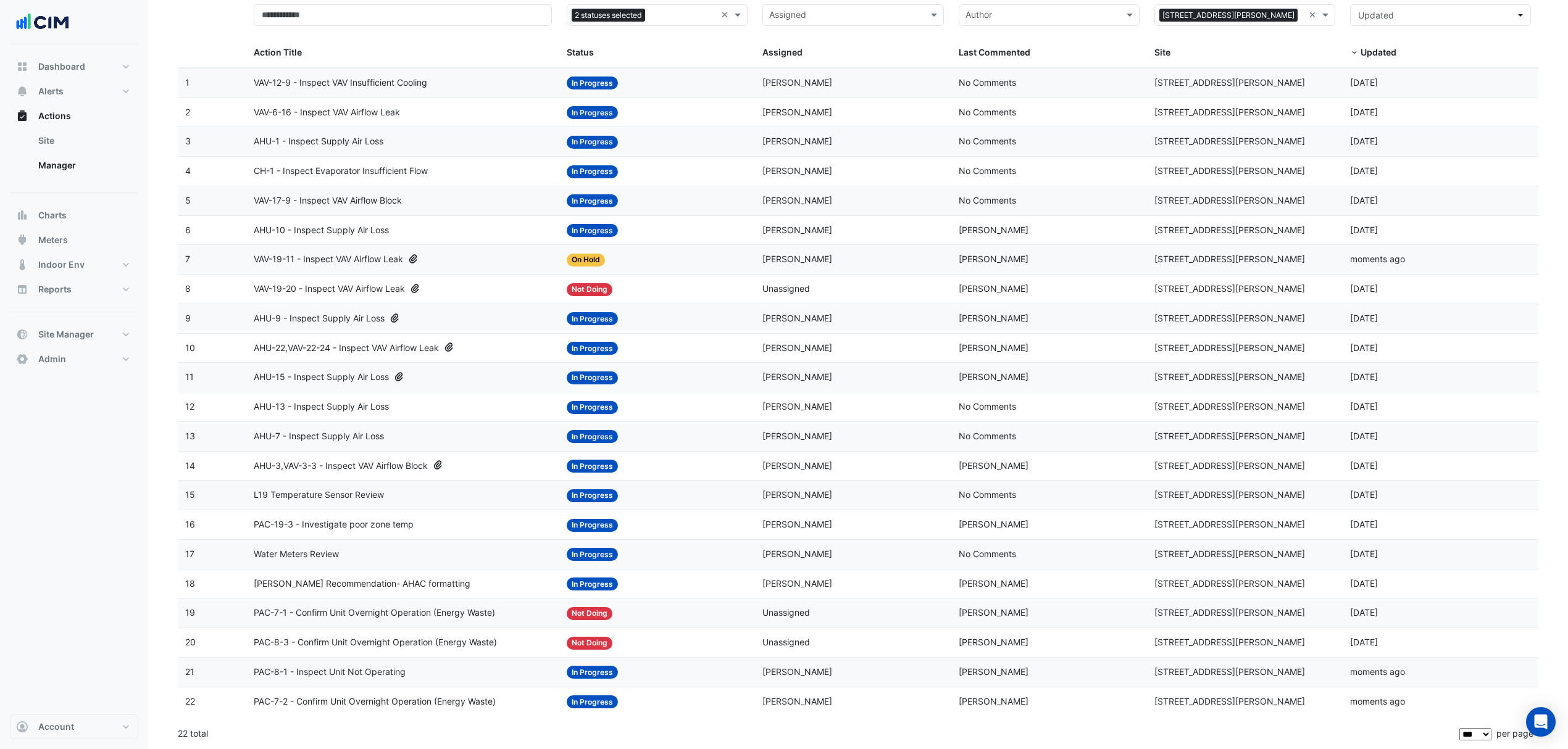
click at [368, 639] on span "PAC-8-3 - Confirm Unit Overnight Operation (Energy Waste)" at bounding box center [375, 642] width 243 height 14
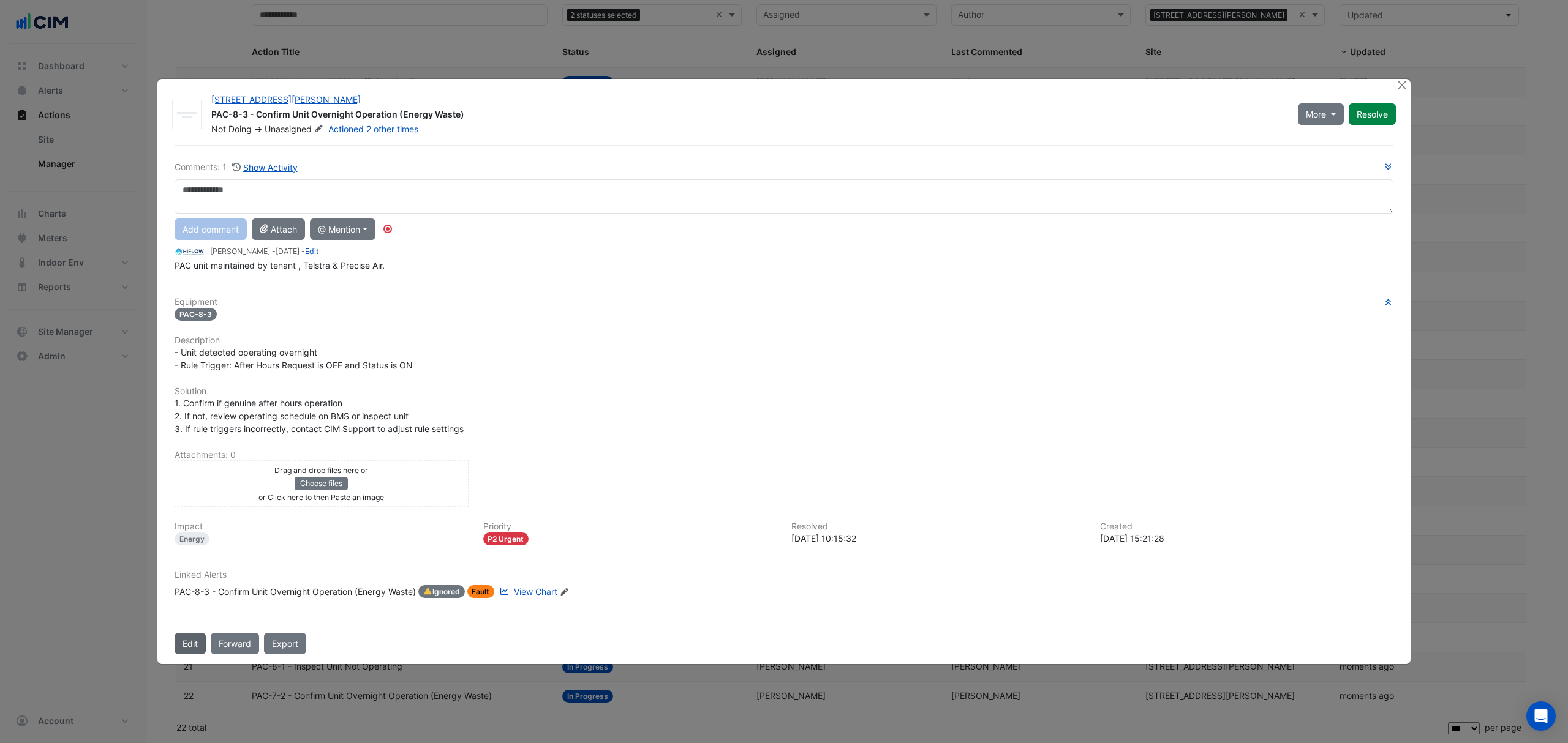
click at [182, 643] on div "69 Ann Street PAC-8-3 - Confirm Unit Overnight Operation (Energy Waste) Not Doi…" at bounding box center [784, 372] width 1253 height 586
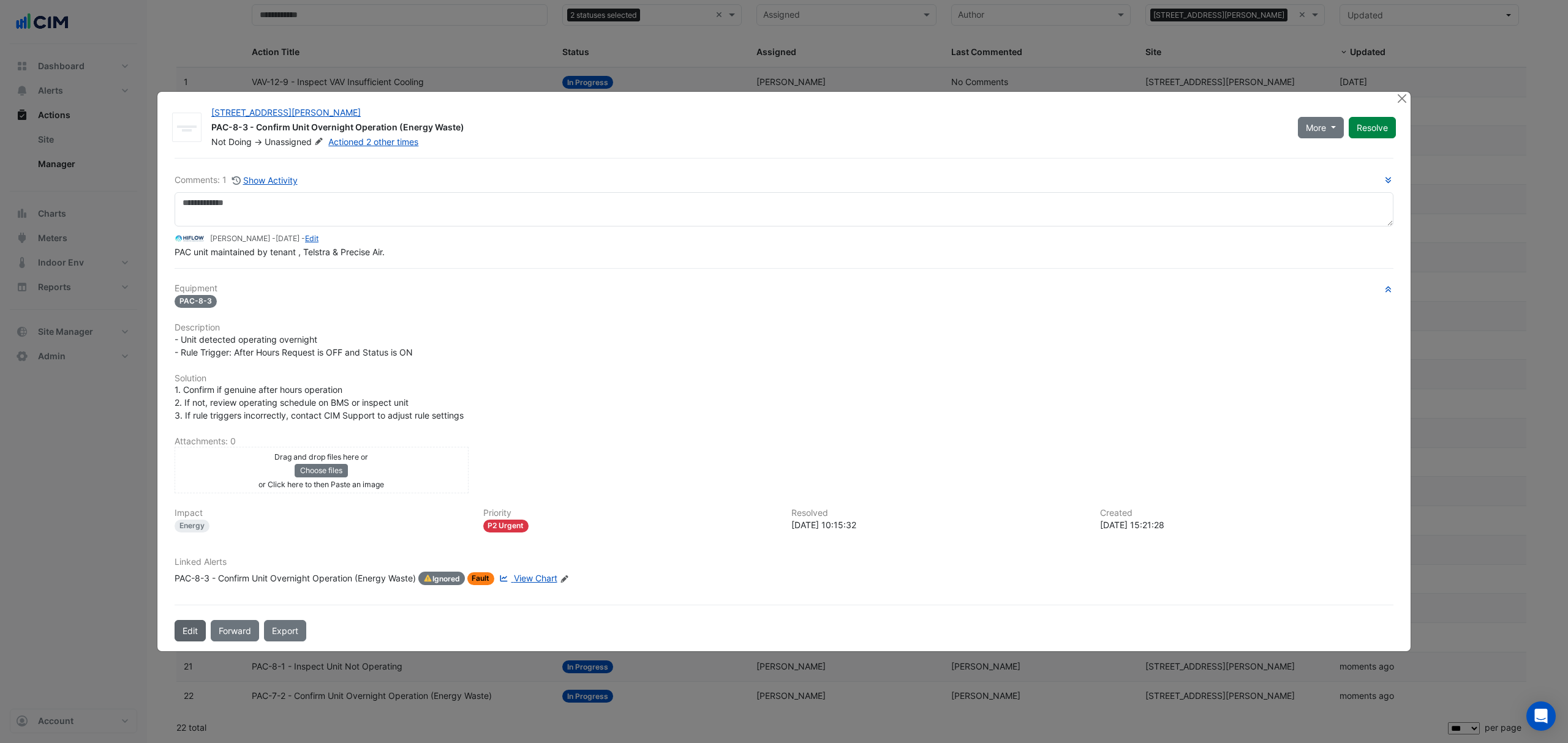
click at [189, 633] on button "Edit" at bounding box center [190, 630] width 32 height 21
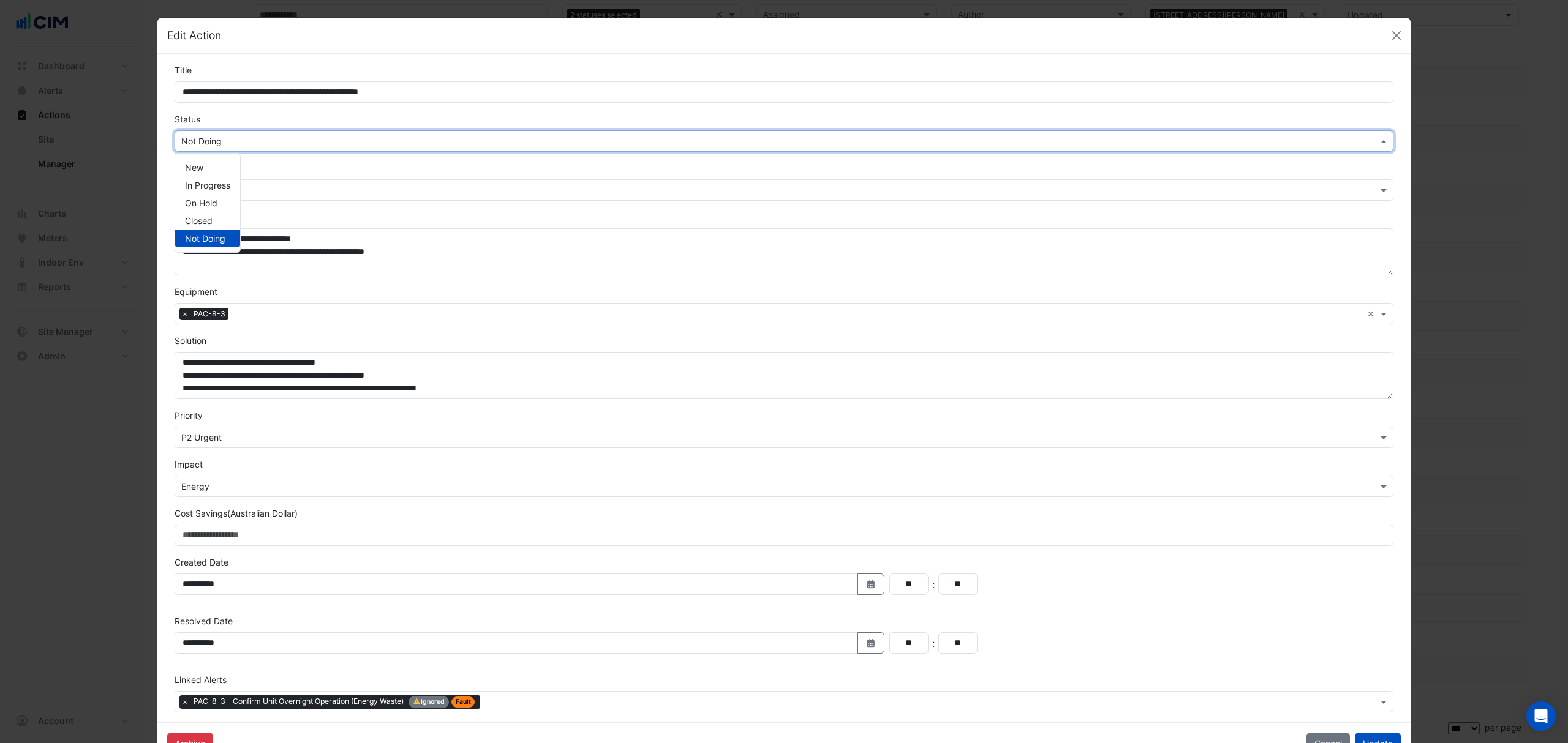
click at [324, 144] on input "text" at bounding box center [772, 142] width 1181 height 13
click at [208, 182] on span "In Progress" at bounding box center [207, 185] width 45 height 10
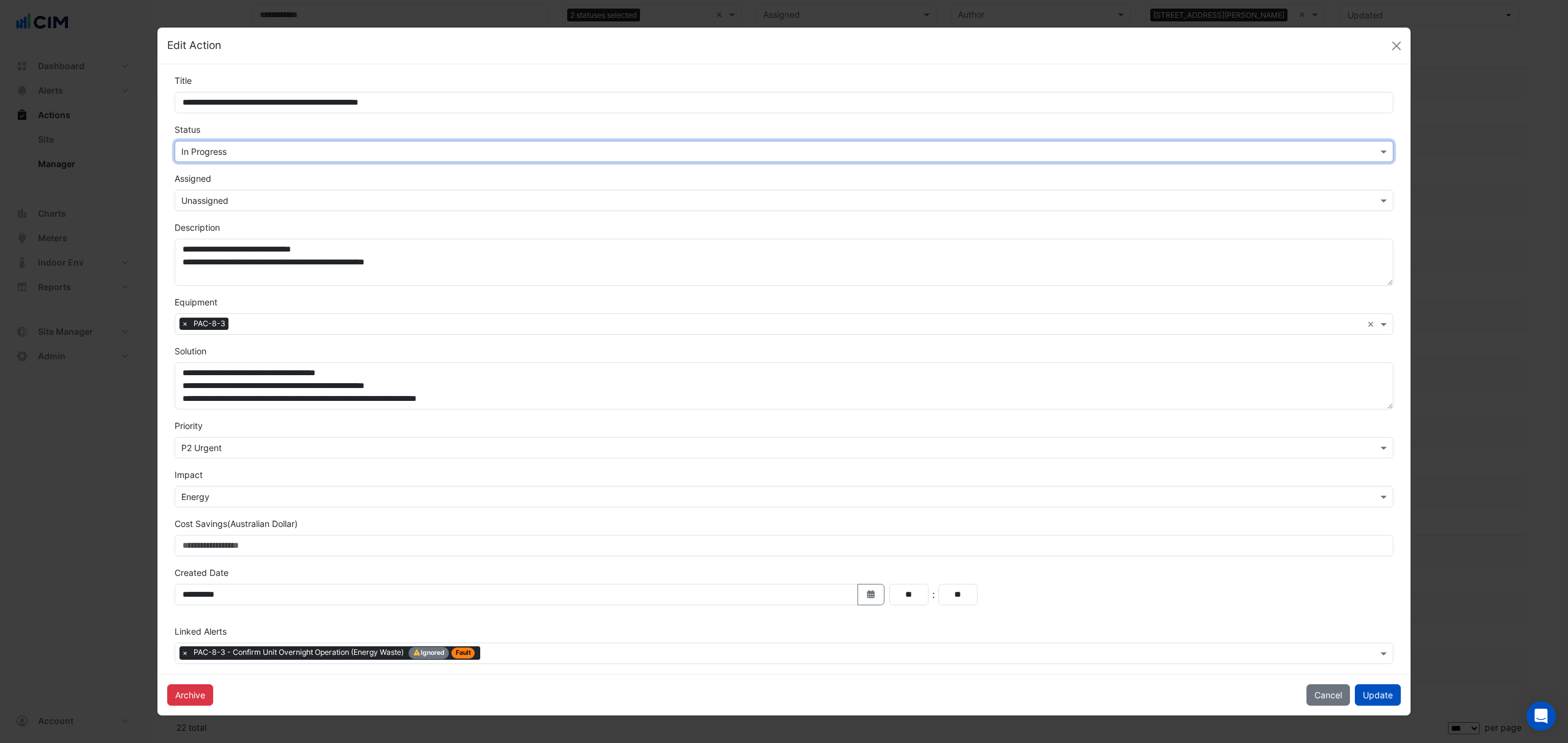
click at [238, 204] on input "text" at bounding box center [772, 201] width 1181 height 13
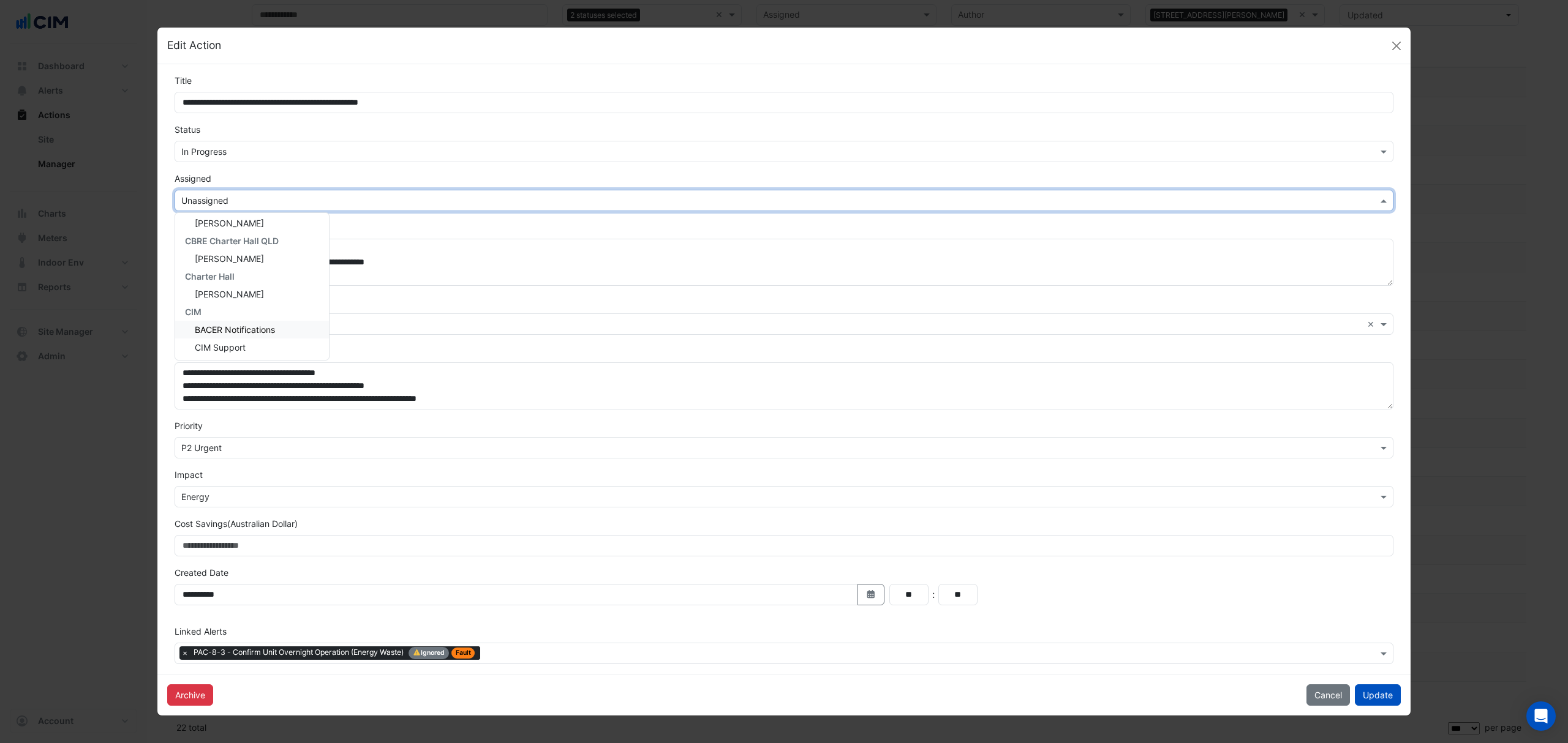
scroll to position [253, 0]
click at [250, 248] on div "Conor Deane" at bounding box center [252, 257] width 154 height 18
click at [1383, 696] on button "Update" at bounding box center [1378, 695] width 46 height 21
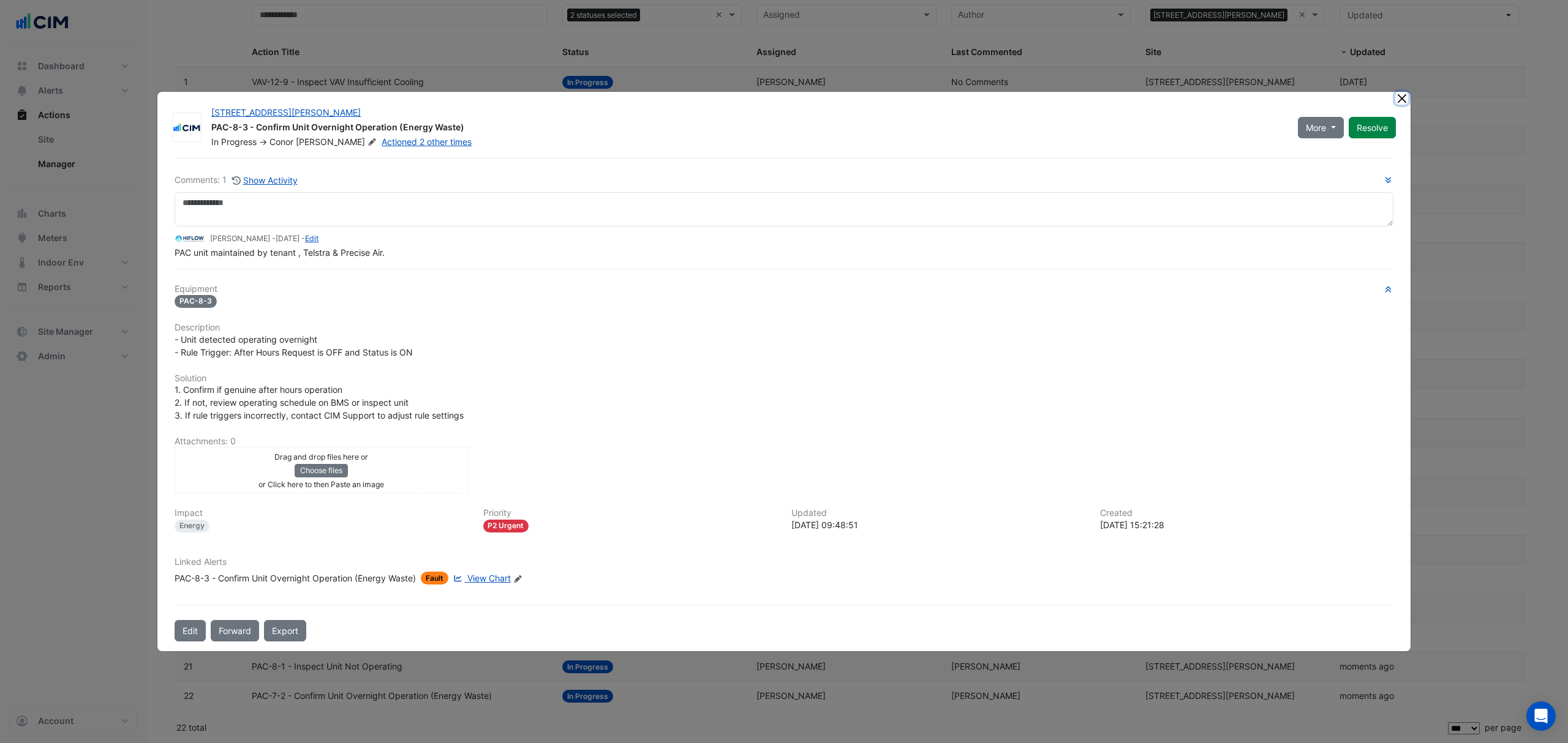
click at [1400, 98] on button "Close" at bounding box center [1401, 98] width 13 height 13
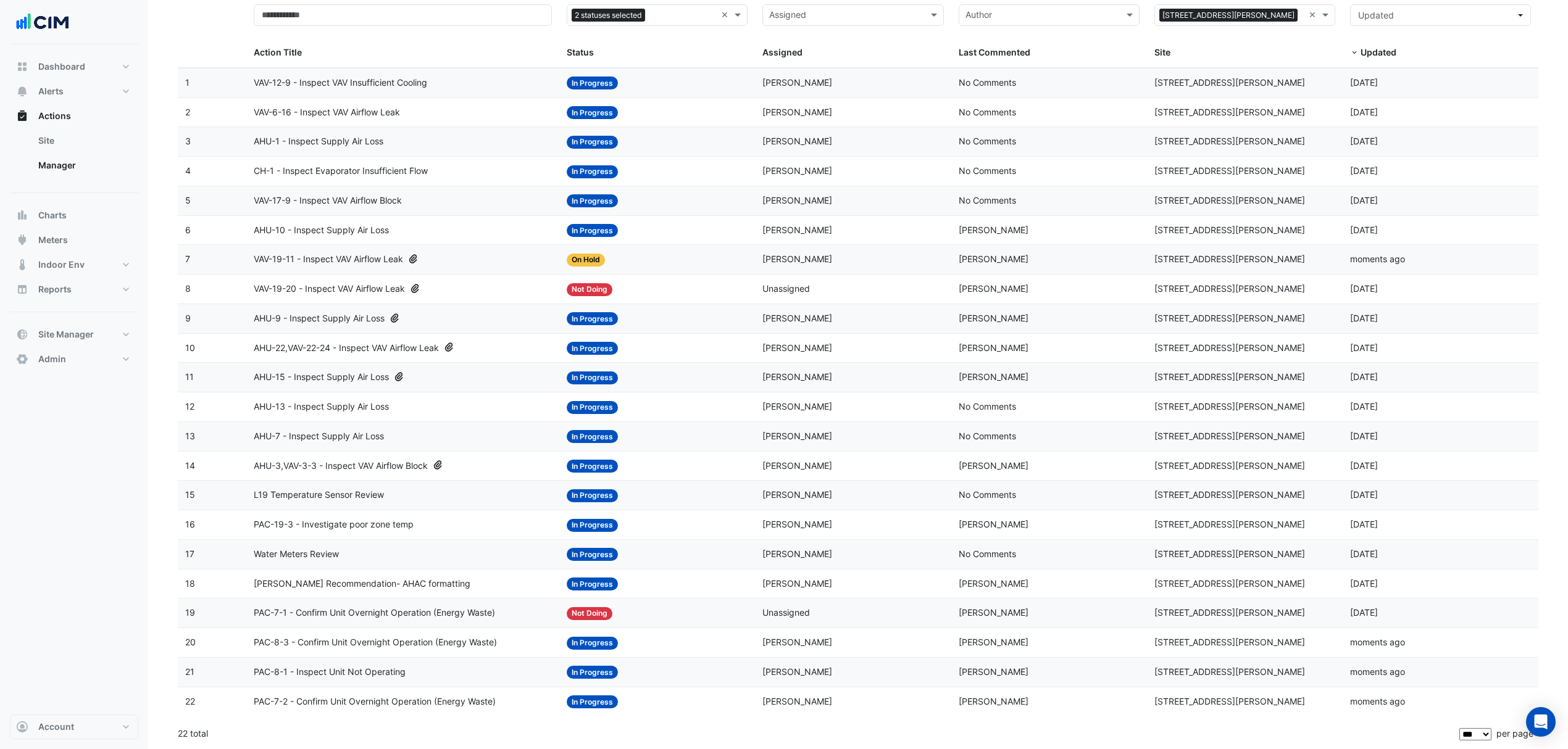
click at [427, 621] on datatable-body-cell "Action Title: PAC-7-1 - Confirm Unit Overnight Operation (Energy Waste)" at bounding box center [403, 613] width 313 height 29
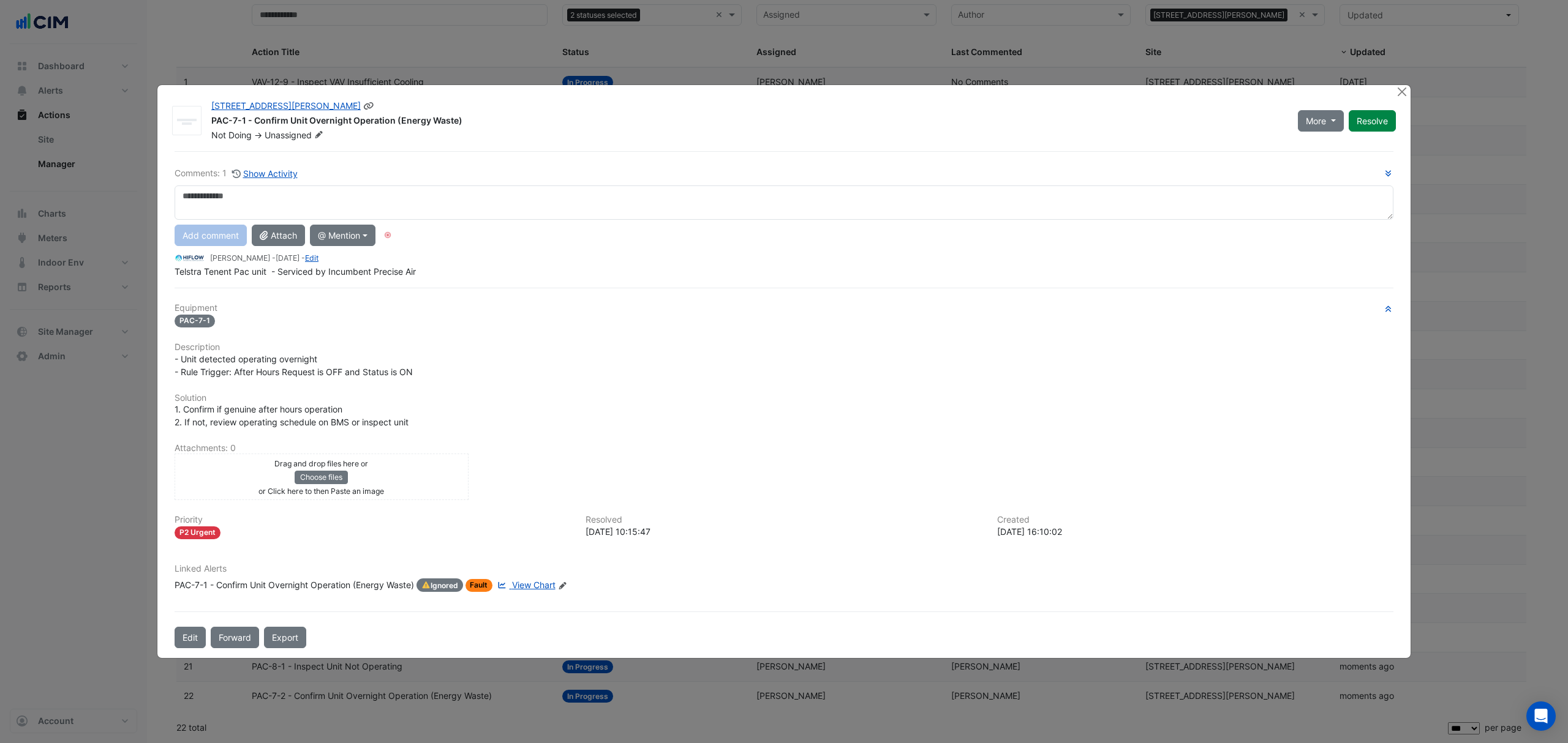
click at [317, 135] on icon at bounding box center [319, 134] width 9 height 7
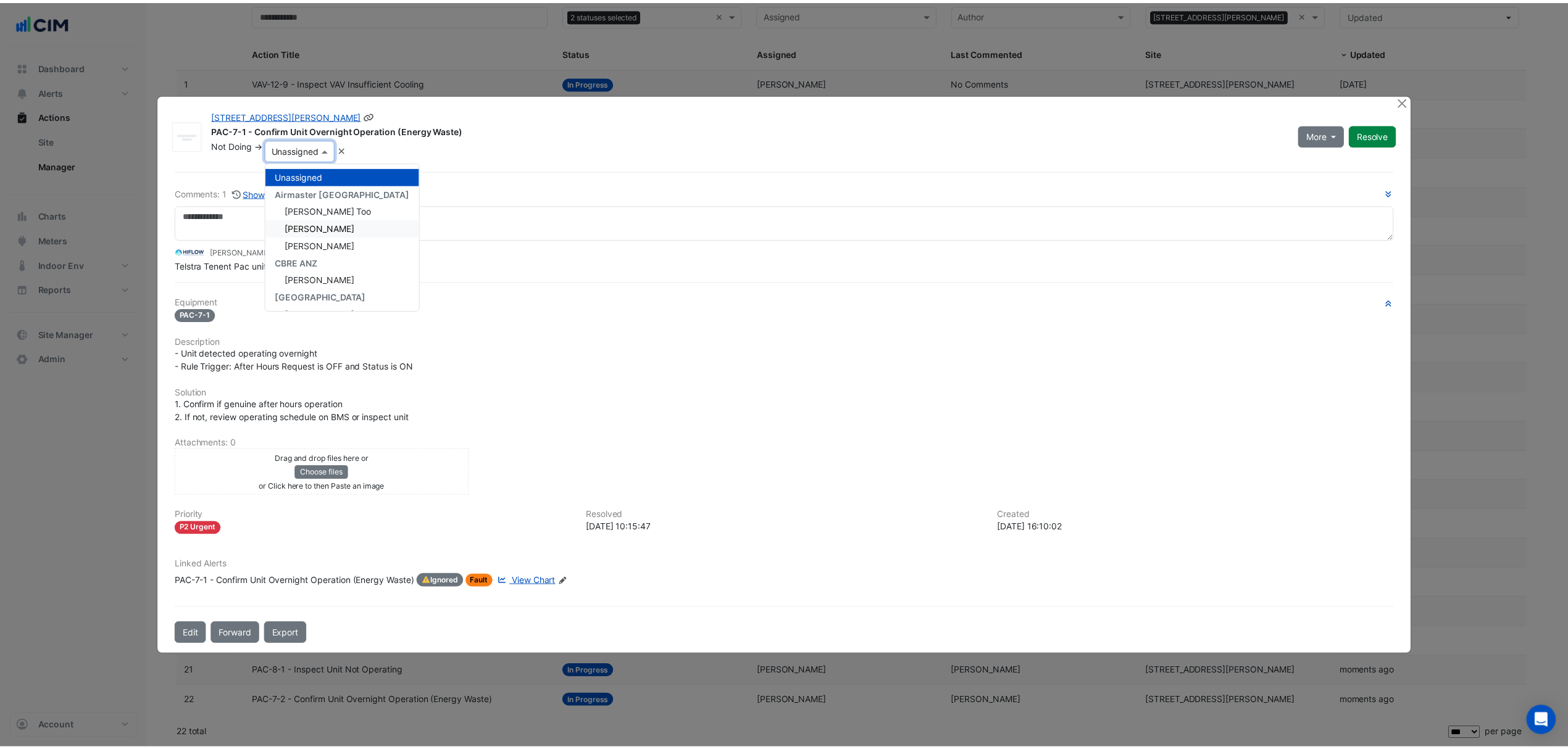
scroll to position [242, 0]
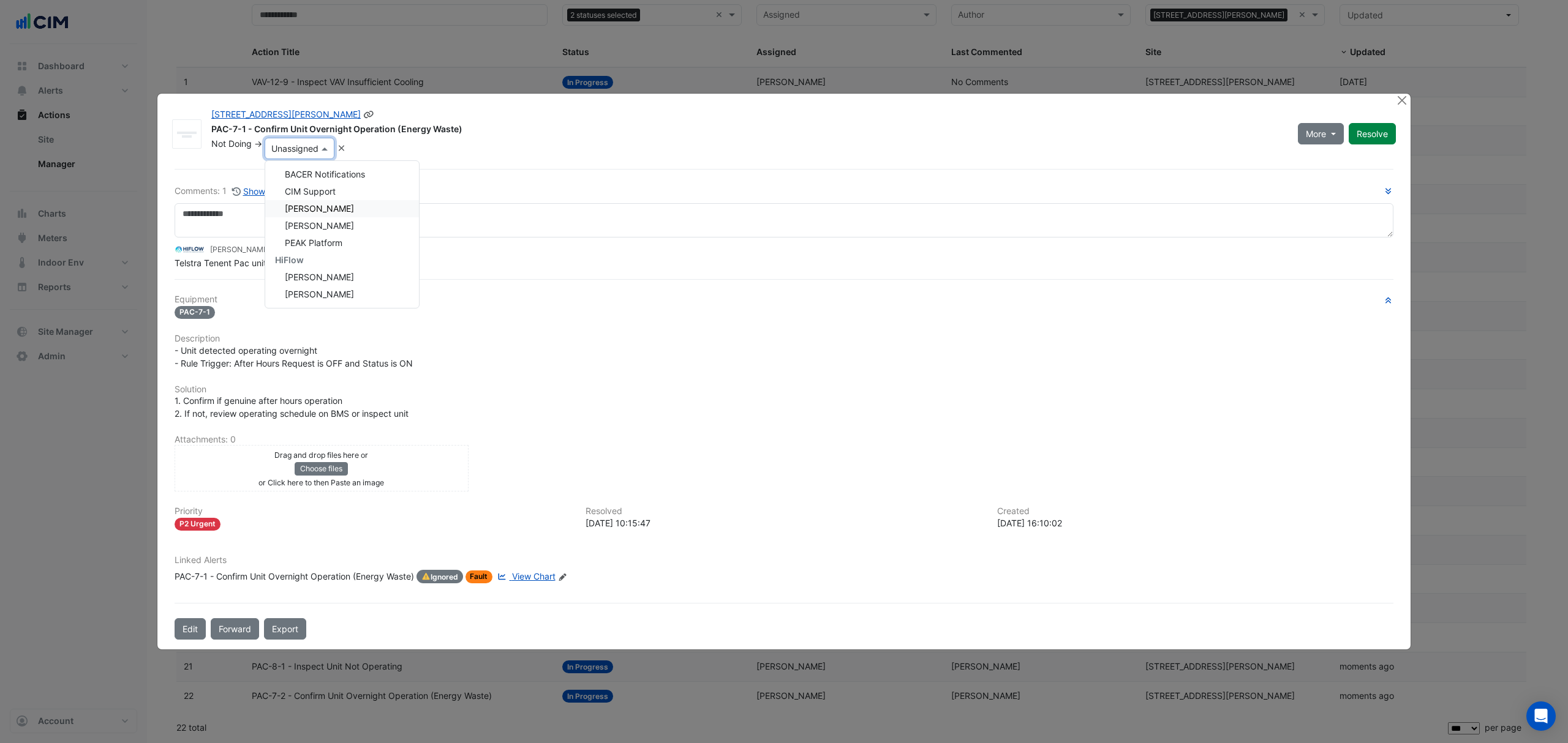
click at [332, 209] on span "Conor Deane" at bounding box center [320, 208] width 69 height 10
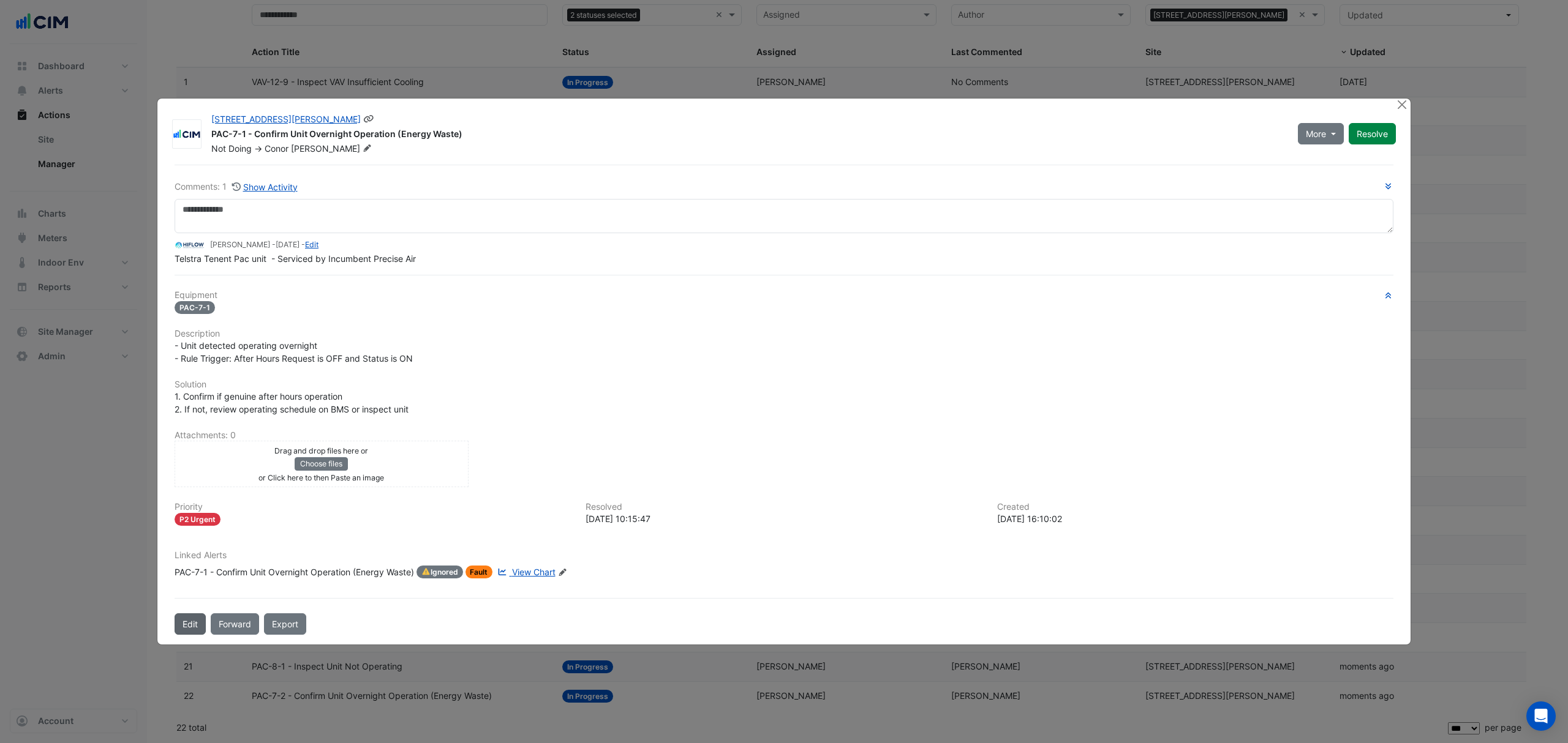
click at [191, 620] on button "Edit" at bounding box center [190, 624] width 32 height 21
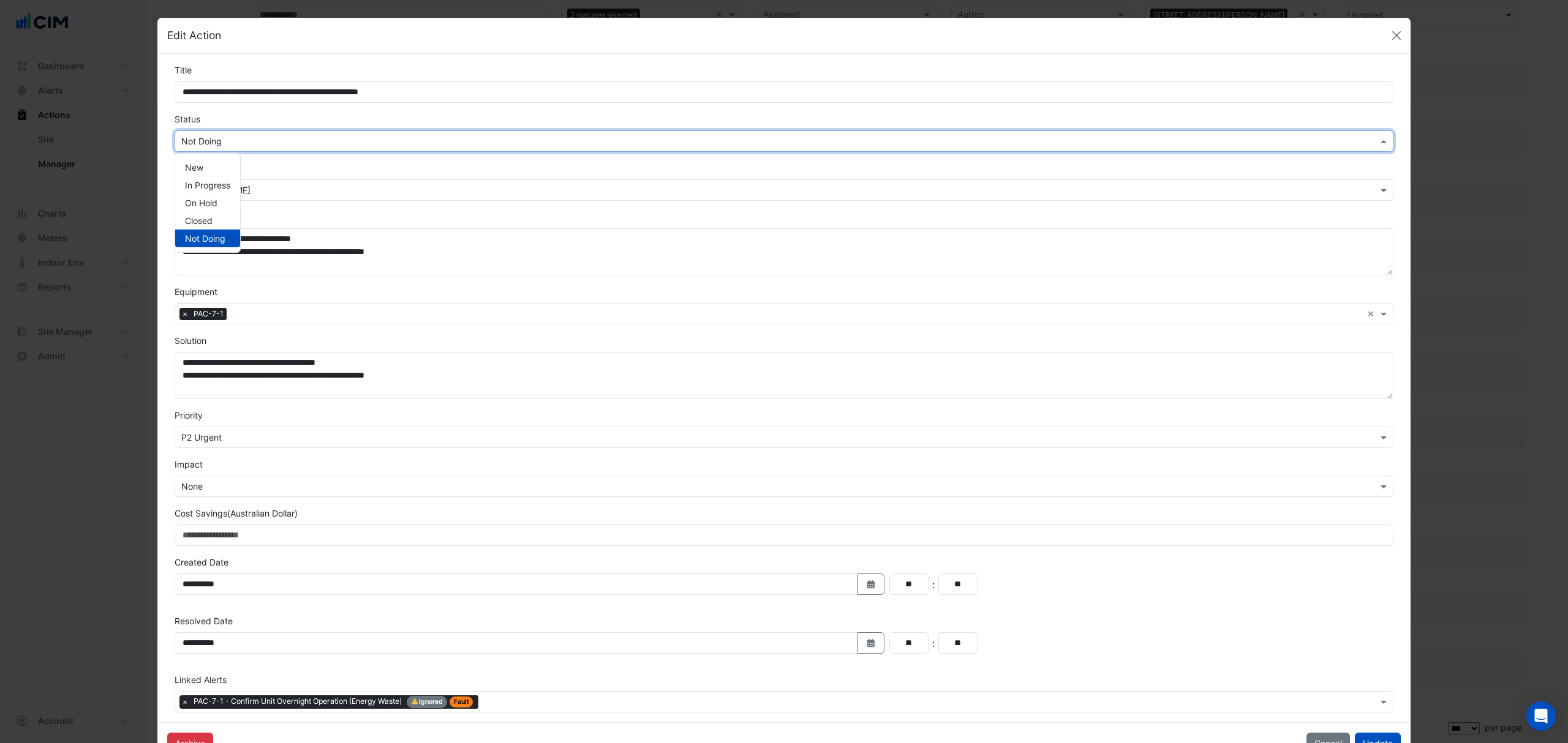
click at [302, 144] on input "text" at bounding box center [772, 142] width 1181 height 13
click at [218, 182] on span "In Progress" at bounding box center [207, 185] width 45 height 10
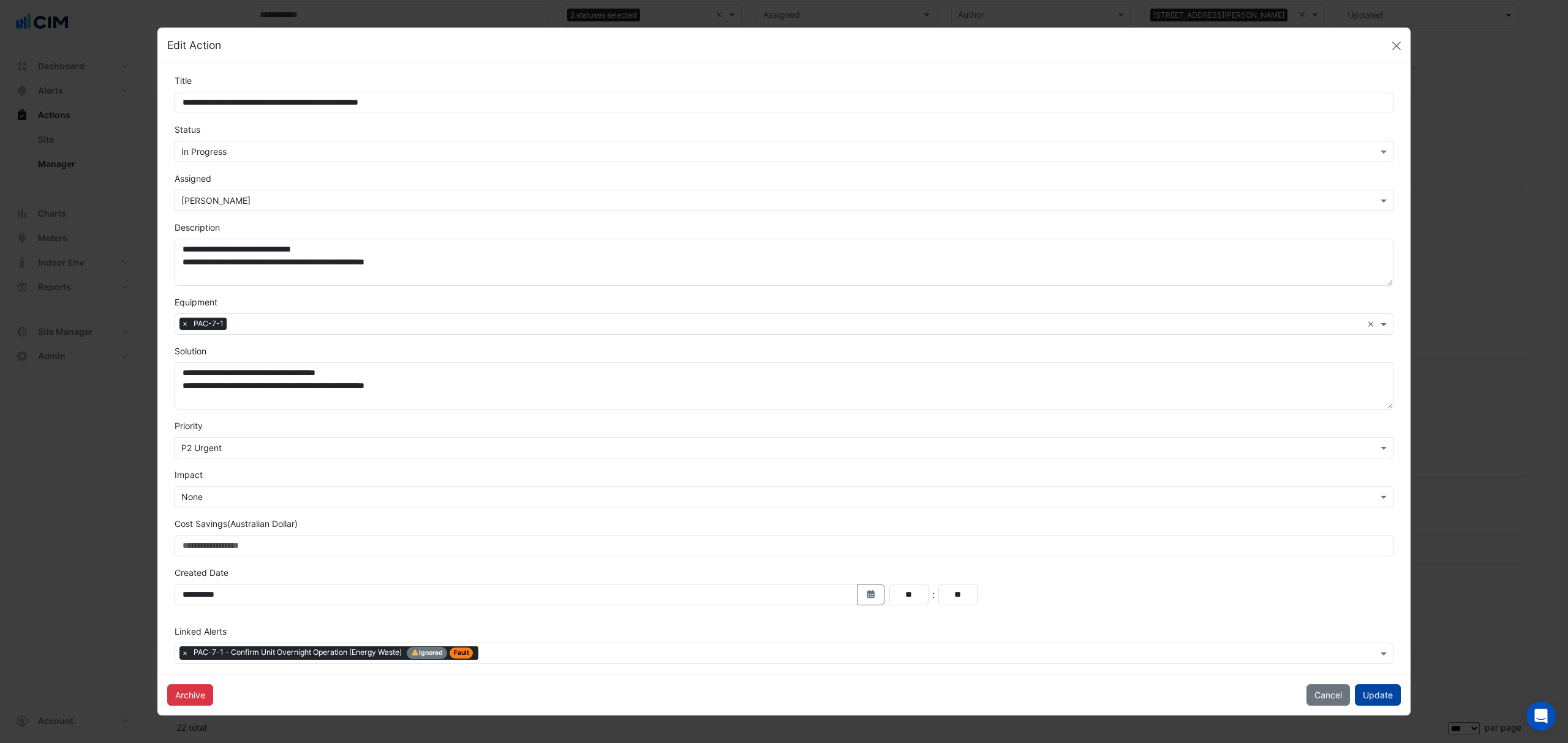
click at [1372, 701] on button "Update" at bounding box center [1378, 695] width 46 height 21
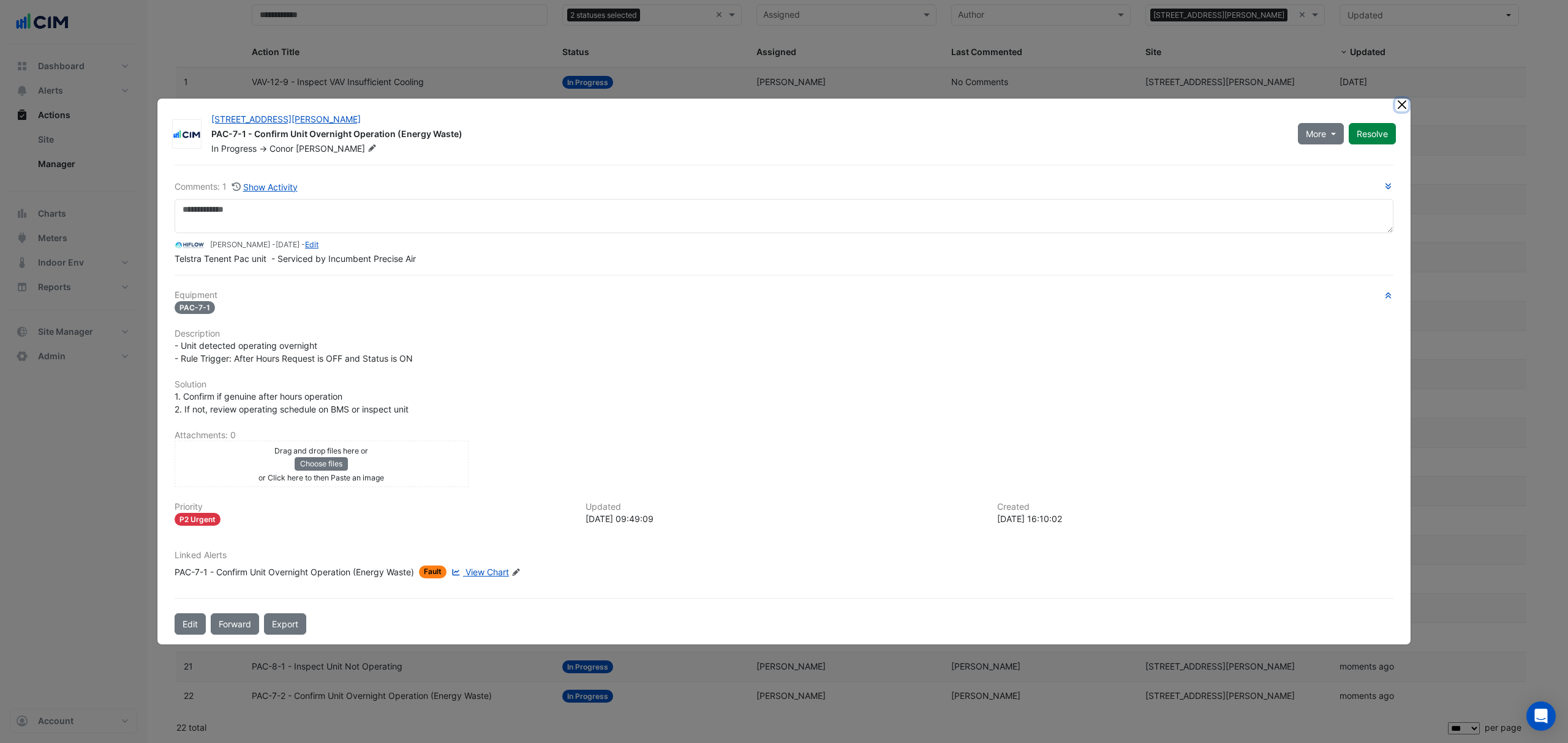
click at [1398, 108] on button "Close" at bounding box center [1401, 105] width 13 height 13
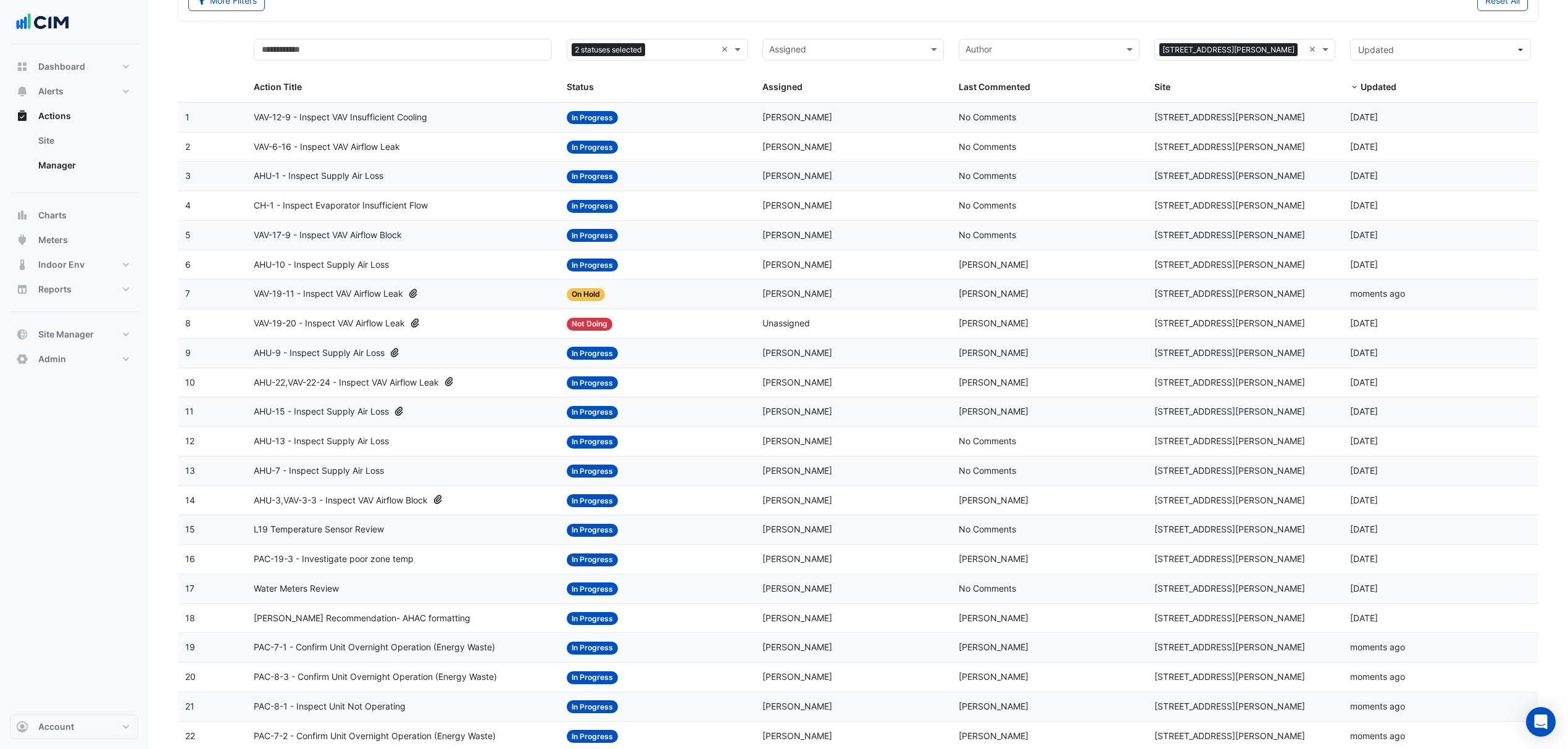
scroll to position [80, 0]
click at [436, 146] on div "VAV-6-16 - Inspect VAV Airflow Leak" at bounding box center [403, 148] width 298 height 14
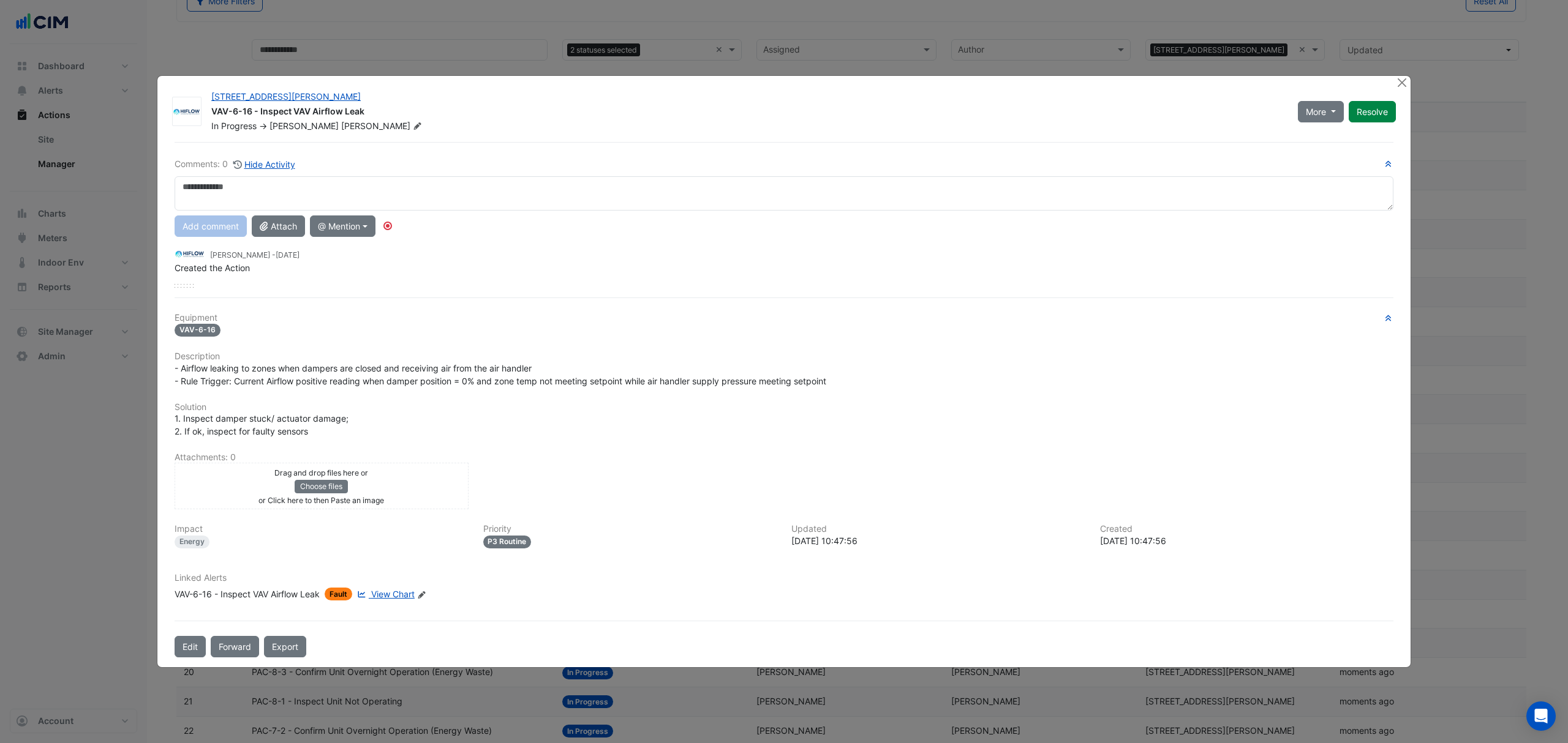
click at [385, 592] on div "Linked Alerts VAV-6-16 - Inspect VAV Airflow Leak Fault View Chart Edit Linked …" at bounding box center [784, 592] width 1233 height 38
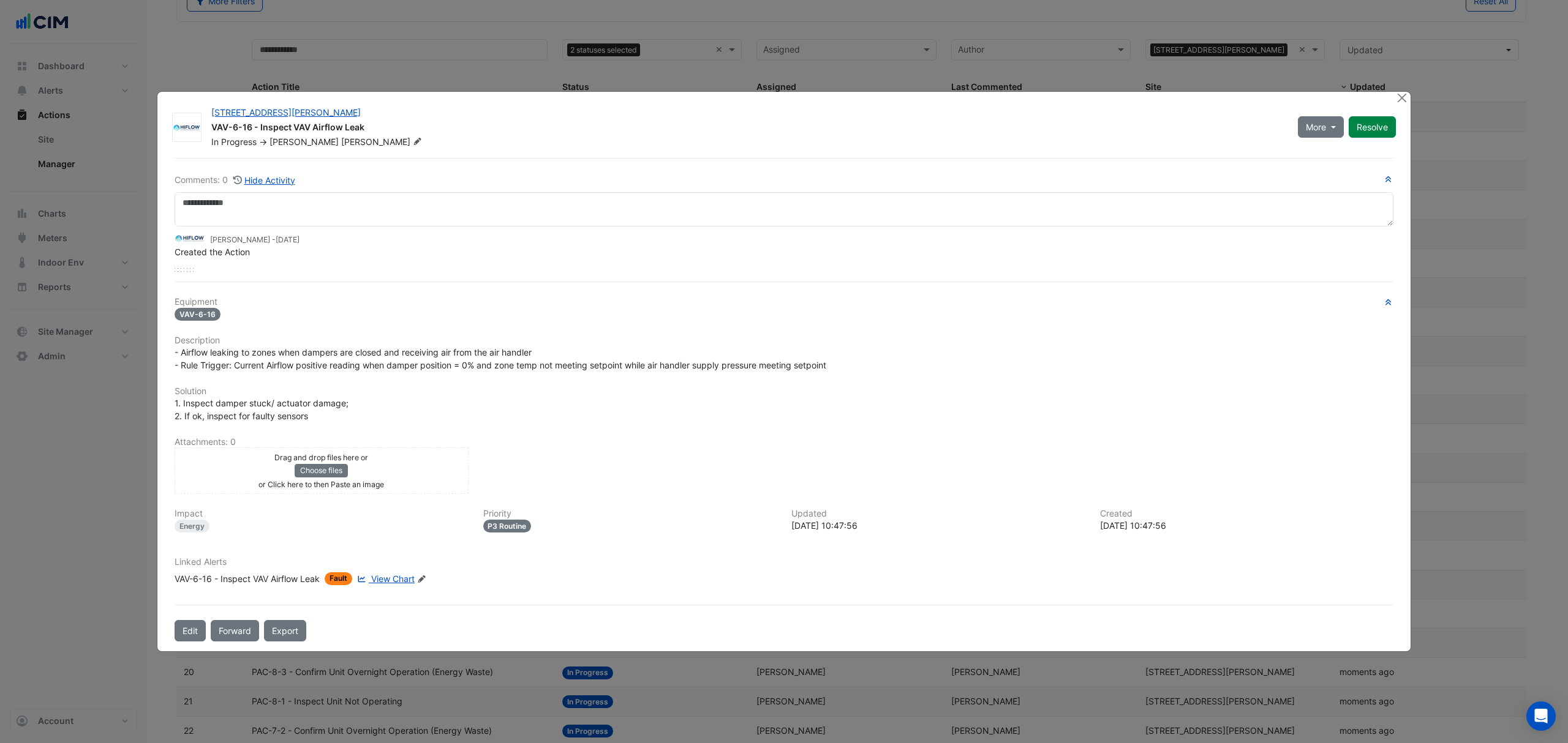
click at [398, 576] on span "View Chart" at bounding box center [392, 578] width 43 height 10
click at [1402, 98] on button "Close" at bounding box center [1401, 98] width 13 height 13
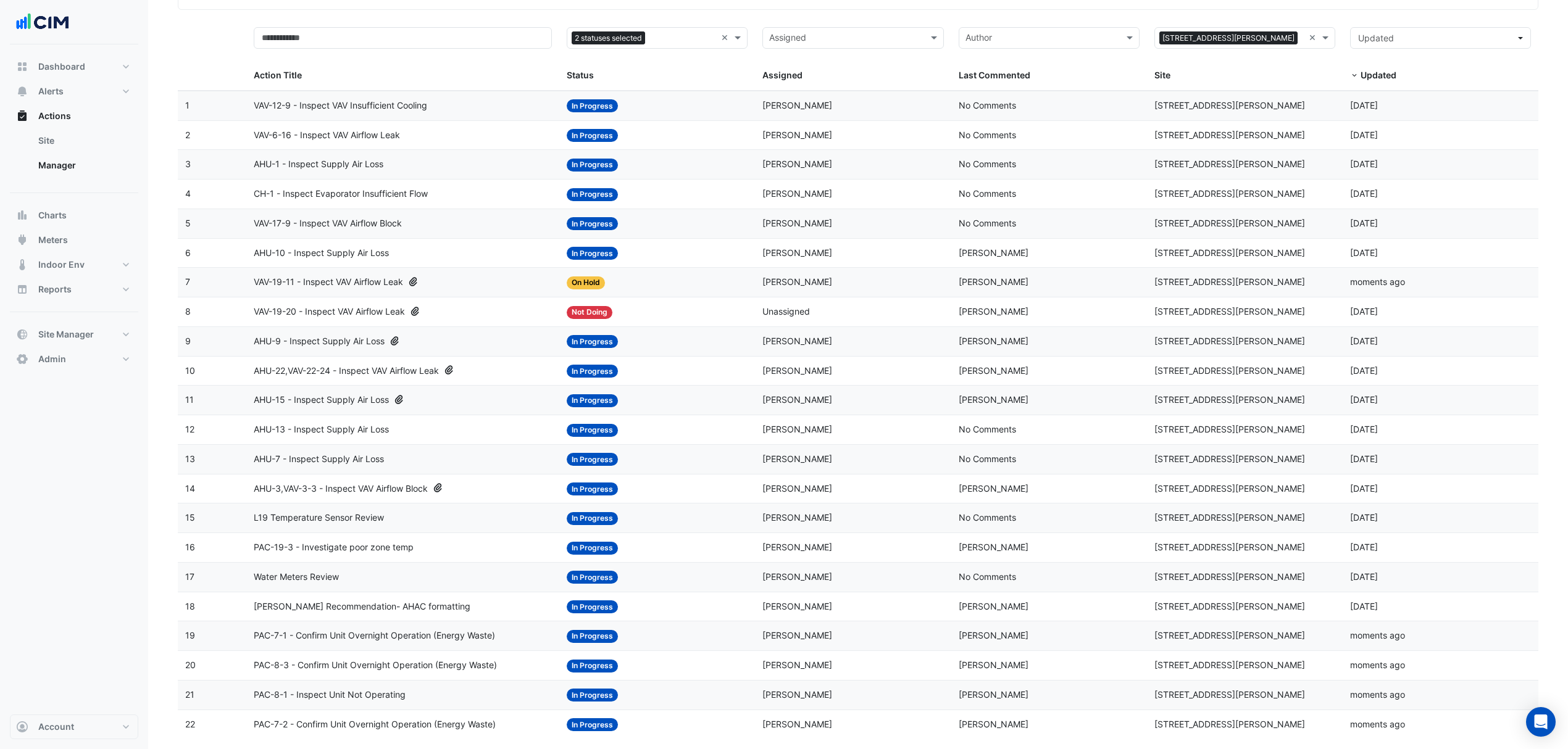
scroll to position [92, 0]
click at [411, 220] on div "VAV-17-9 - Inspect VAV Airflow Block" at bounding box center [403, 223] width 298 height 14
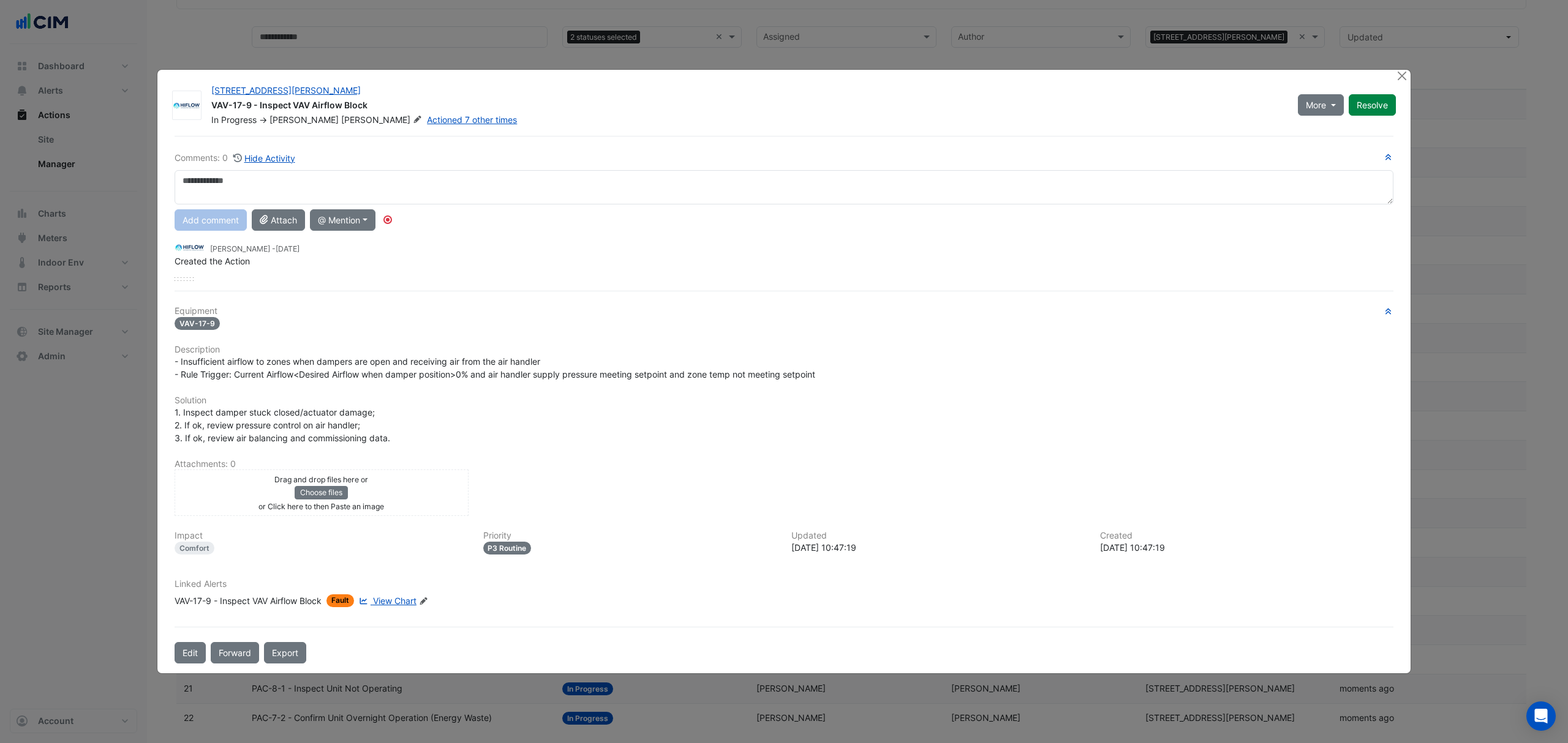
click at [393, 603] on div "Comments: 0 Hide Activity Add comment Attach @ Mention Airmaster Australia Dona…" at bounding box center [784, 400] width 1233 height 528
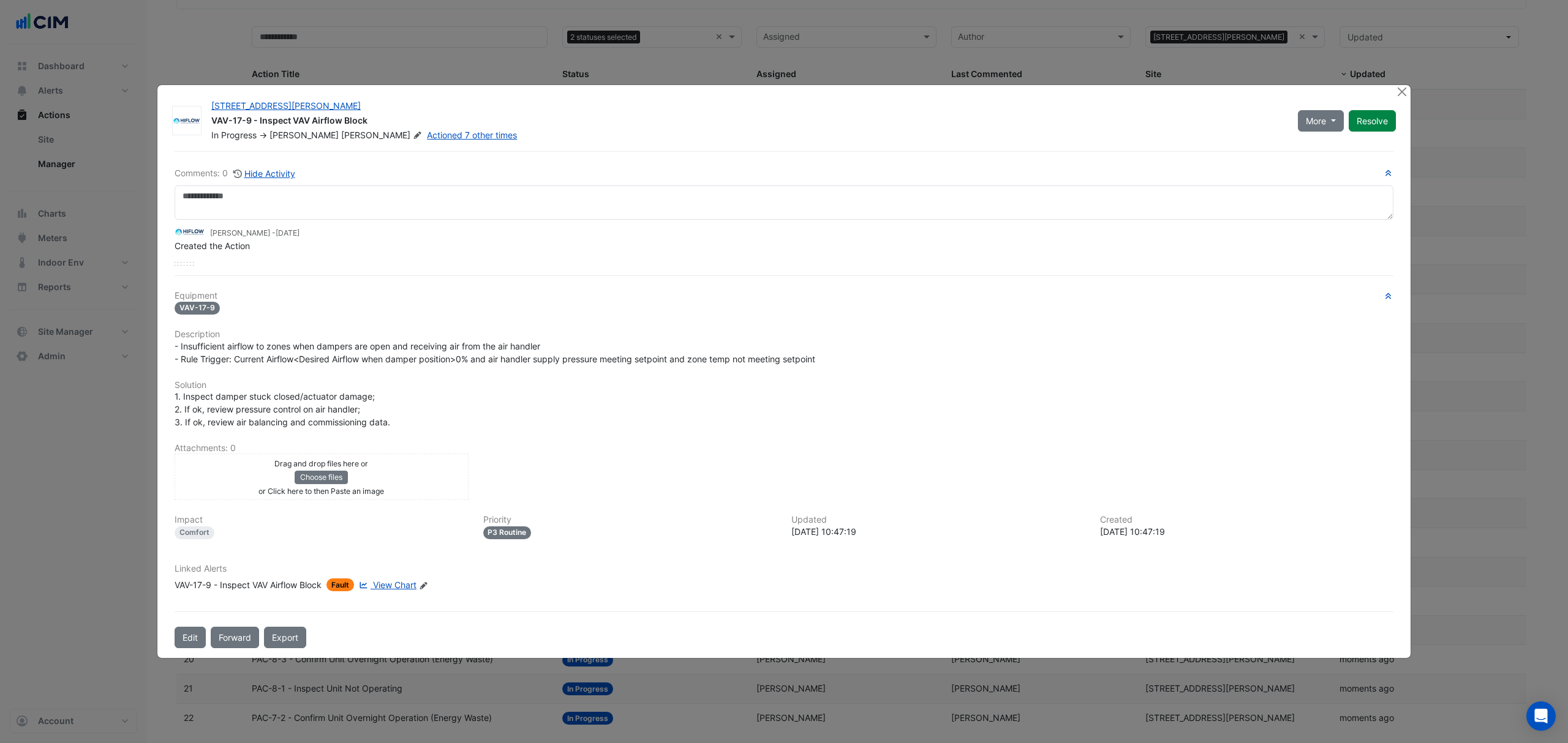
click at [395, 585] on span "View Chart" at bounding box center [395, 584] width 43 height 10
click at [1402, 95] on button "Close" at bounding box center [1401, 91] width 13 height 13
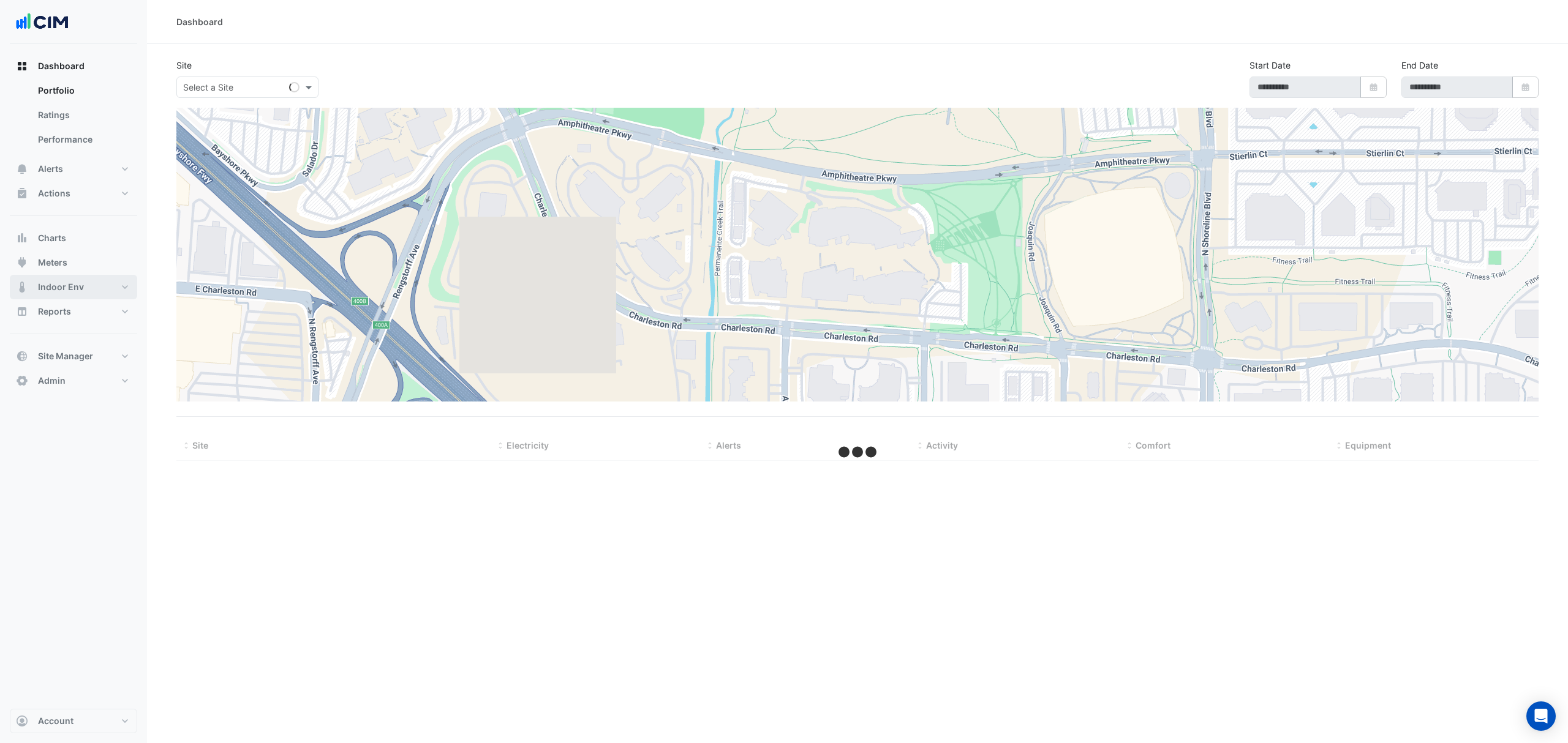
click at [66, 286] on span "Indoor Env" at bounding box center [61, 287] width 46 height 13
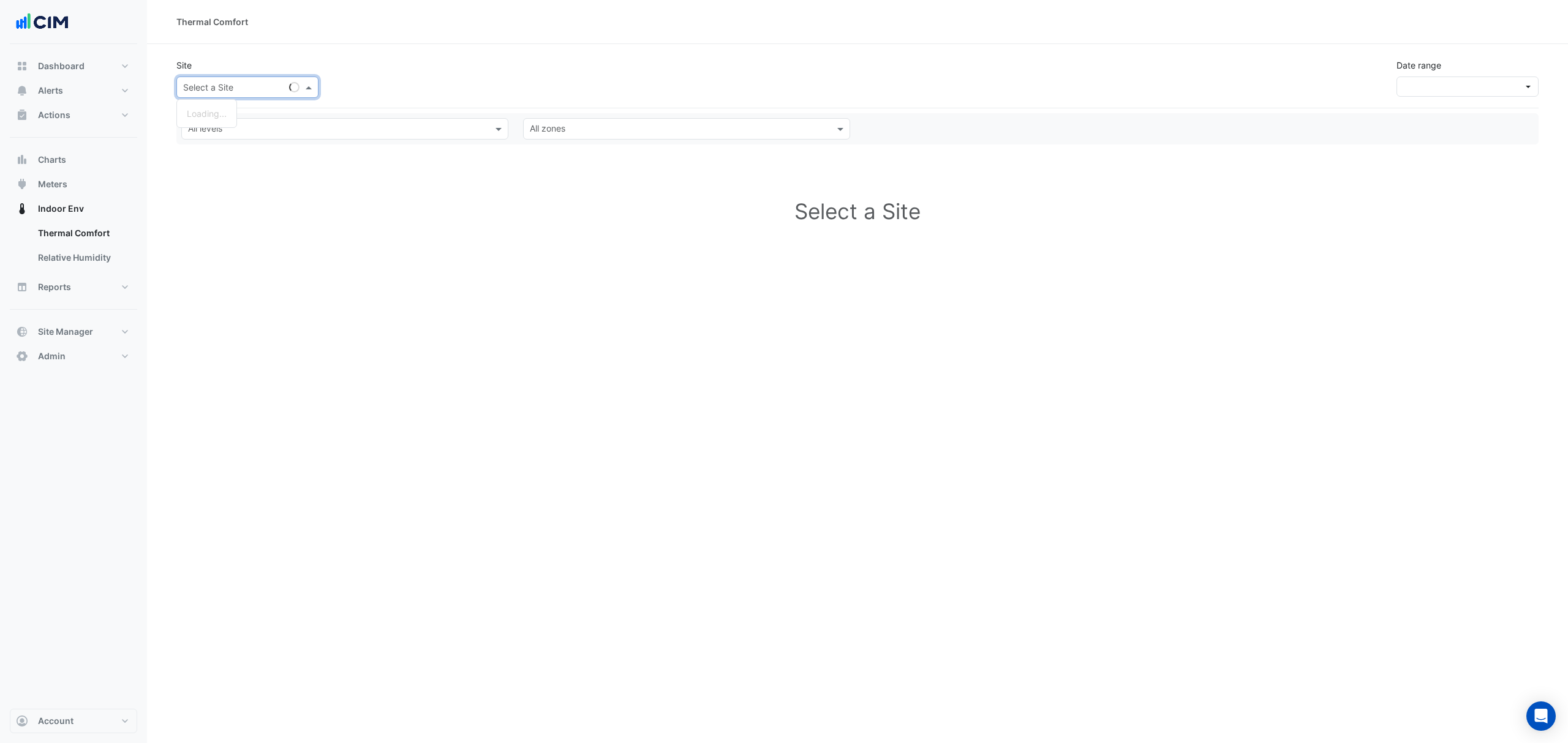
click at [263, 86] on input "text" at bounding box center [235, 88] width 104 height 13
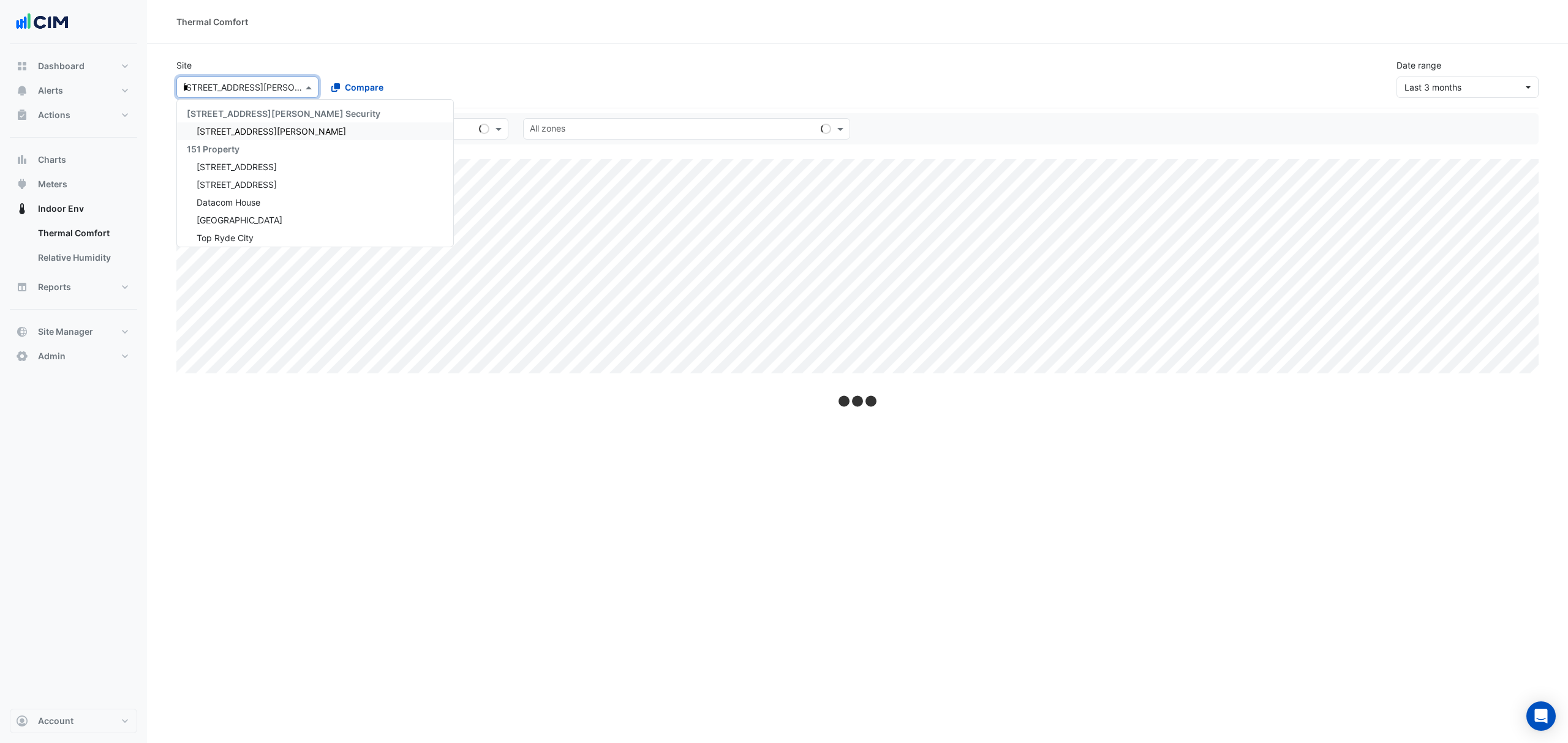
type input "**"
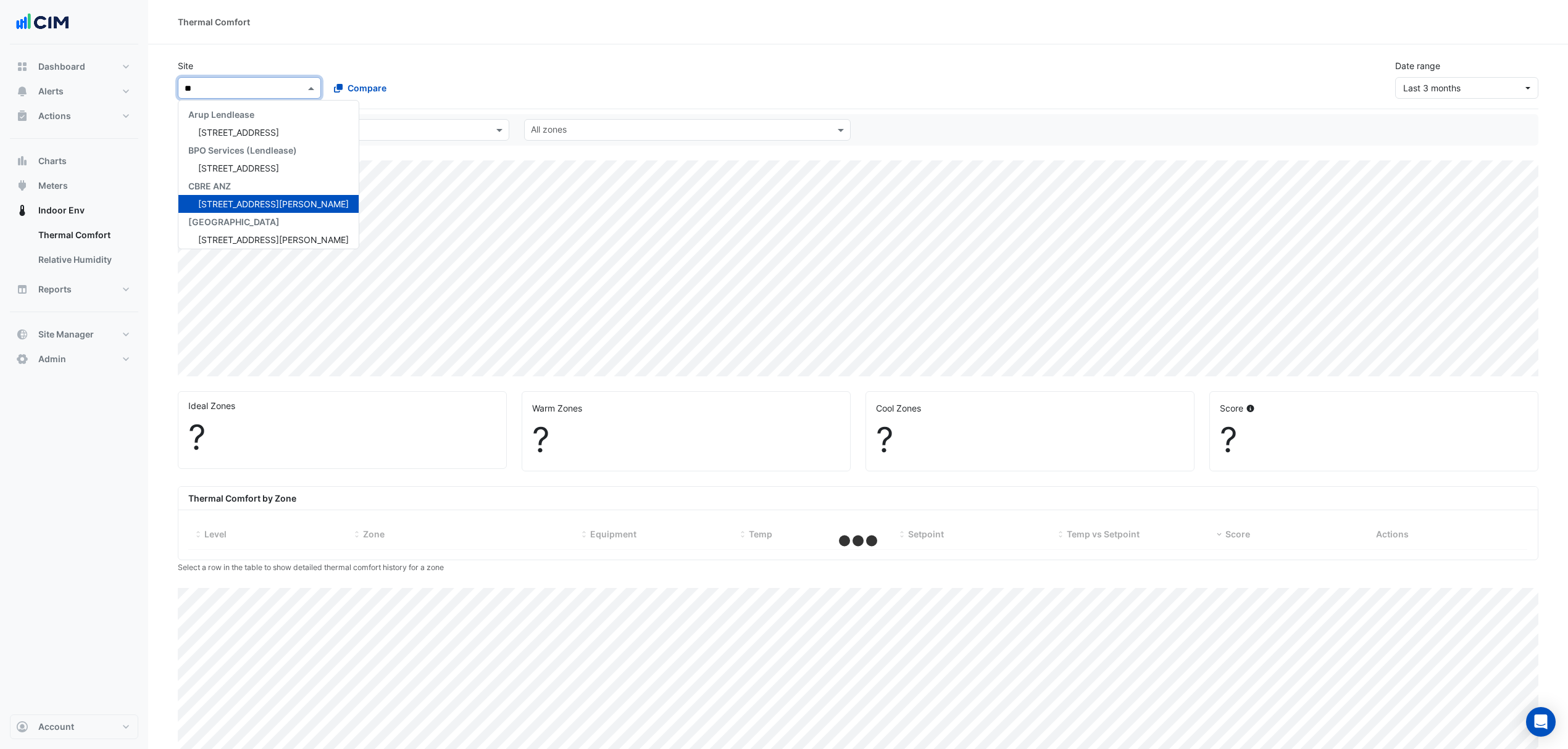
click at [241, 205] on span "[STREET_ADDRESS][PERSON_NAME]" at bounding box center [273, 204] width 150 height 10
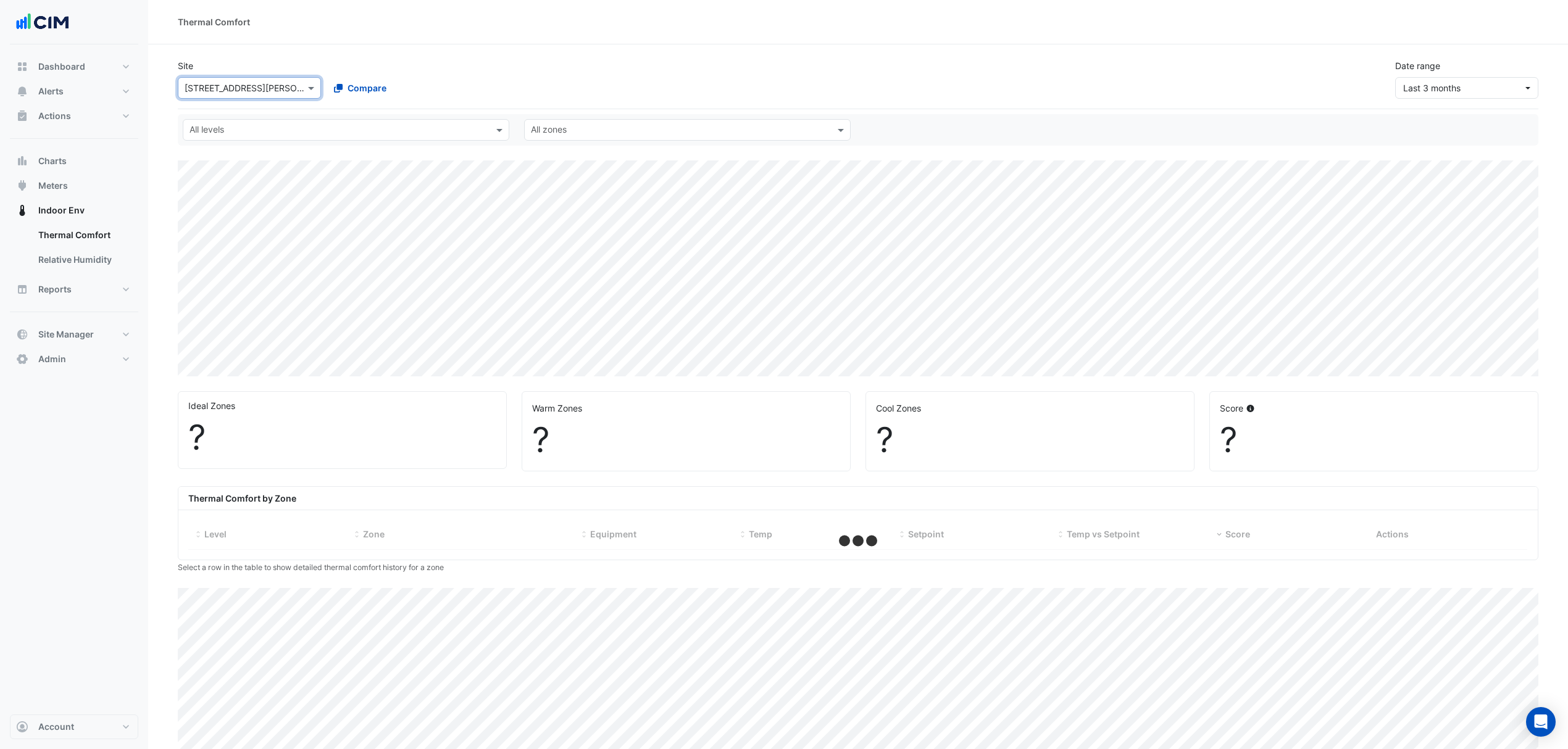
select select "***"
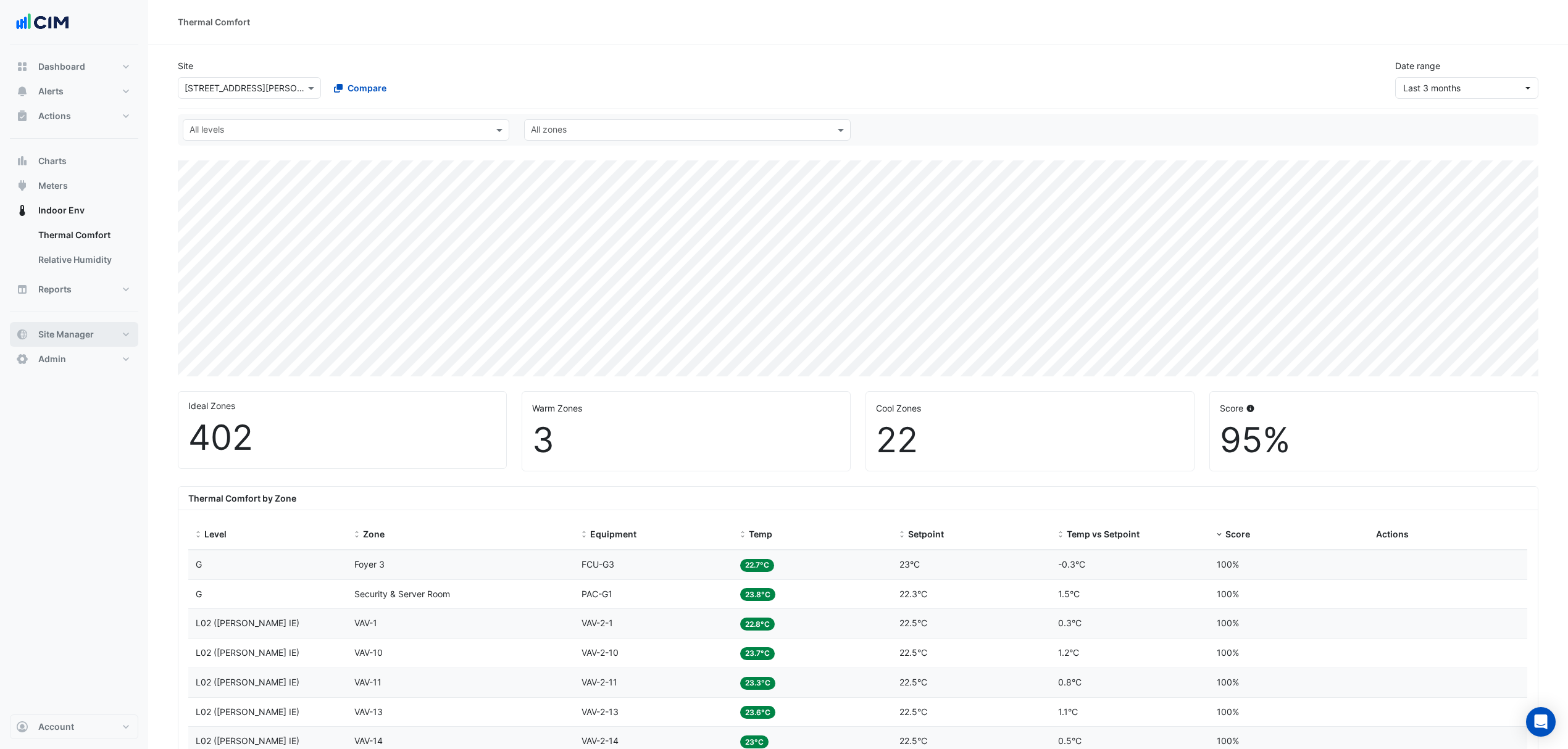
click at [68, 335] on span "Site Manager" at bounding box center [66, 335] width 56 height 13
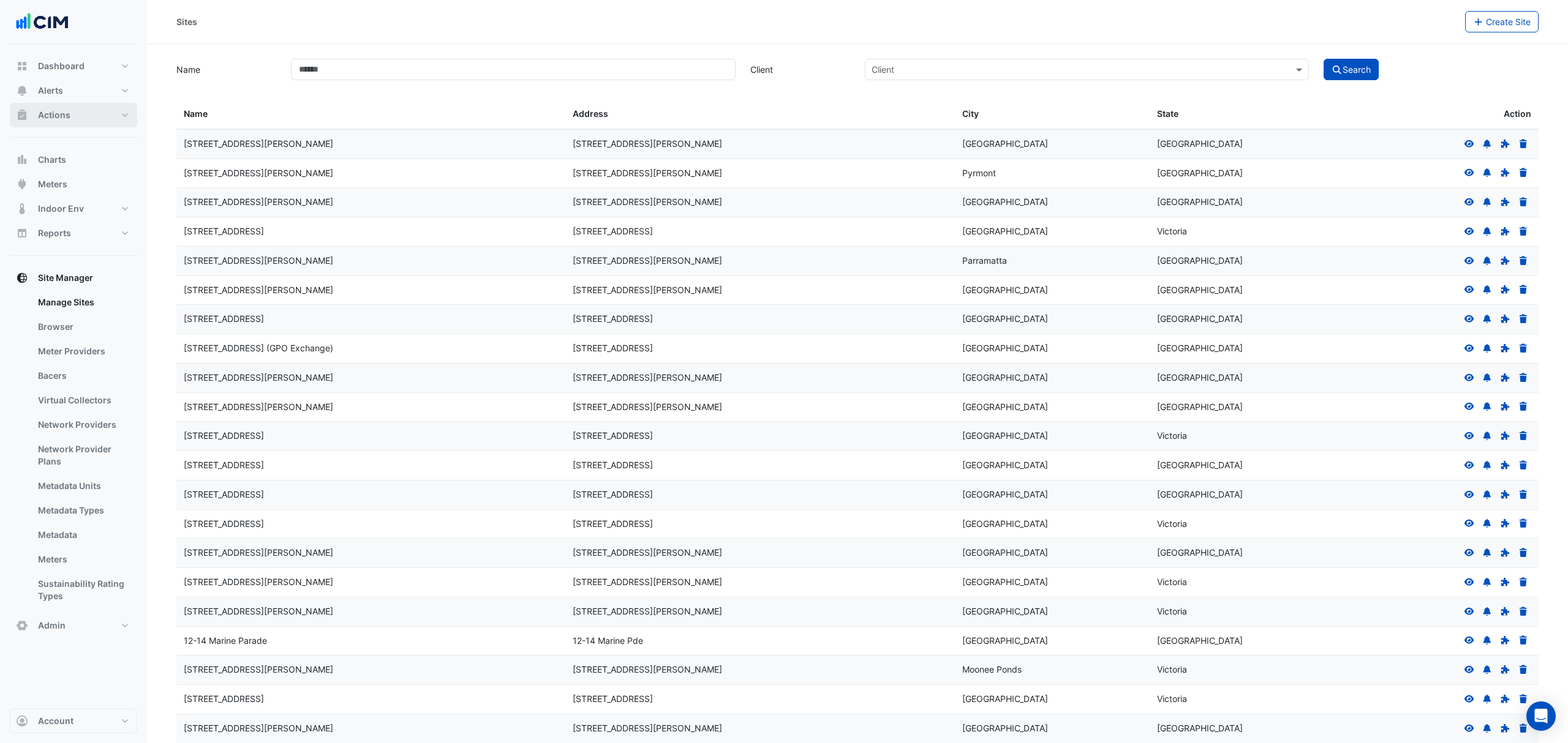
click at [66, 114] on span "Actions" at bounding box center [54, 115] width 32 height 13
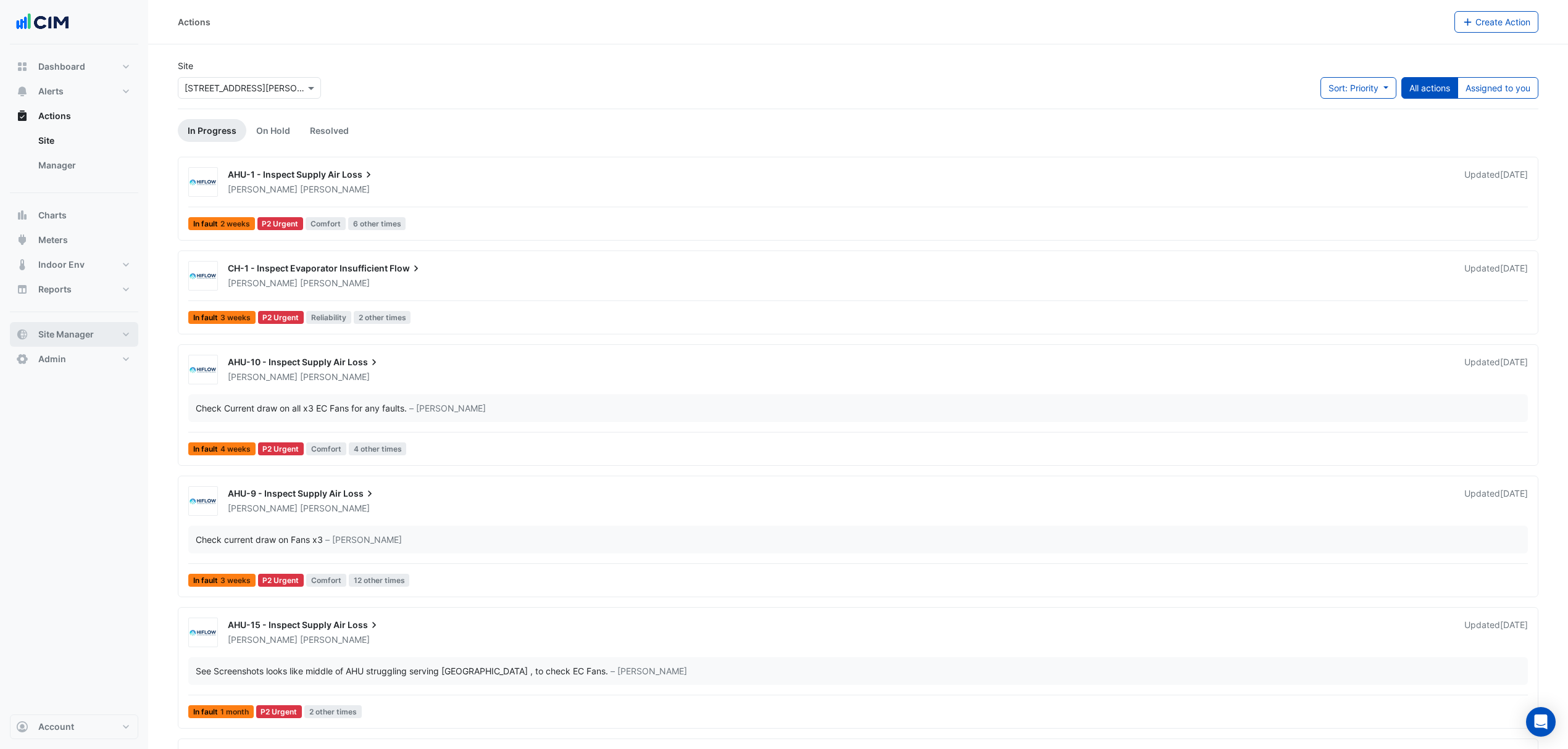
click at [70, 340] on span "Site Manager" at bounding box center [66, 335] width 56 height 13
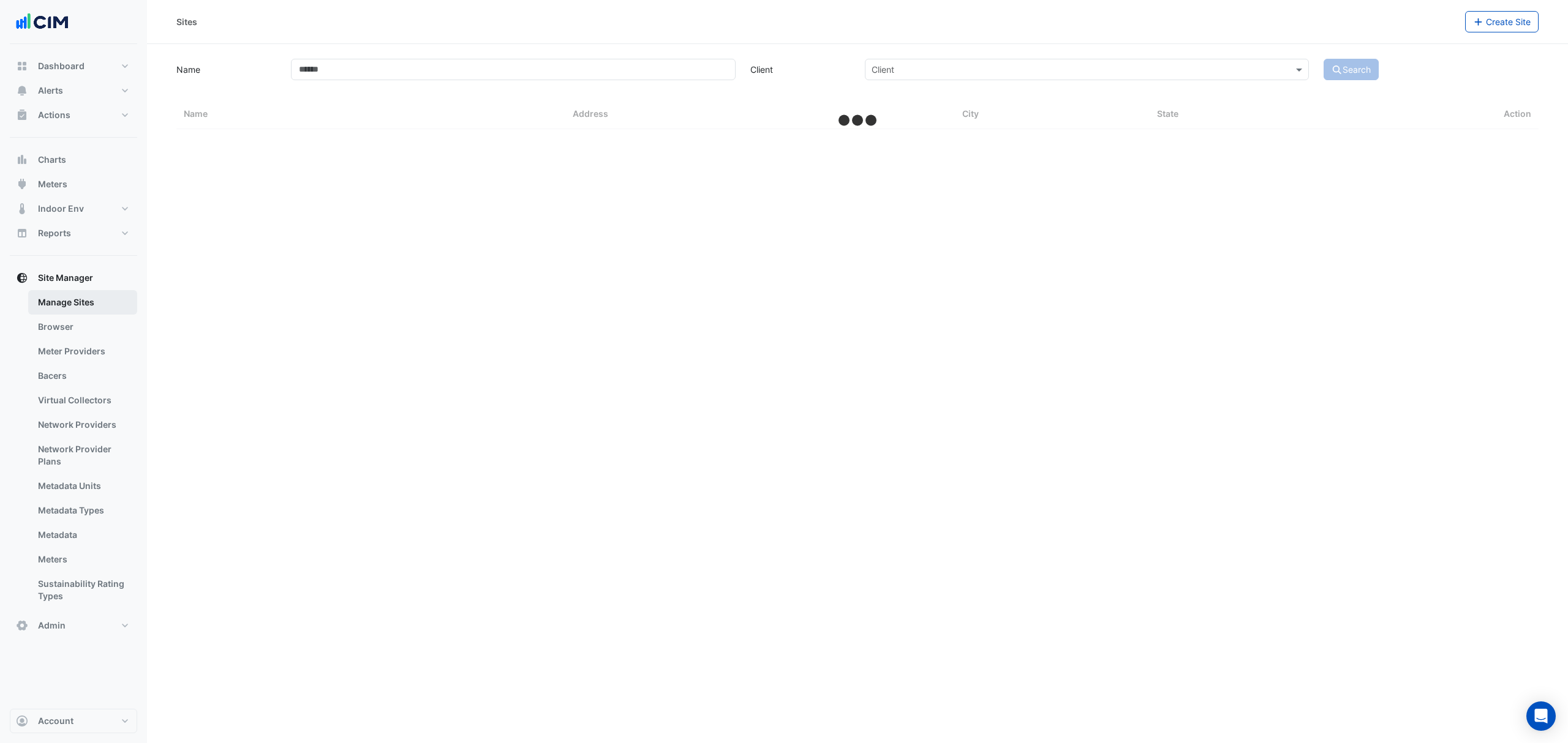
select select "***"
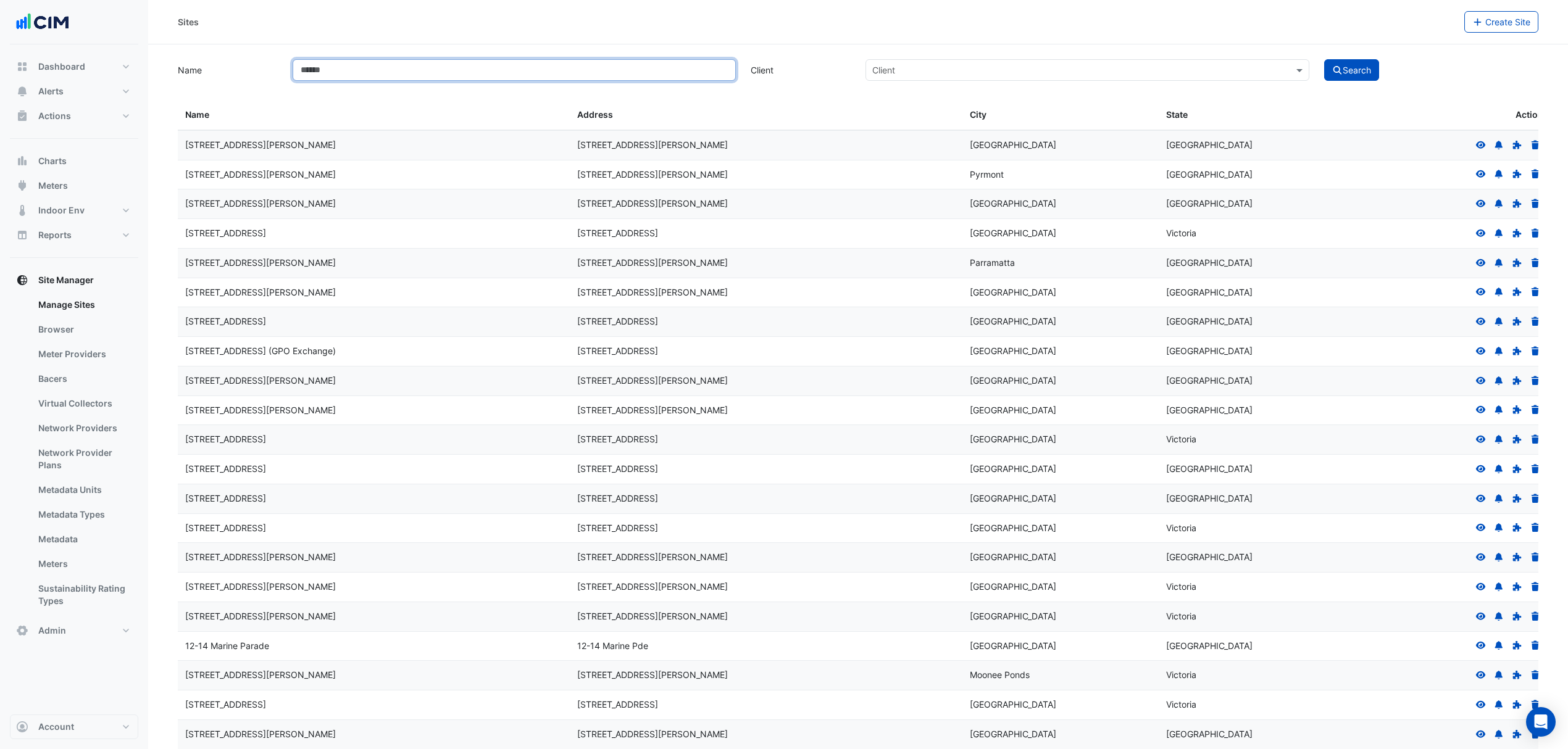
click at [407, 69] on input "Name" at bounding box center [515, 70] width 444 height 21
type input "**"
click at [1325, 60] on button "Search" at bounding box center [1352, 70] width 56 height 21
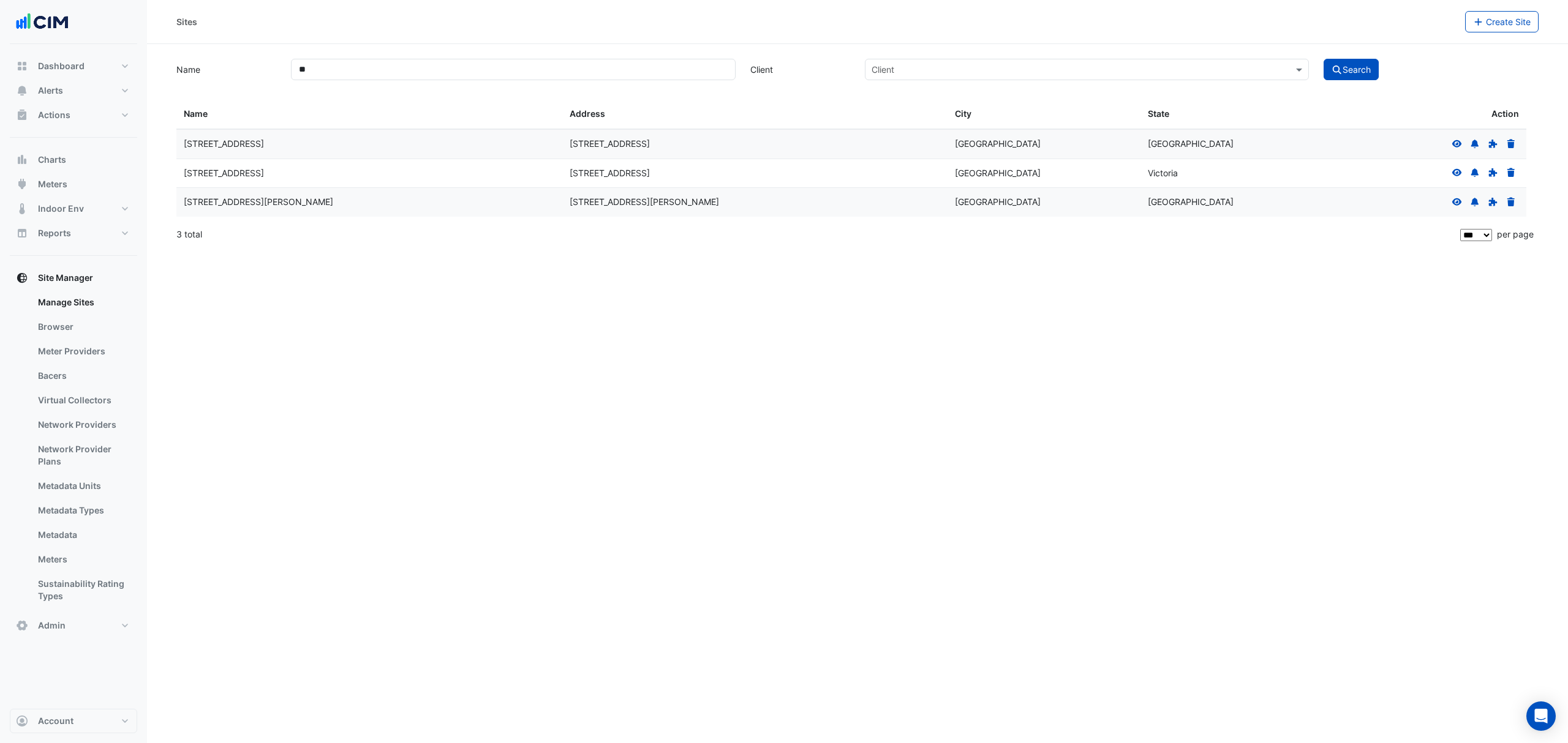
click at [1459, 207] on icon at bounding box center [1457, 202] width 11 height 9
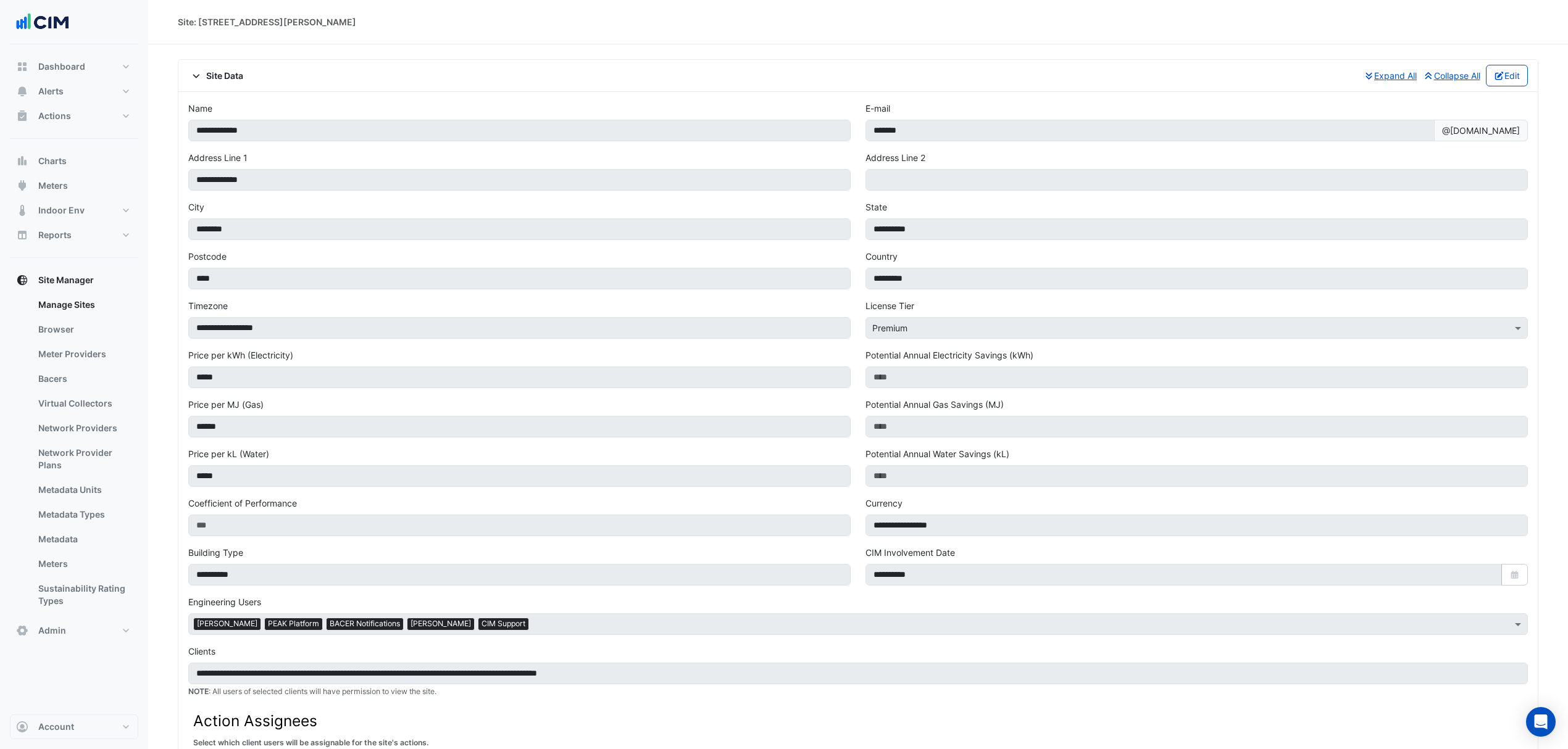
scroll to position [719, 0]
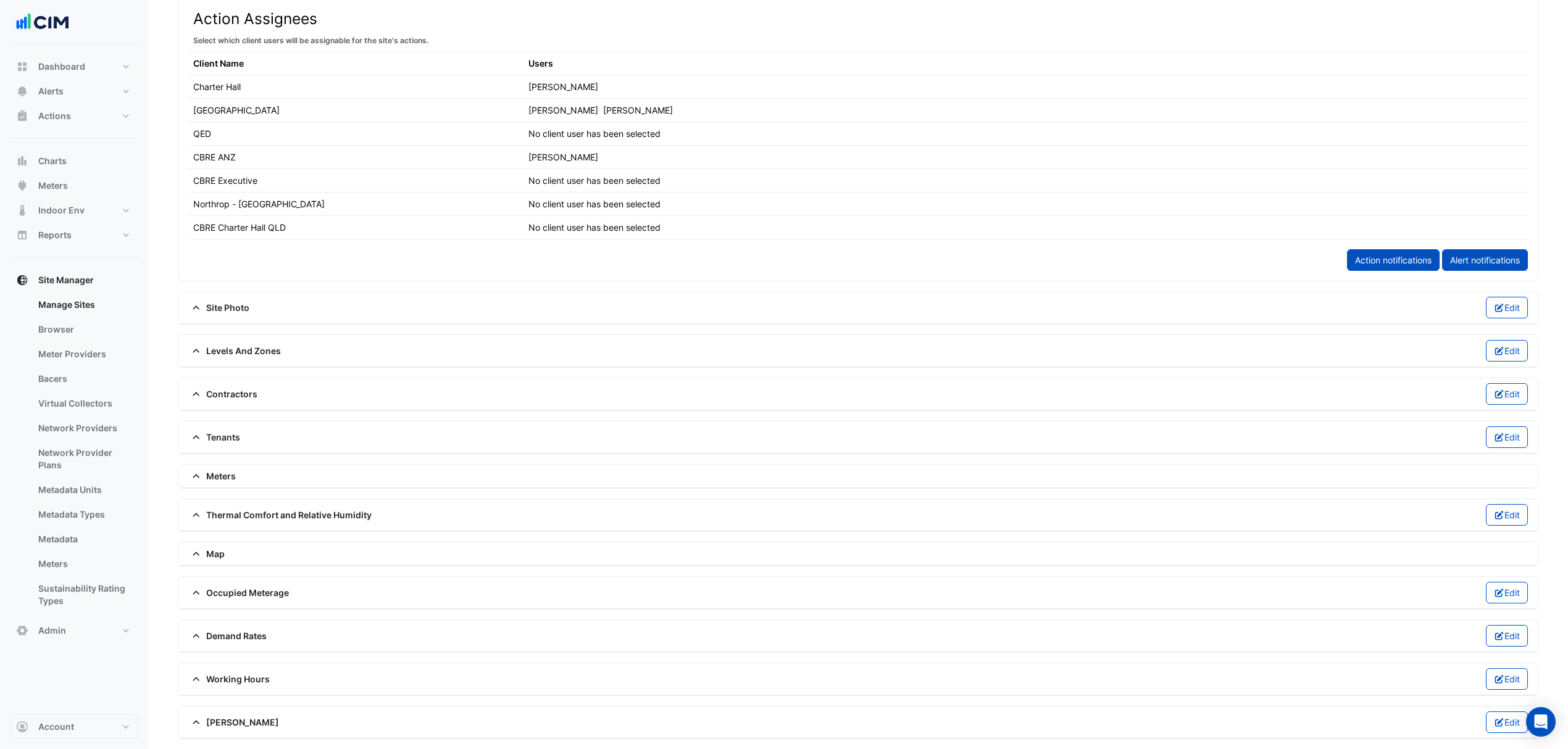
click at [222, 387] on span "Contractors" at bounding box center [223, 394] width 69 height 13
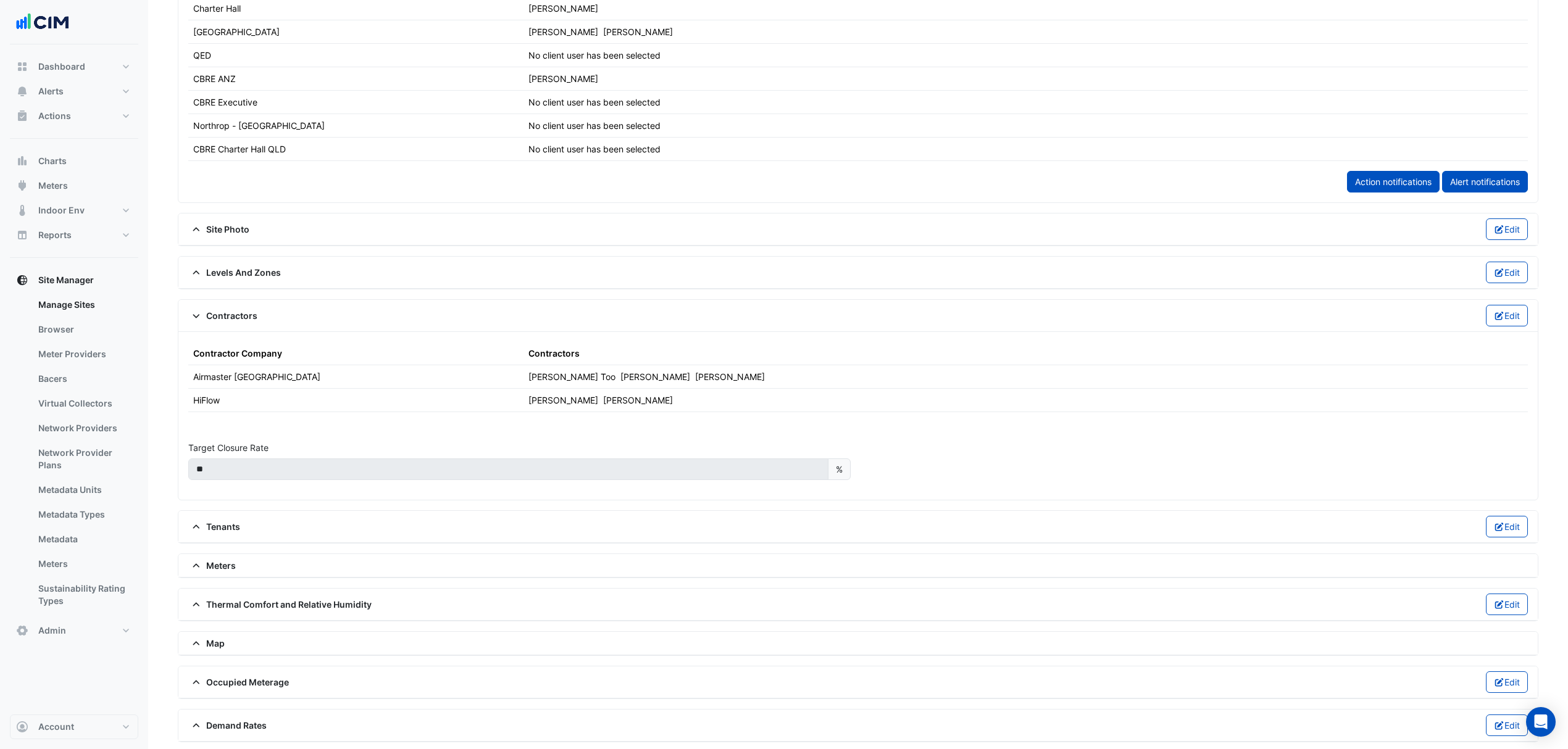
scroll to position [782, 0]
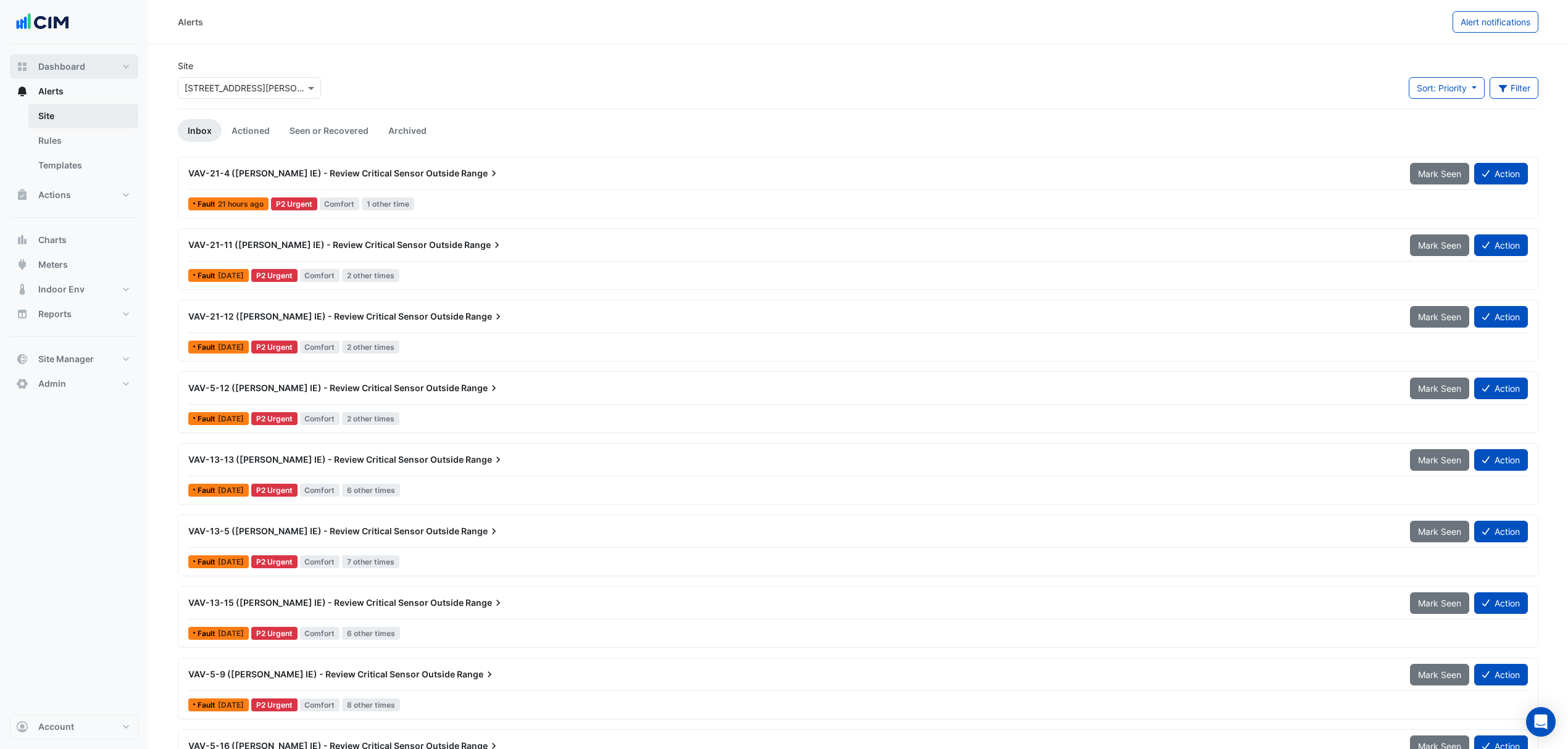
drag, startPoint x: 79, startPoint y: 70, endPoint x: 74, endPoint y: 114, distance: 44.3
click at [79, 70] on span "Dashboard" at bounding box center [61, 67] width 47 height 13
select select "***"
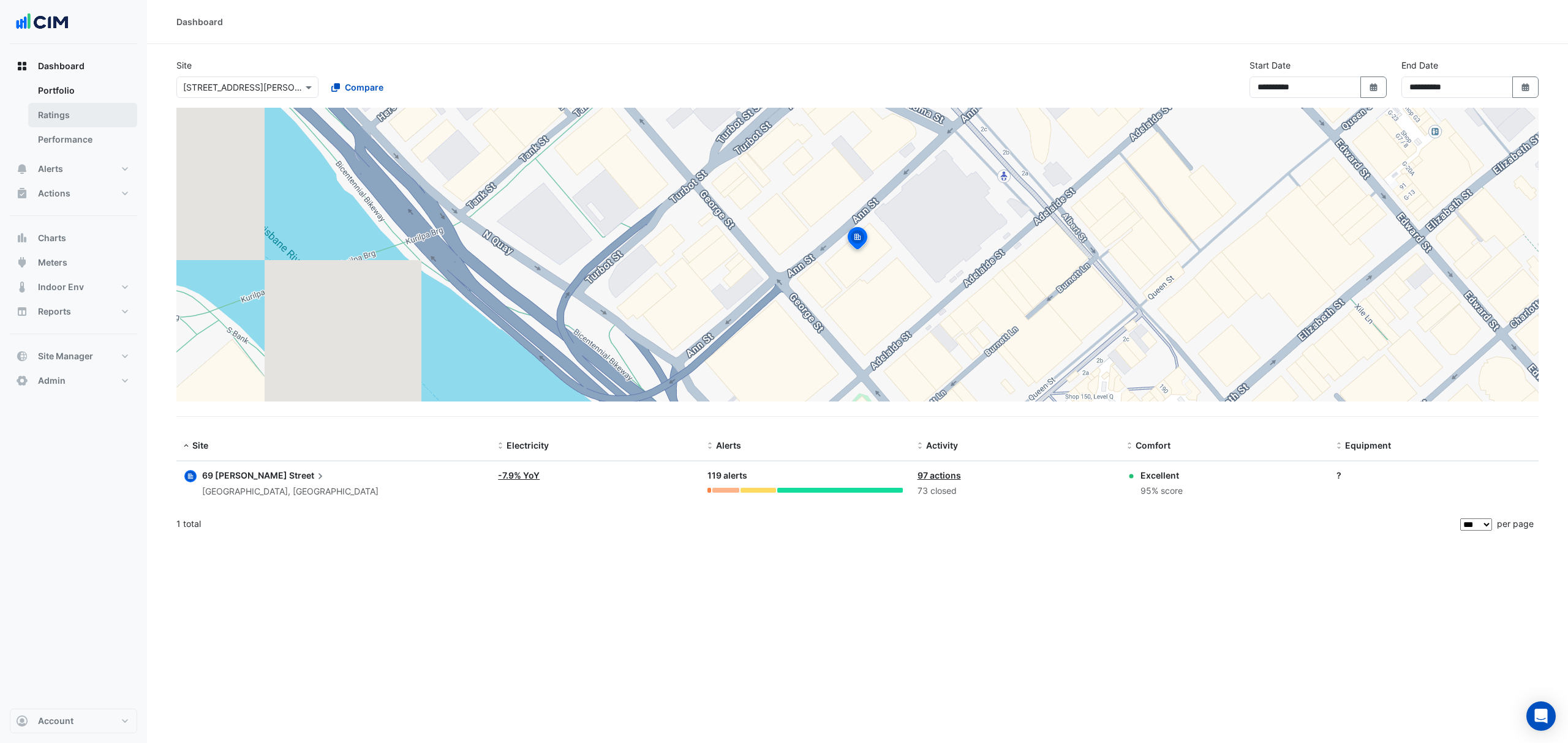
click at [77, 115] on link "Ratings" at bounding box center [83, 114] width 109 height 24
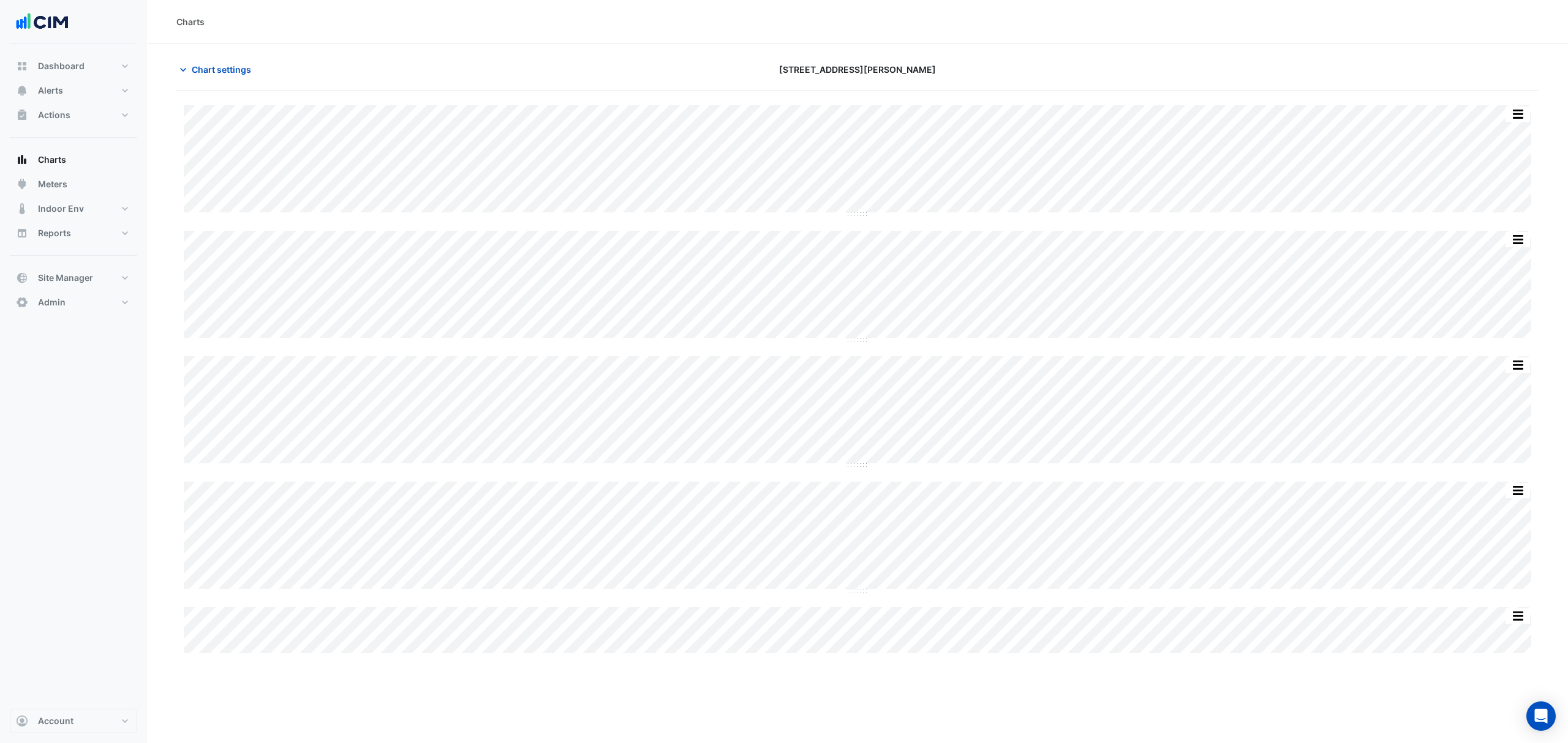
click at [858, 341] on div "Split by Equip Split All Split None Print Save as JPEG Save as PNG Pivot Data T…" at bounding box center [858, 286] width 1348 height 110
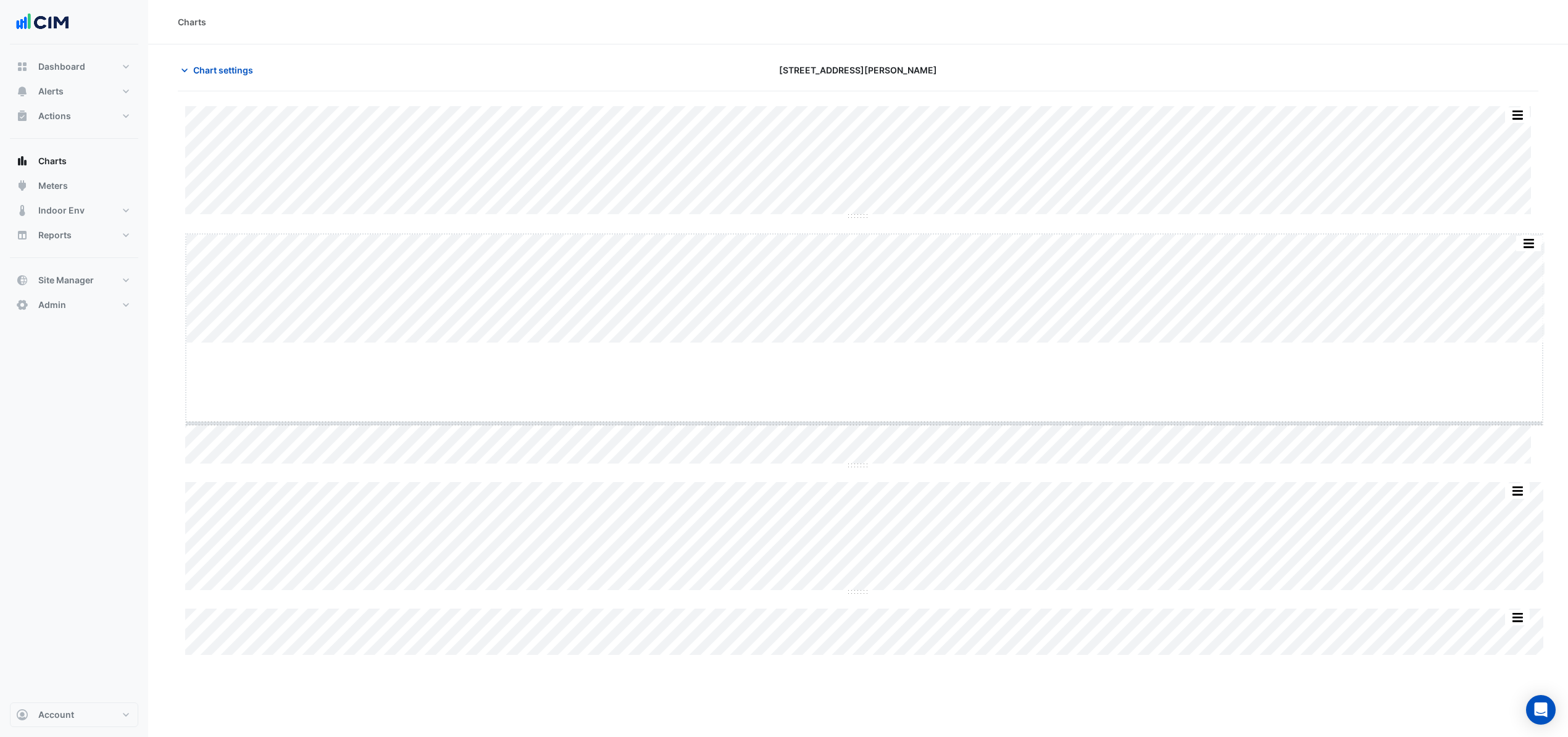
drag, startPoint x: 865, startPoint y: 343, endPoint x: 870, endPoint y: 431, distance: 88.1
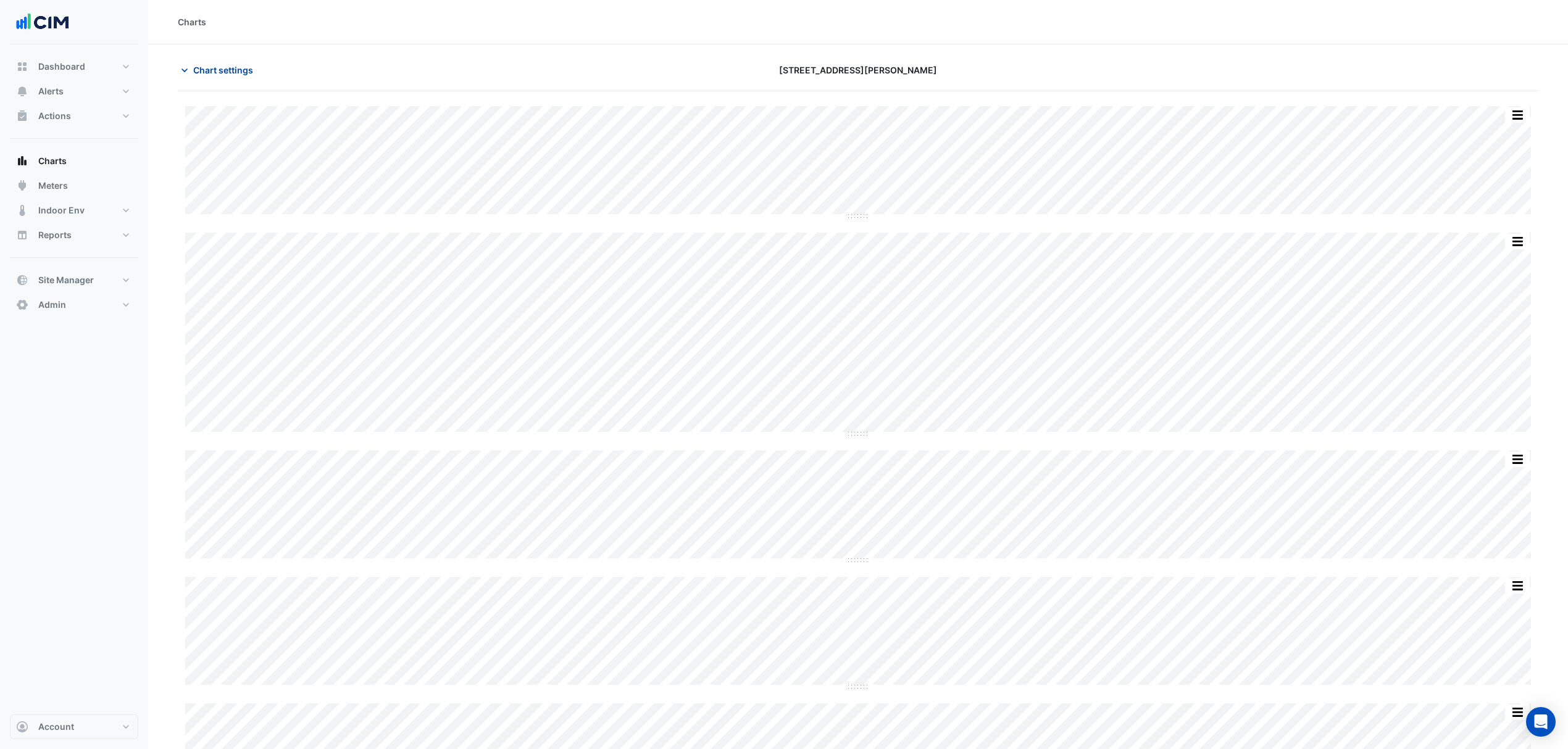
click at [233, 72] on span "Chart settings" at bounding box center [223, 70] width 60 height 13
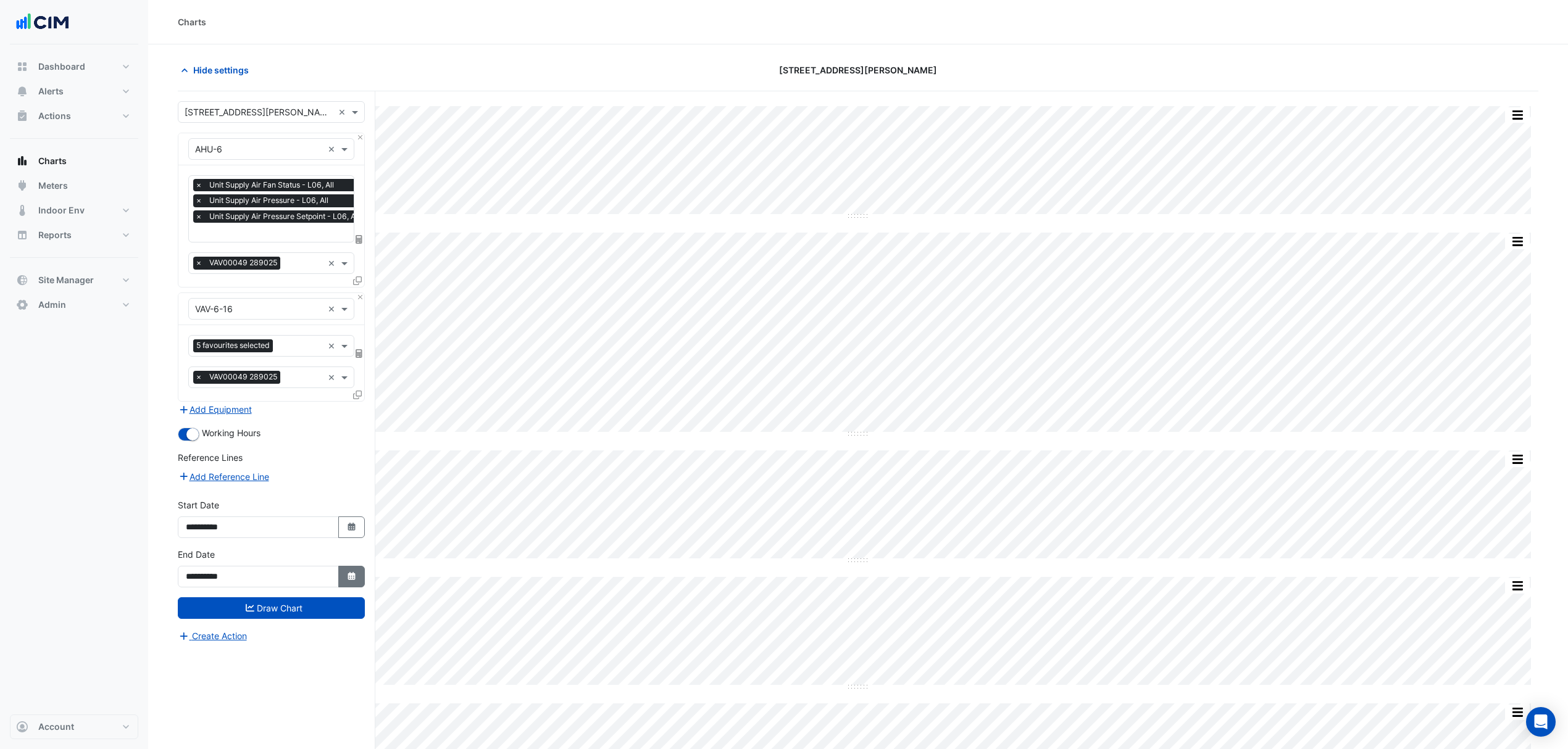
click at [356, 577] on icon "Select Date" at bounding box center [352, 576] width 11 height 9
click at [313, 409] on button "Next month" at bounding box center [317, 413] width 15 height 20
select select "**"
click at [216, 469] on div "7" at bounding box center [218, 474] width 20 height 20
type input "**********"
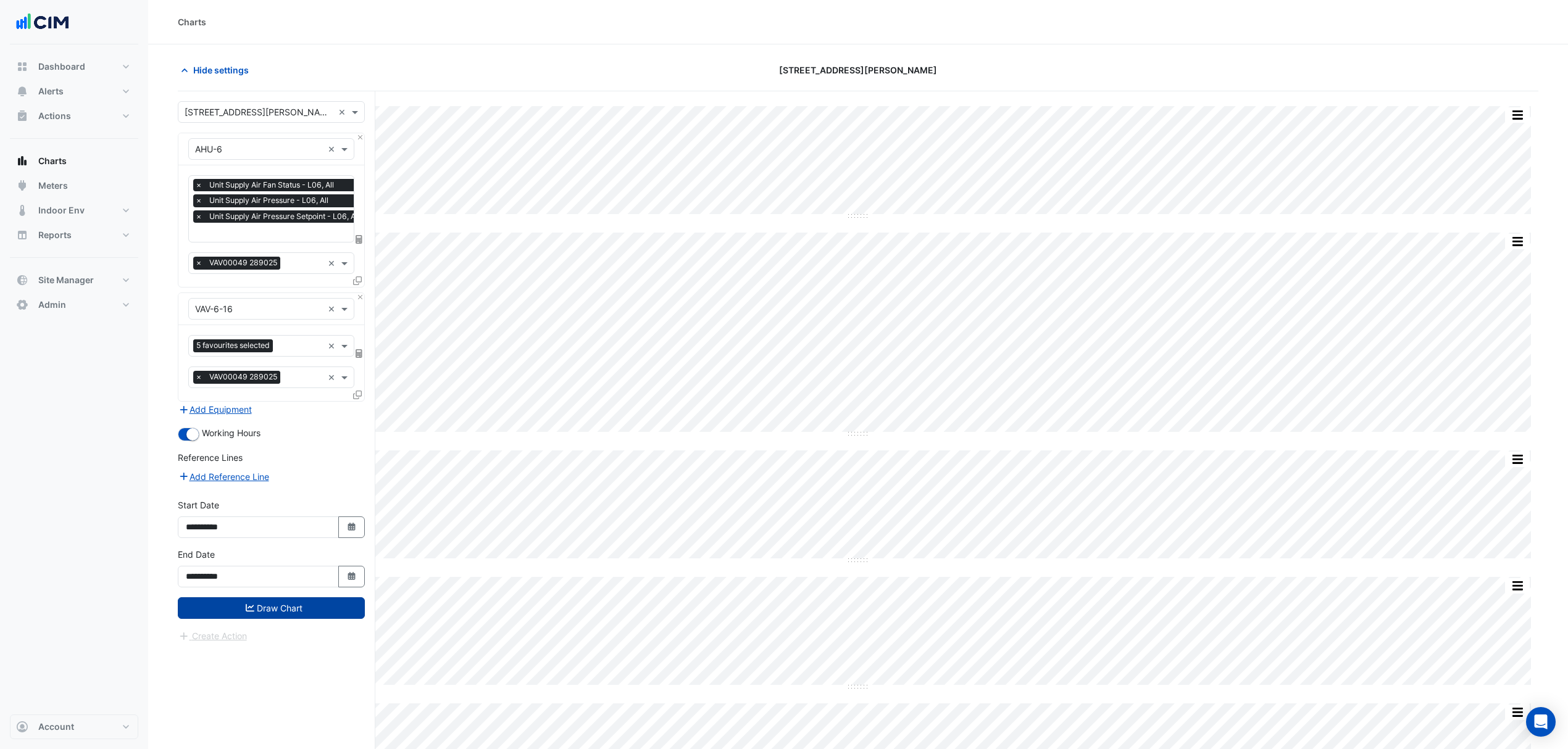
click at [270, 608] on button "Draw Chart" at bounding box center [271, 607] width 187 height 21
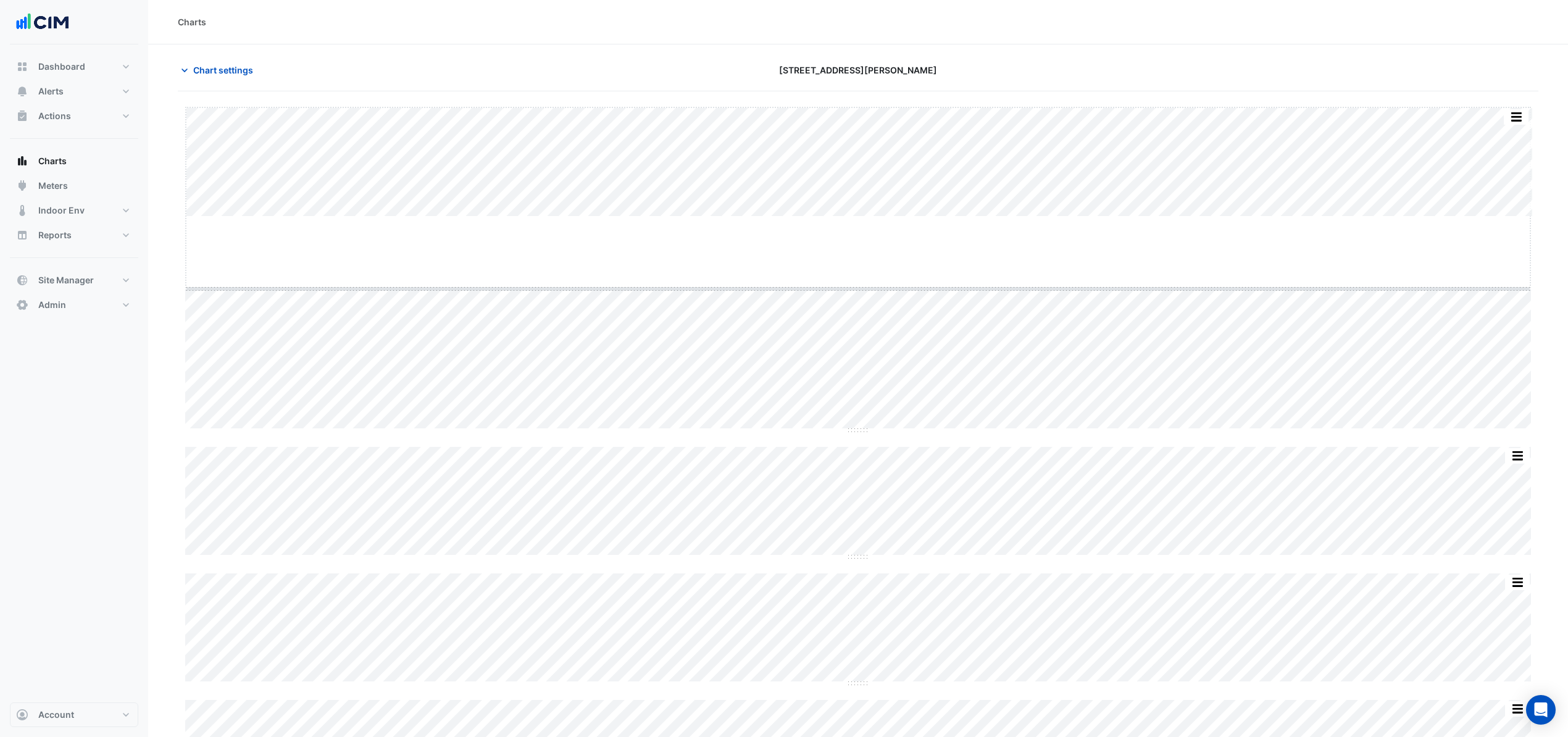
drag, startPoint x: 855, startPoint y: 215, endPoint x: 854, endPoint y: 288, distance: 73.0
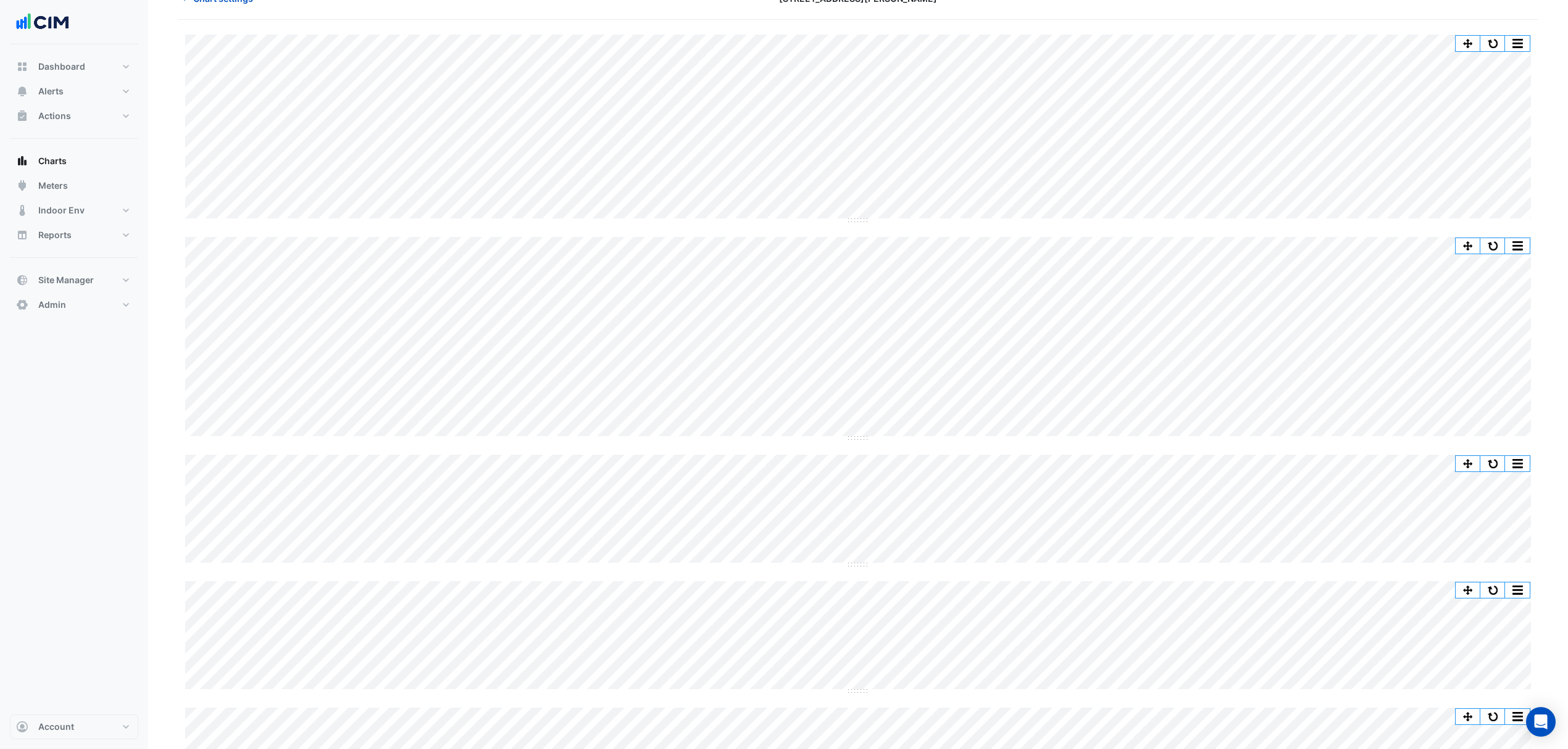
scroll to position [79, 0]
click at [1497, 40] on button "button" at bounding box center [1492, 36] width 25 height 15
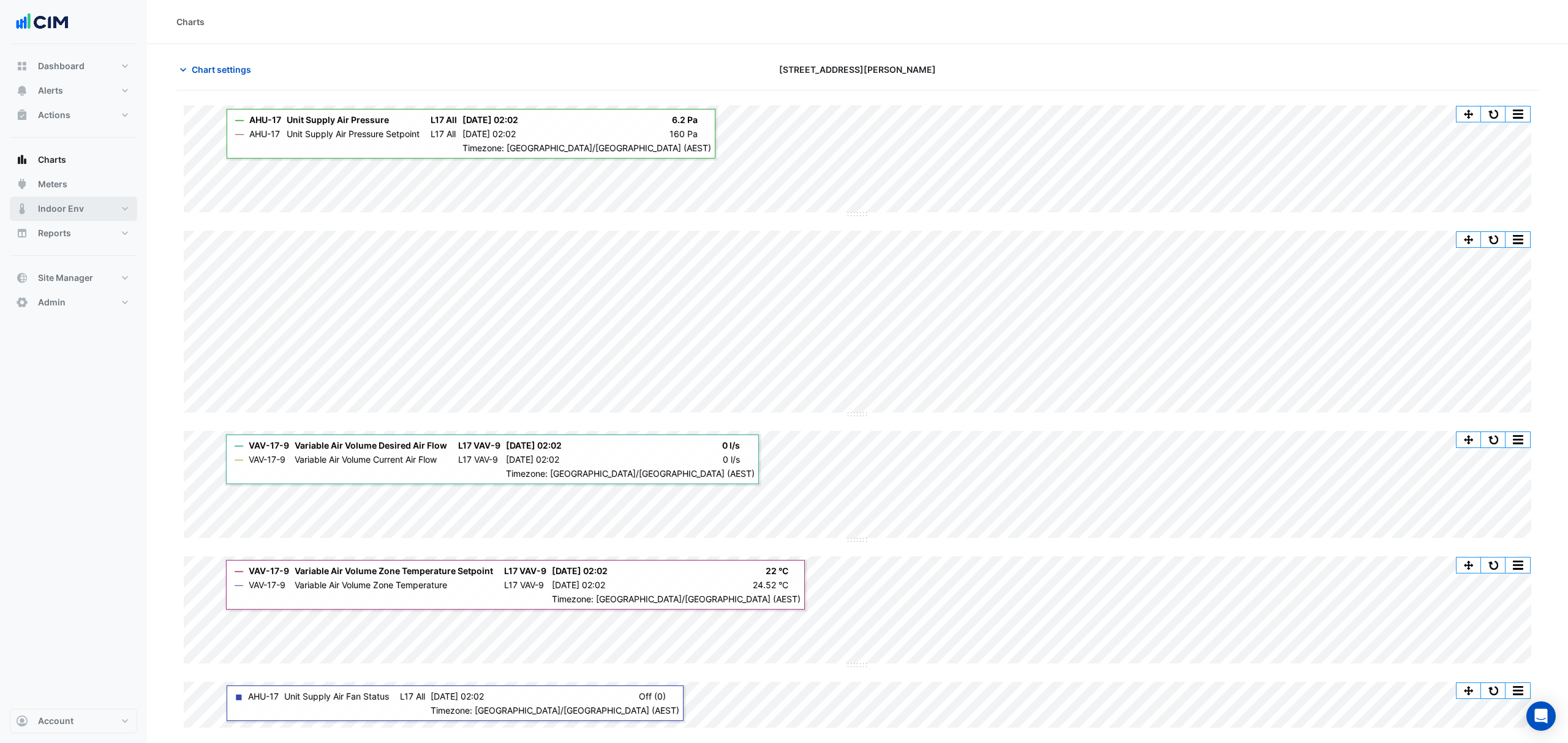
click at [72, 209] on span "Indoor Env" at bounding box center [61, 209] width 46 height 13
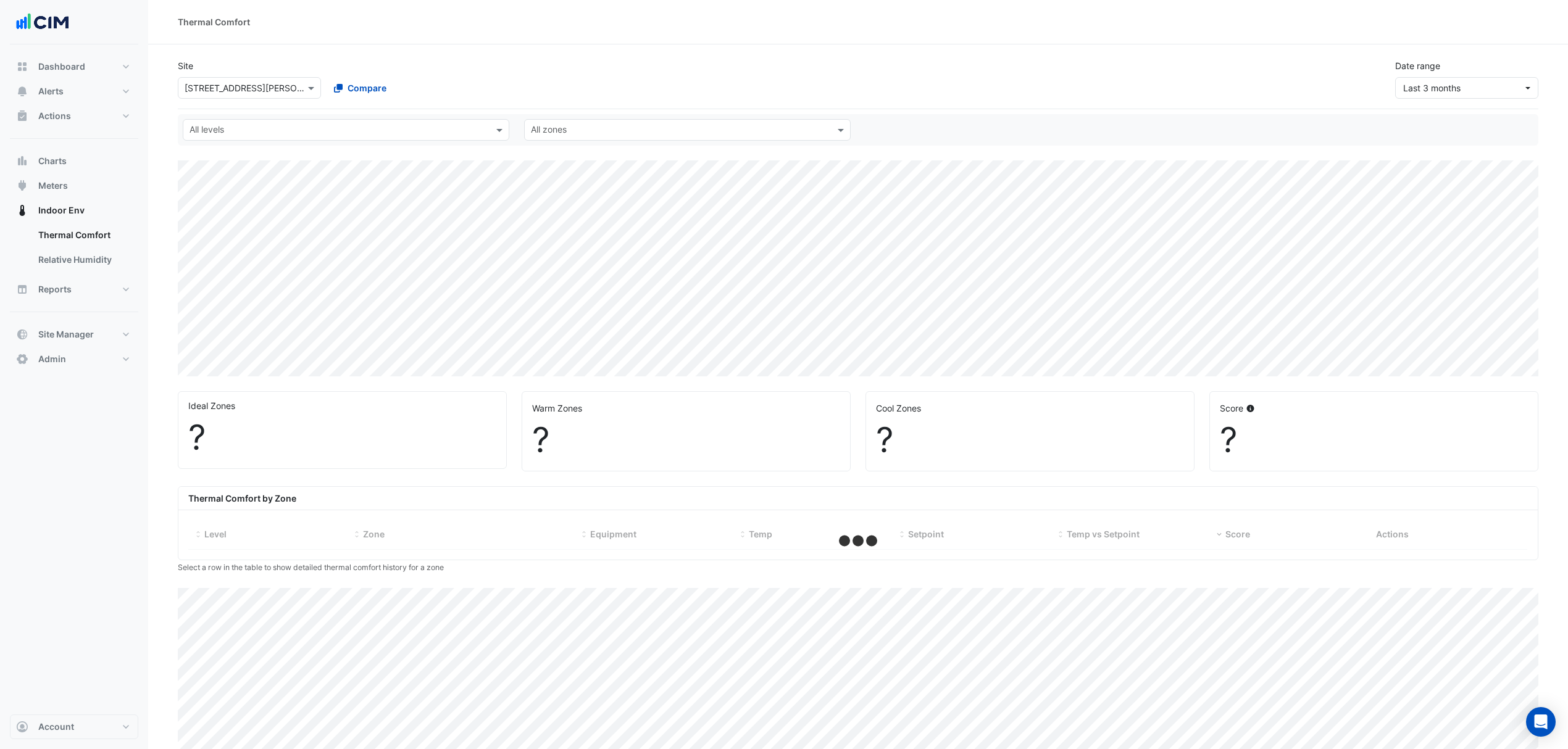
select select "***"
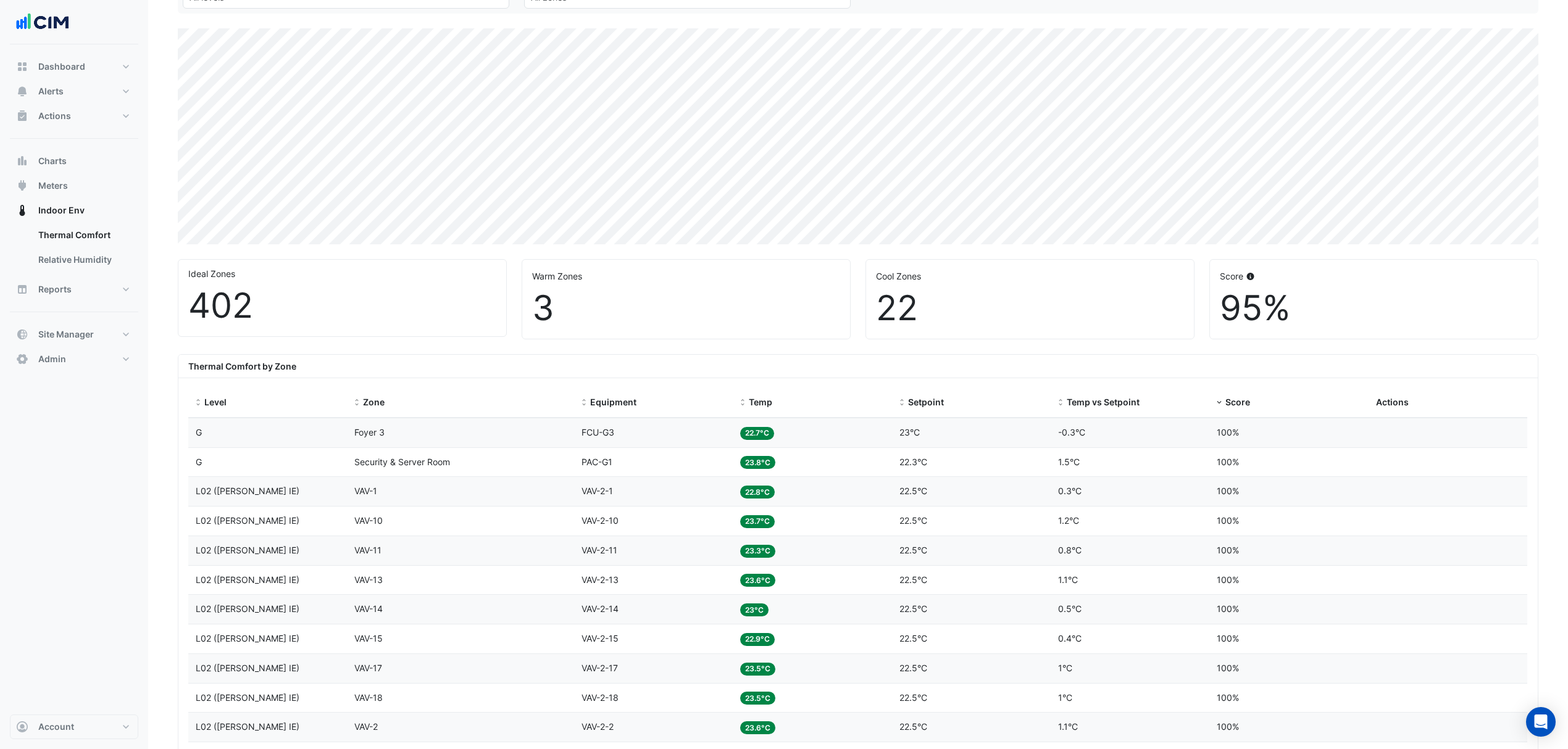
scroll to position [128, 0]
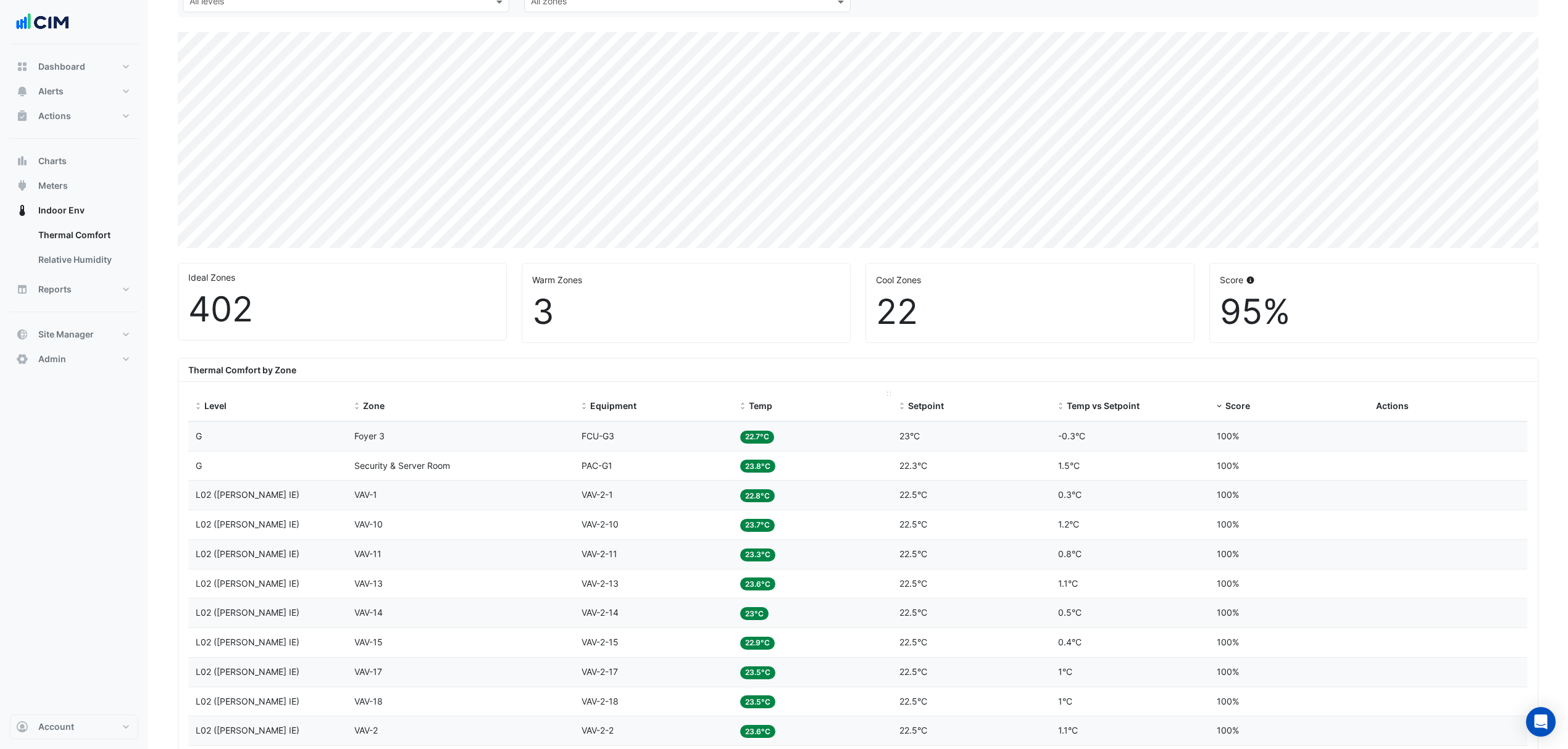
click at [757, 409] on span "Temp" at bounding box center [760, 406] width 23 height 10
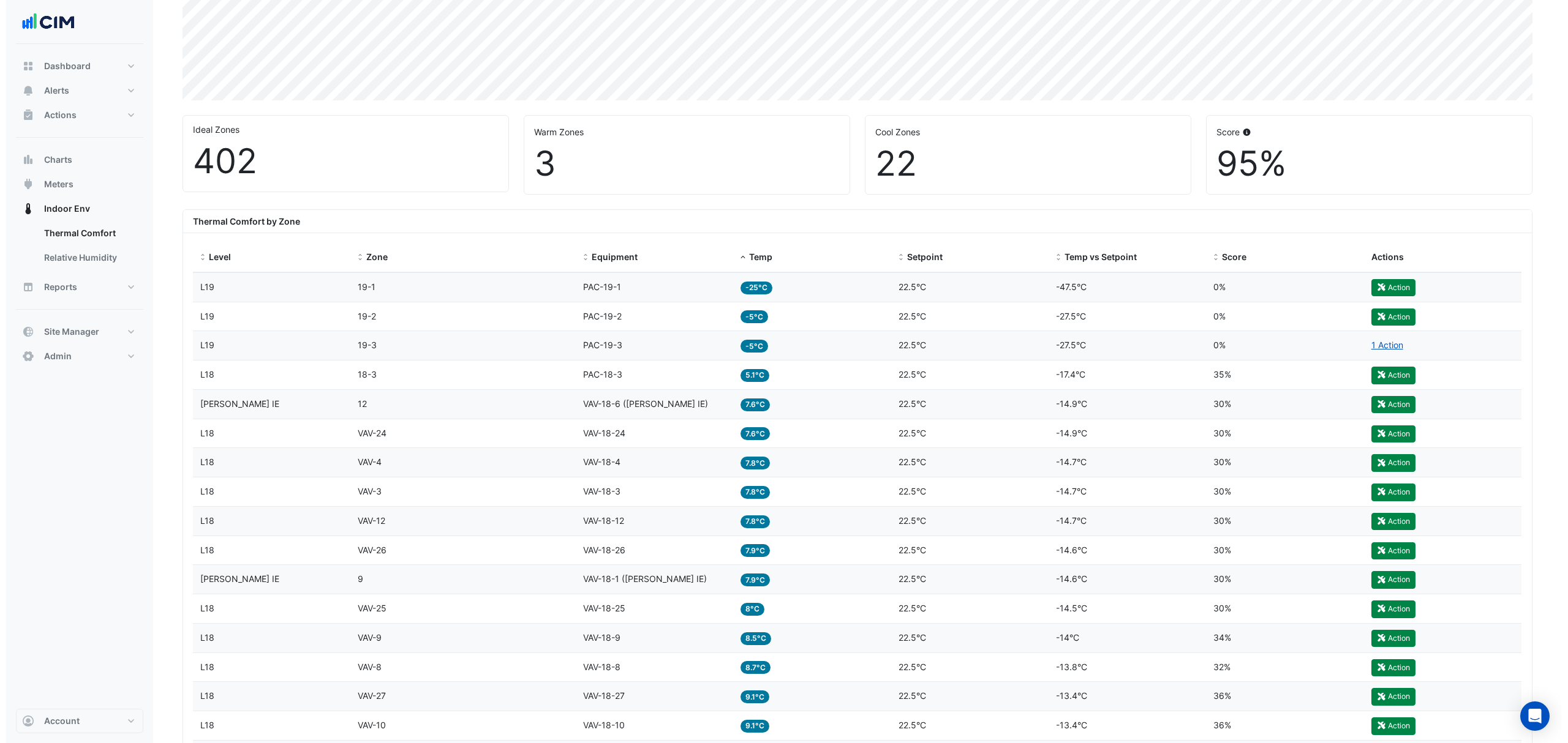
scroll to position [274, 0]
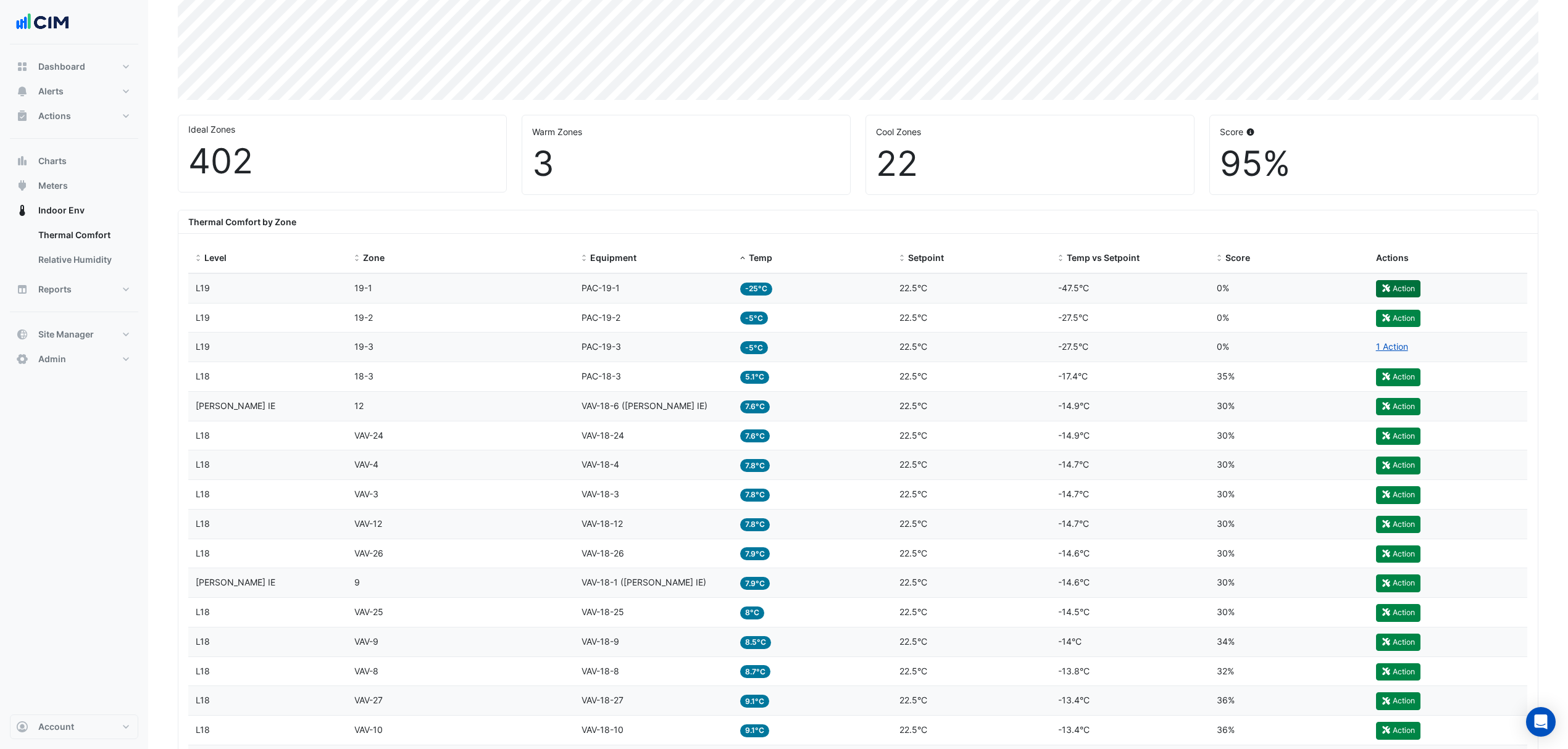
click at [1401, 294] on button "Action" at bounding box center [1399, 289] width 45 height 17
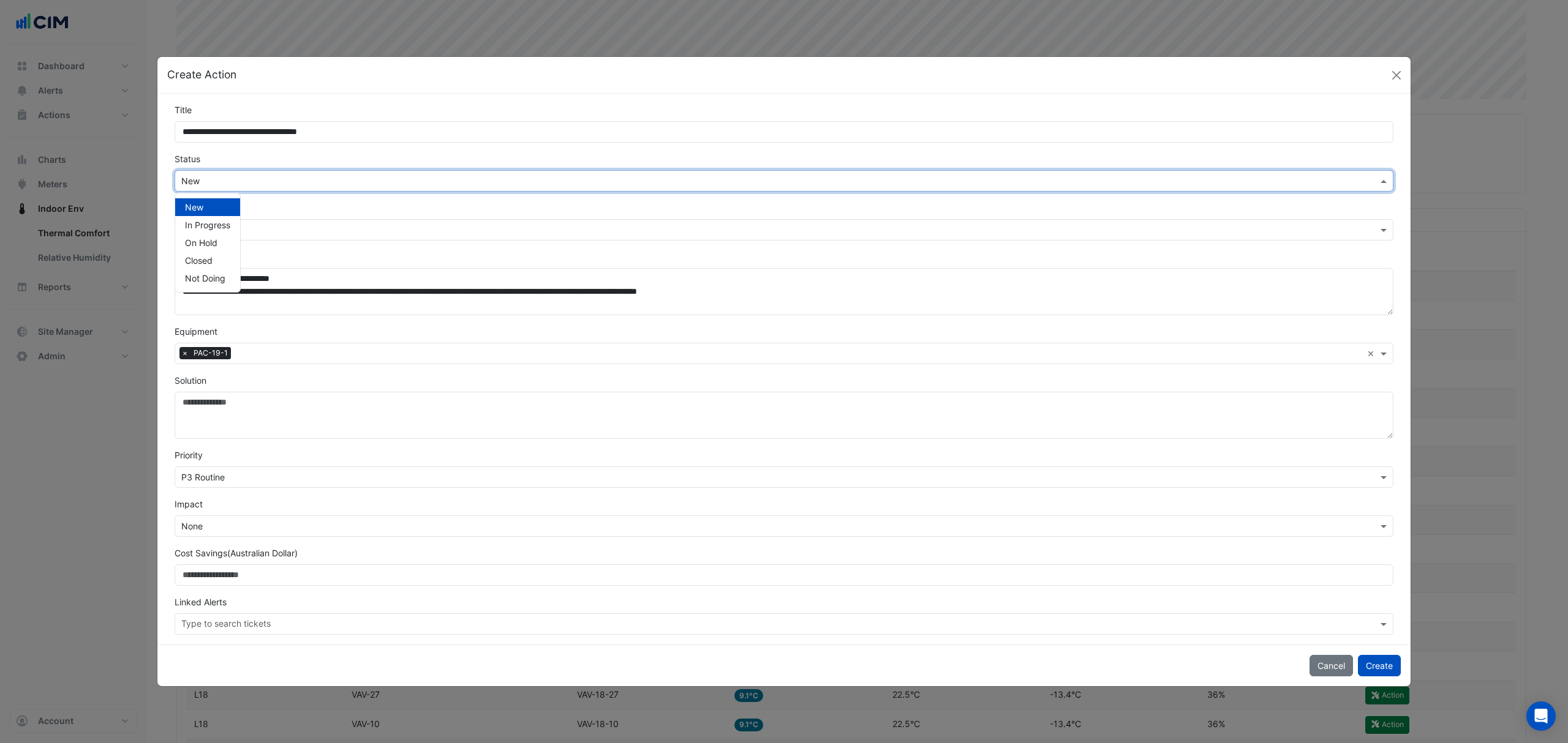
click at [346, 181] on input "text" at bounding box center [772, 181] width 1181 height 13
click at [222, 223] on span "In Progress" at bounding box center [207, 225] width 45 height 10
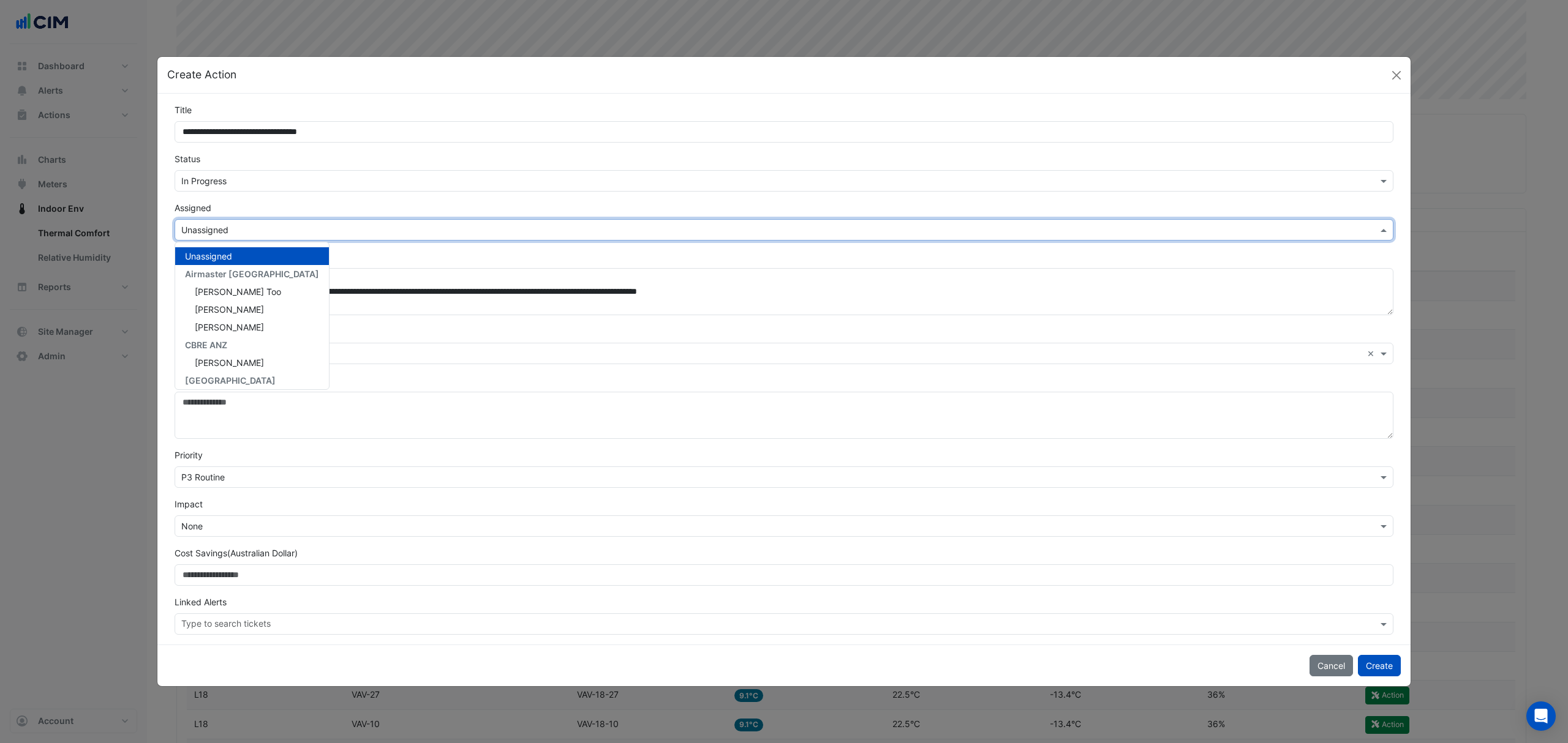
click at [238, 229] on input "text" at bounding box center [772, 230] width 1181 height 13
type input "**"
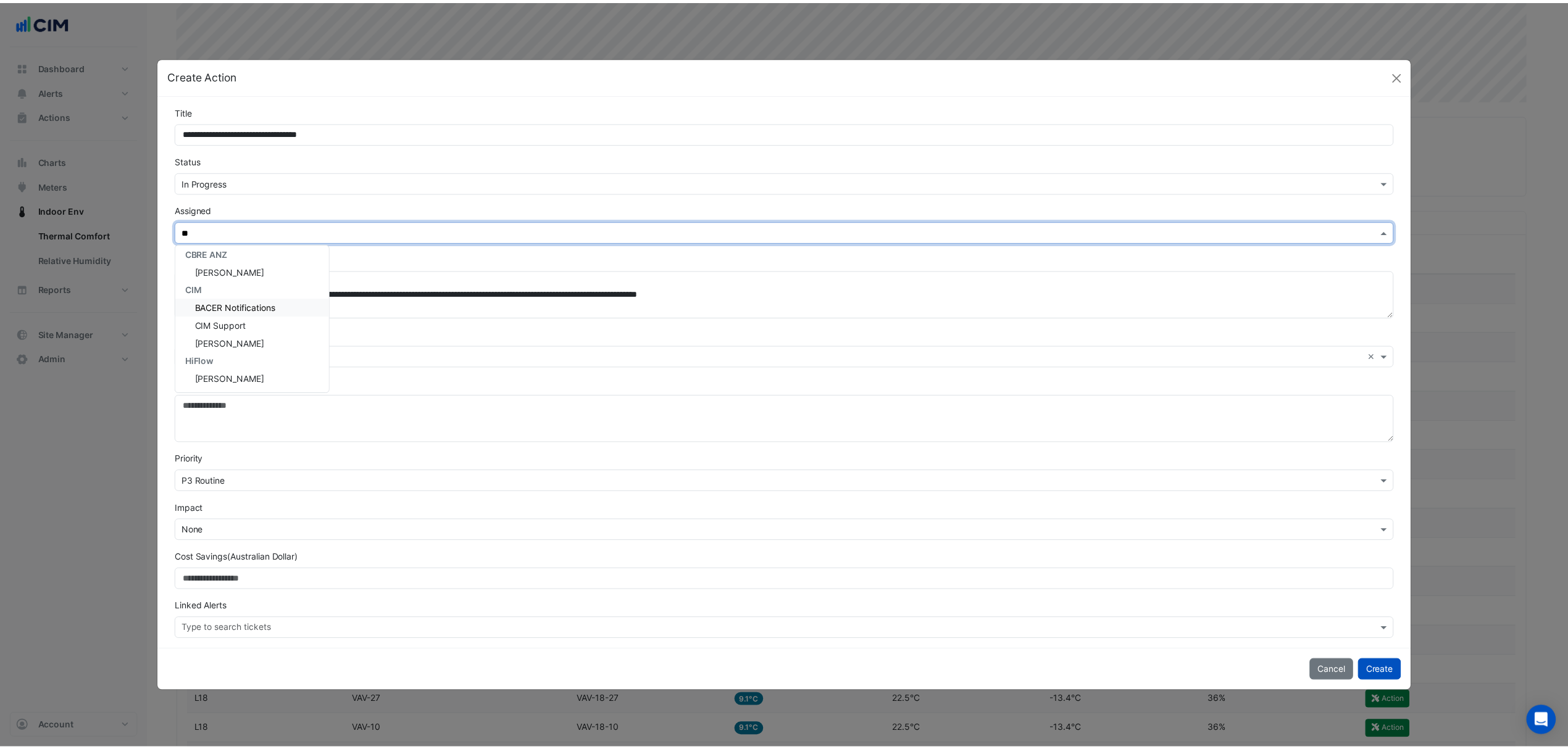
scroll to position [0, 0]
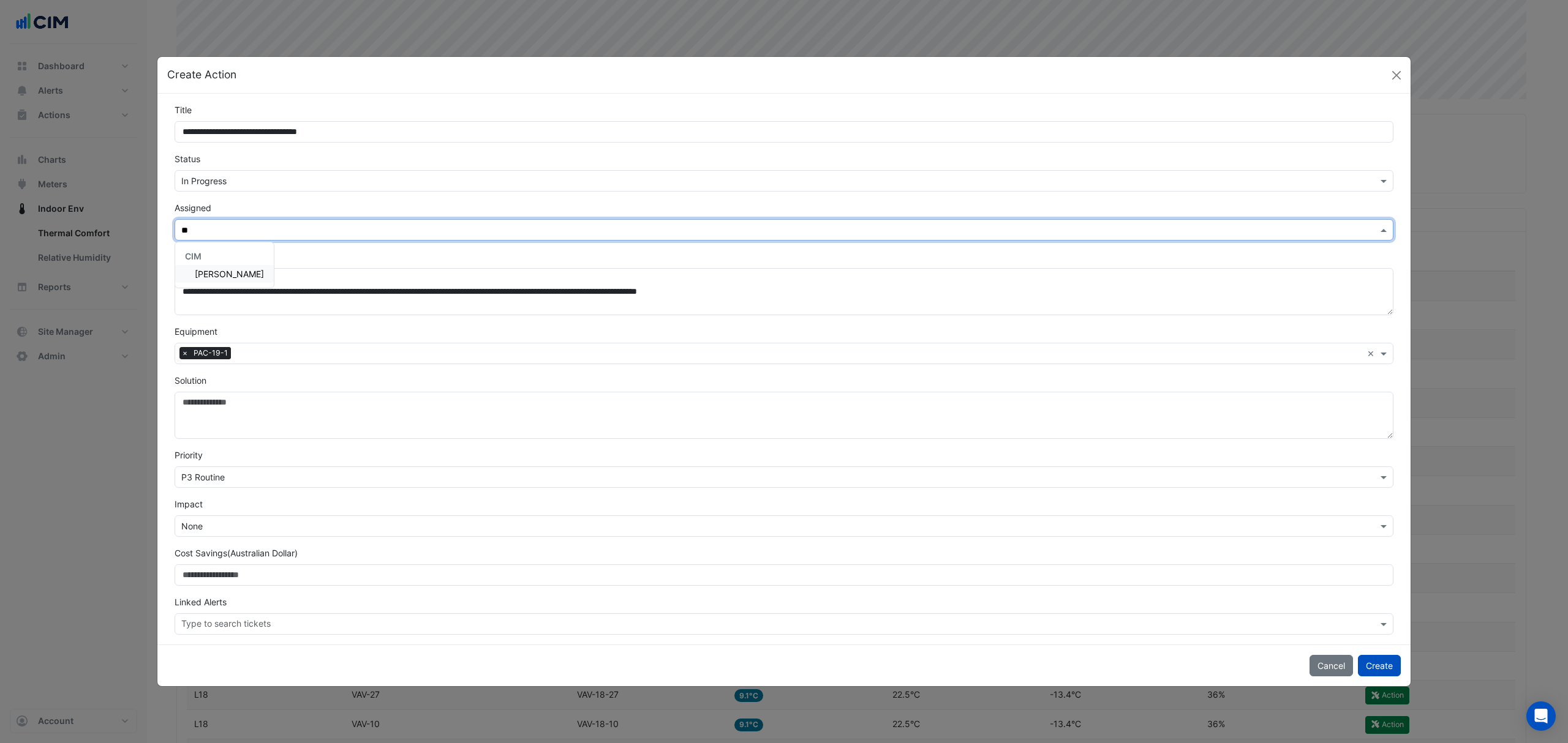
click at [238, 278] on span "[PERSON_NAME]" at bounding box center [230, 274] width 69 height 10
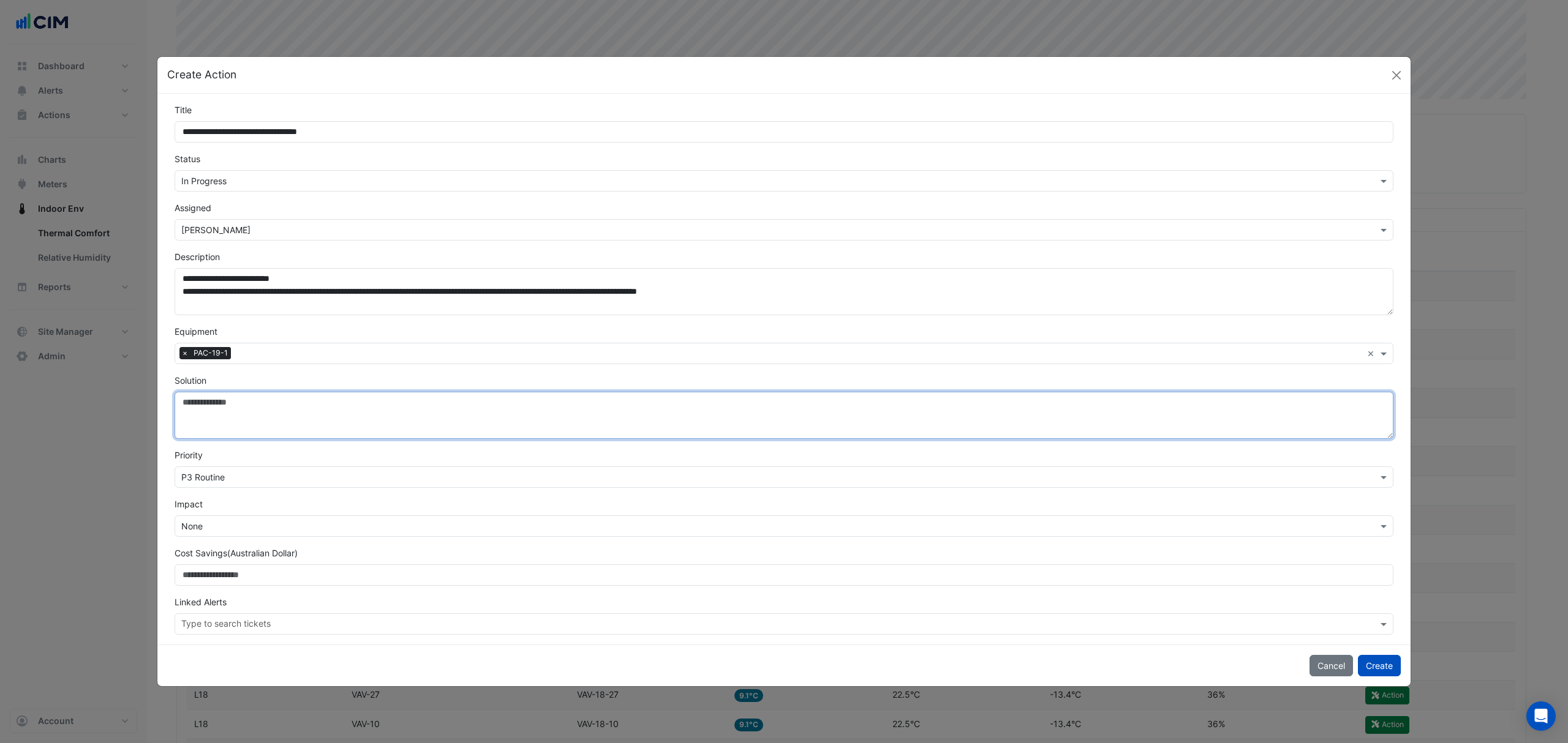
click at [213, 393] on textarea "Solution" at bounding box center [784, 416] width 1219 height 47
type textarea "**********"
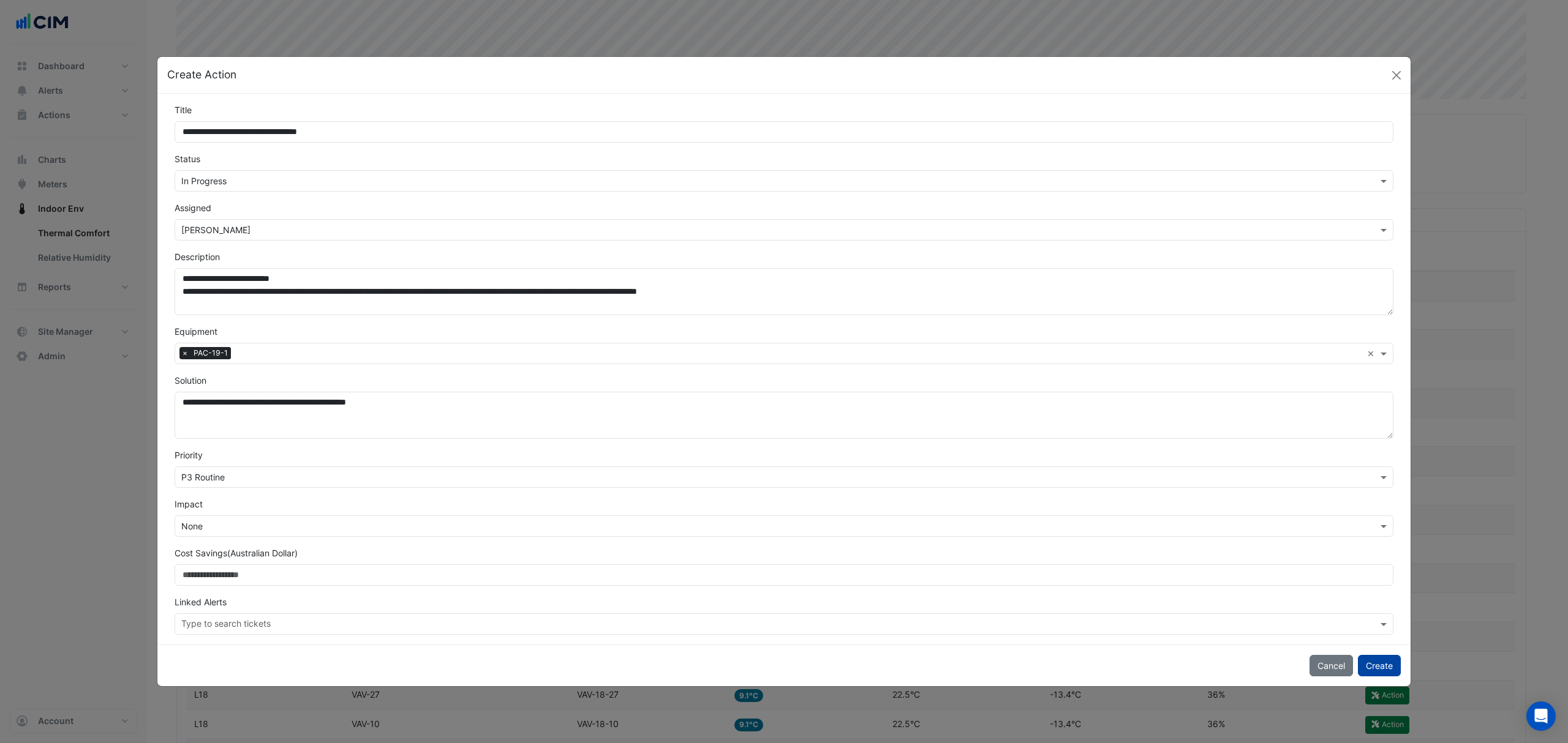
click at [1378, 666] on button "Create" at bounding box center [1379, 665] width 43 height 21
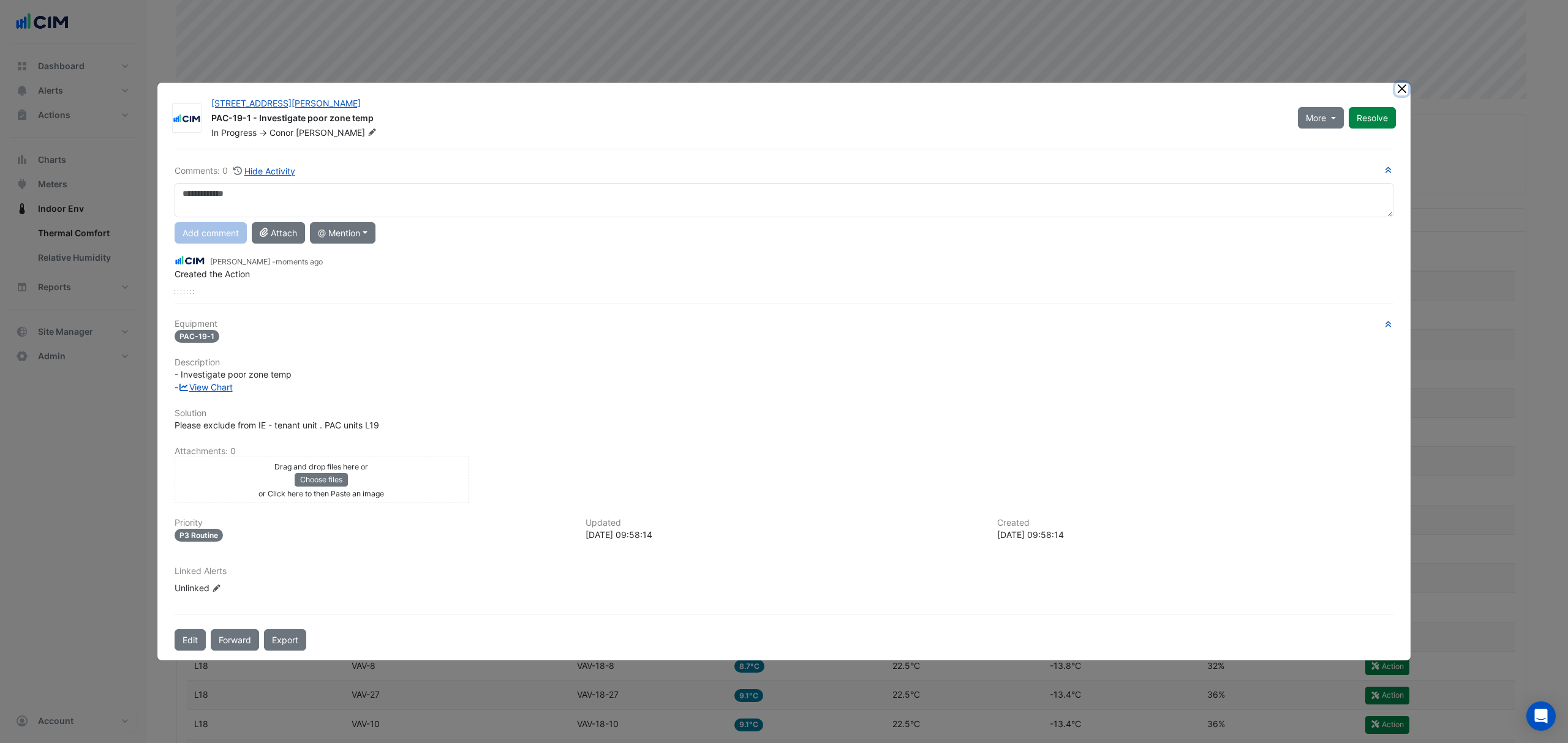
click at [1397, 86] on ngb-modal-window "[STREET_ADDRESS][PERSON_NAME] PAC-19-1 - Investigate poor zone temp In Progress…" at bounding box center [784, 372] width 1568 height 743
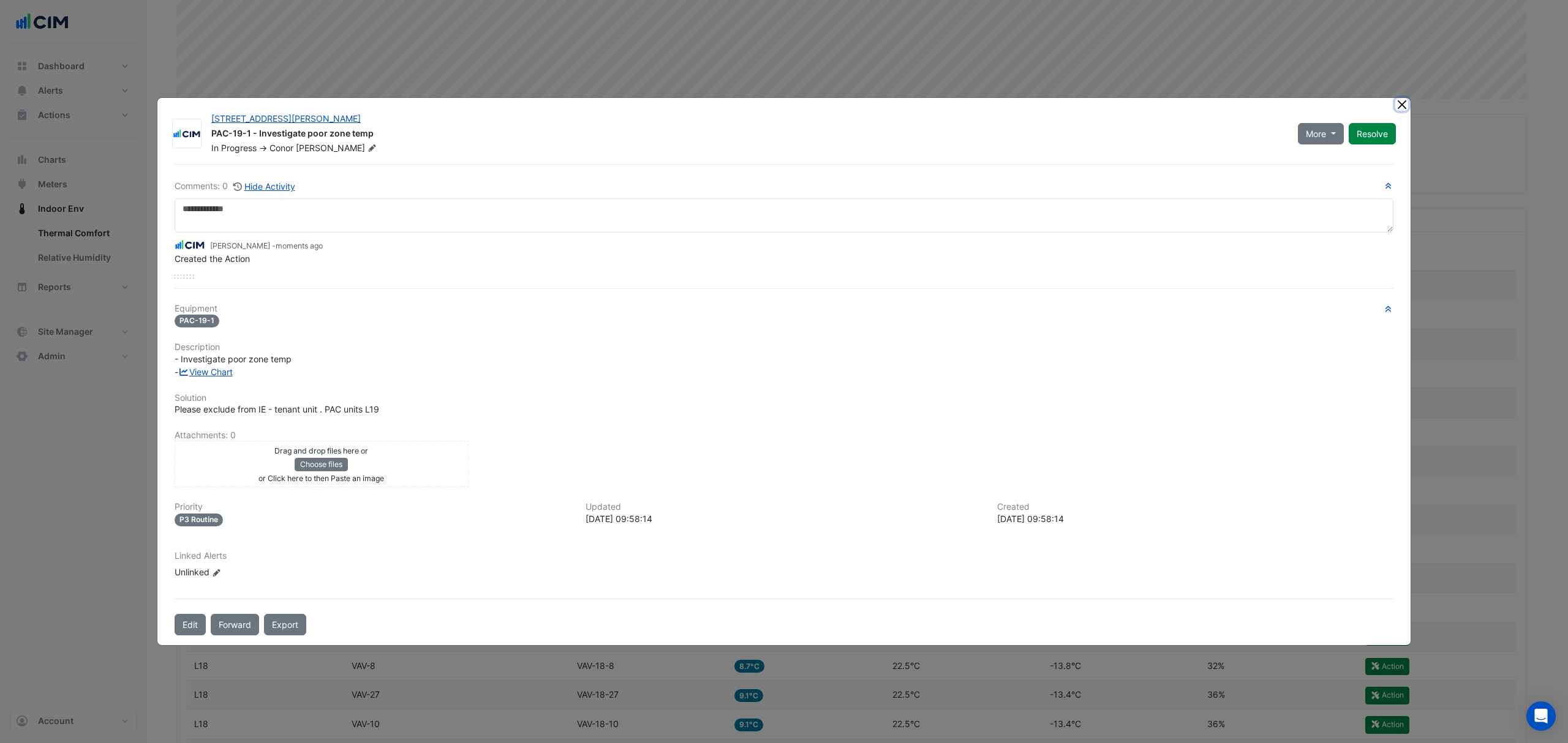
click at [1405, 103] on button "Close" at bounding box center [1401, 104] width 13 height 13
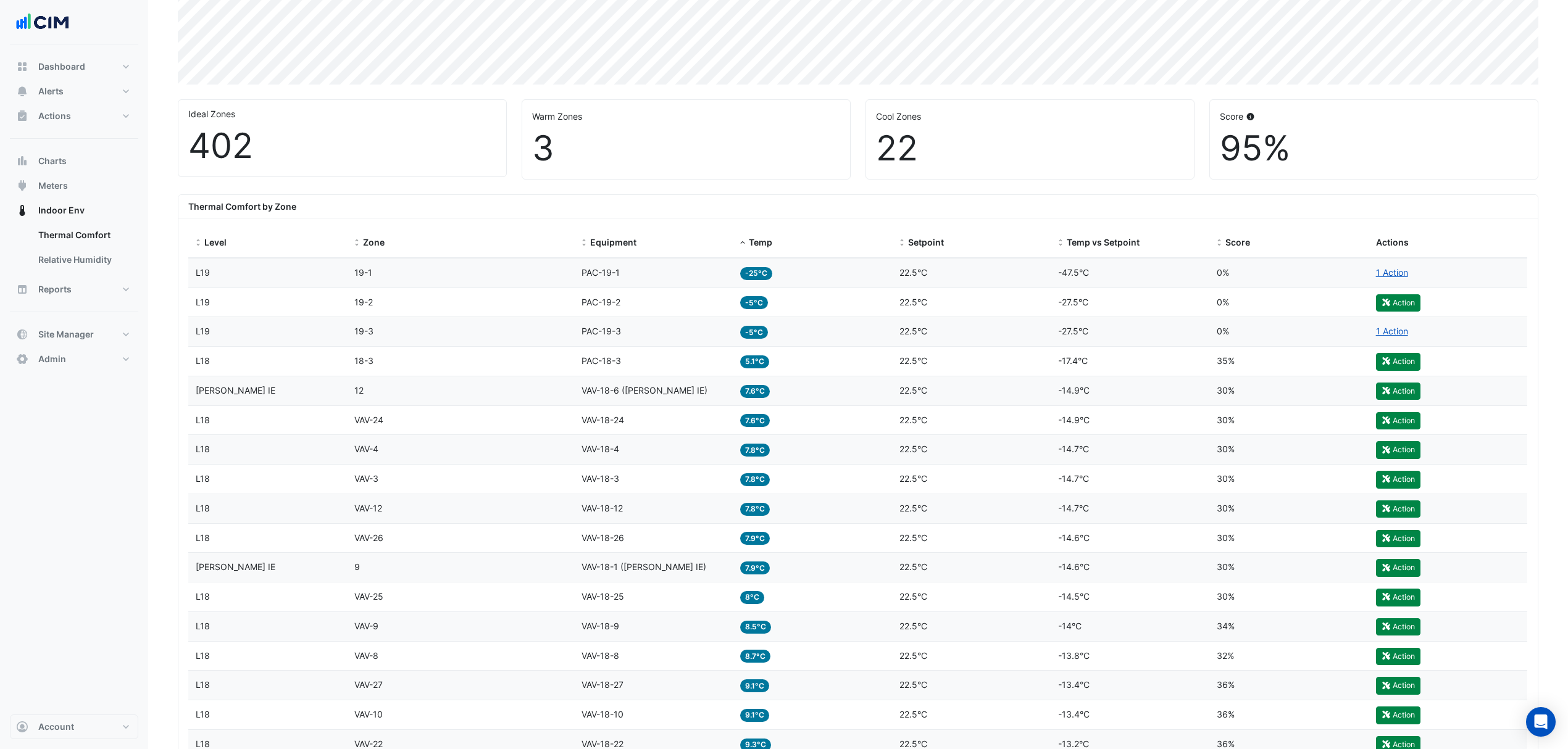
scroll to position [293, 0]
click at [818, 390] on div "Temp 7.6°C" at bounding box center [812, 390] width 144 height 14
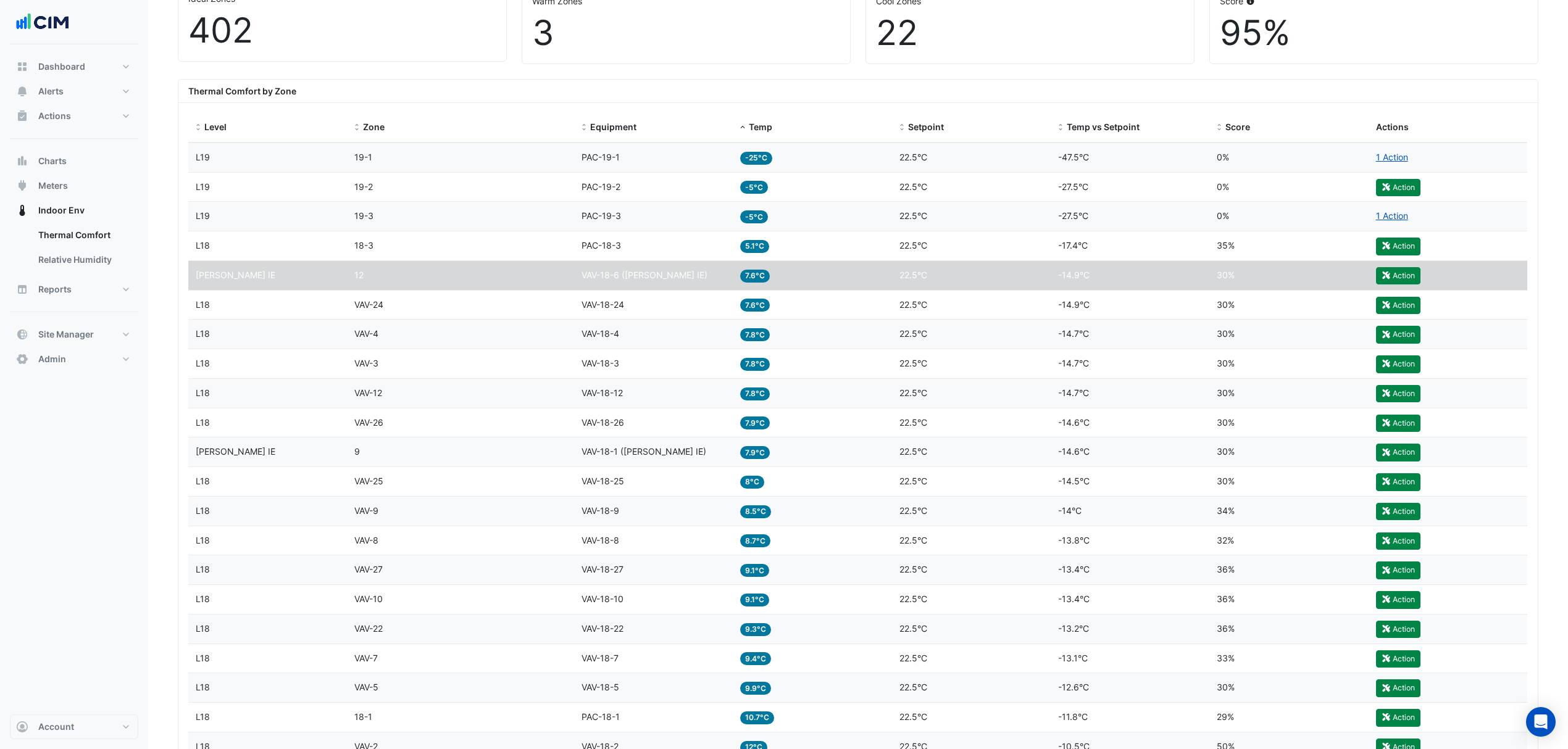
scroll to position [408, 0]
click at [1401, 275] on button "Action" at bounding box center [1399, 275] width 45 height 17
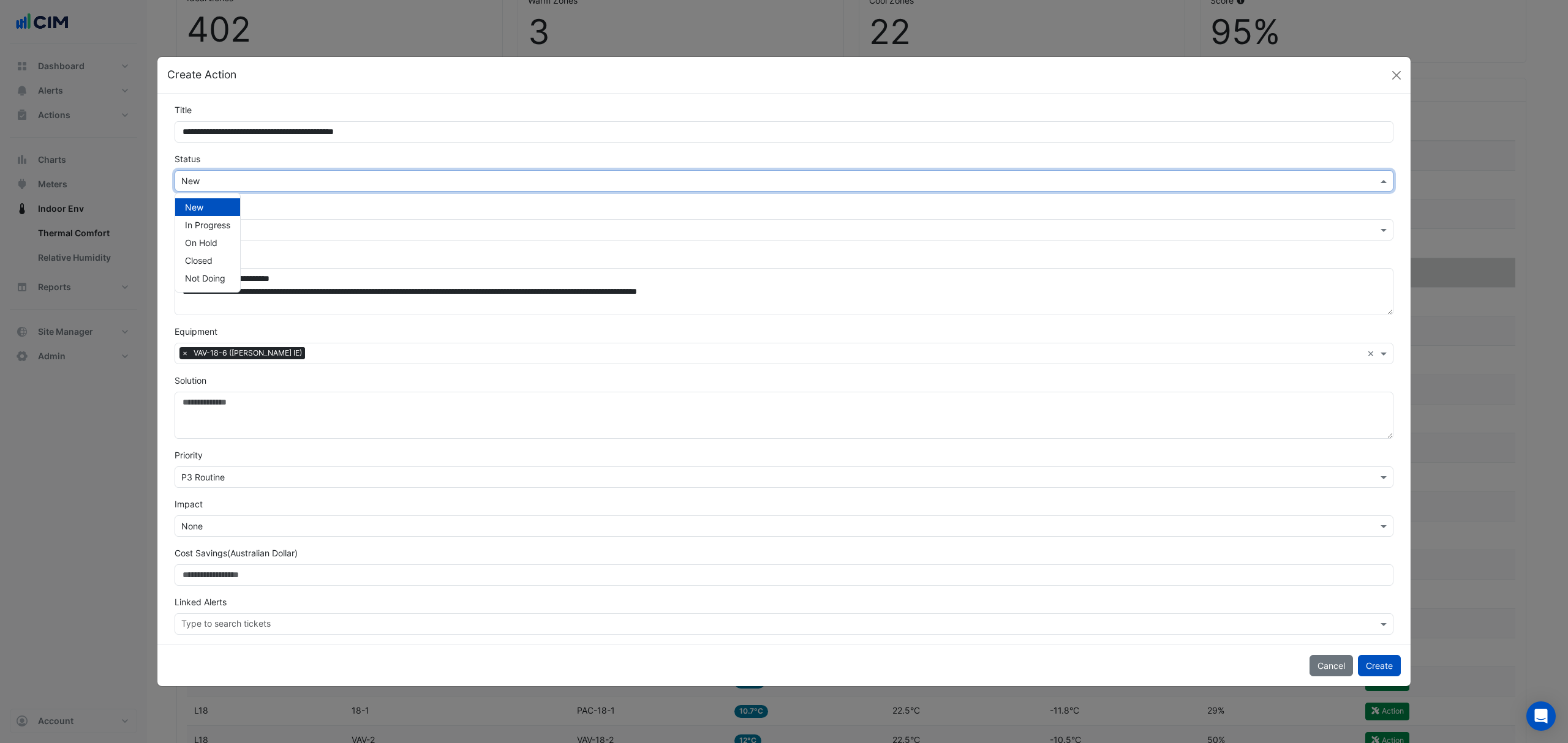
click at [361, 175] on input "text" at bounding box center [772, 181] width 1181 height 13
click at [204, 220] on span "In Progress" at bounding box center [207, 225] width 45 height 10
click at [1400, 71] on button "Close" at bounding box center [1396, 75] width 18 height 18
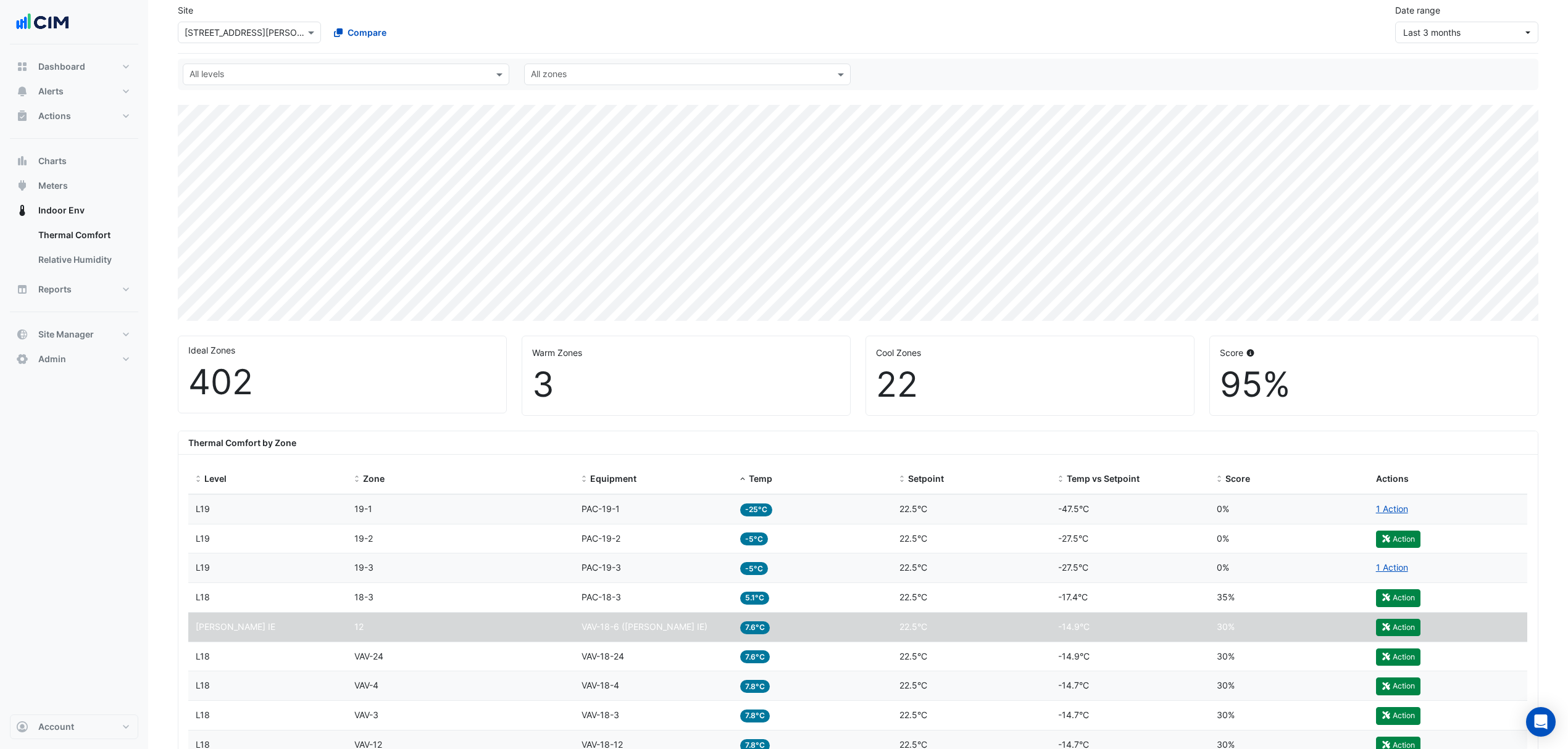
scroll to position [52, 0]
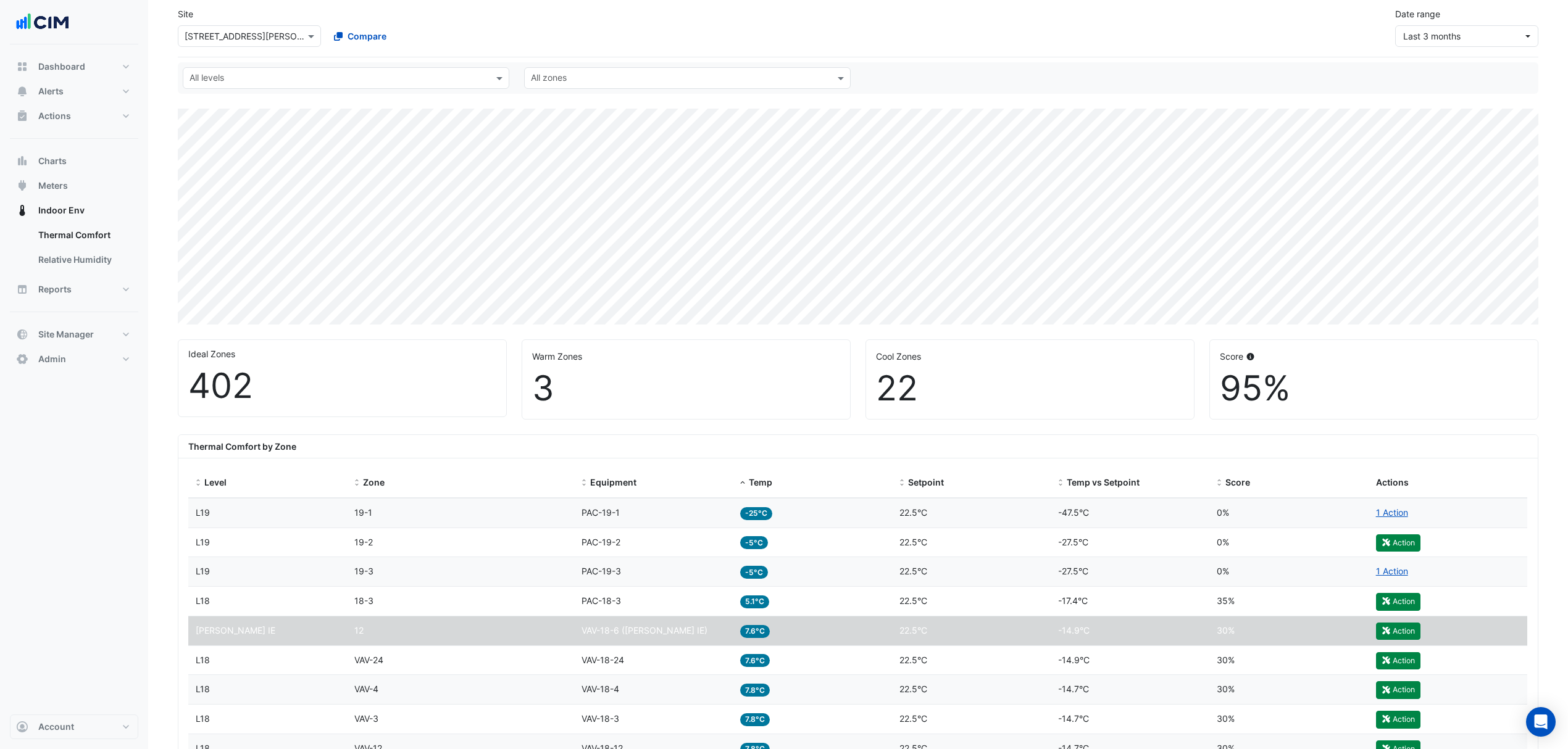
click at [407, 79] on input "text" at bounding box center [339, 80] width 299 height 13
click at [64, 284] on span "Reports" at bounding box center [55, 289] width 33 height 13
select select "***"
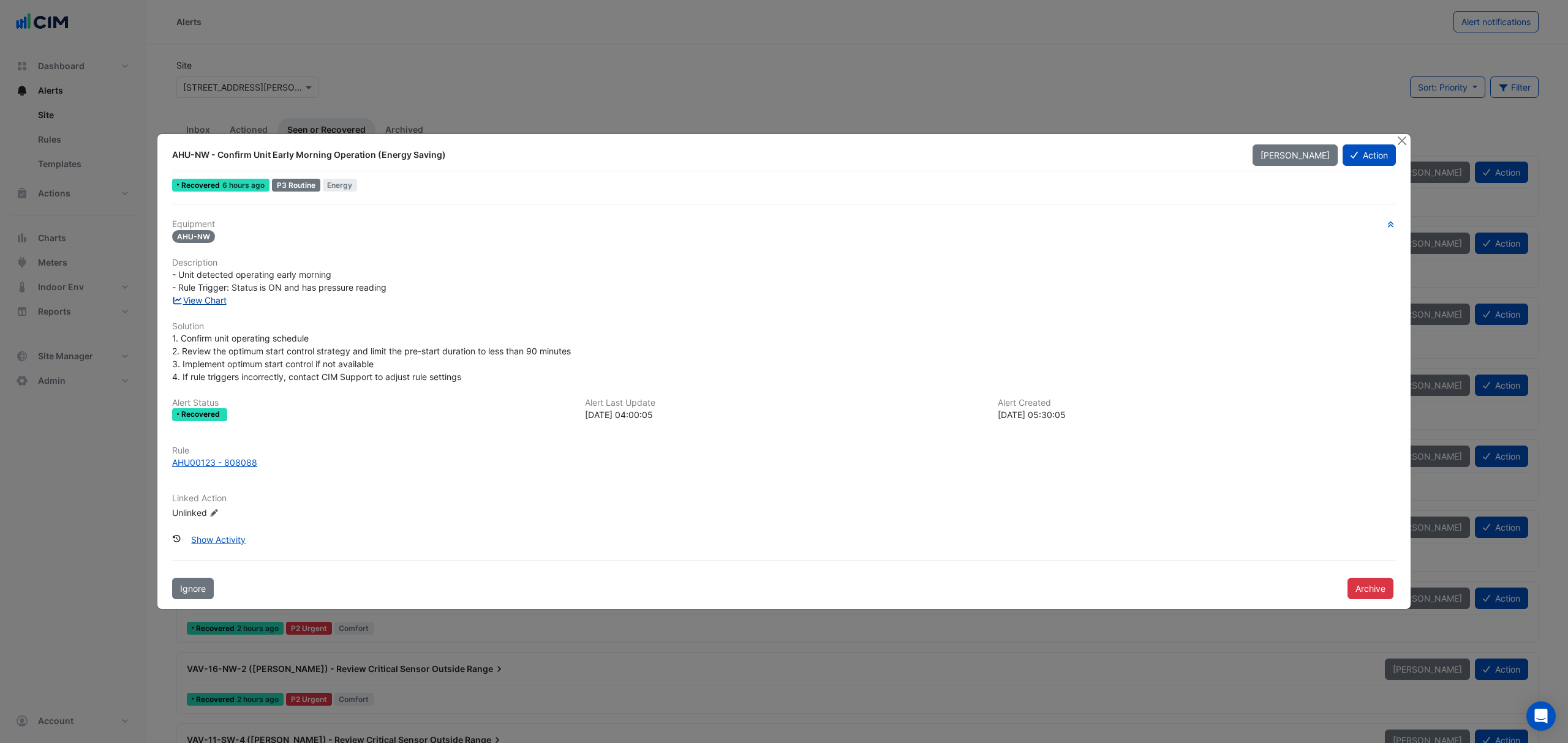
click at [221, 297] on link "View Chart" at bounding box center [199, 300] width 54 height 10
click at [218, 450] on div "AHU00123 - 808088" at bounding box center [215, 462] width 85 height 13
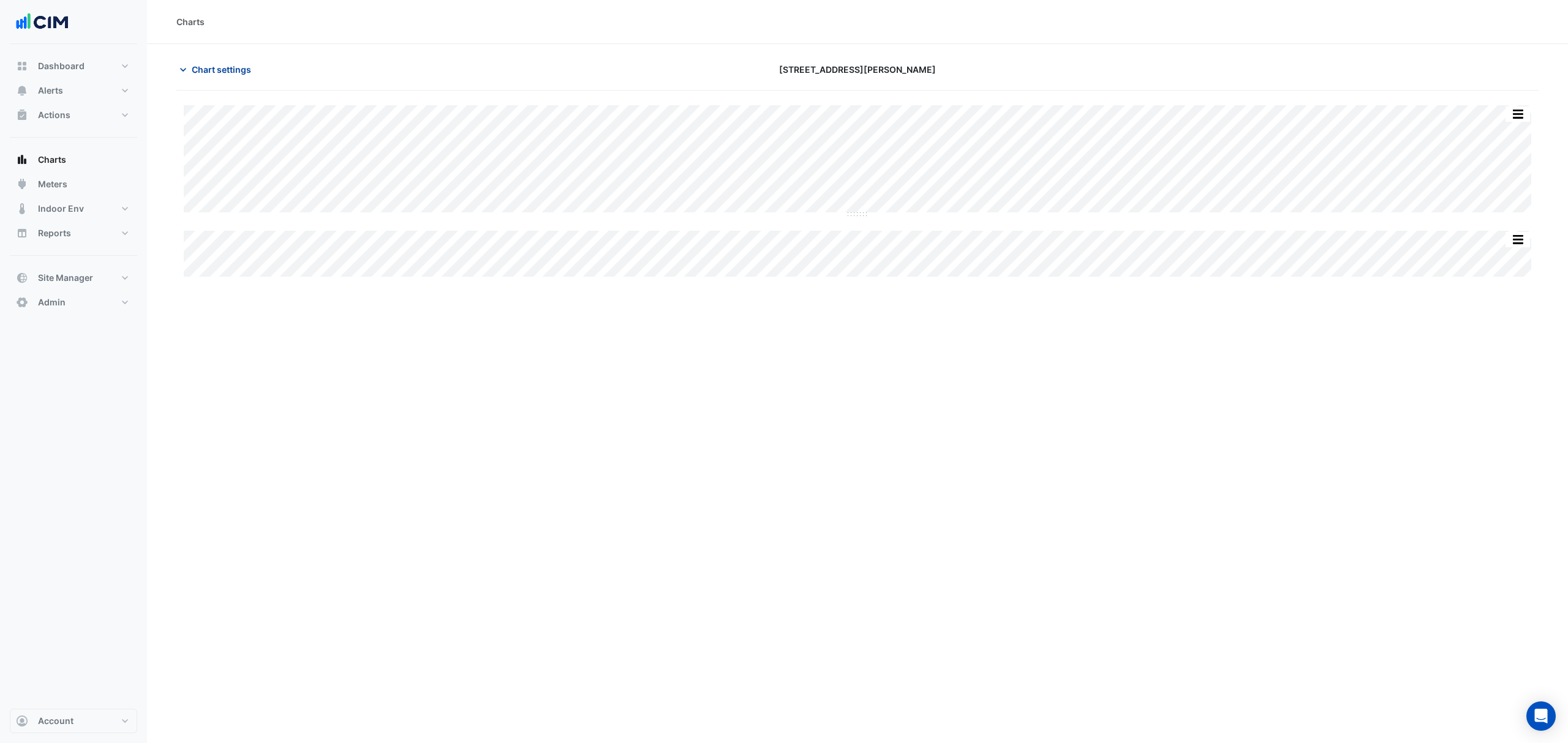
click at [240, 73] on span "Chart settings" at bounding box center [221, 69] width 59 height 13
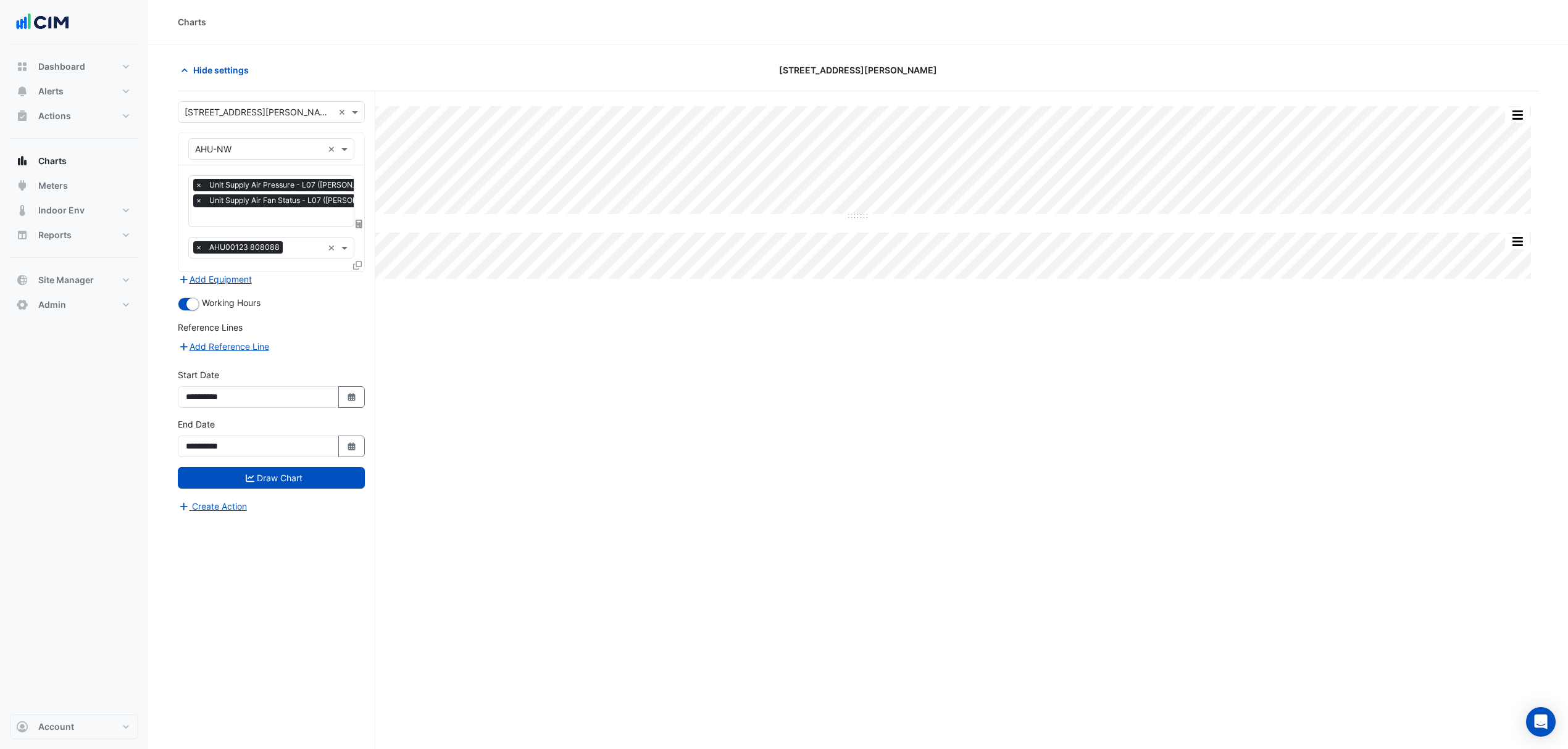
click at [359, 262] on icon at bounding box center [357, 265] width 9 height 9
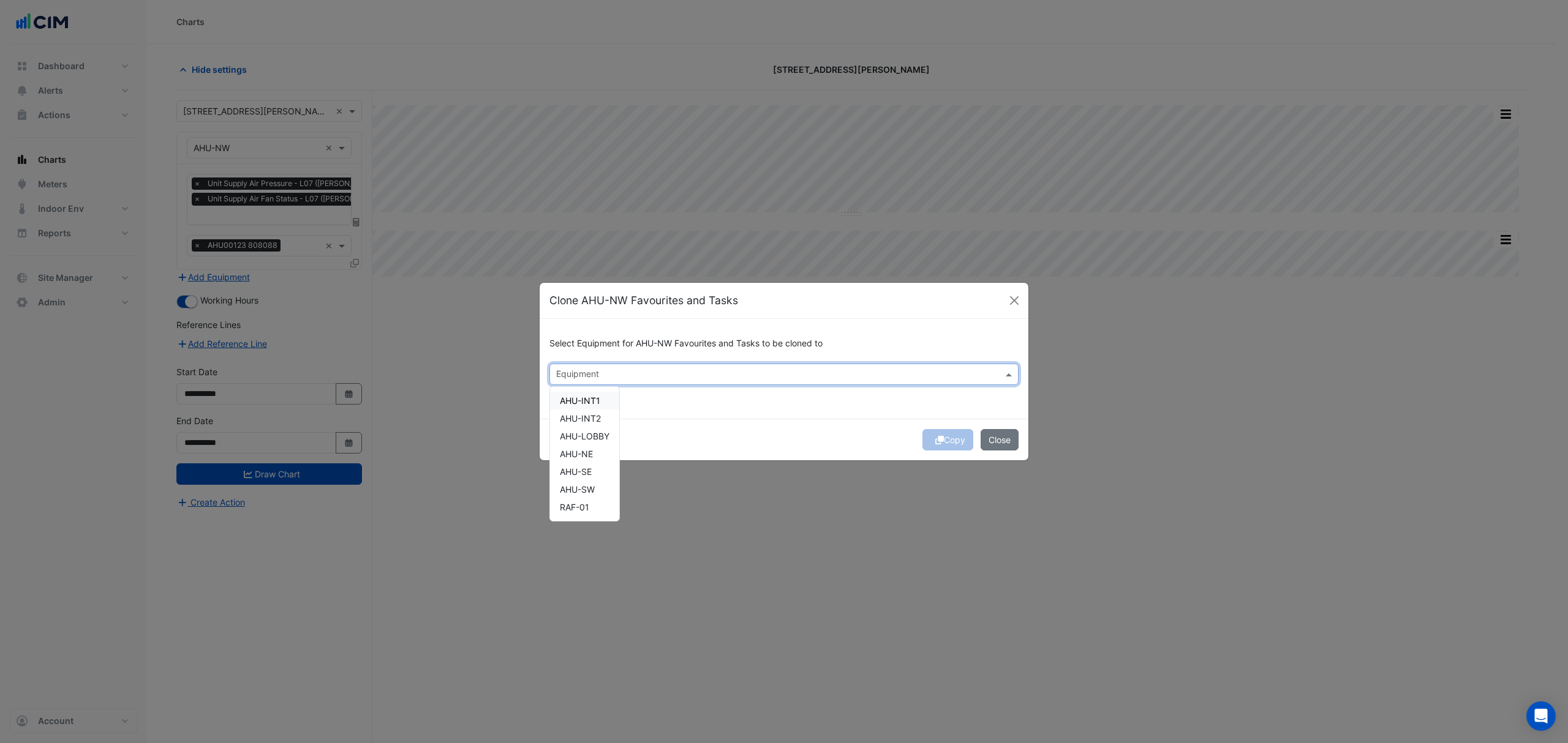
click at [596, 379] on input "text" at bounding box center [777, 375] width 442 height 13
click at [586, 453] on span "AHU-NE" at bounding box center [576, 454] width 33 height 10
click at [584, 469] on span "AHU-SE" at bounding box center [575, 471] width 32 height 10
click at [589, 490] on span "AHU-SW" at bounding box center [577, 489] width 35 height 10
click at [593, 415] on span "AHU-INT2" at bounding box center [580, 418] width 41 height 10
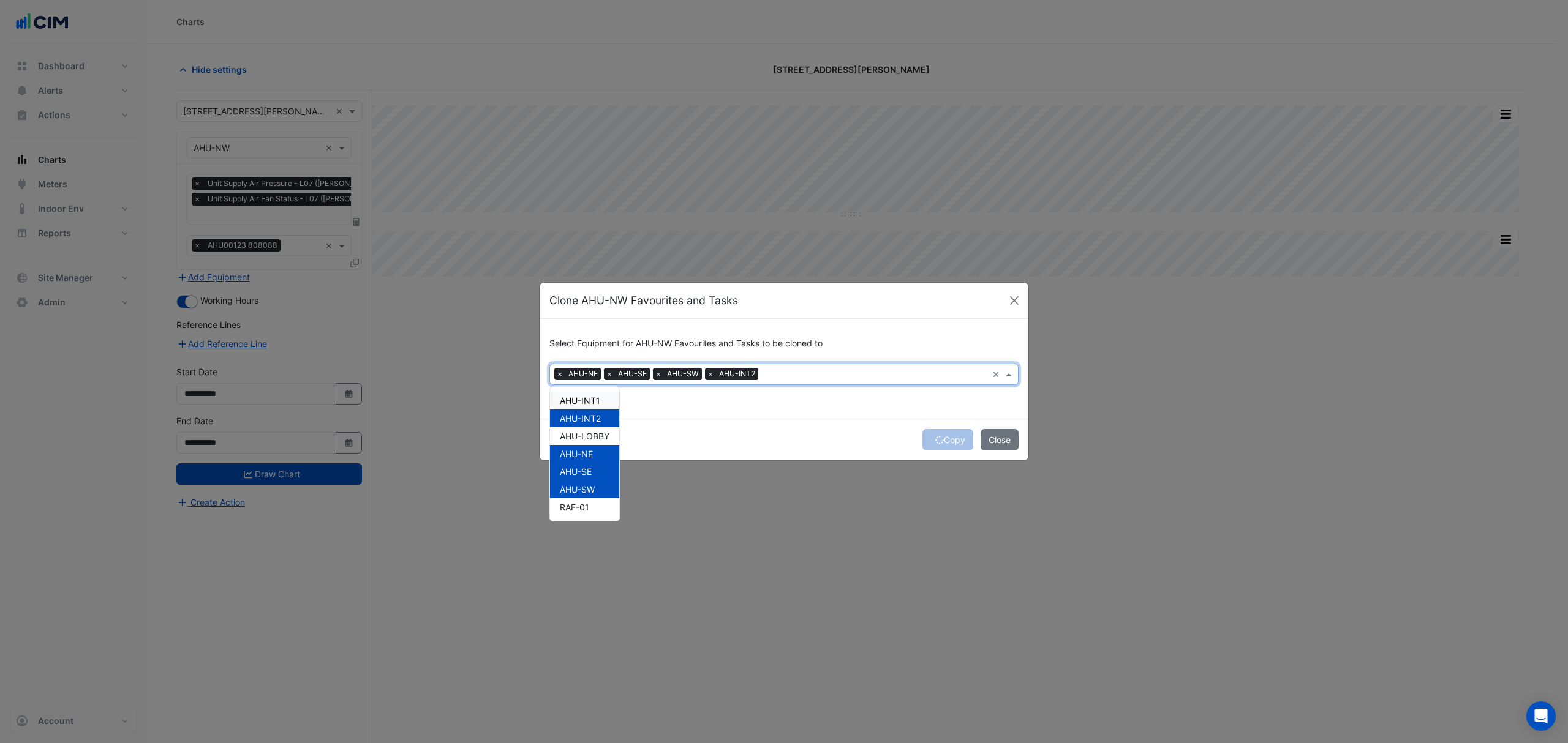
click at [595, 401] on span "AHU-INT1" at bounding box center [579, 400] width 40 height 10
click at [936, 436] on icon "submit" at bounding box center [939, 440] width 9 height 9
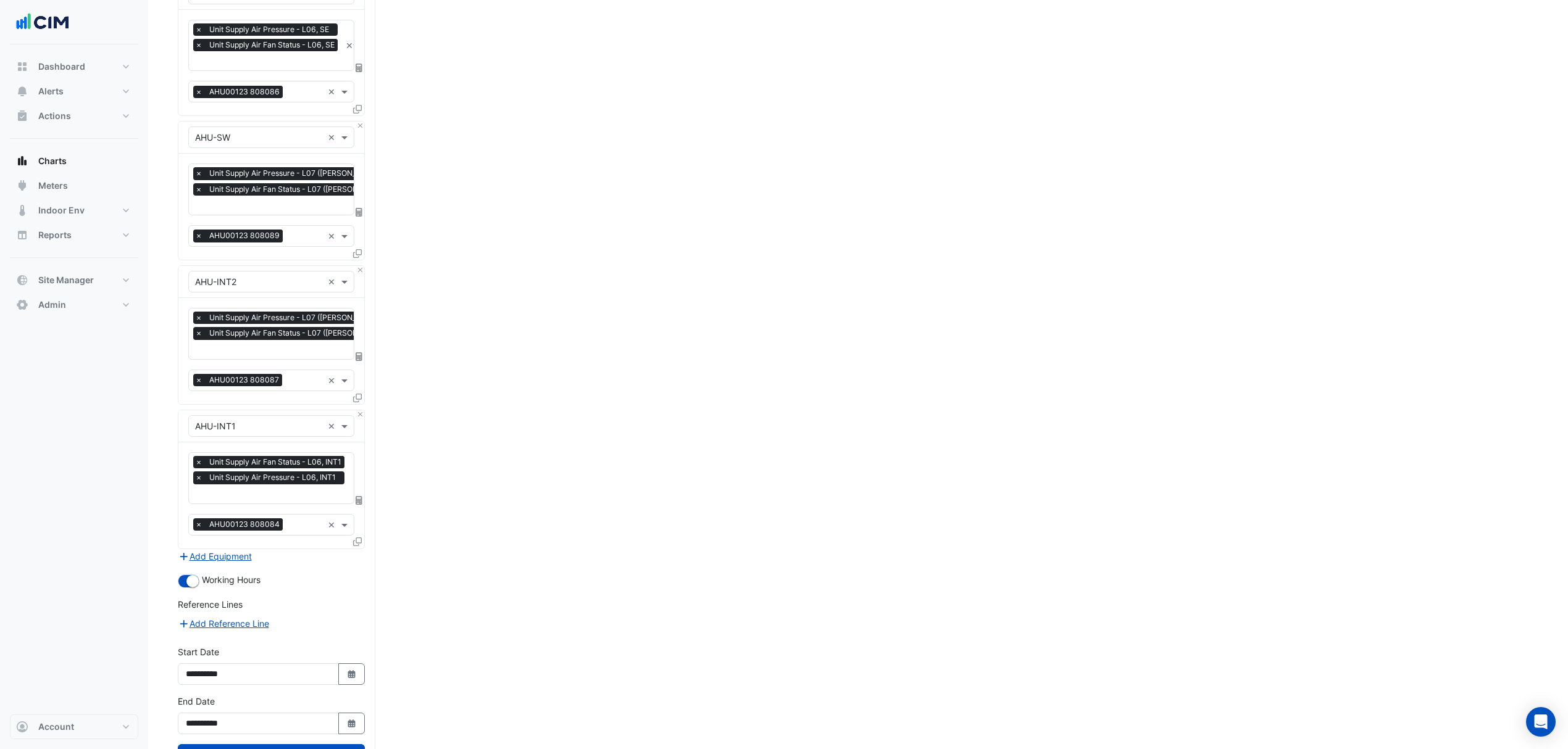
scroll to position [495, 0]
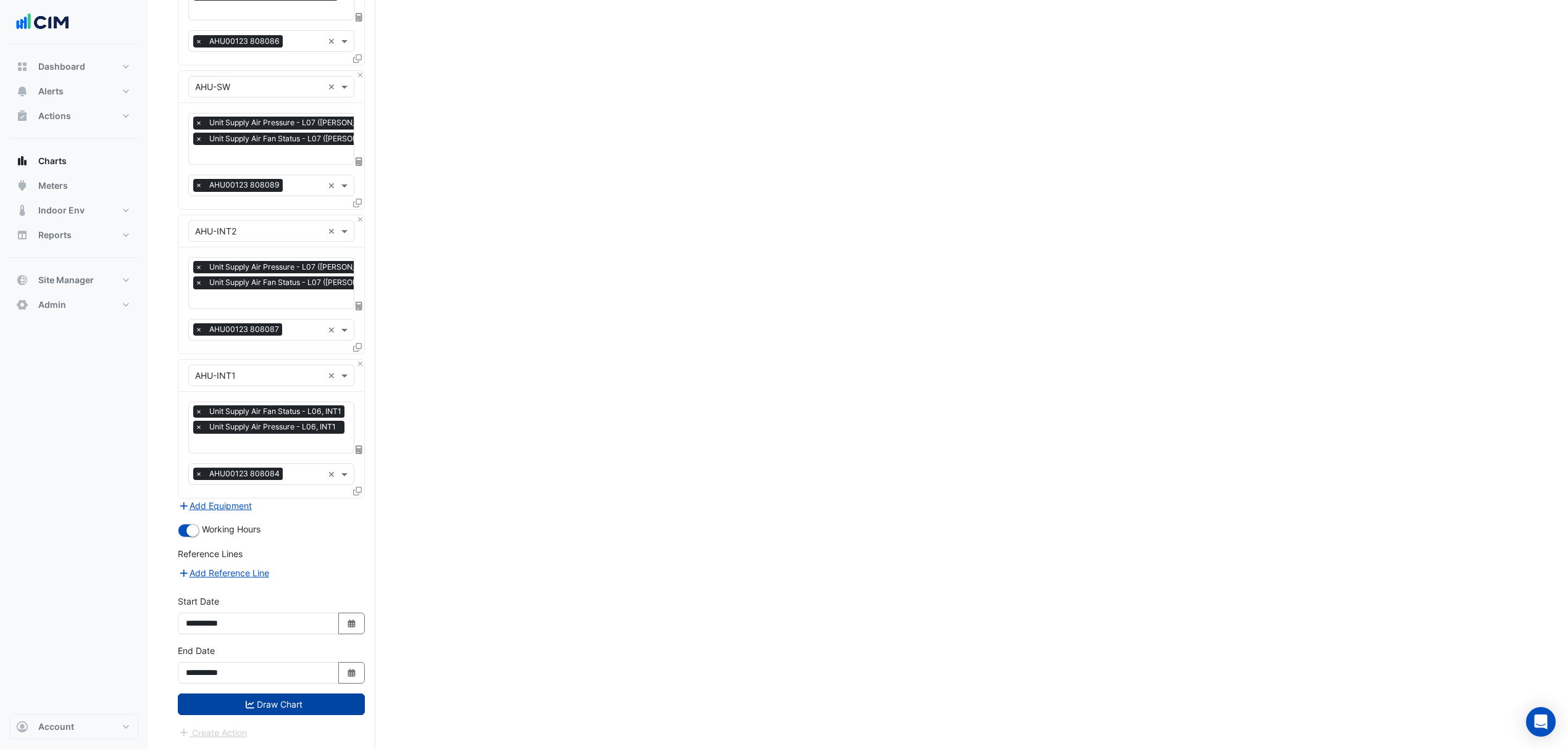
click at [239, 710] on button "Draw Chart" at bounding box center [271, 704] width 187 height 21
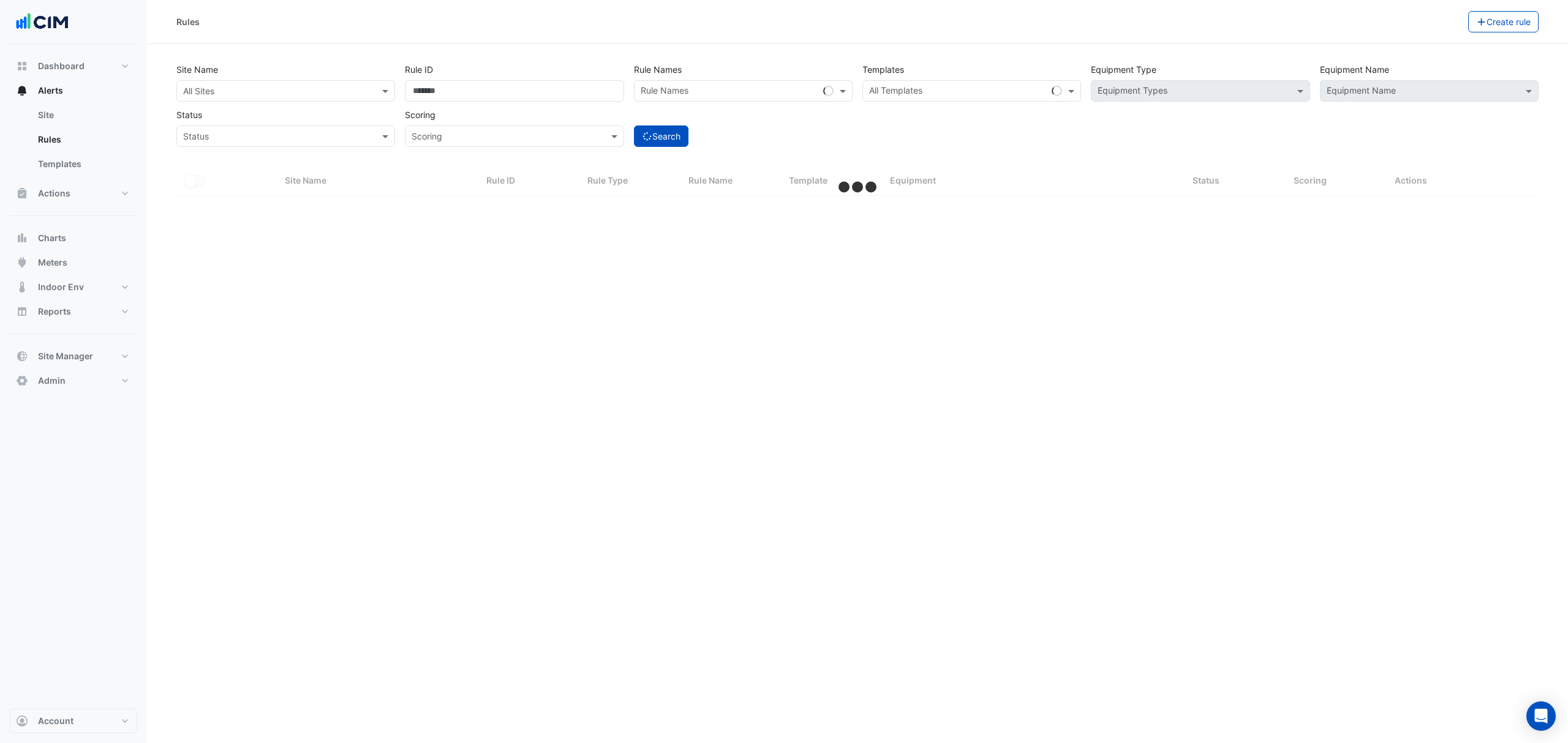
select select "***"
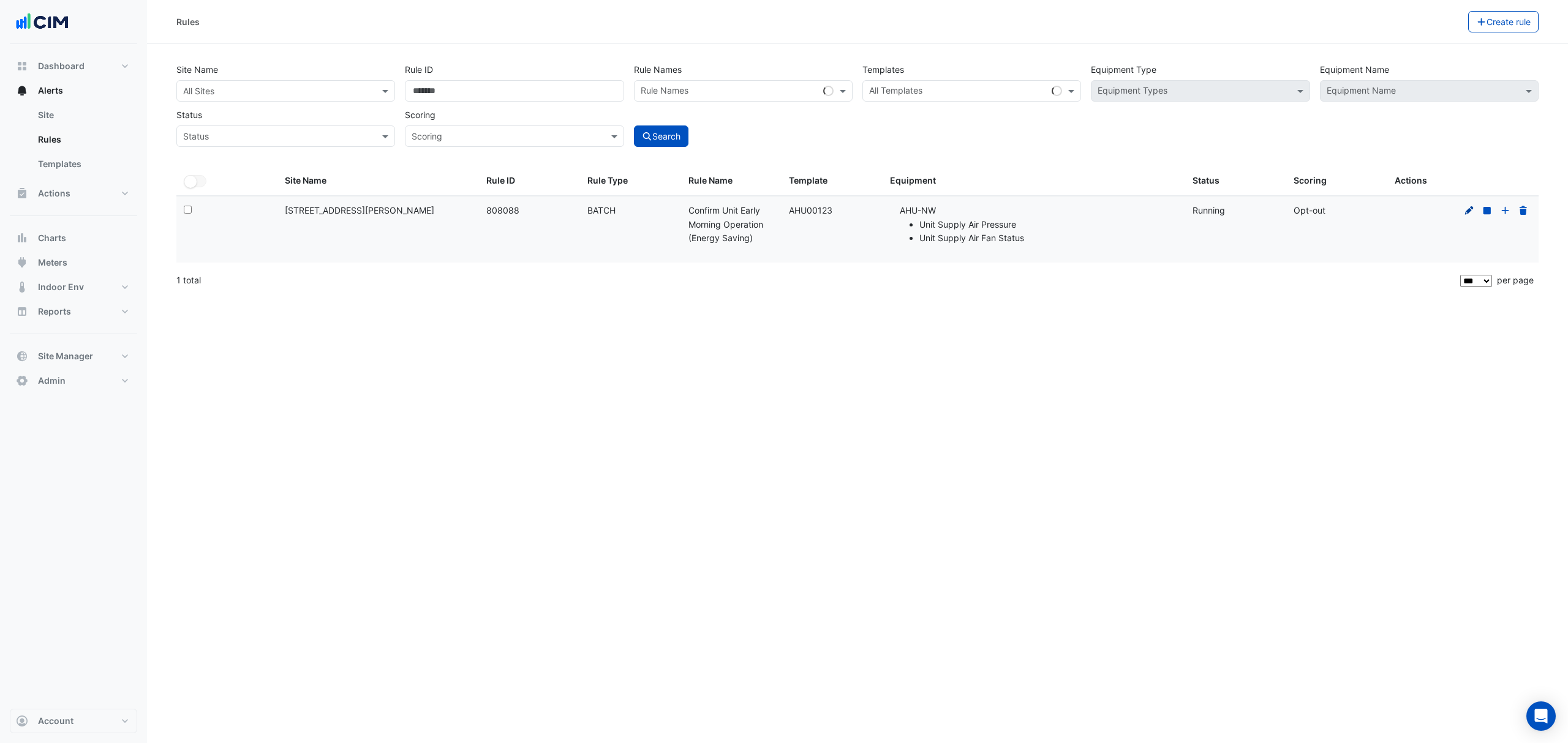
click at [1468, 211] on icon at bounding box center [1469, 210] width 9 height 9
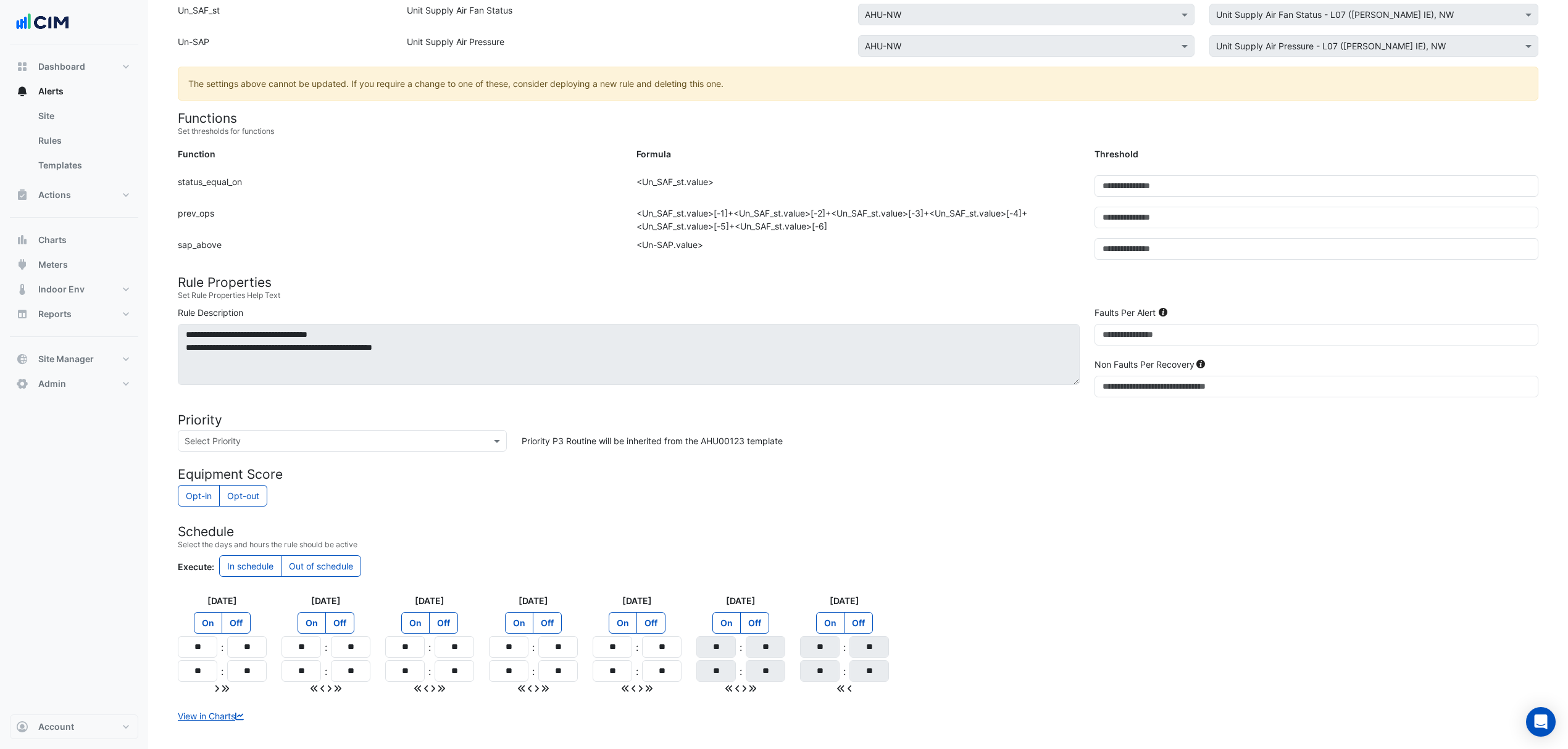
scroll to position [235, 0]
